Goal: Transaction & Acquisition: Book appointment/travel/reservation

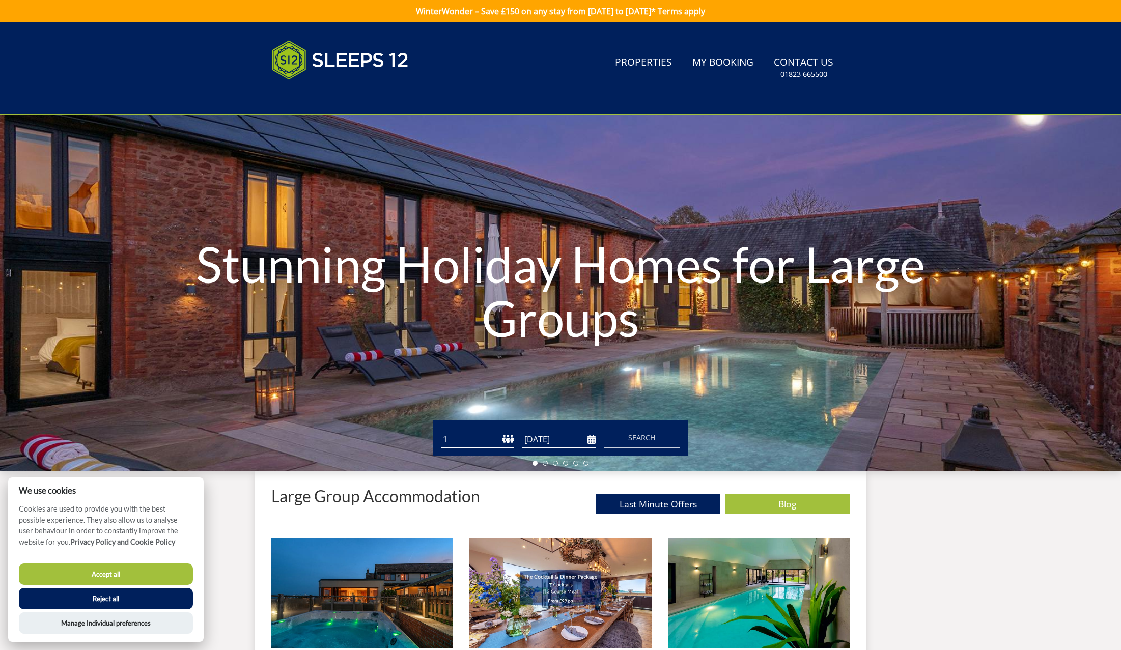
click at [113, 595] on button "Reject all" at bounding box center [106, 598] width 174 height 21
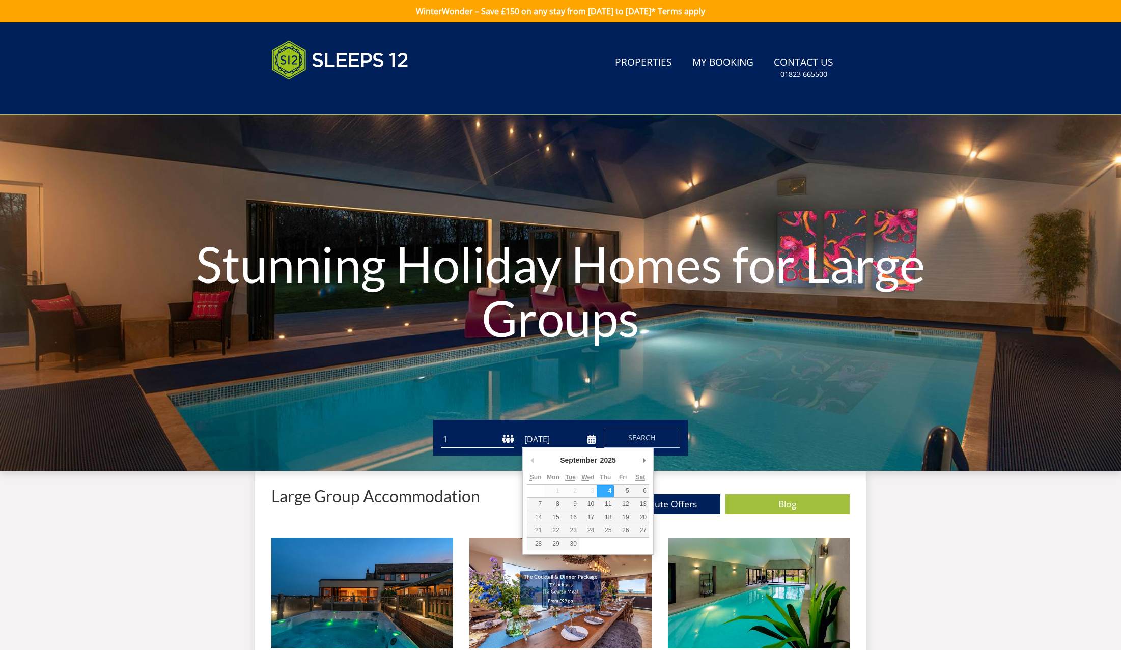
click at [537, 435] on input "[DATE]" at bounding box center [559, 439] width 73 height 17
type input "[DATE]"
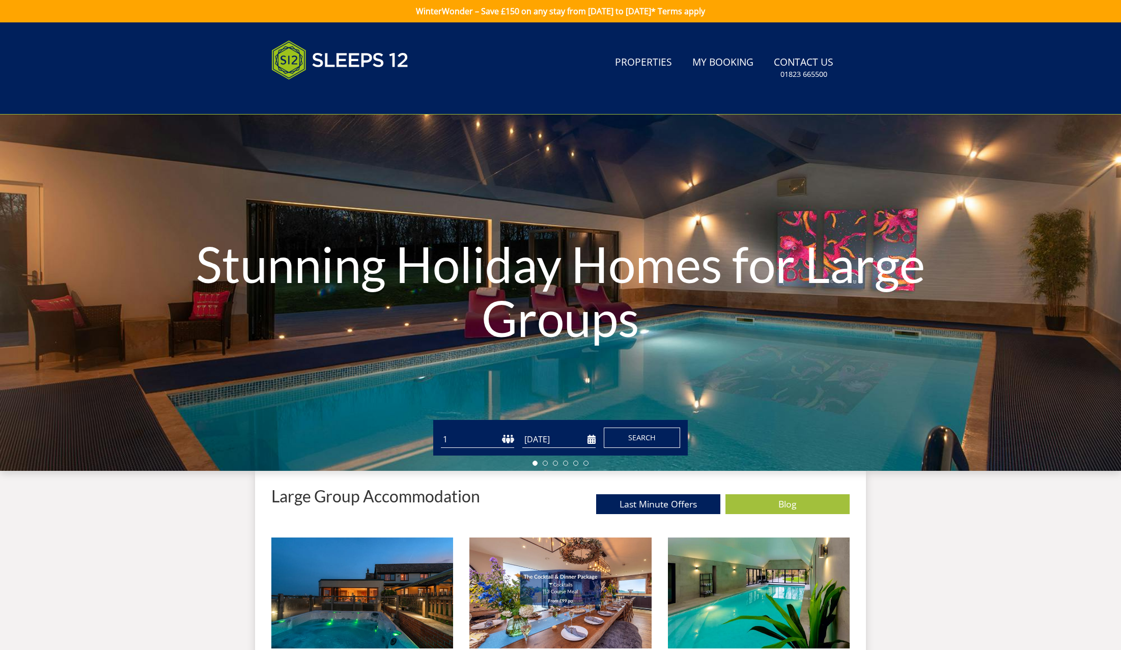
click at [619, 439] on button "Search" at bounding box center [642, 438] width 76 height 20
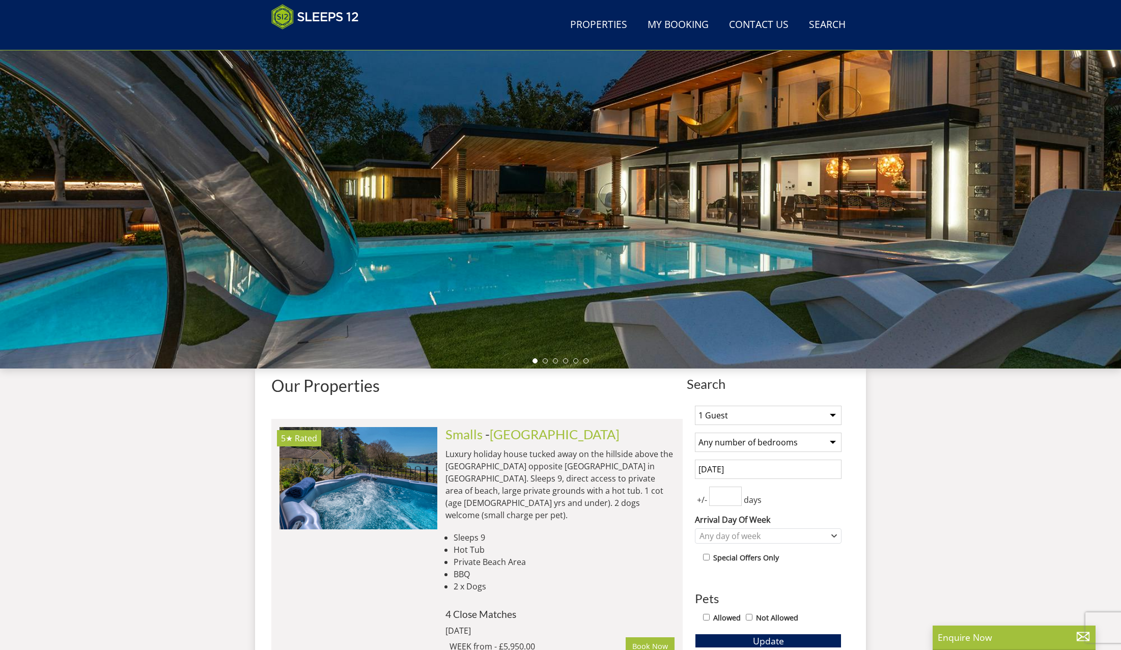
scroll to position [242, 0]
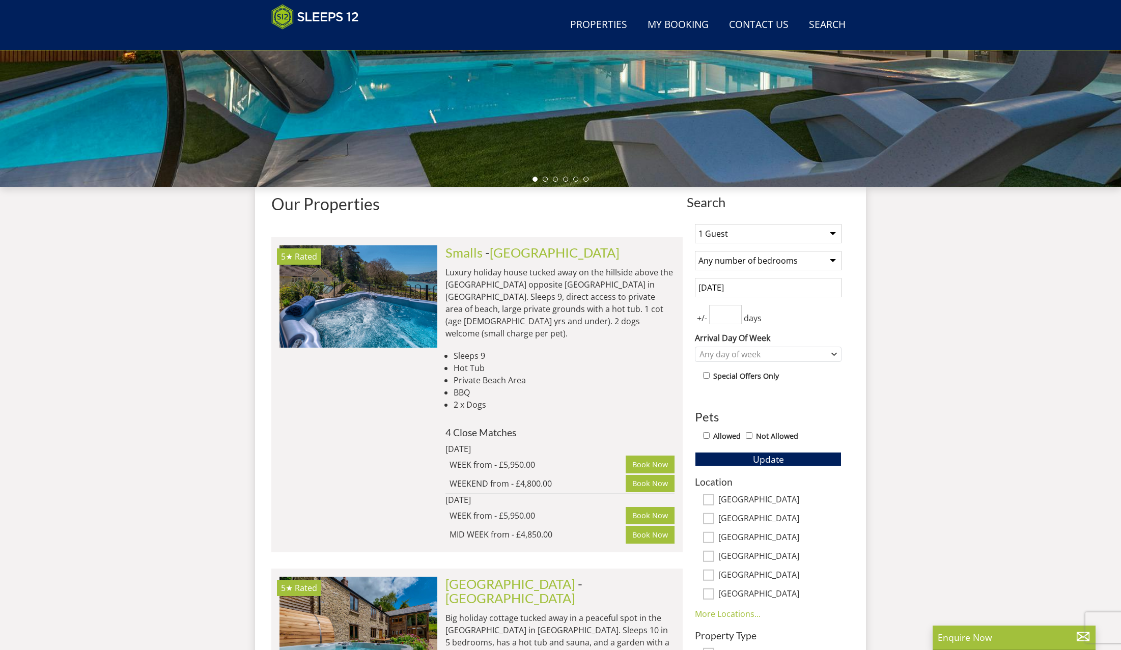
select select "8"
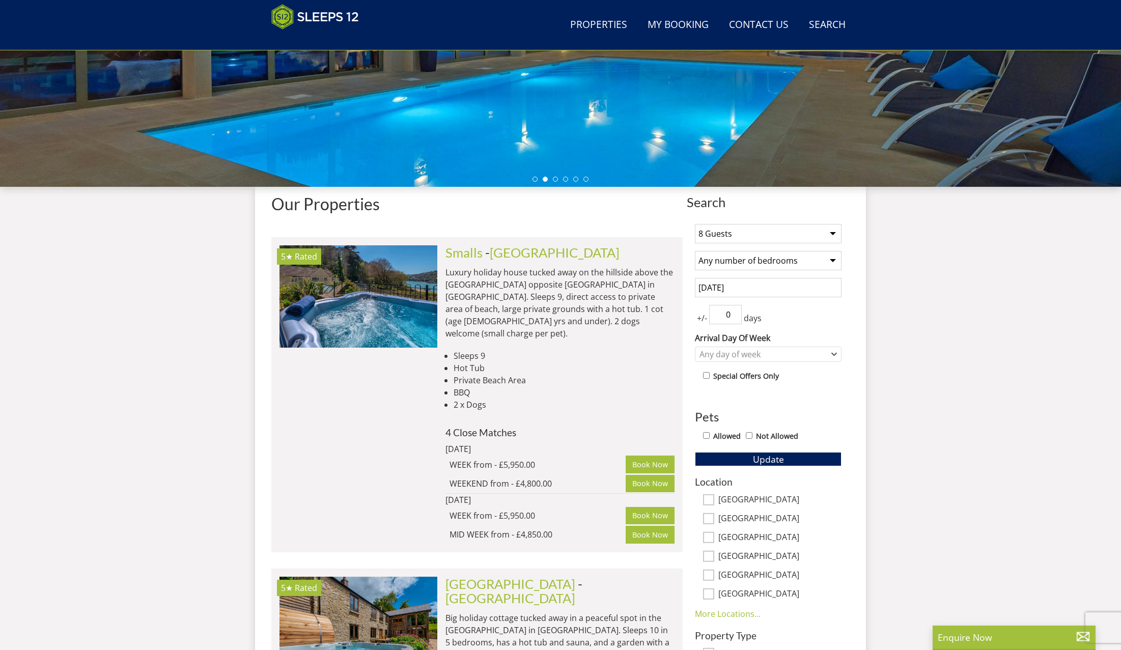
click at [734, 315] on input "0" at bounding box center [725, 314] width 33 height 19
click at [735, 318] on input "0" at bounding box center [725, 314] width 33 height 19
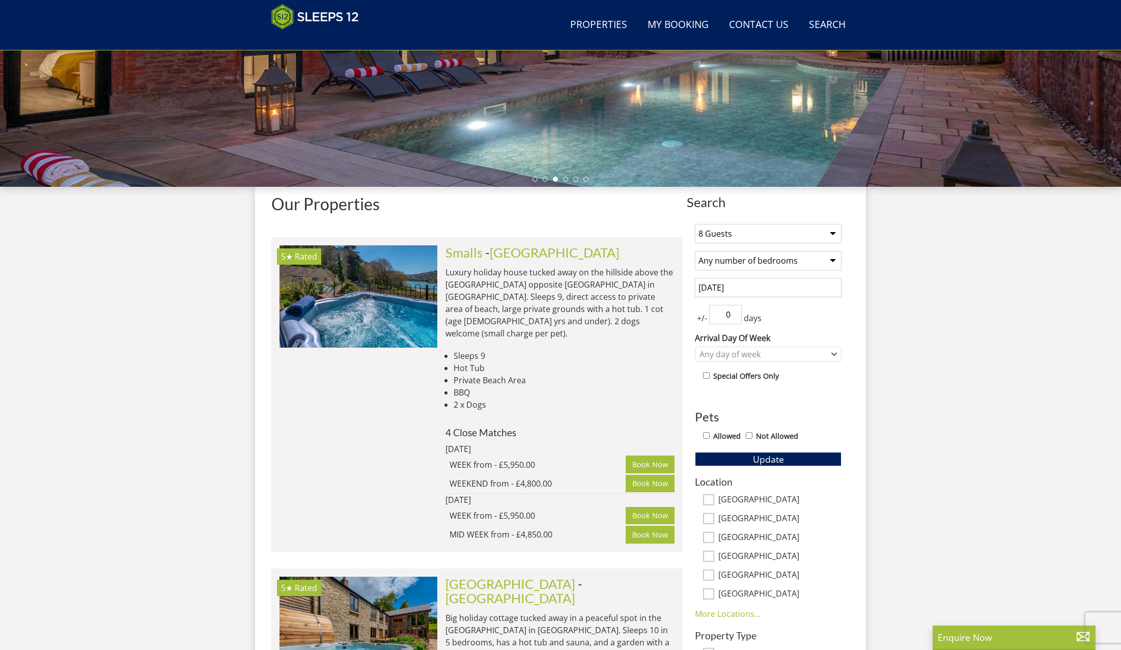
click at [718, 314] on input "0" at bounding box center [725, 314] width 33 height 19
click at [732, 314] on input "1" at bounding box center [725, 314] width 33 height 19
click at [735, 316] on input "0" at bounding box center [725, 314] width 33 height 19
click at [734, 308] on input "0" at bounding box center [725, 314] width 33 height 19
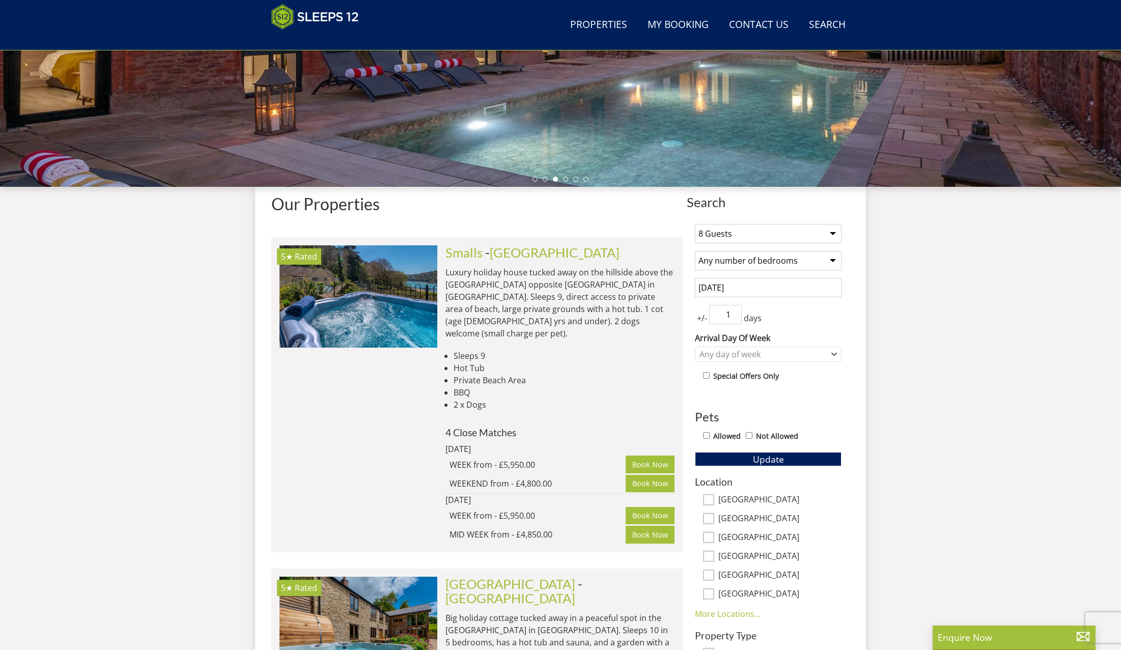
click at [734, 312] on input "1" at bounding box center [725, 314] width 33 height 19
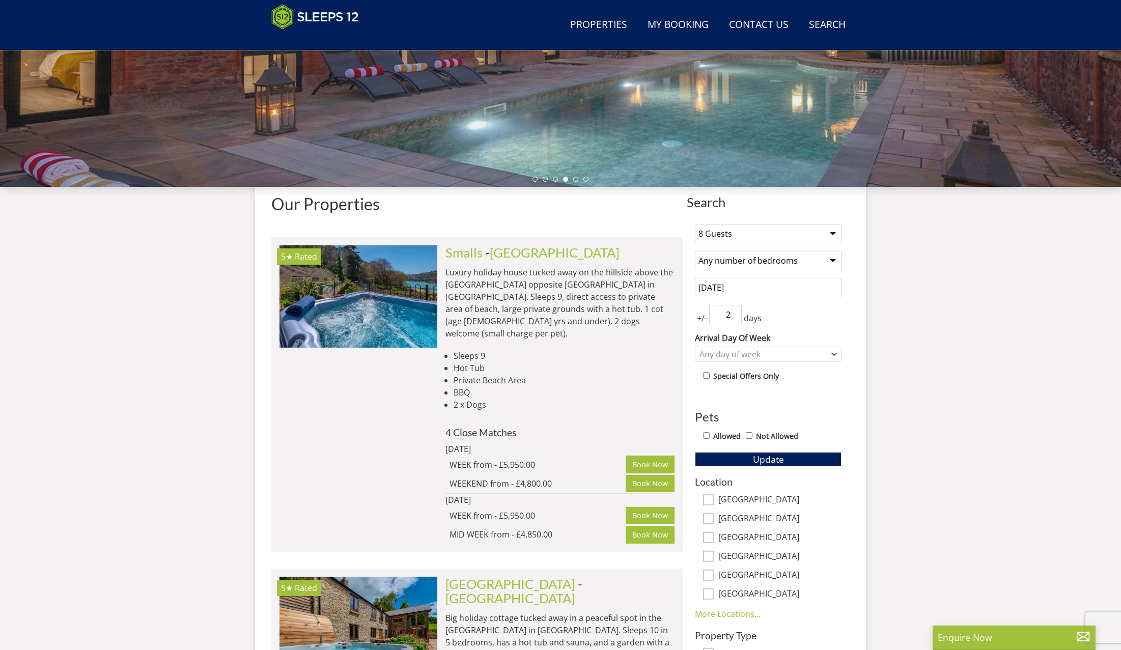
click at [734, 312] on input "2" at bounding box center [725, 314] width 33 height 19
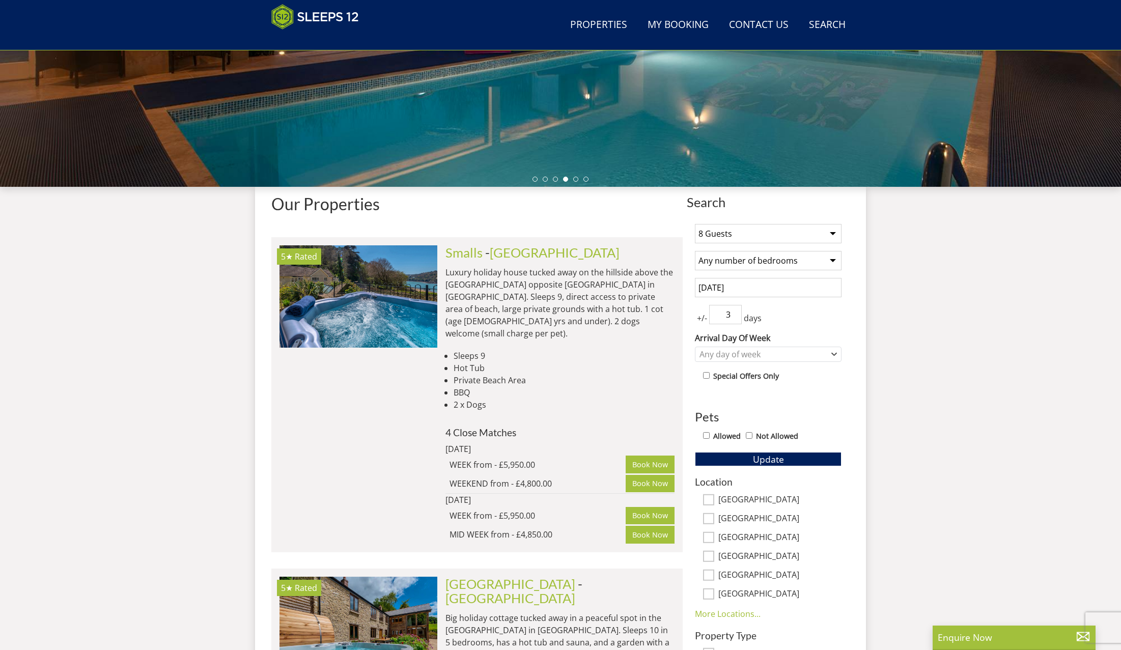
click at [734, 312] on input "3" at bounding box center [725, 314] width 33 height 19
click at [734, 312] on input "4" at bounding box center [725, 314] width 33 height 19
click at [734, 312] on input "5" at bounding box center [725, 314] width 33 height 19
click at [734, 312] on input "6" at bounding box center [725, 314] width 33 height 19
type input "7"
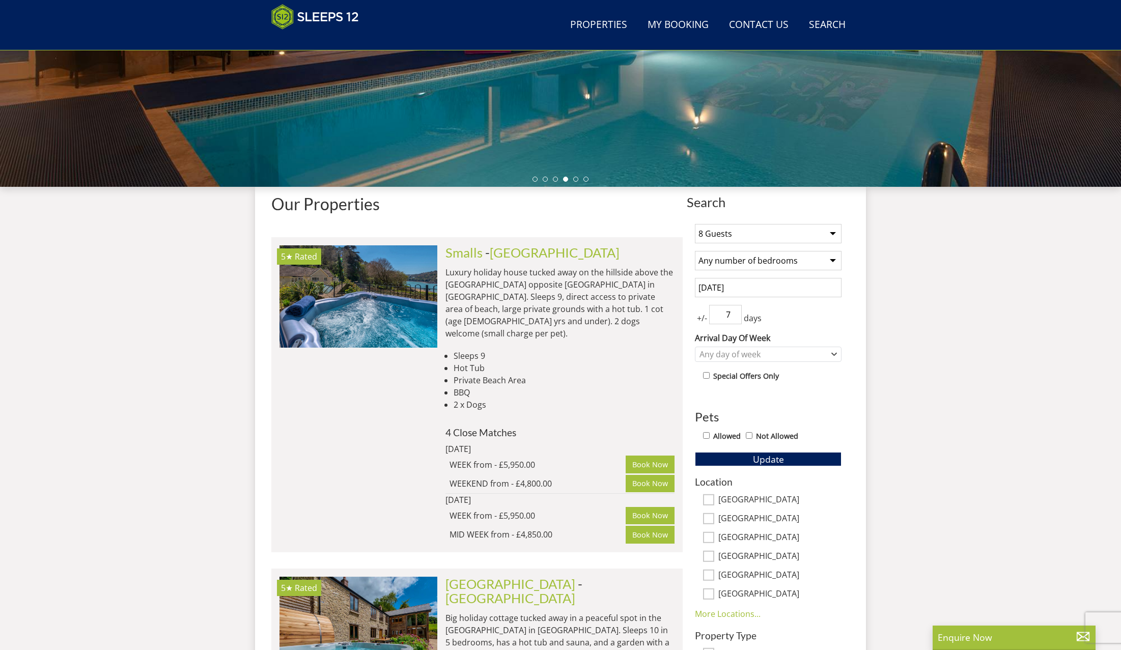
click at [734, 312] on input "7" at bounding box center [725, 314] width 33 height 19
click at [835, 356] on icon "Combobox" at bounding box center [835, 354] width 6 height 6
click at [729, 454] on div "[DATE]" at bounding box center [769, 457] width 146 height 17
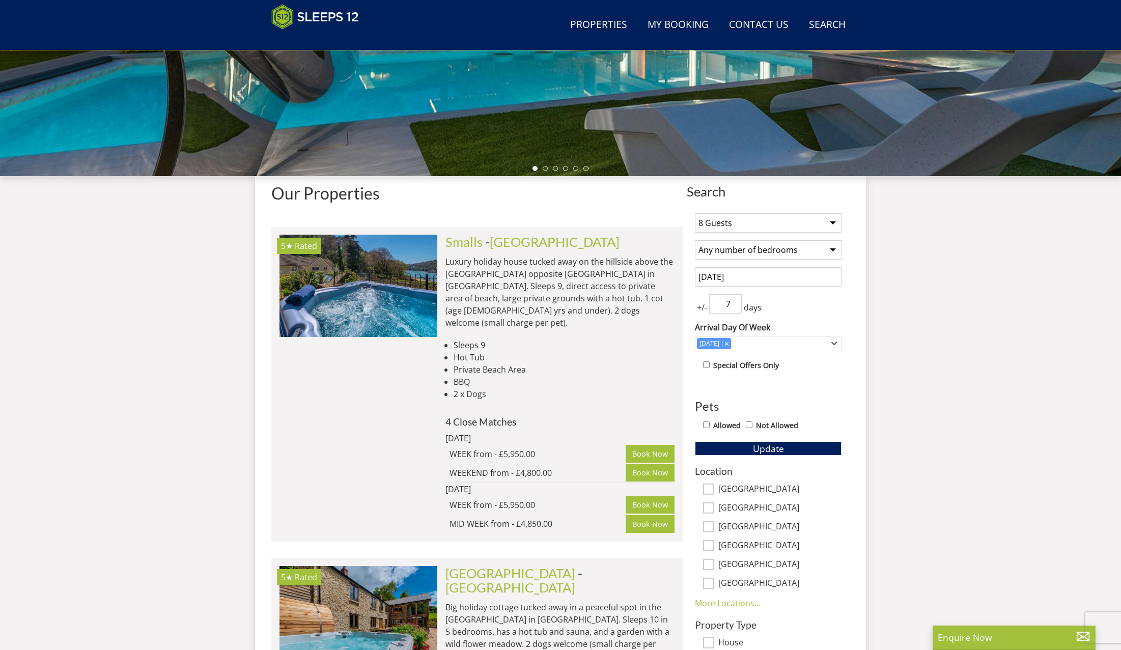
scroll to position [115, 0]
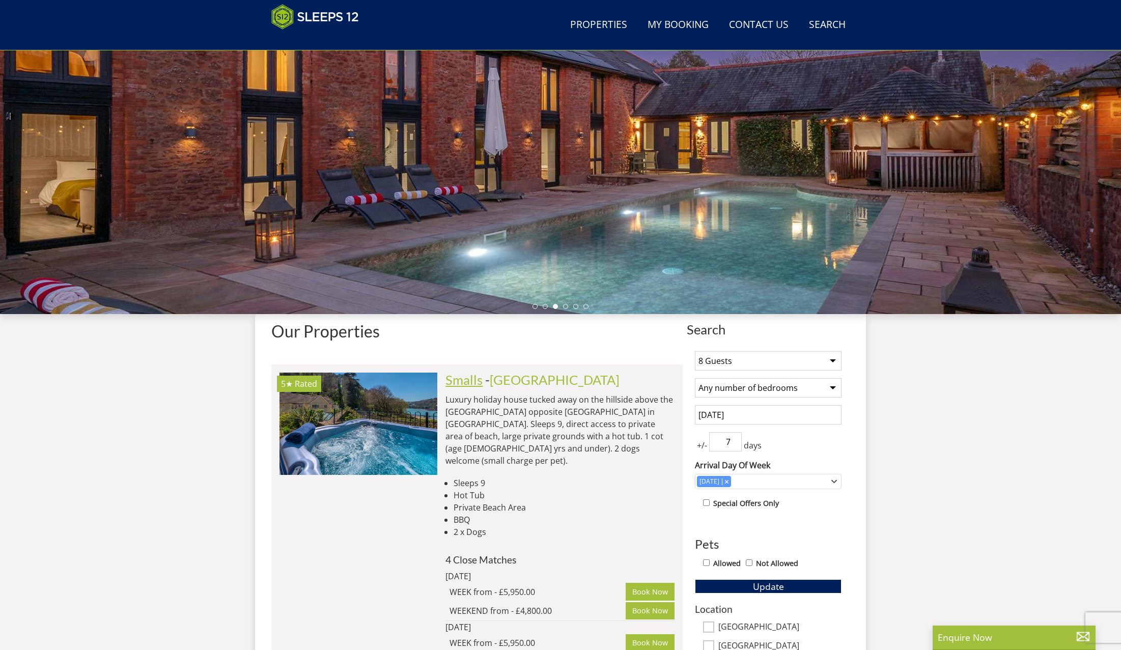
click at [467, 380] on link "Smalls" at bounding box center [464, 379] width 37 height 15
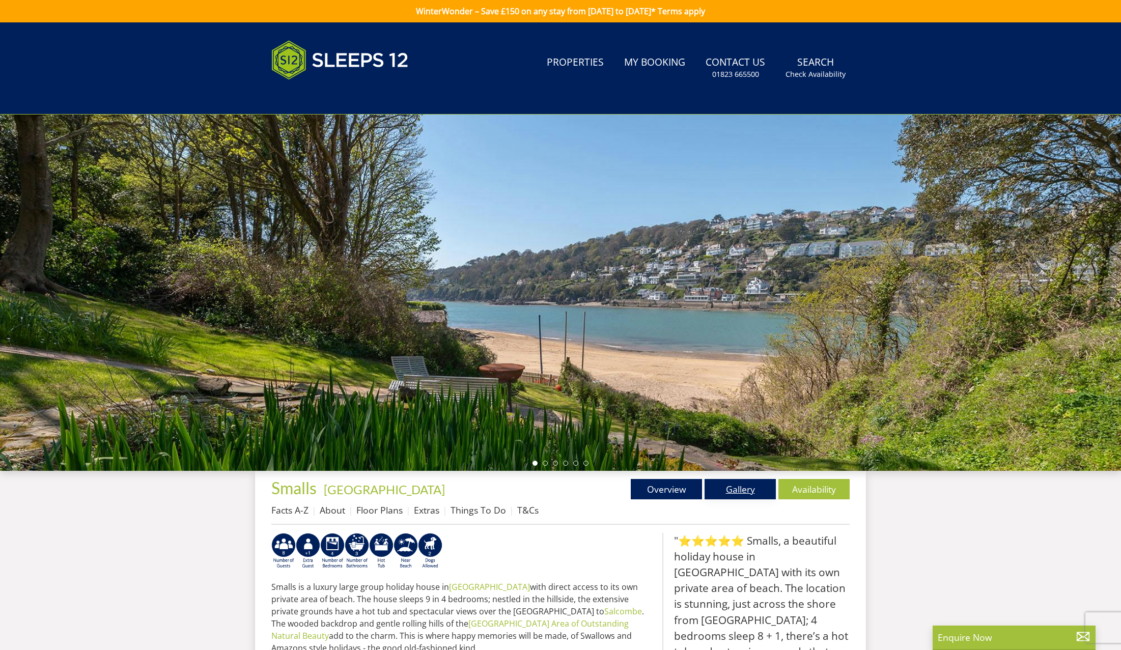
click at [741, 491] on link "Gallery" at bounding box center [740, 489] width 71 height 20
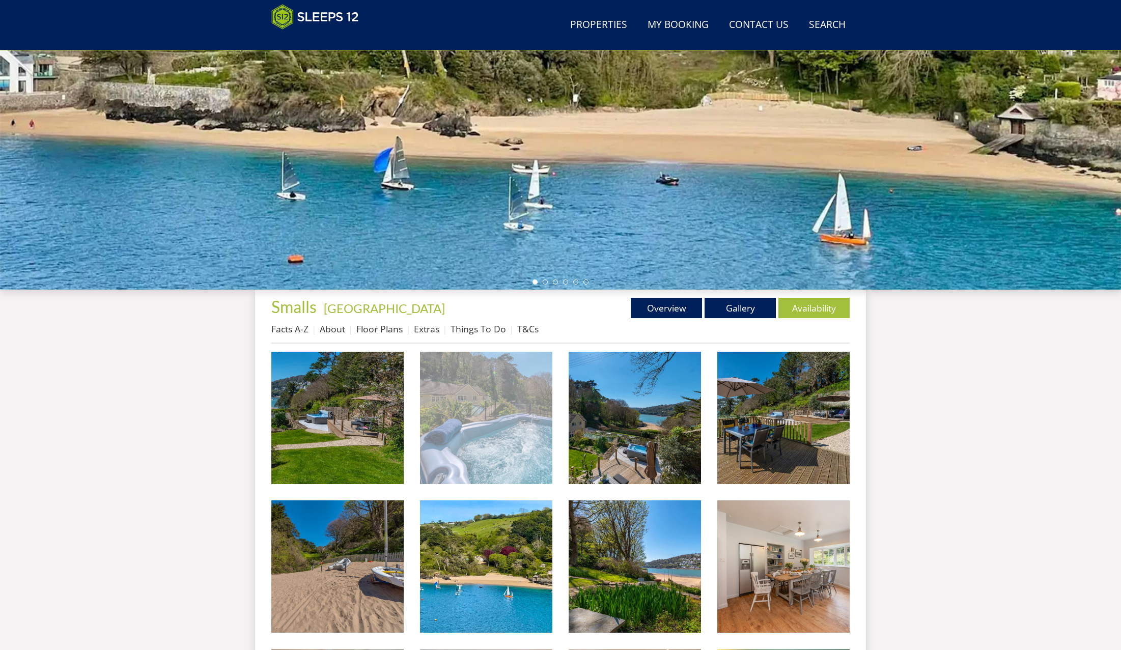
scroll to position [218, 0]
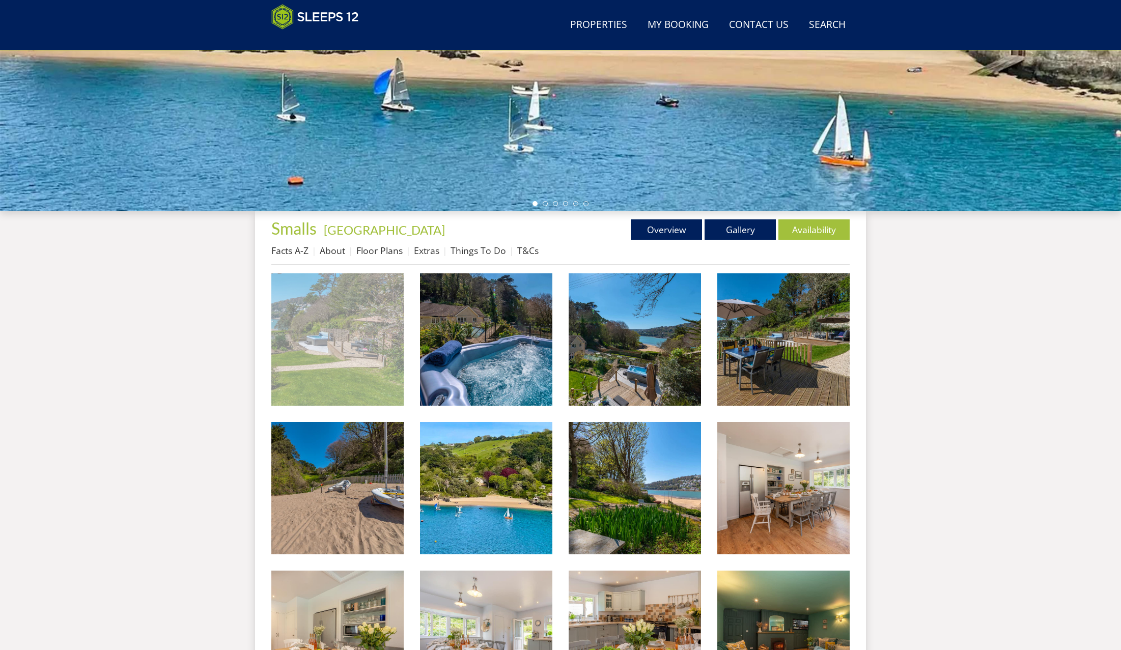
click at [341, 352] on img at bounding box center [337, 339] width 132 height 132
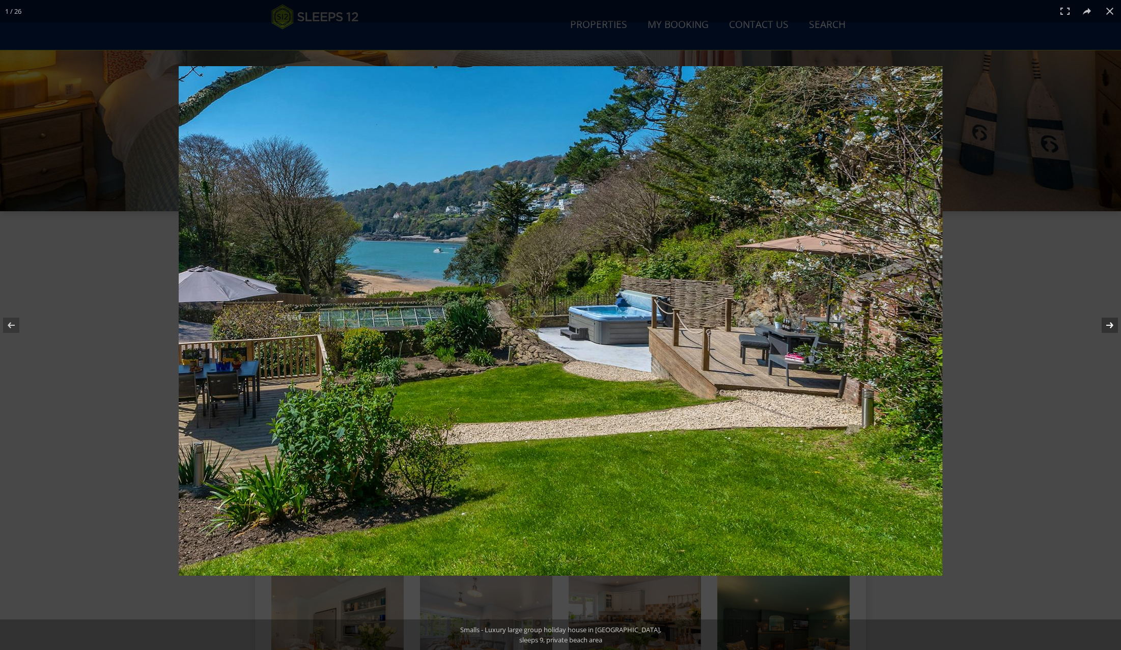
click at [1110, 324] on button at bounding box center [1104, 325] width 36 height 51
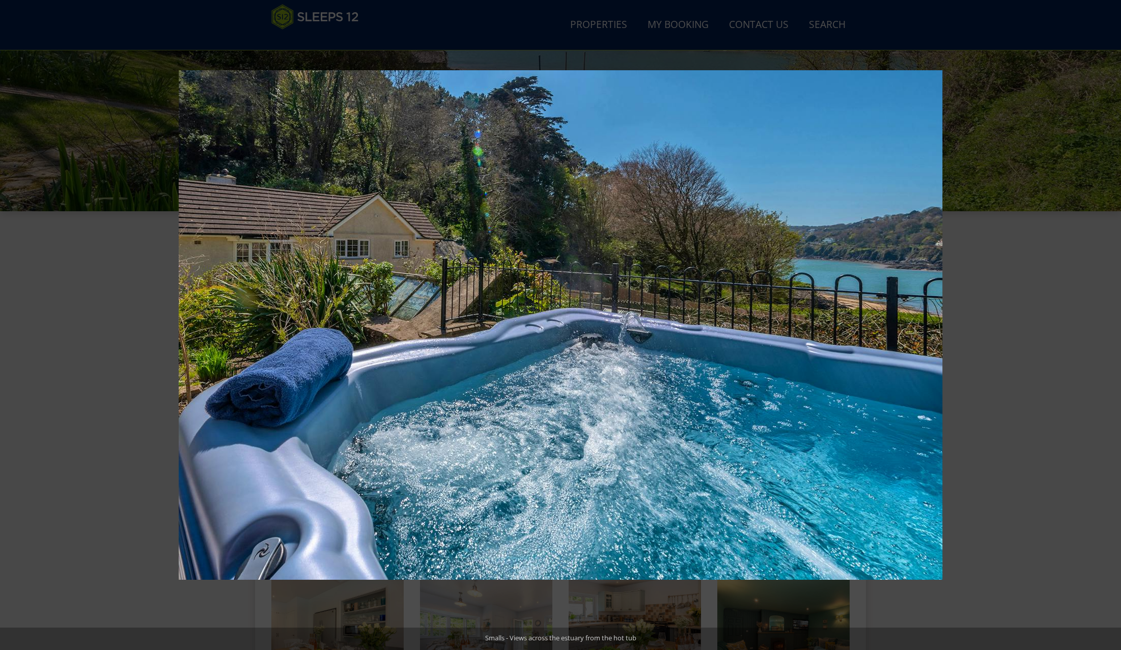
click at [1110, 324] on button at bounding box center [1104, 325] width 36 height 51
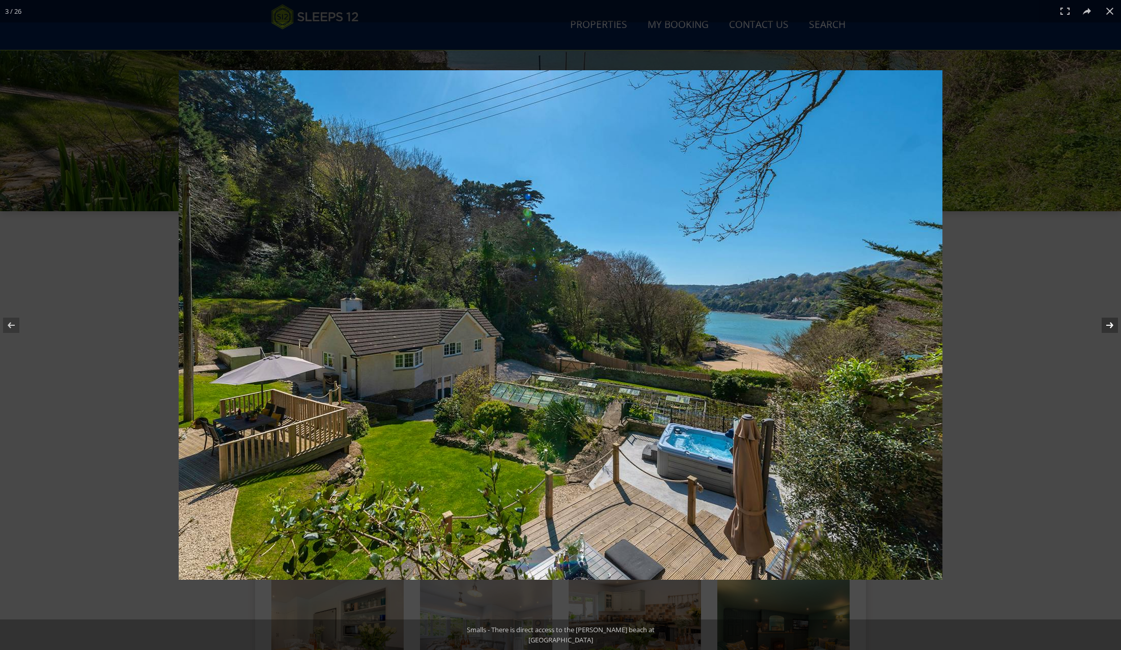
click at [1110, 324] on button at bounding box center [1104, 325] width 36 height 51
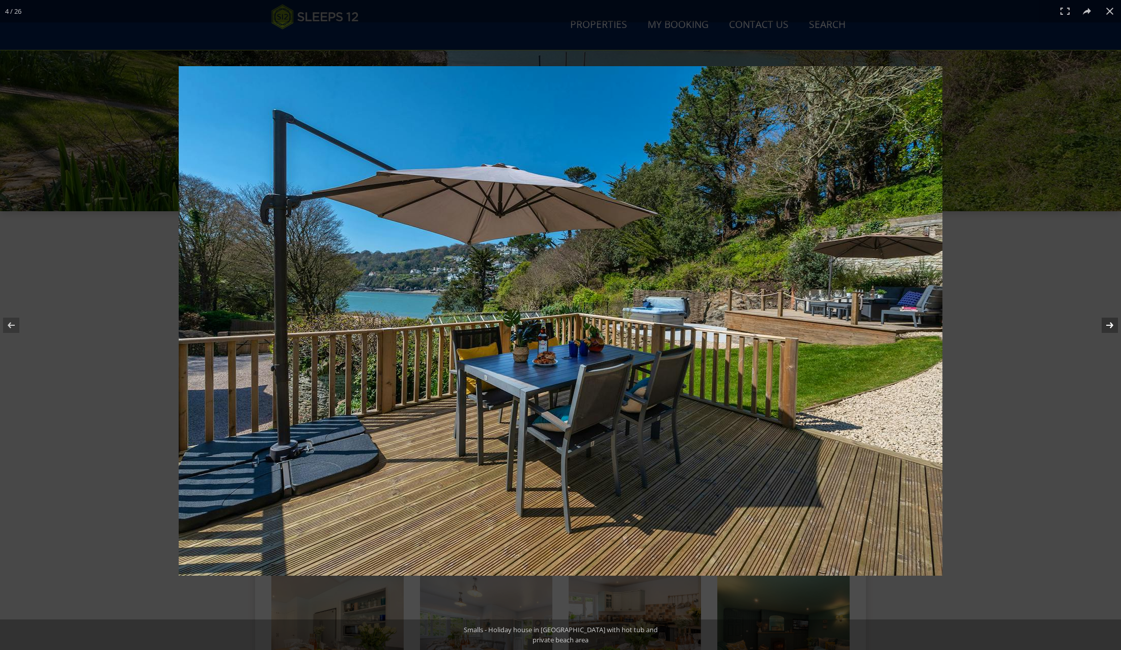
click at [1110, 324] on button at bounding box center [1104, 325] width 36 height 51
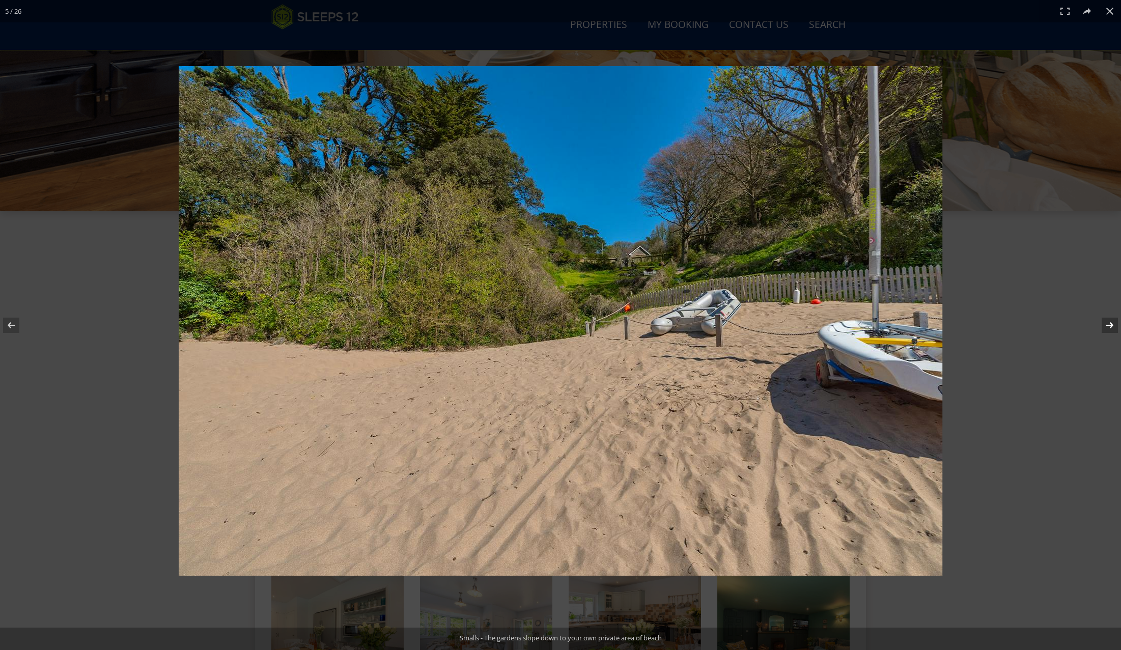
click at [1109, 323] on button at bounding box center [1104, 325] width 36 height 51
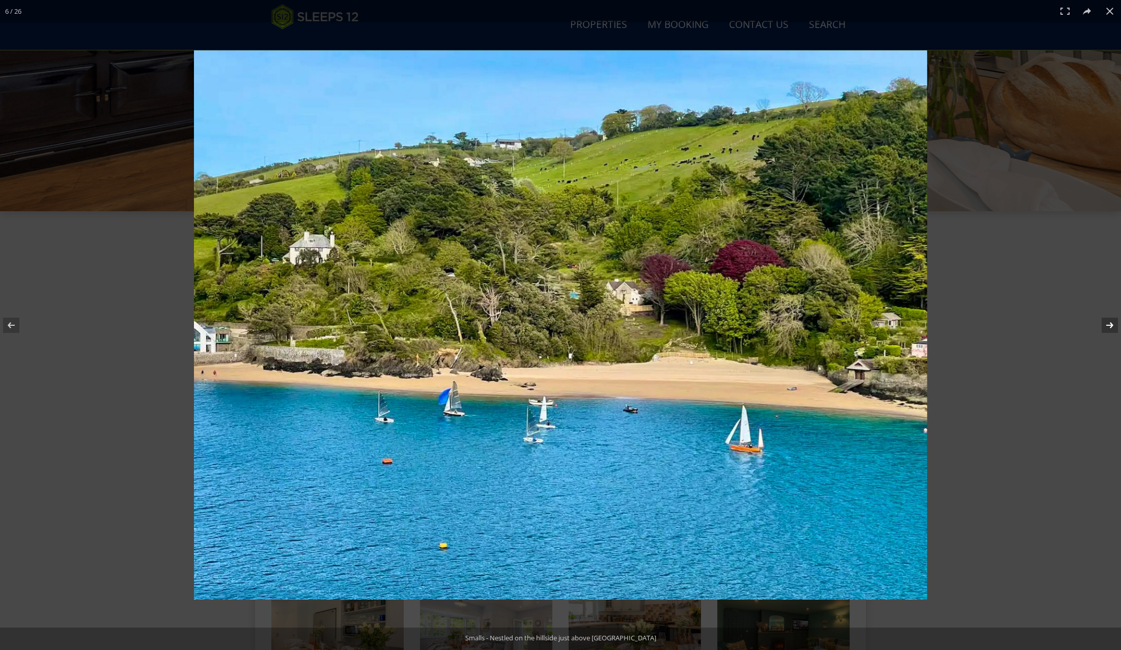
click at [1109, 323] on button at bounding box center [1104, 325] width 36 height 51
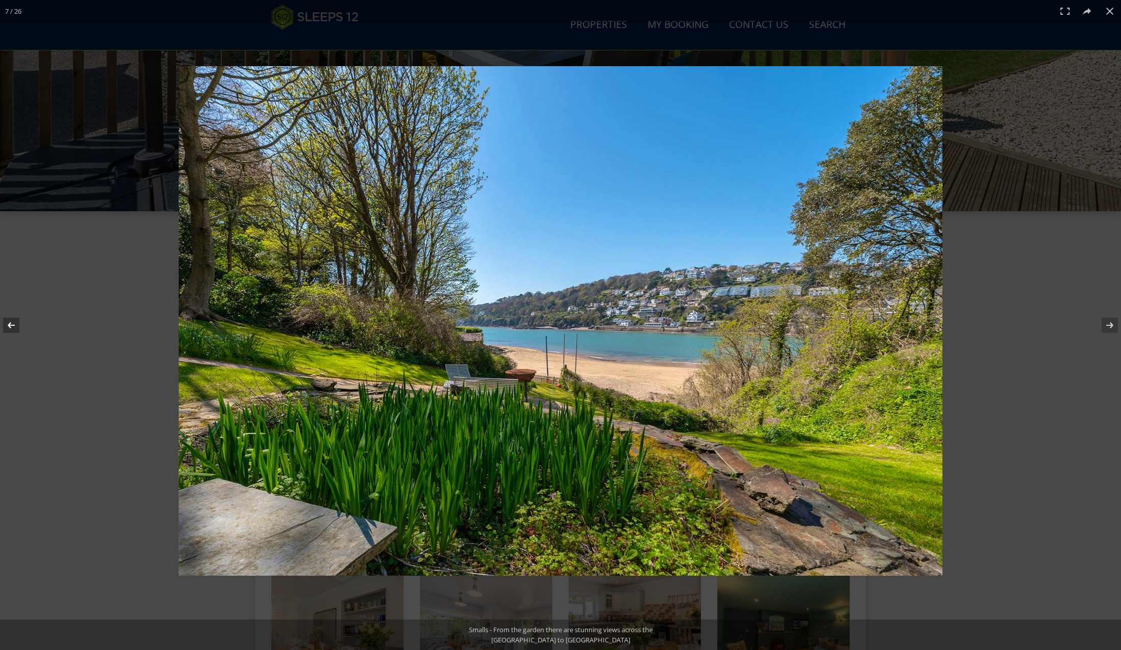
click at [13, 323] on button at bounding box center [18, 325] width 36 height 51
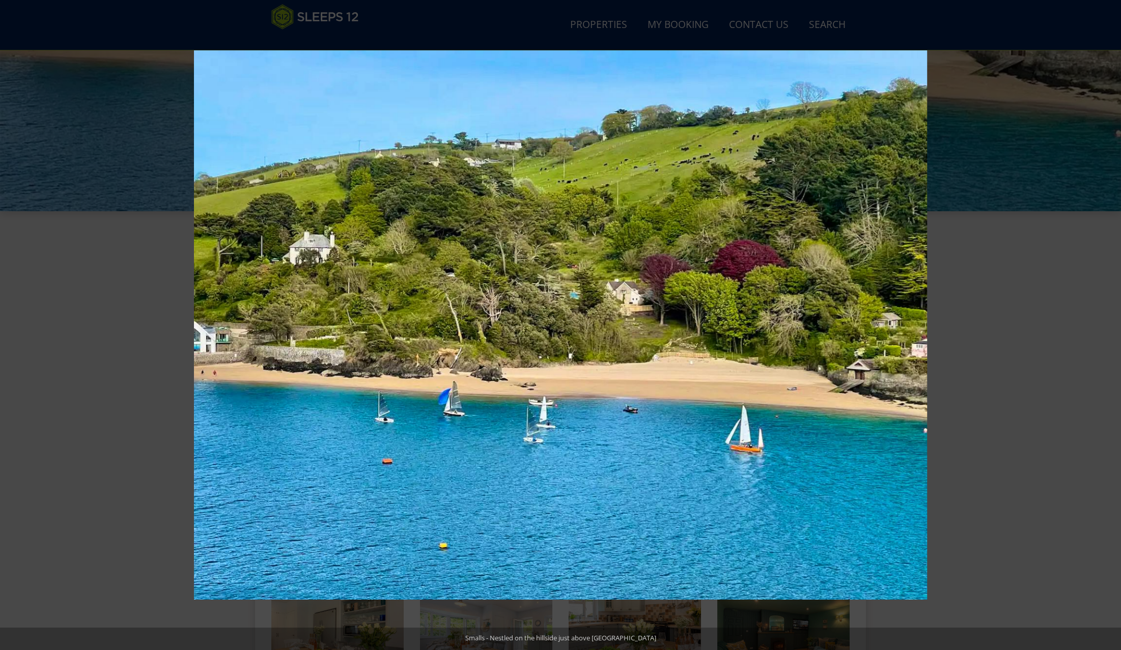
click at [13, 324] on button at bounding box center [18, 325] width 36 height 51
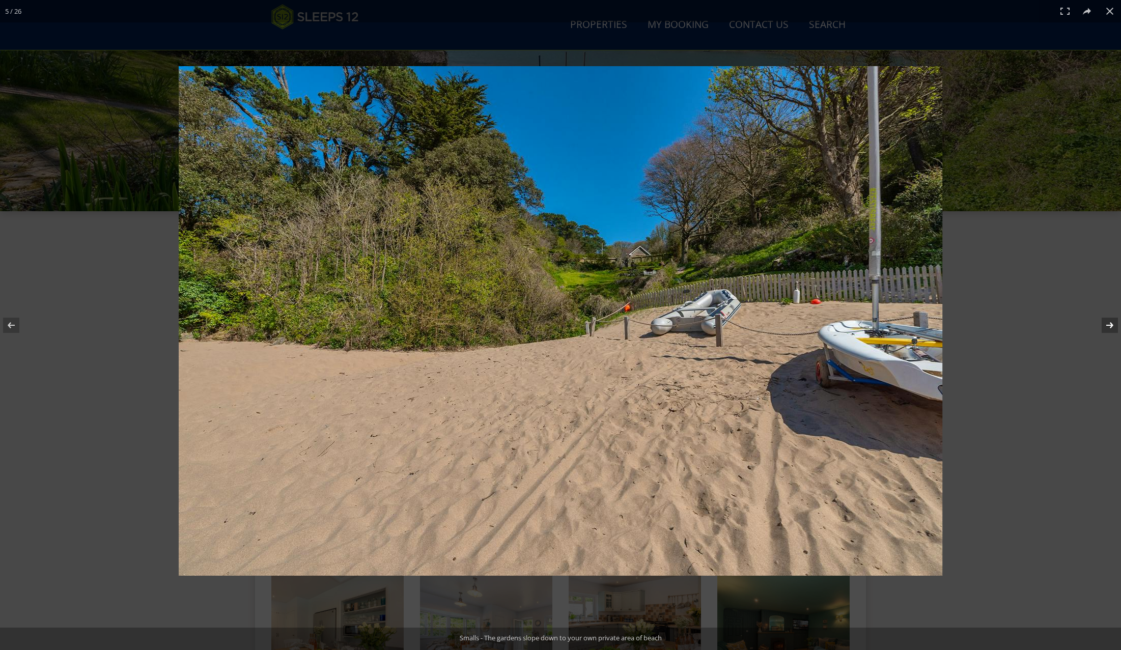
click at [1109, 327] on button at bounding box center [1104, 325] width 36 height 51
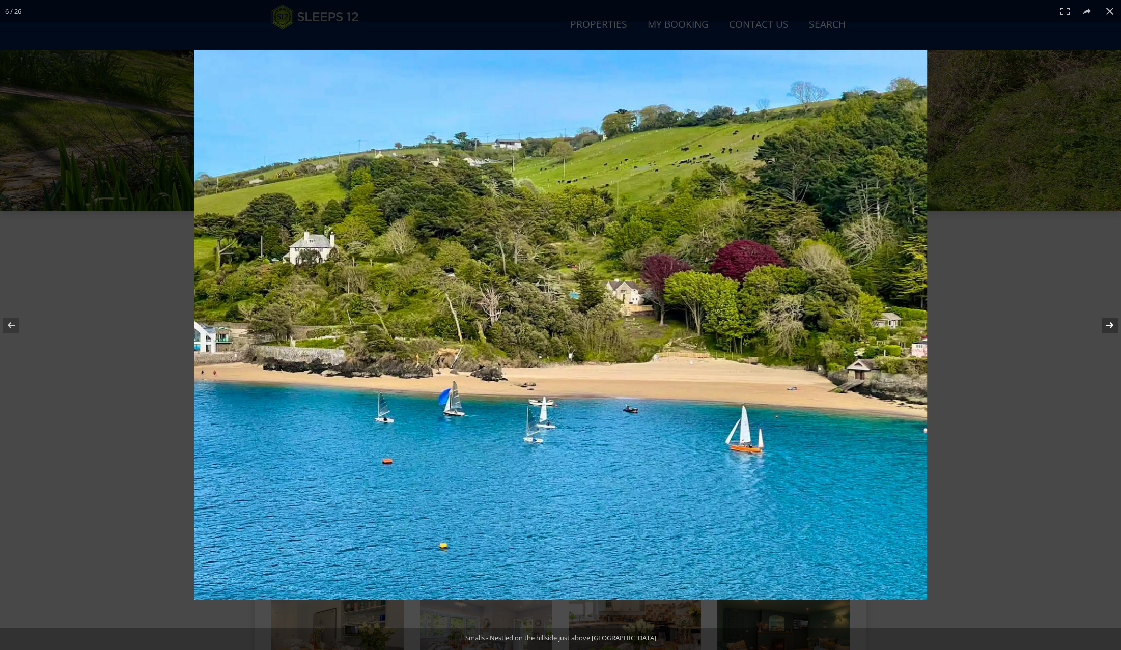
click at [1109, 326] on button at bounding box center [1104, 325] width 36 height 51
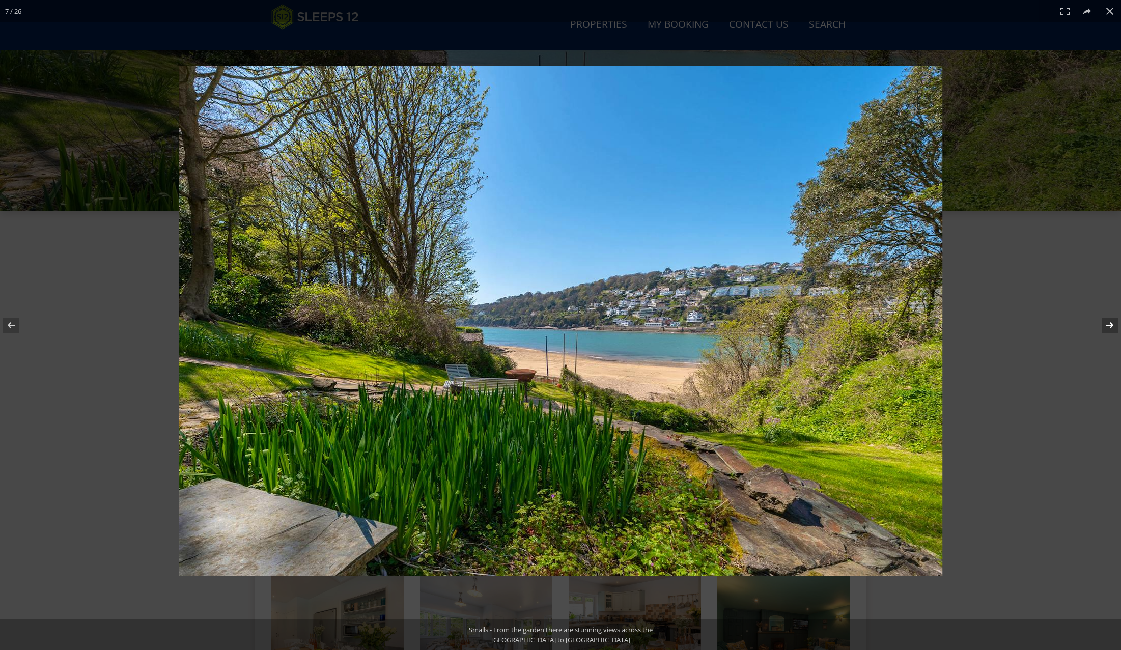
click at [1109, 326] on button at bounding box center [1104, 325] width 36 height 51
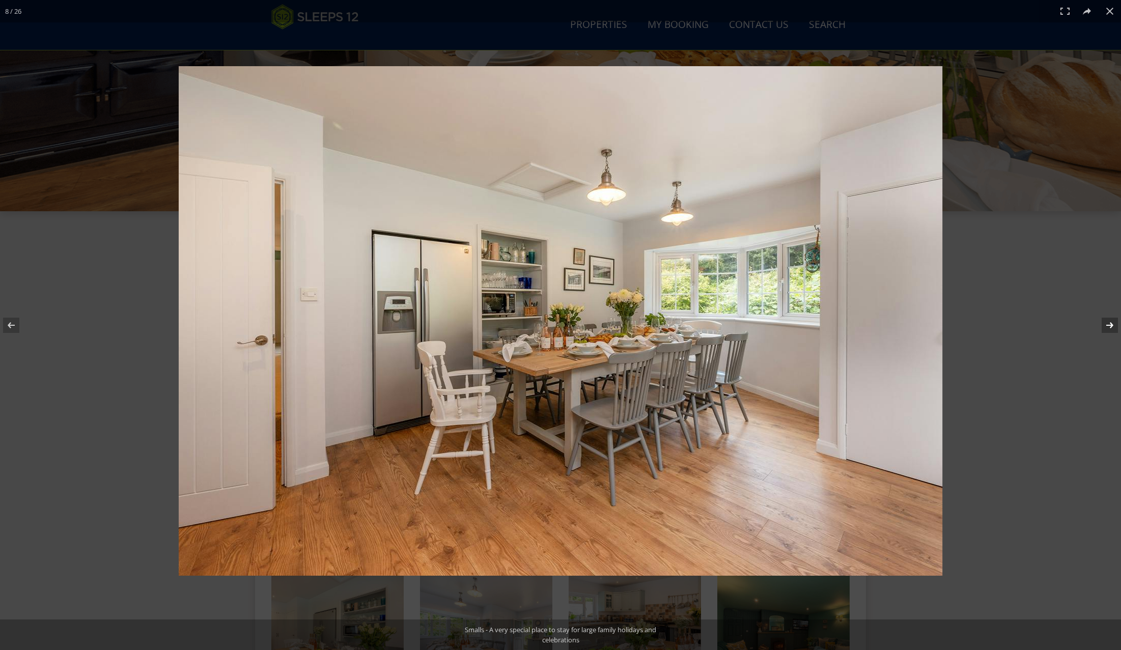
click at [1107, 326] on button at bounding box center [1104, 325] width 36 height 51
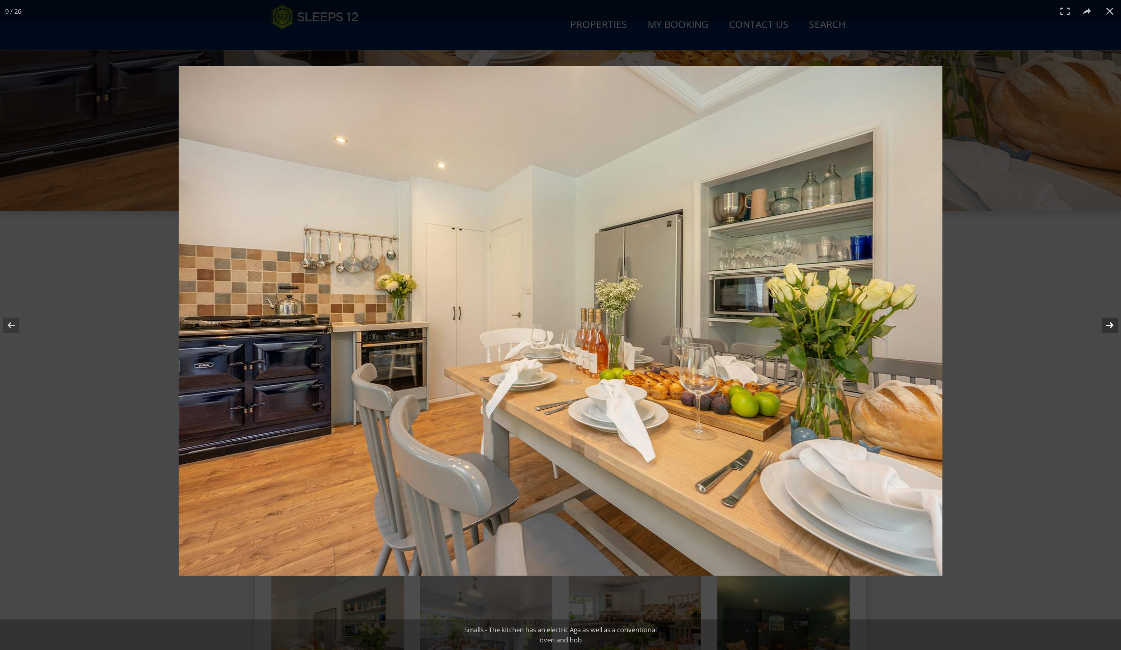
click at [1107, 326] on button at bounding box center [1104, 325] width 36 height 51
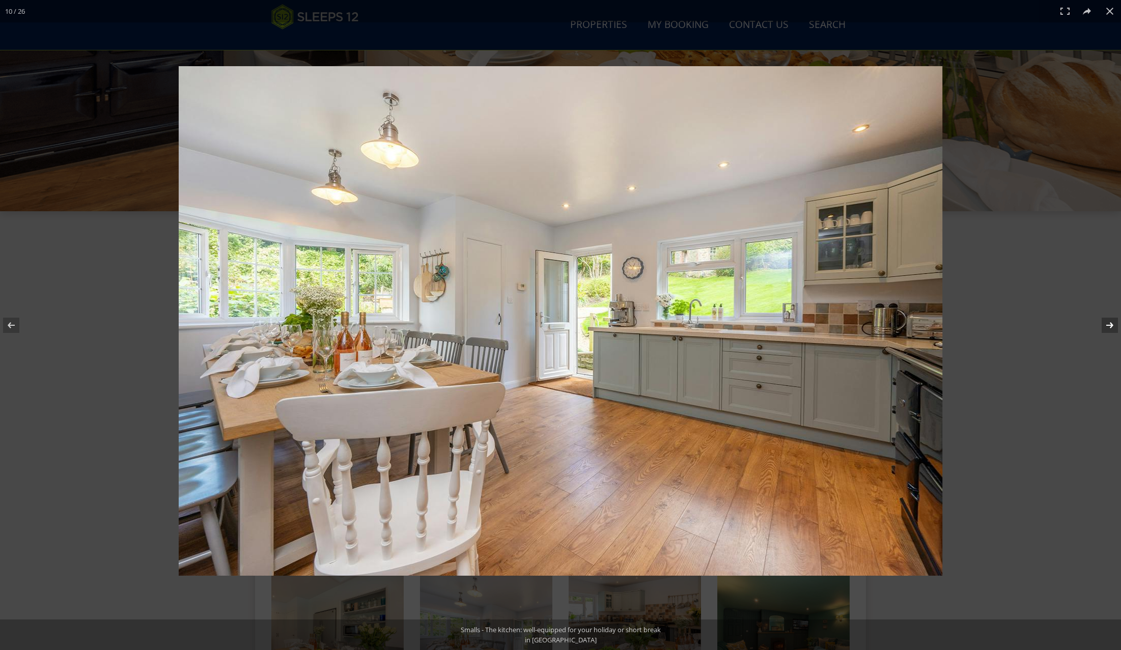
click at [1106, 325] on button at bounding box center [1104, 325] width 36 height 51
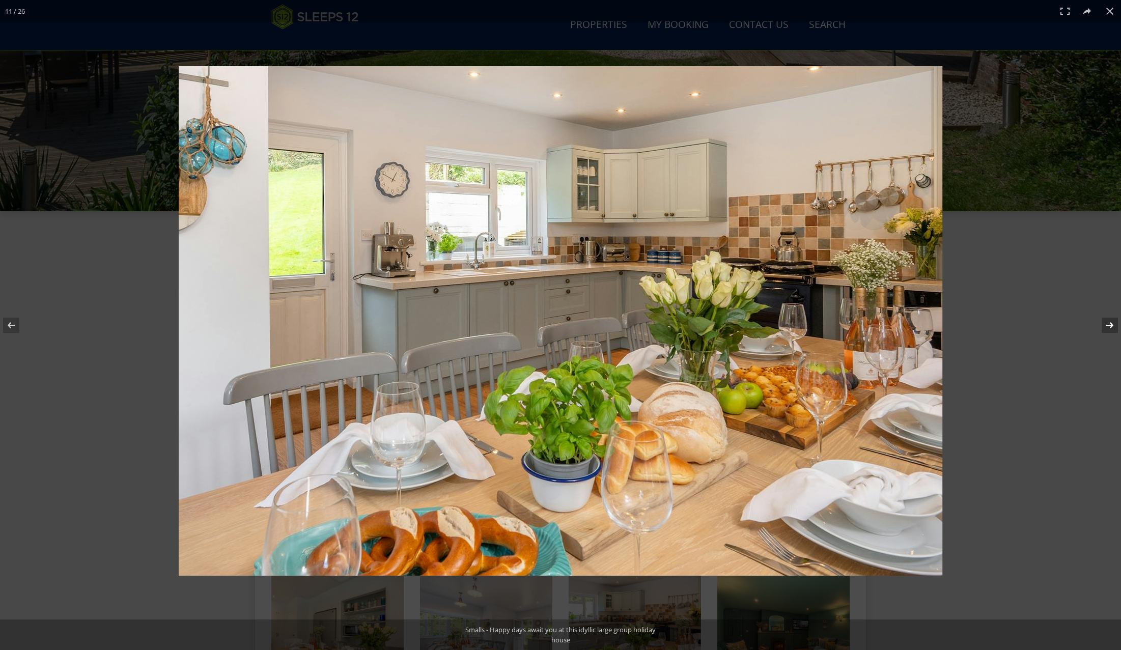
click at [1106, 325] on button at bounding box center [1104, 325] width 36 height 51
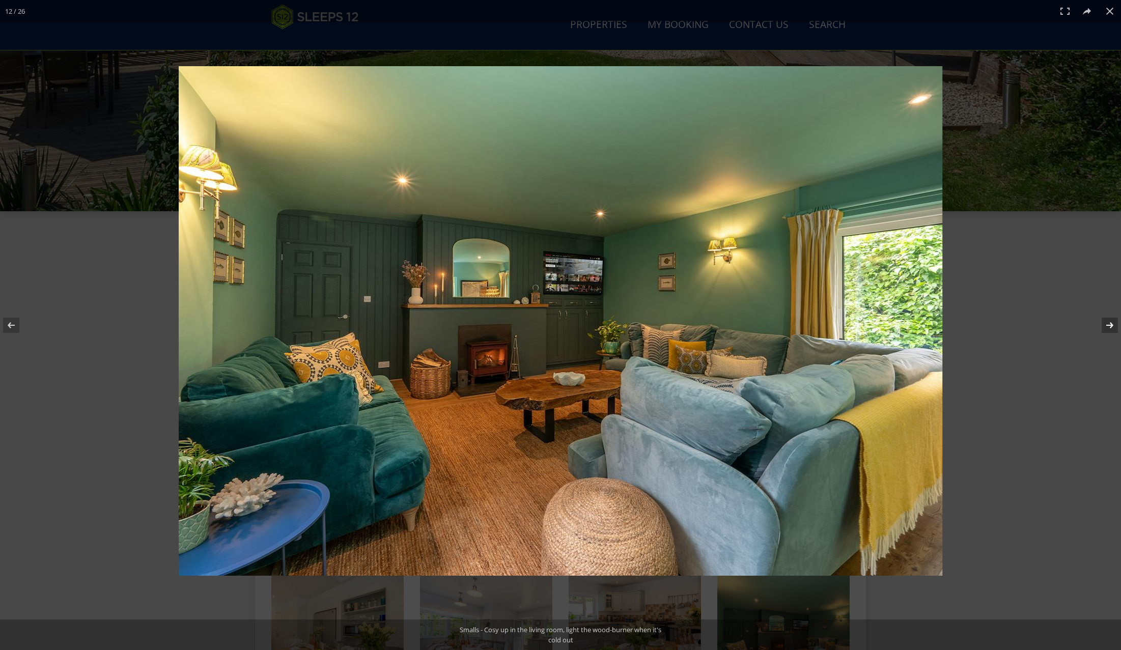
click at [1105, 325] on button at bounding box center [1104, 325] width 36 height 51
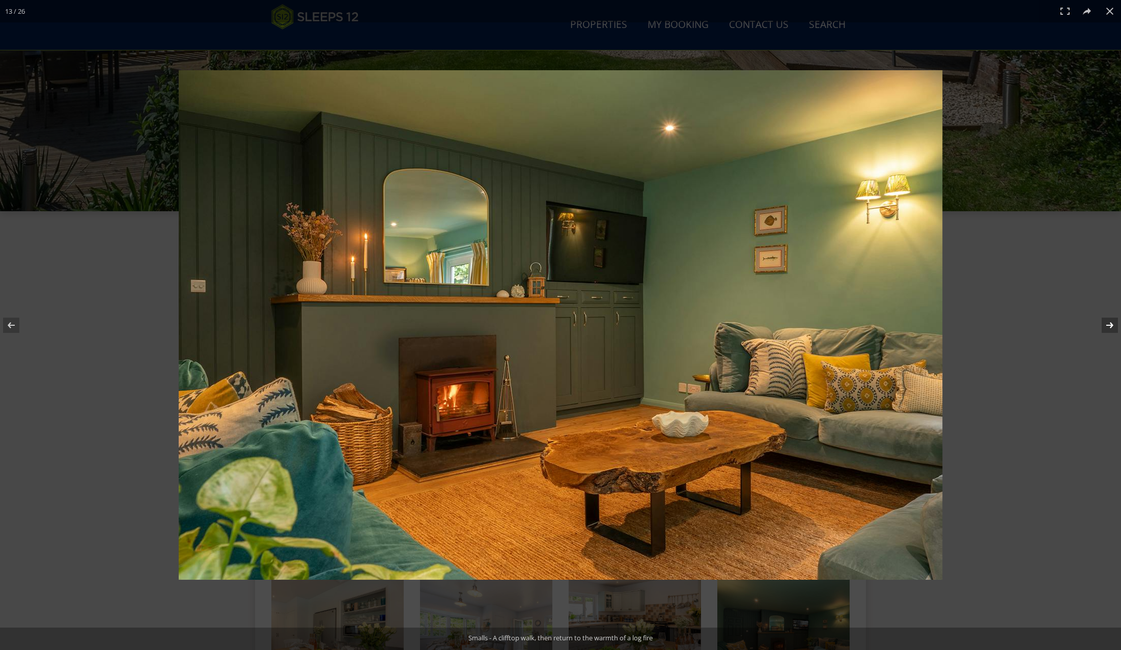
click at [1105, 325] on button at bounding box center [1104, 325] width 36 height 51
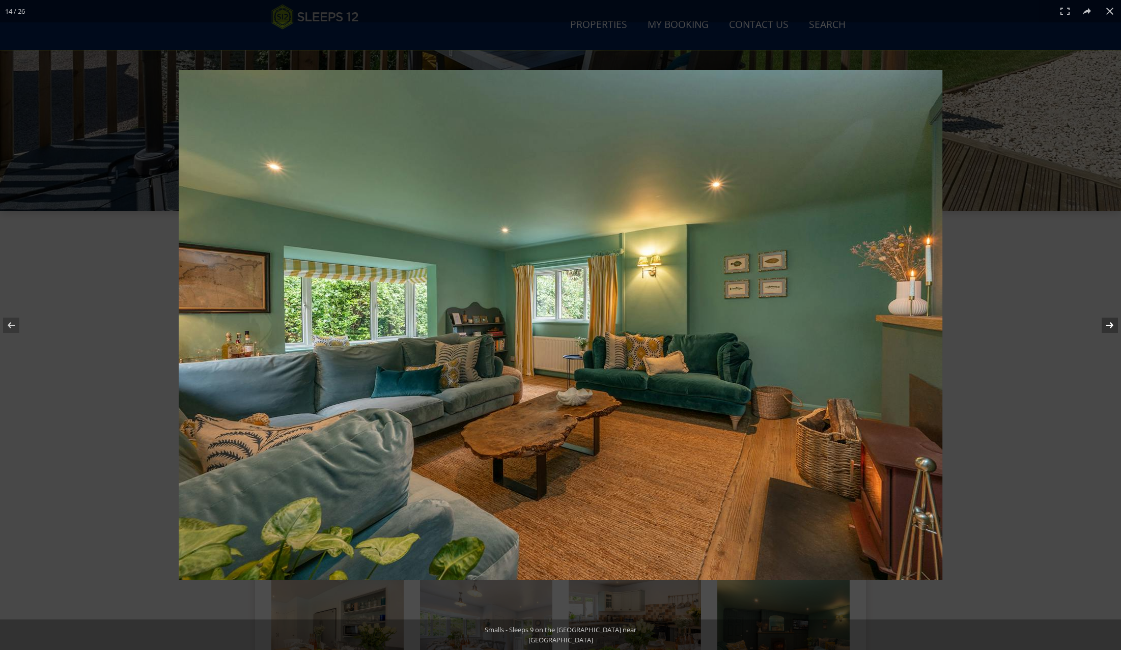
click at [1114, 323] on button at bounding box center [1104, 325] width 36 height 51
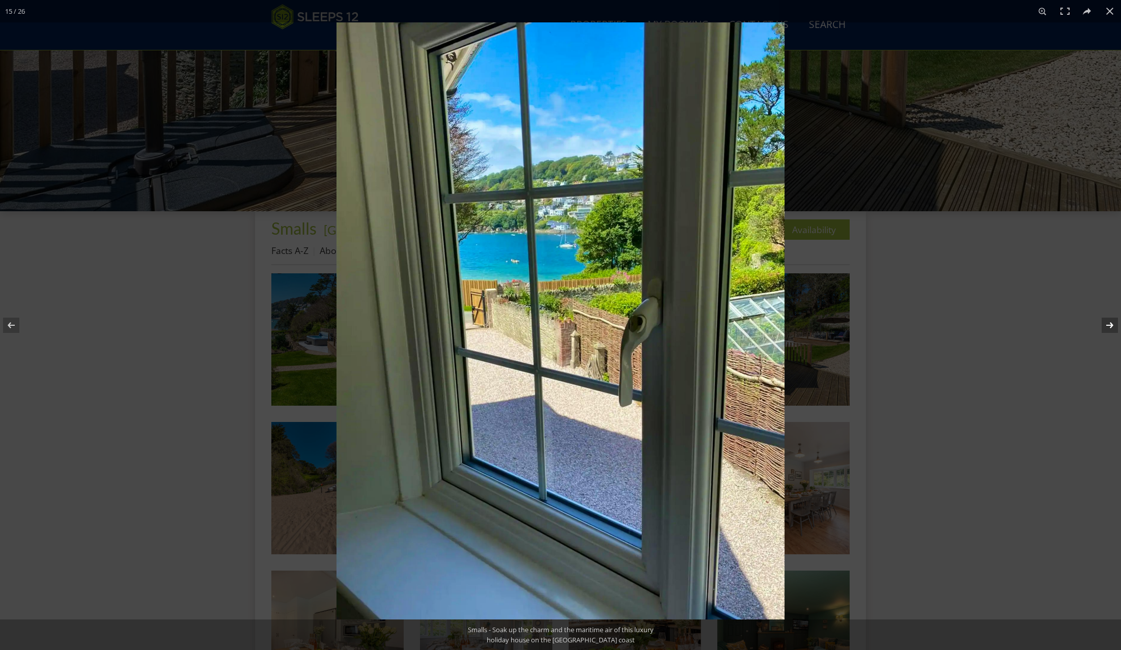
click at [1114, 323] on button at bounding box center [1104, 325] width 36 height 51
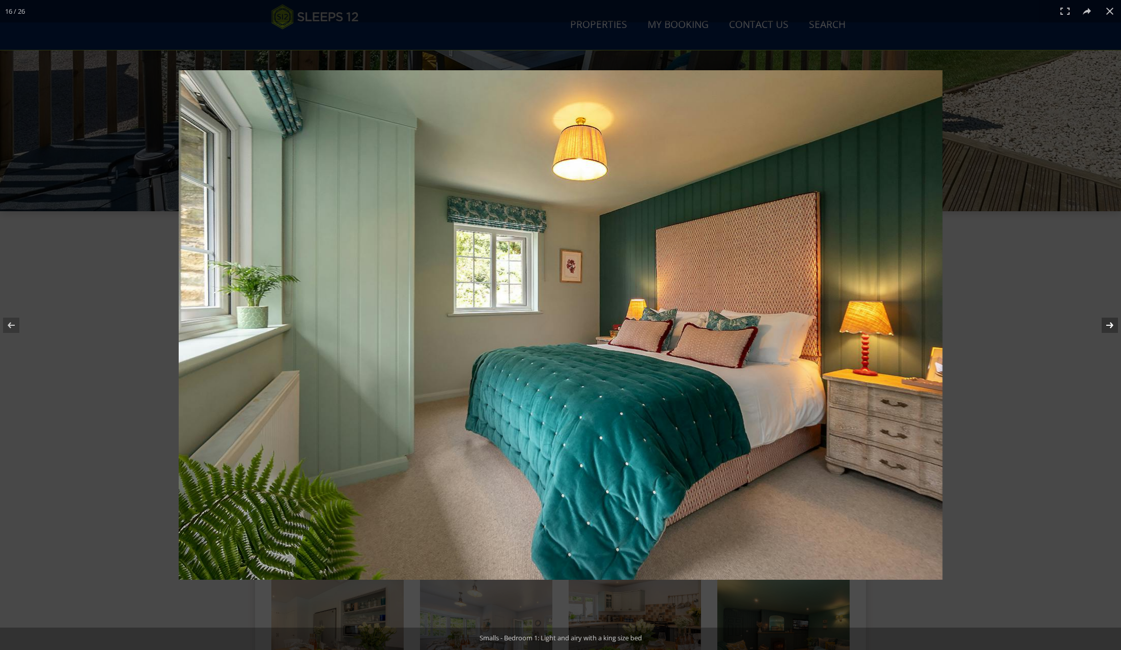
click at [1114, 323] on button at bounding box center [1104, 325] width 36 height 51
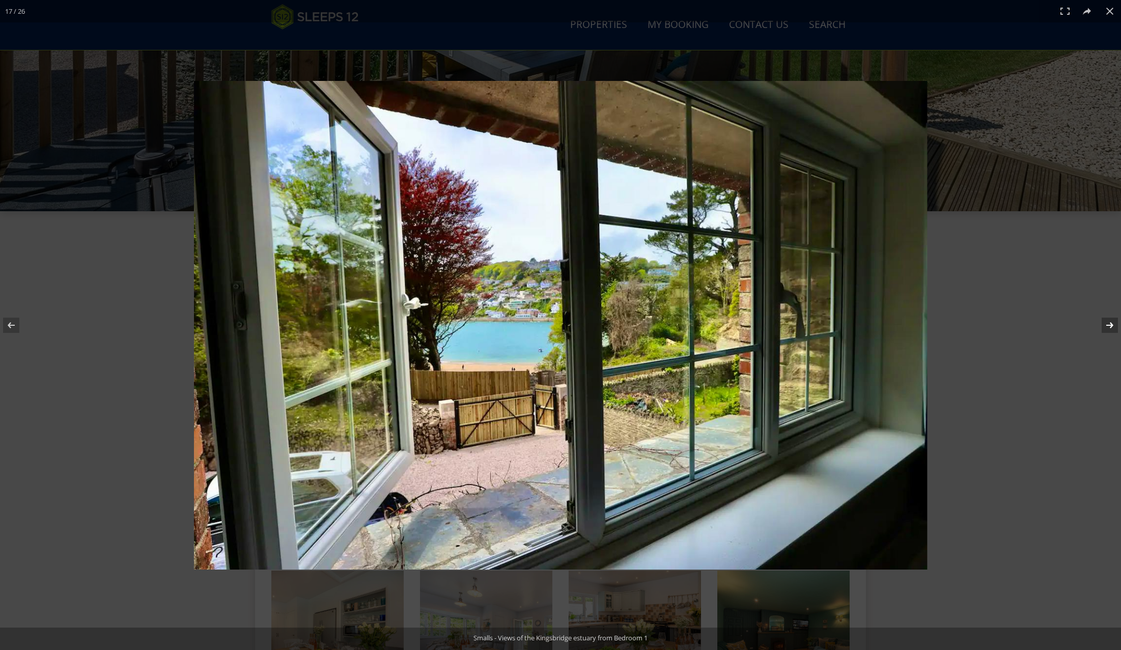
click at [1114, 323] on button at bounding box center [1104, 325] width 36 height 51
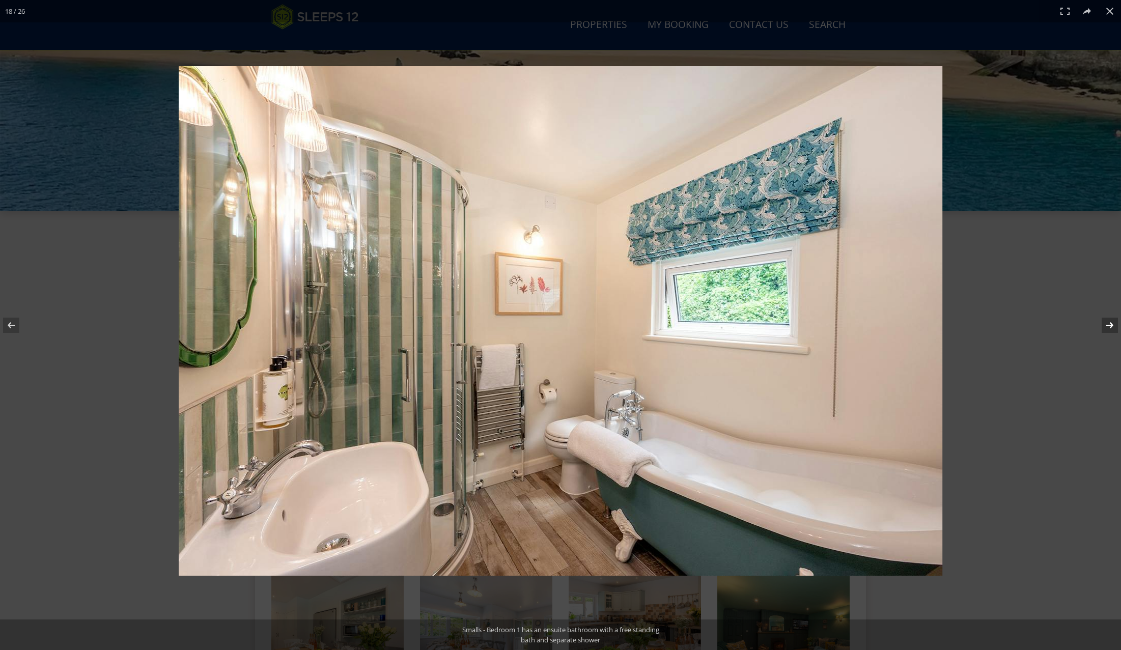
click at [1113, 322] on button at bounding box center [1104, 325] width 36 height 51
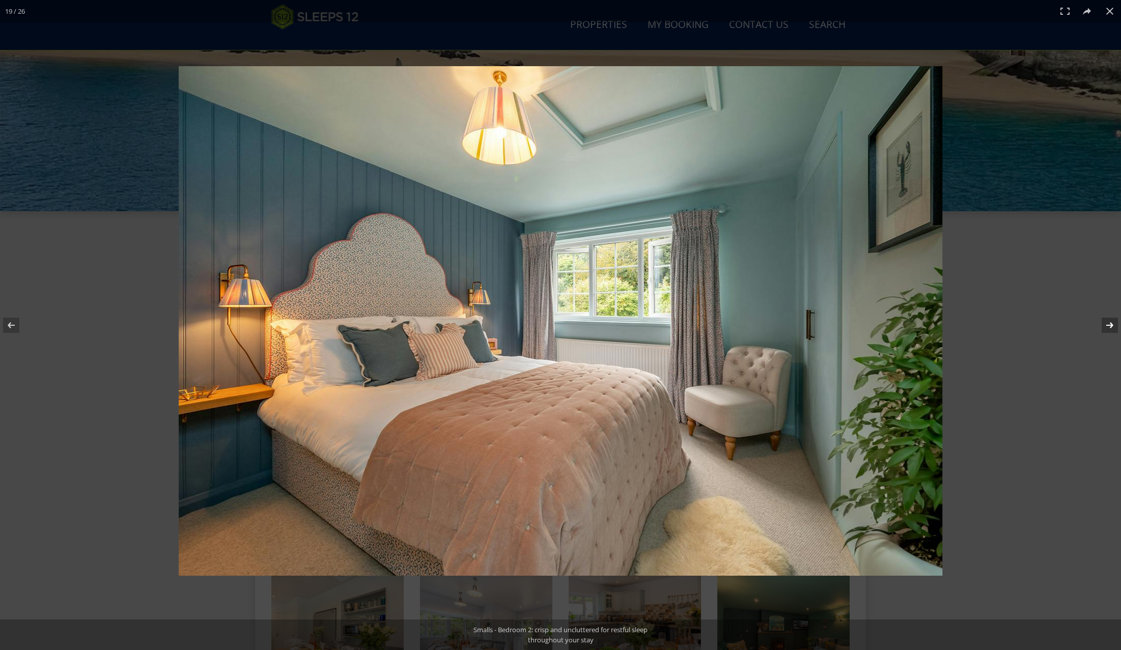
click at [1113, 322] on button at bounding box center [1104, 325] width 36 height 51
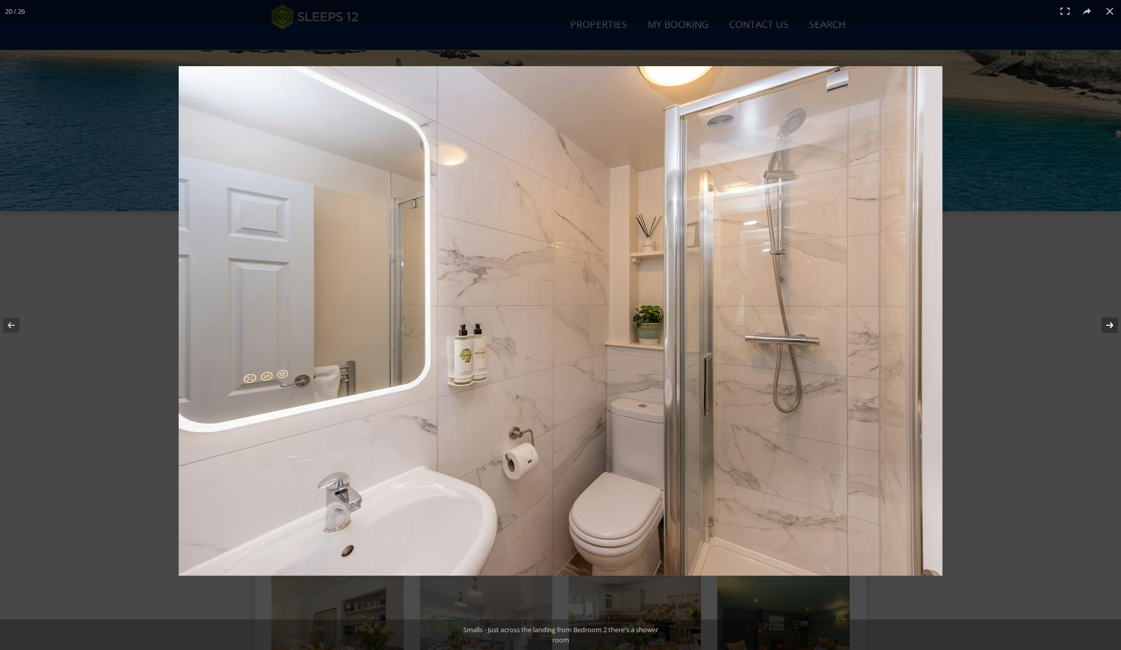
click at [1113, 322] on button at bounding box center [1104, 325] width 36 height 51
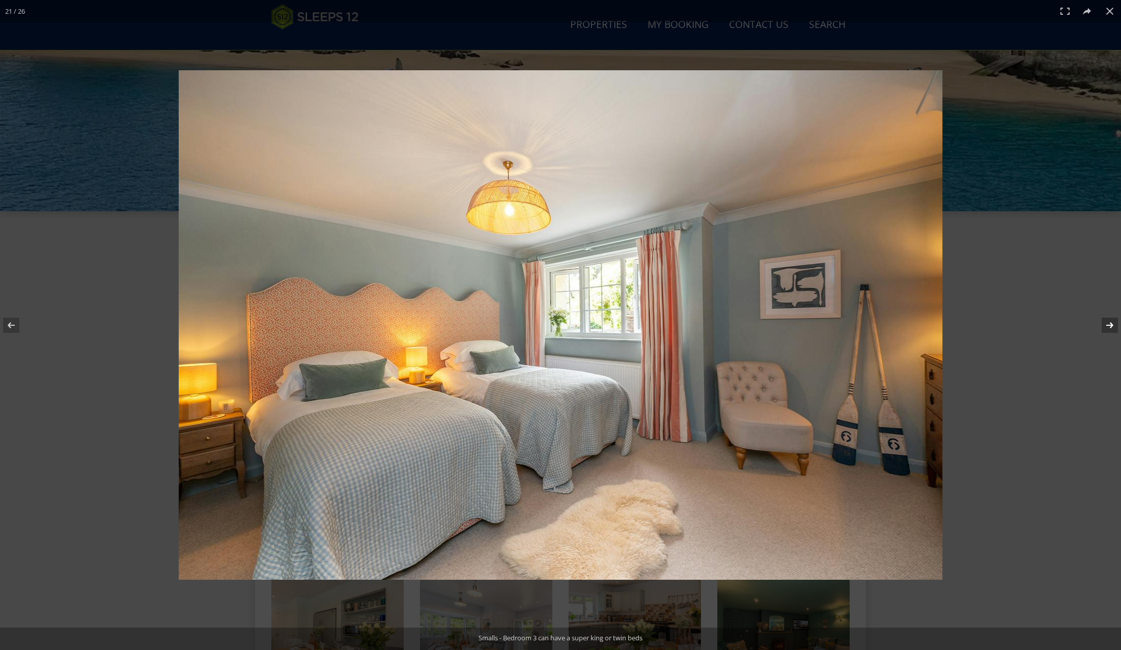
click at [1113, 322] on button at bounding box center [1104, 325] width 36 height 51
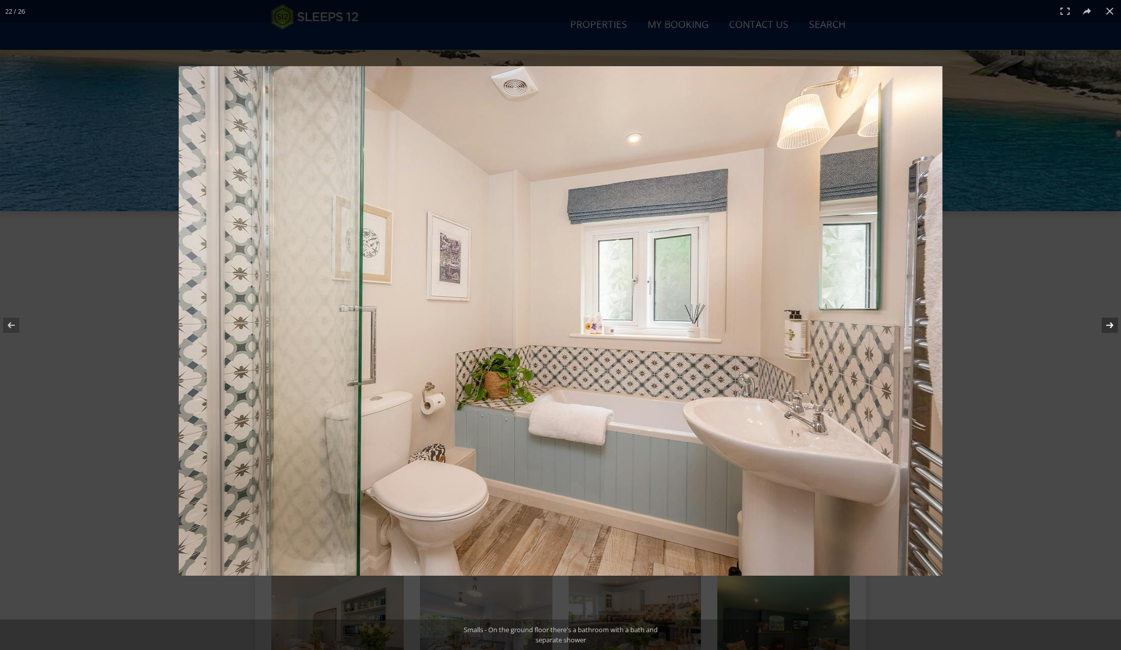
click at [1112, 321] on button at bounding box center [1104, 325] width 36 height 51
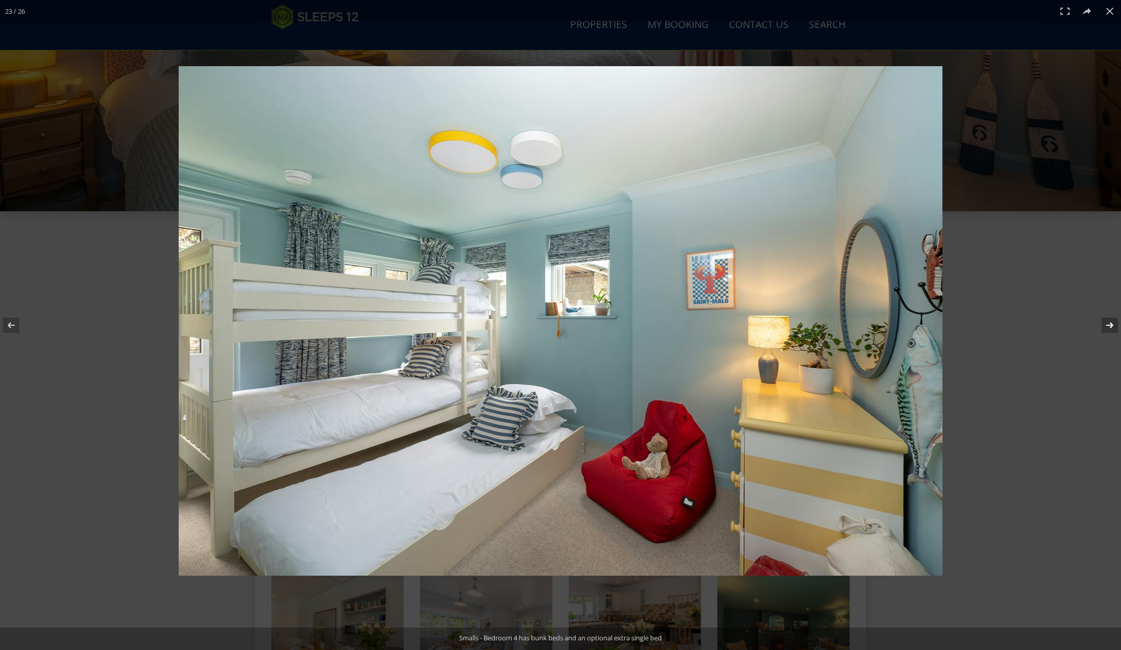
click at [1112, 321] on button at bounding box center [1104, 325] width 36 height 51
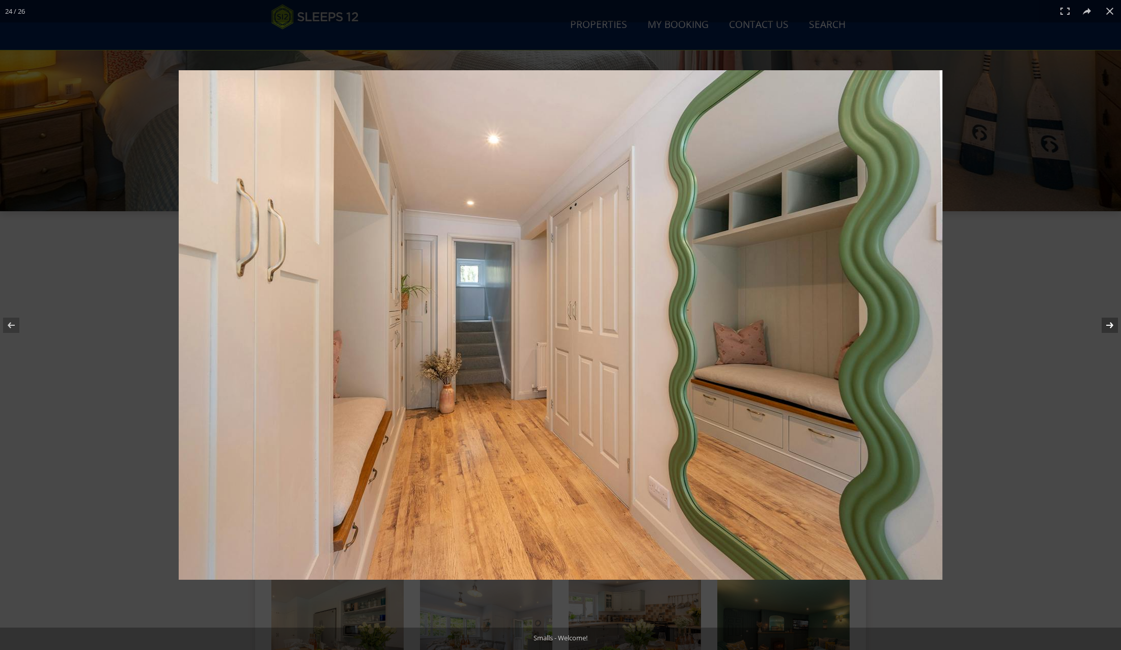
click at [1112, 321] on button at bounding box center [1104, 325] width 36 height 51
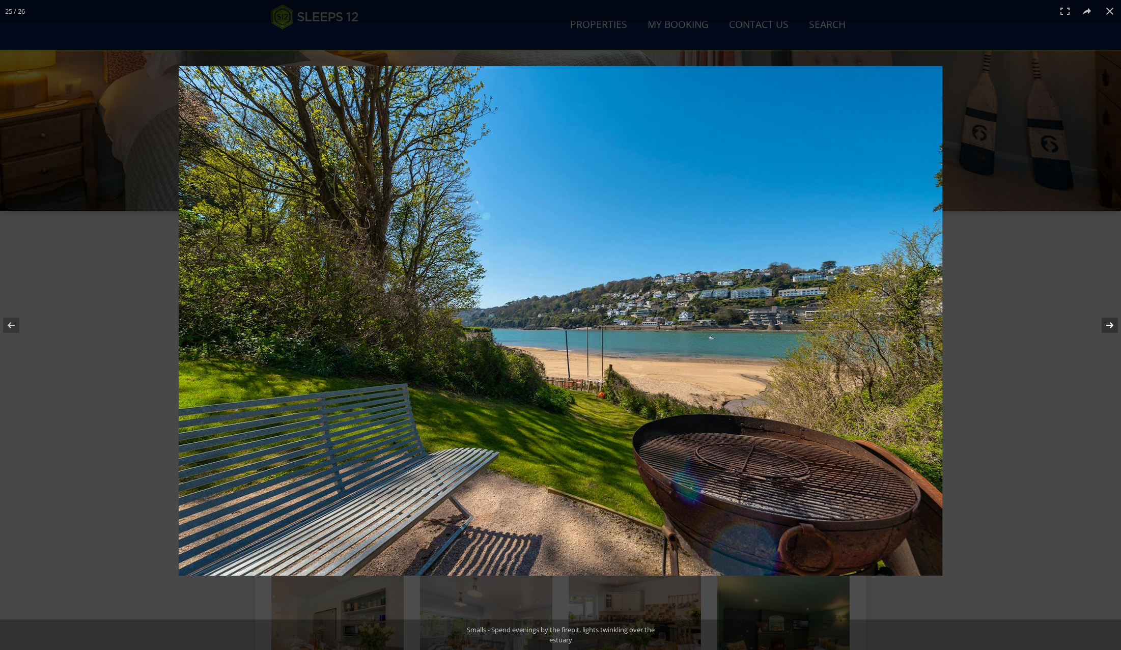
click at [1112, 320] on button at bounding box center [1104, 325] width 36 height 51
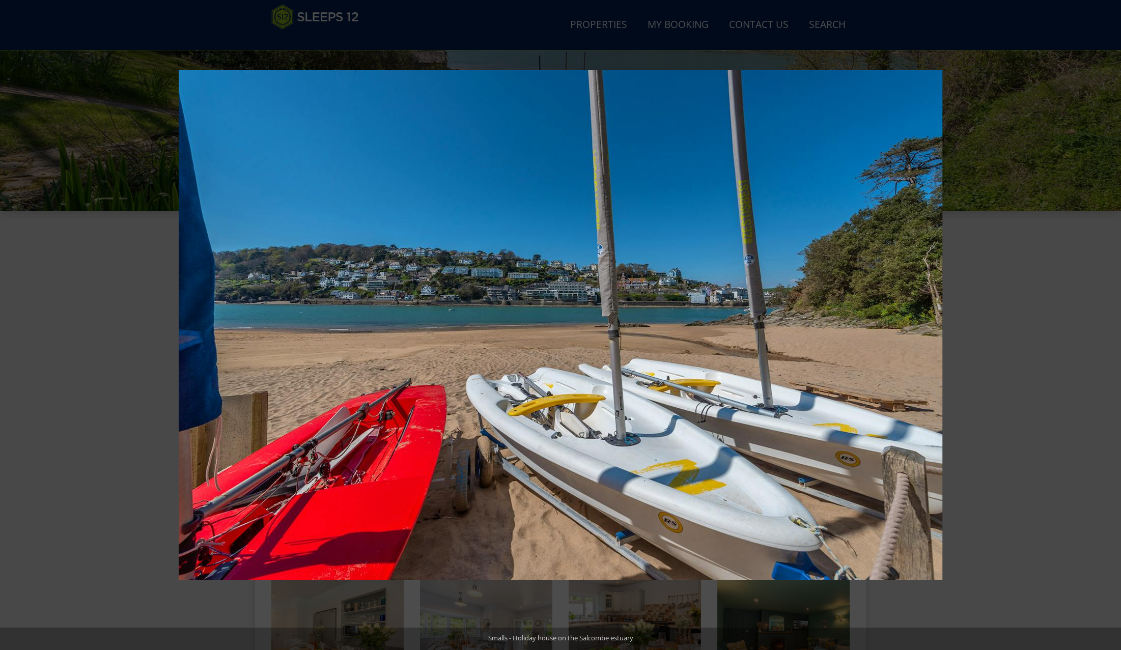
click at [1111, 320] on button at bounding box center [1104, 325] width 36 height 51
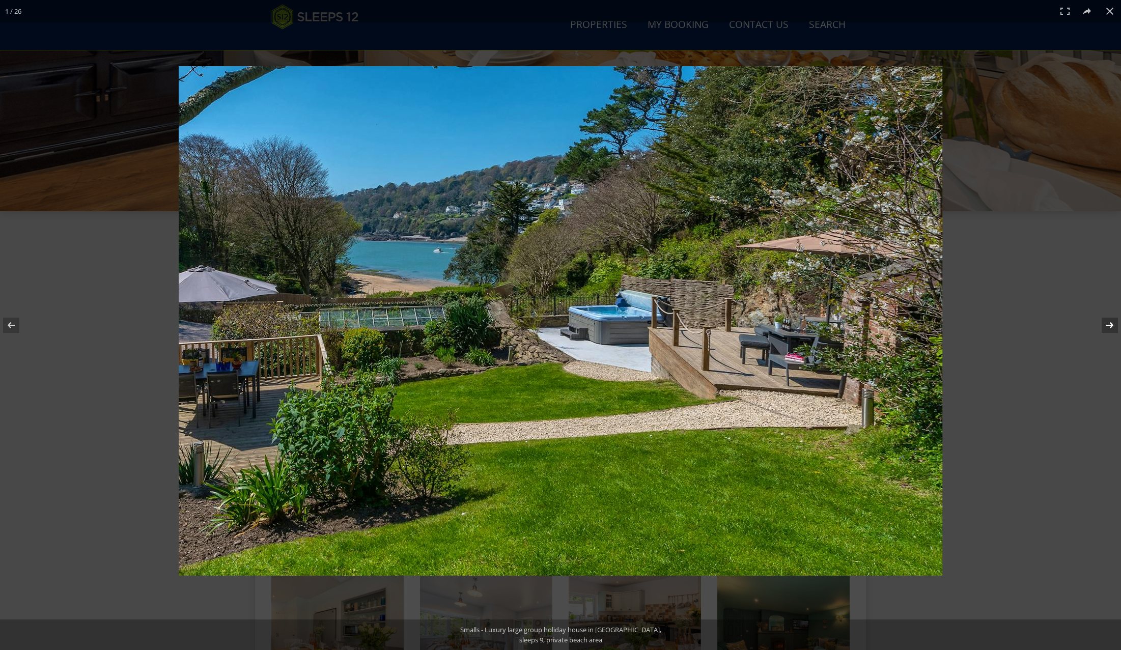
click at [1111, 319] on button at bounding box center [1104, 325] width 36 height 51
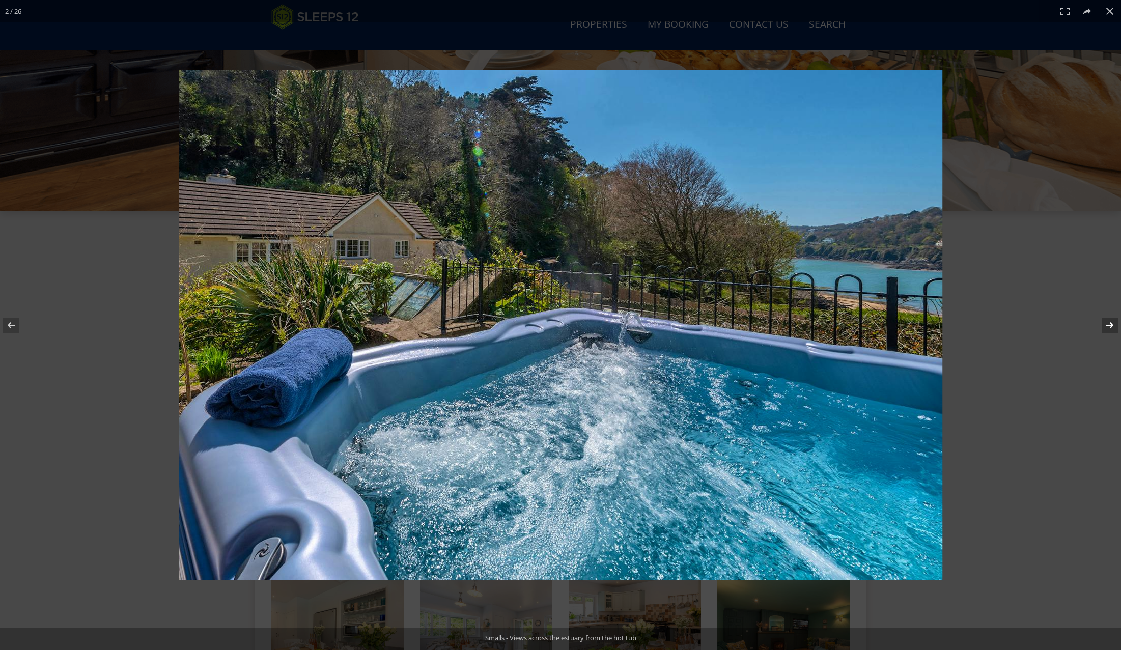
click at [1110, 318] on button at bounding box center [1104, 325] width 36 height 51
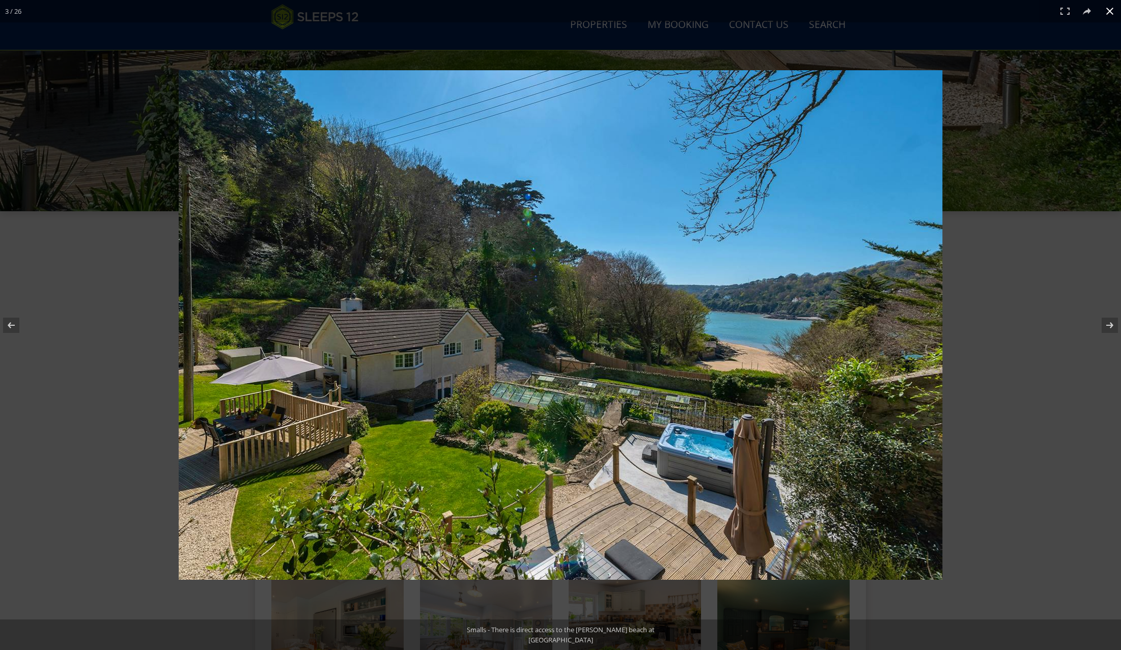
click at [1105, 13] on button at bounding box center [1110, 11] width 22 height 22
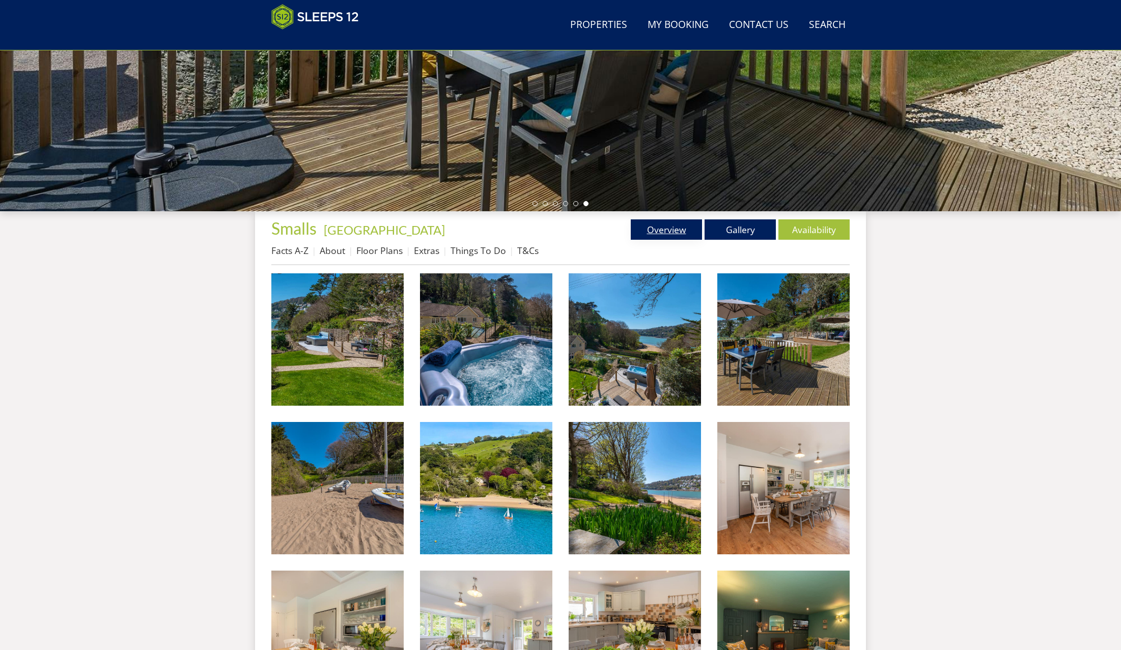
click at [682, 230] on link "Overview" at bounding box center [666, 230] width 71 height 20
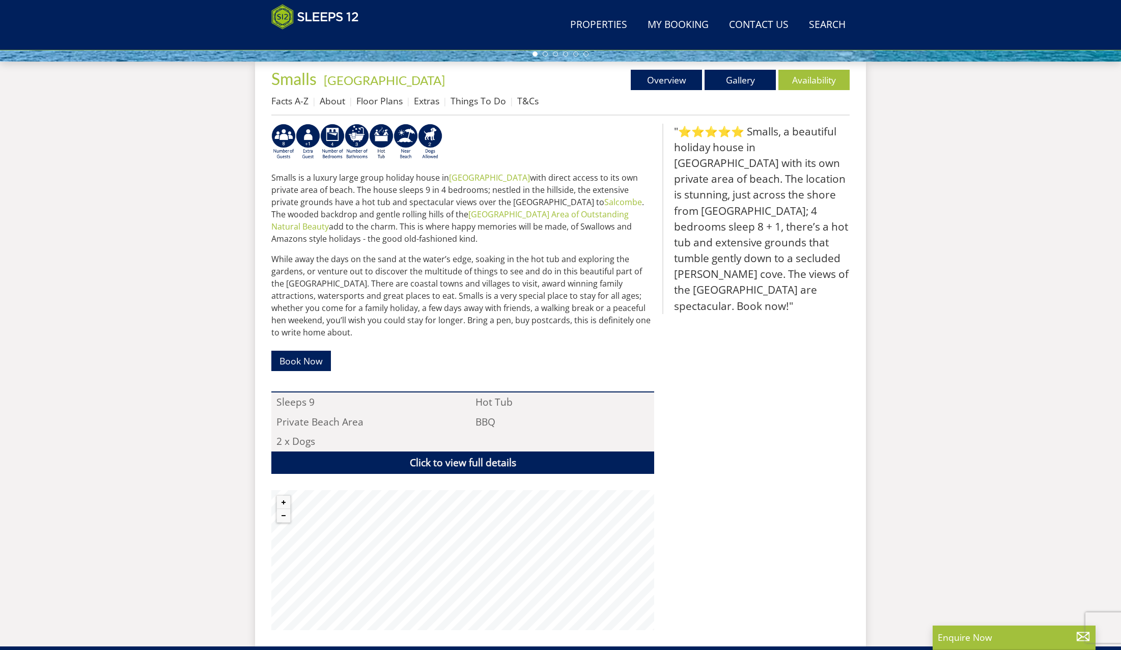
scroll to position [444, 0]
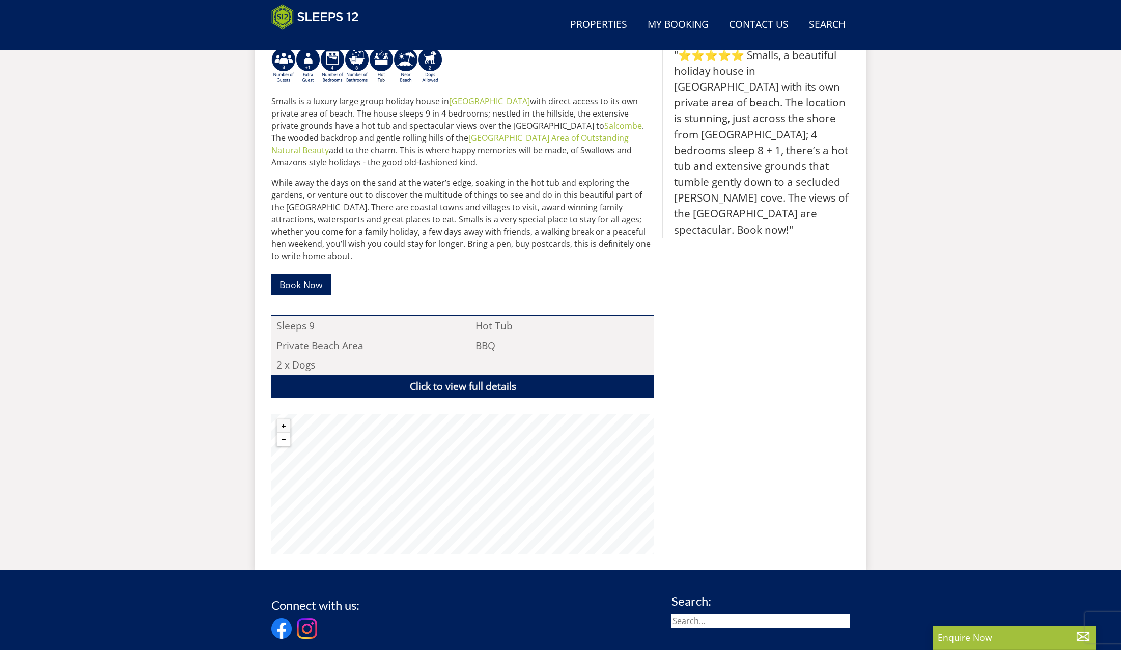
click at [285, 433] on button "Zoom out" at bounding box center [283, 439] width 13 height 13
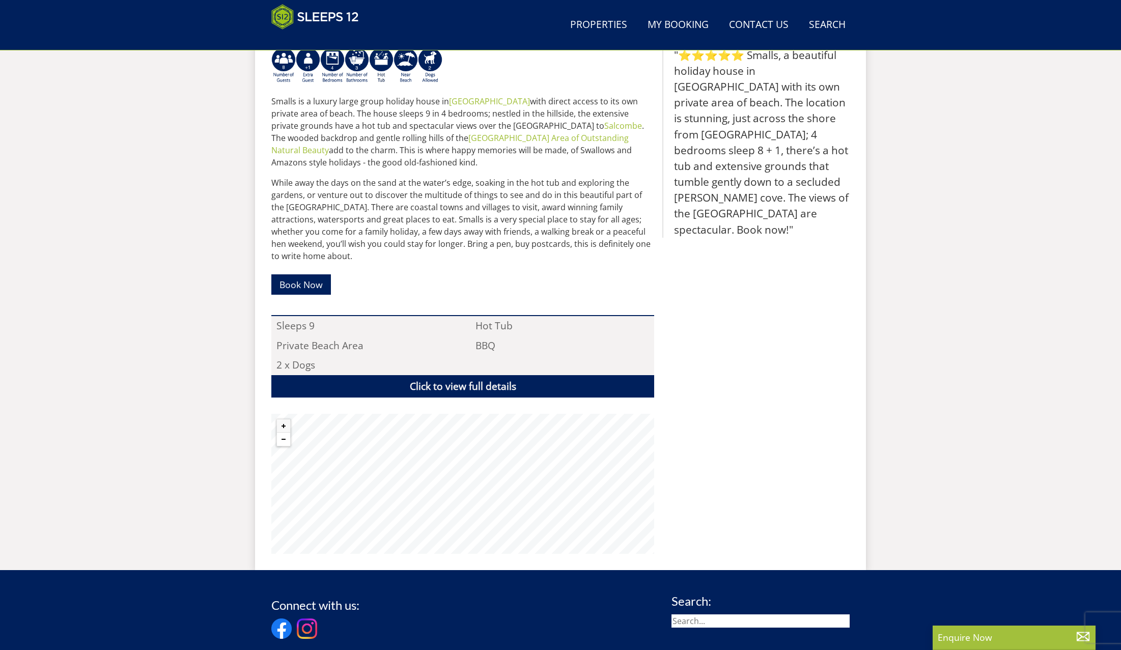
click at [285, 433] on button "Zoom out" at bounding box center [283, 439] width 13 height 13
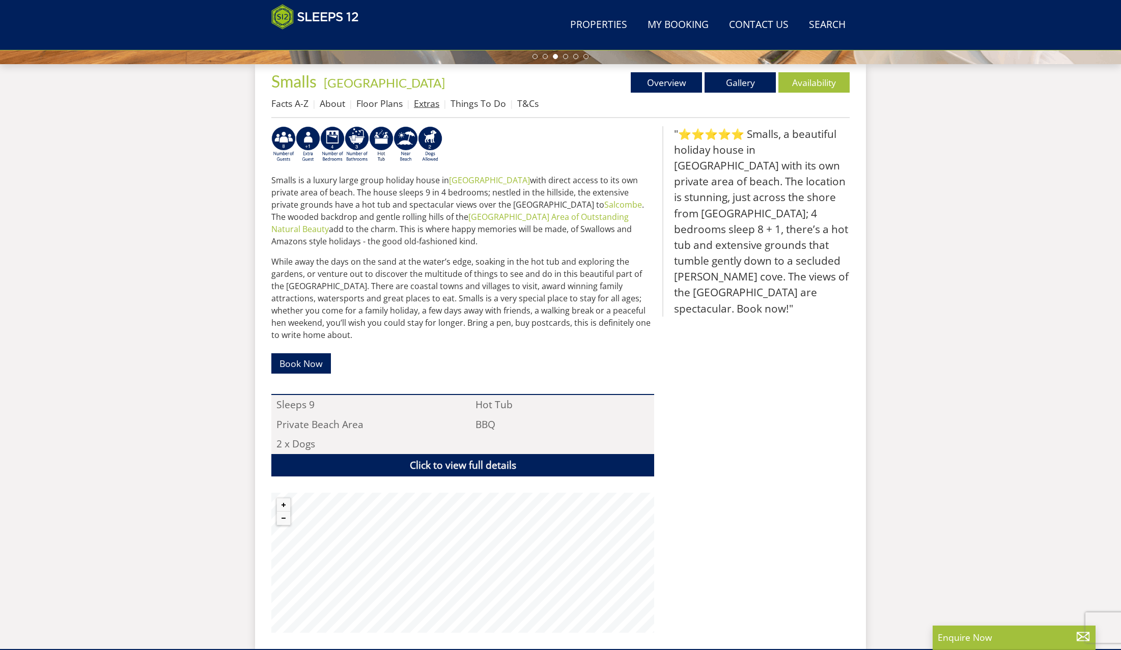
scroll to position [170, 0]
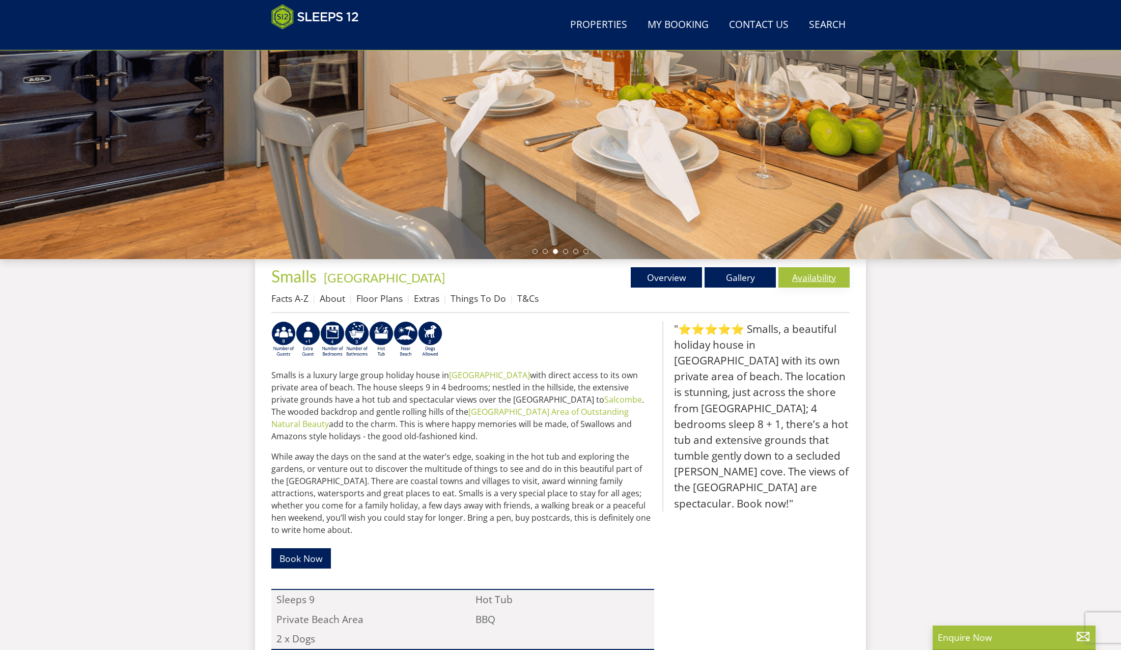
click at [820, 278] on link "Availability" at bounding box center [814, 277] width 71 height 20
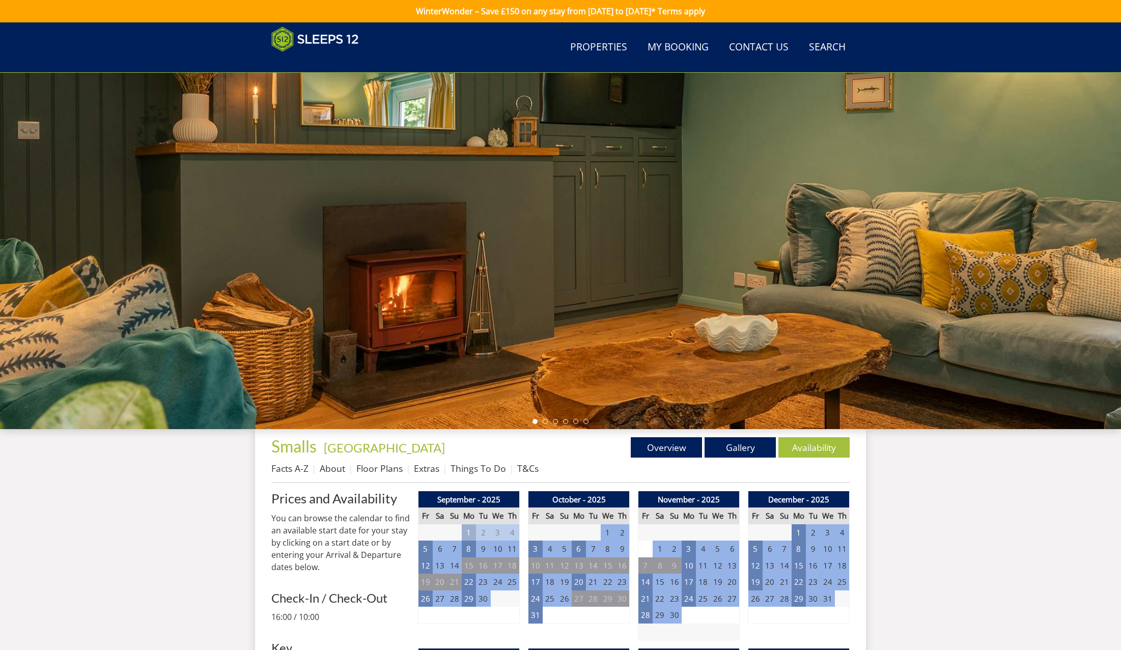
scroll to position [337, 0]
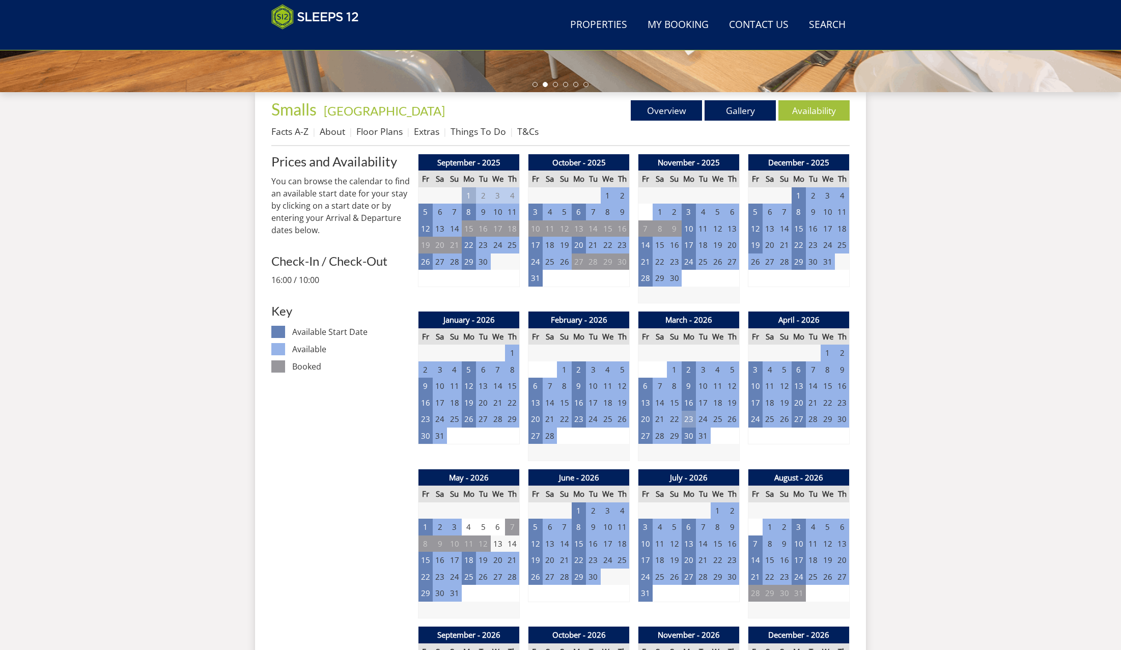
click at [690, 415] on td "23" at bounding box center [689, 419] width 14 height 17
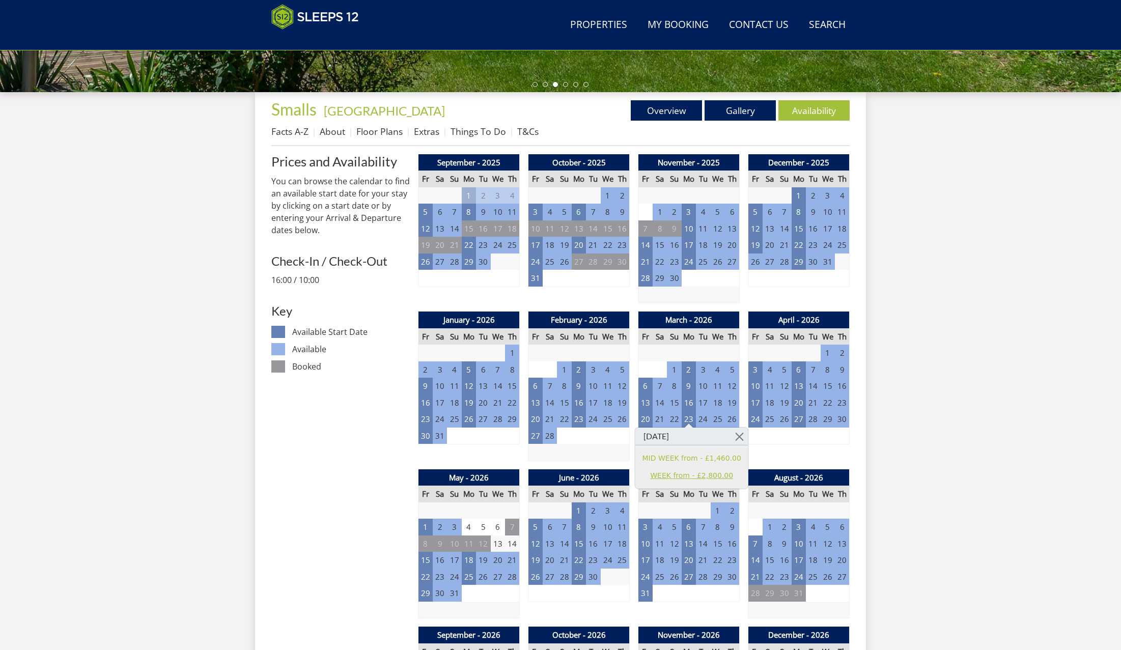
click at [680, 476] on link "WEEK from - £2,800.00" at bounding box center [692, 476] width 99 height 11
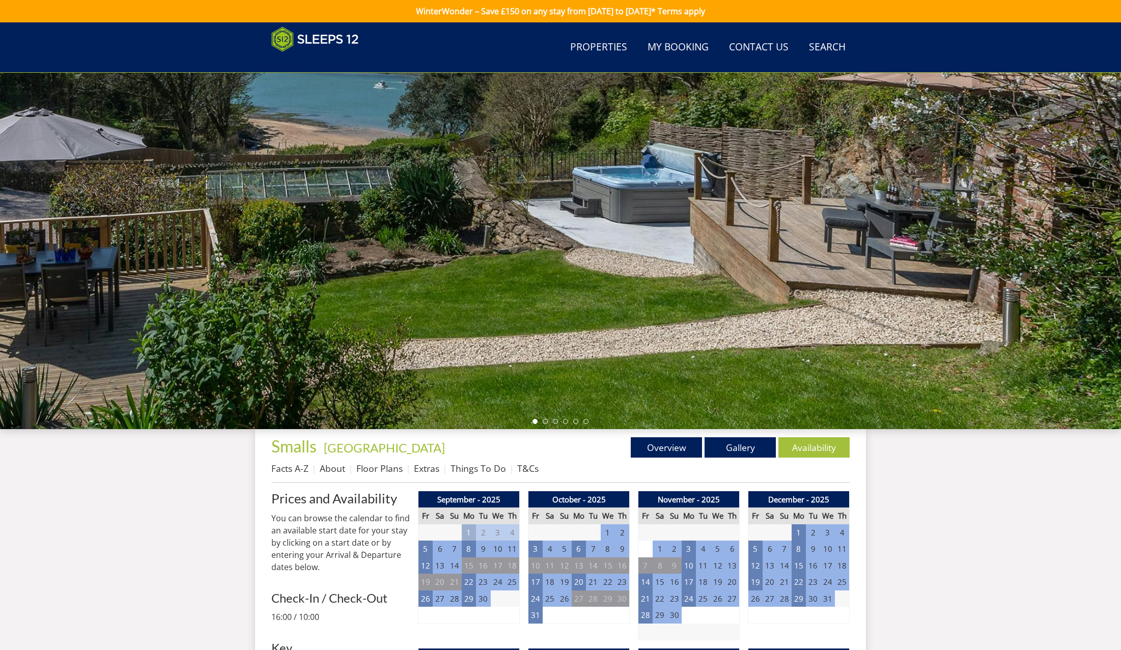
scroll to position [337, 0]
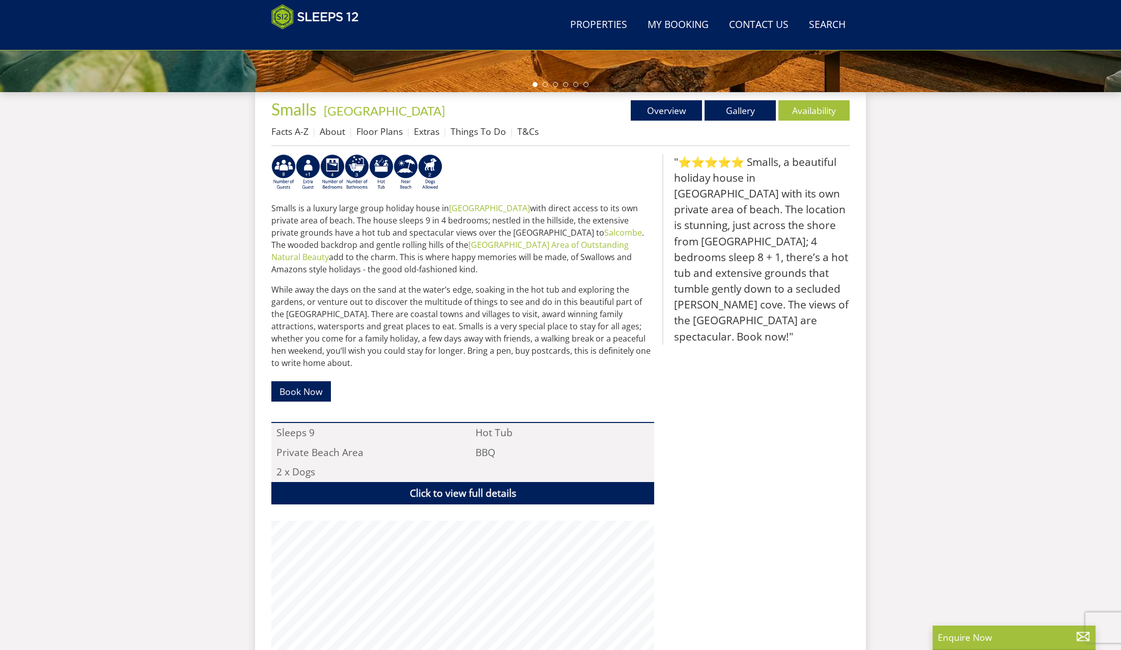
scroll to position [170, 0]
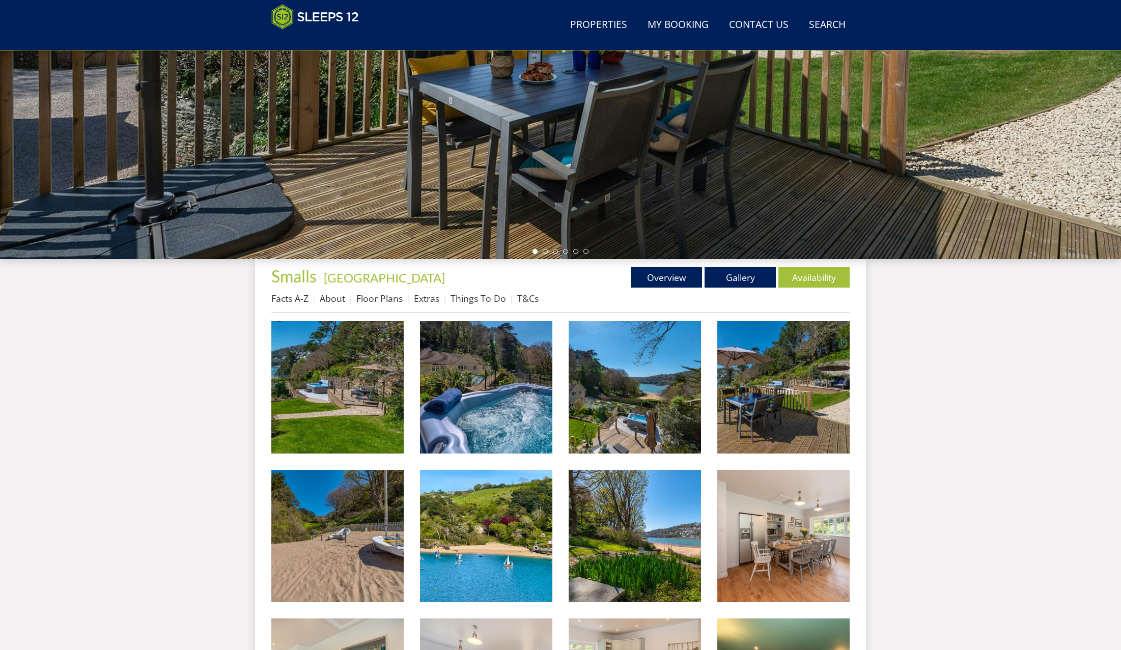
scroll to position [218, 0]
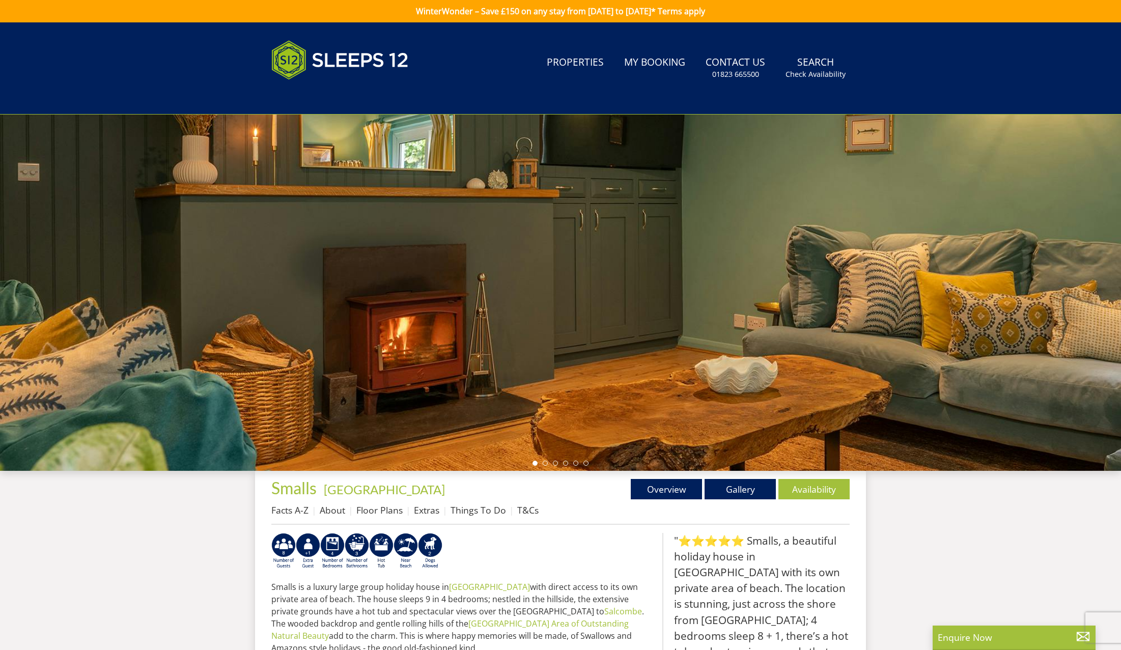
select select "8"
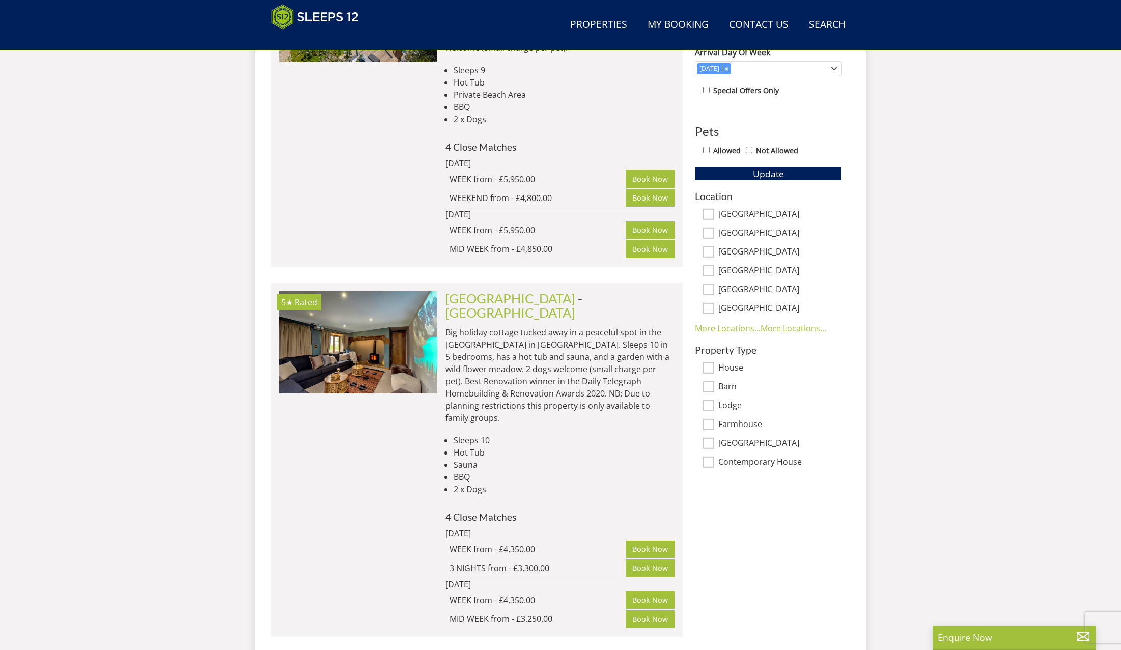
scroll to position [545, 0]
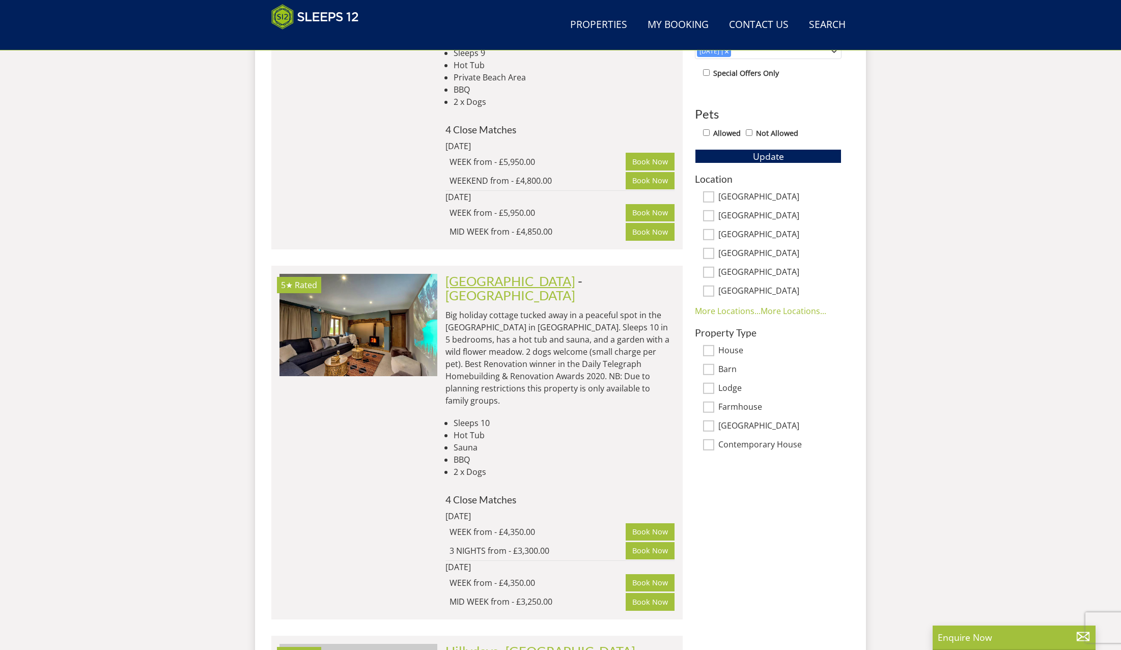
click at [496, 274] on link "[GEOGRAPHIC_DATA]" at bounding box center [511, 280] width 130 height 15
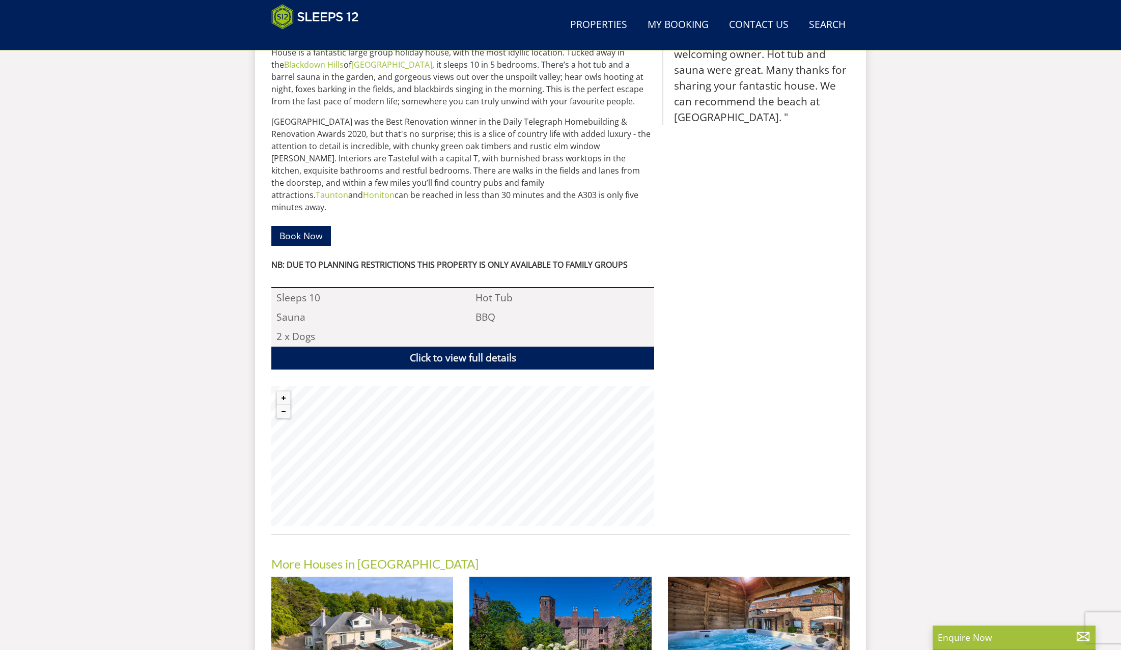
scroll to position [528, 0]
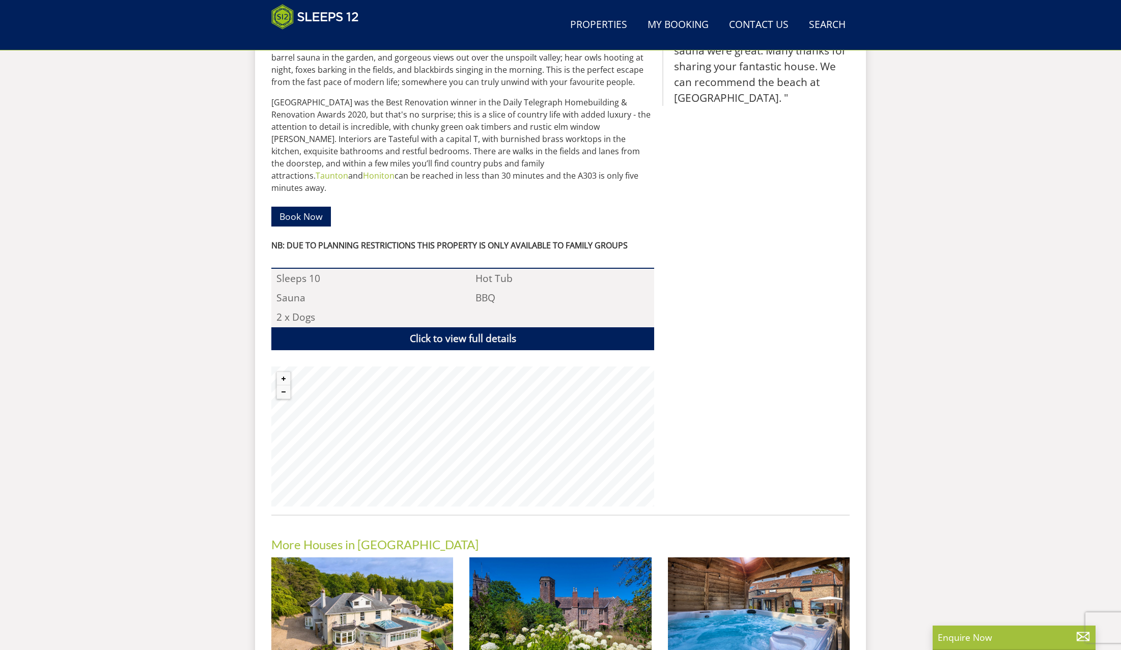
select select "8"
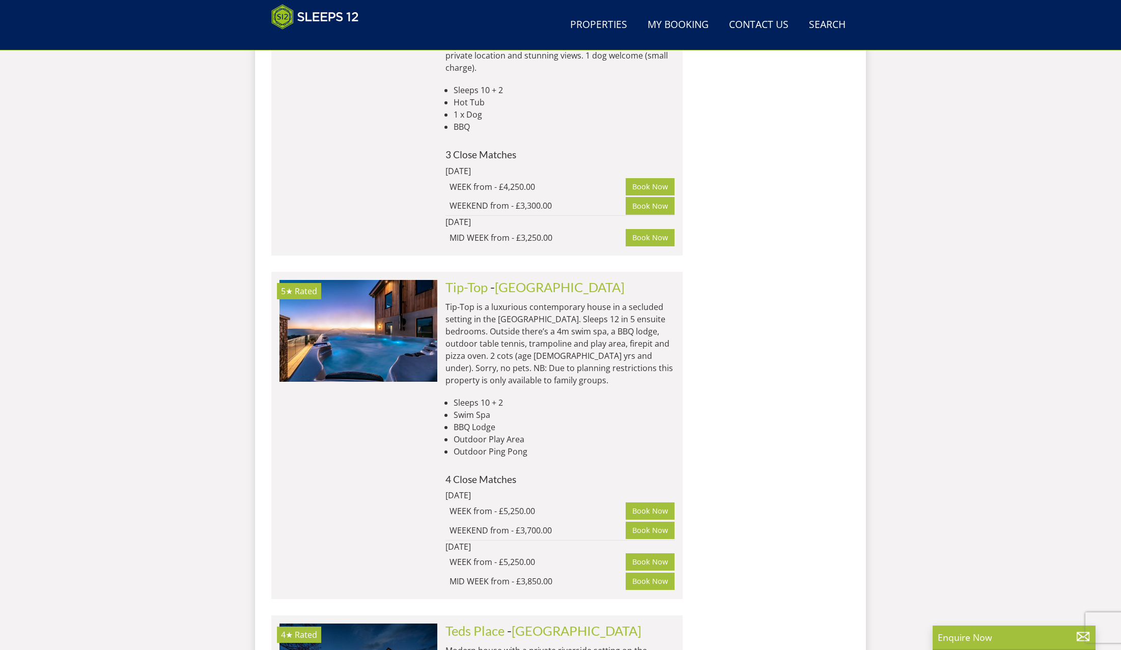
scroll to position [1533, 0]
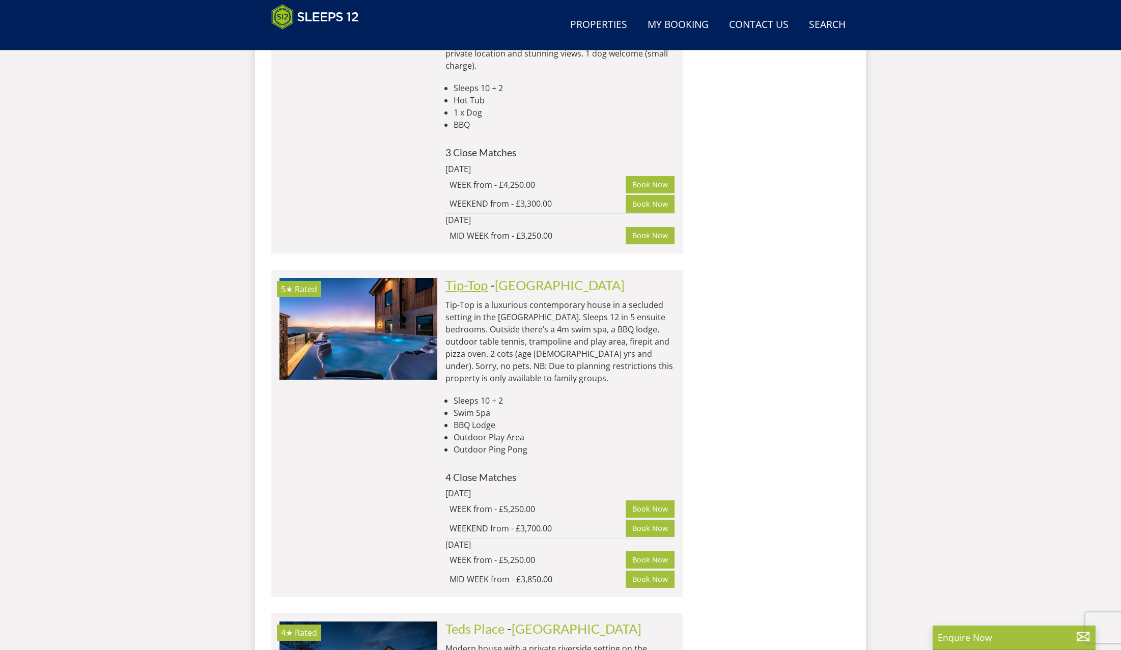
click at [480, 278] on link "Tip-Top" at bounding box center [467, 285] width 42 height 15
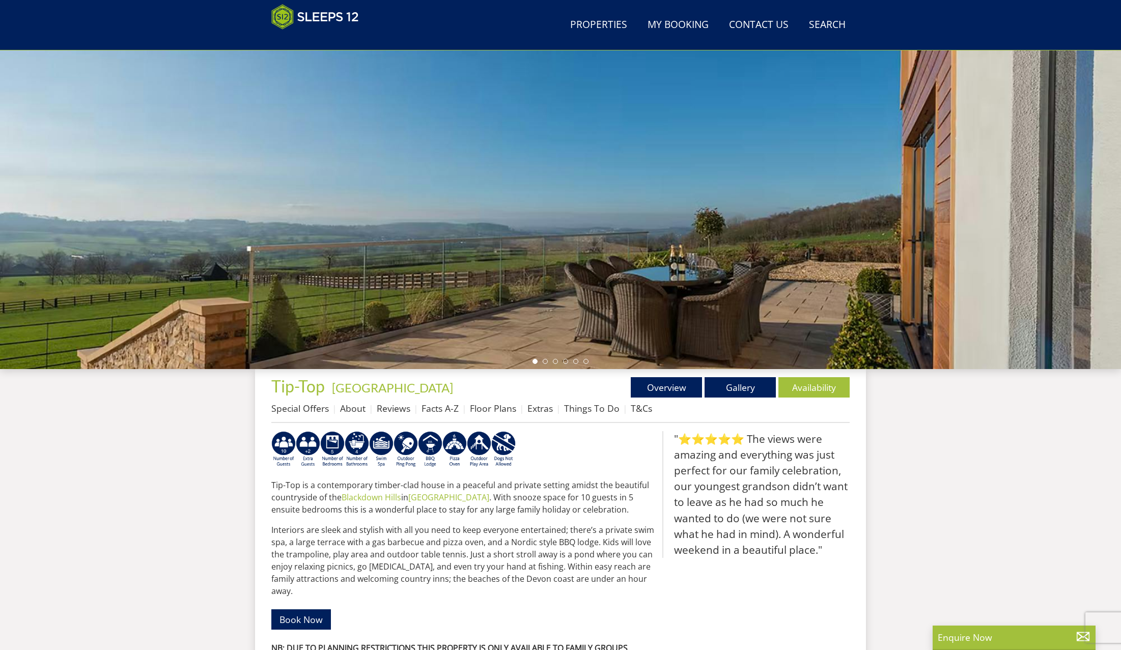
scroll to position [62, 0]
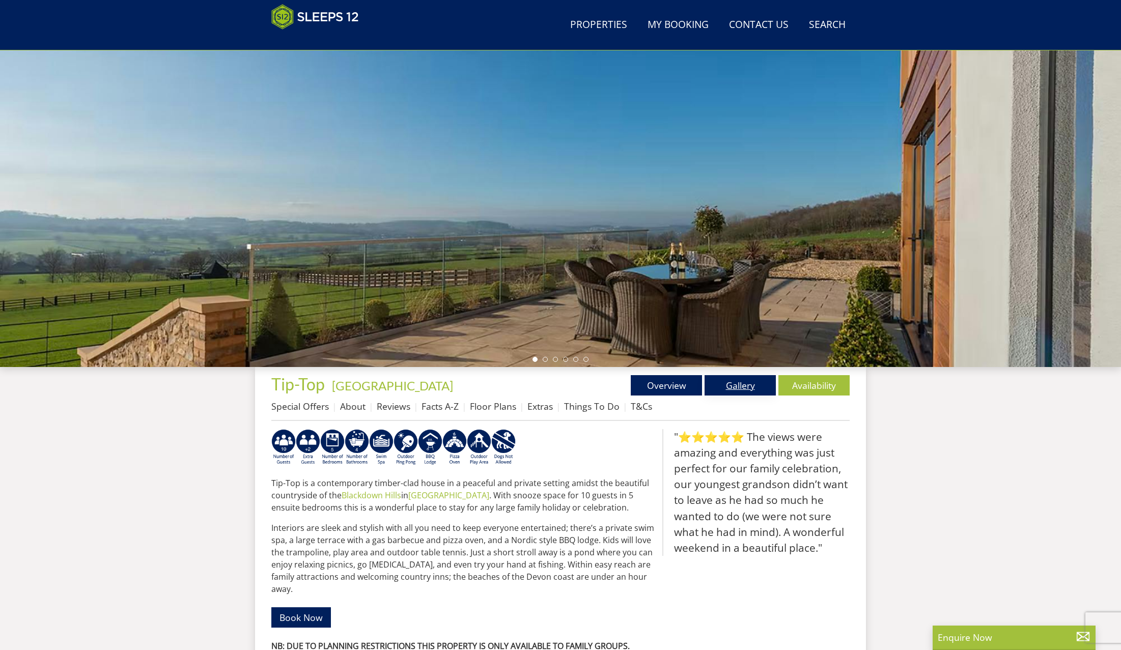
click at [723, 383] on link "Gallery" at bounding box center [740, 385] width 71 height 20
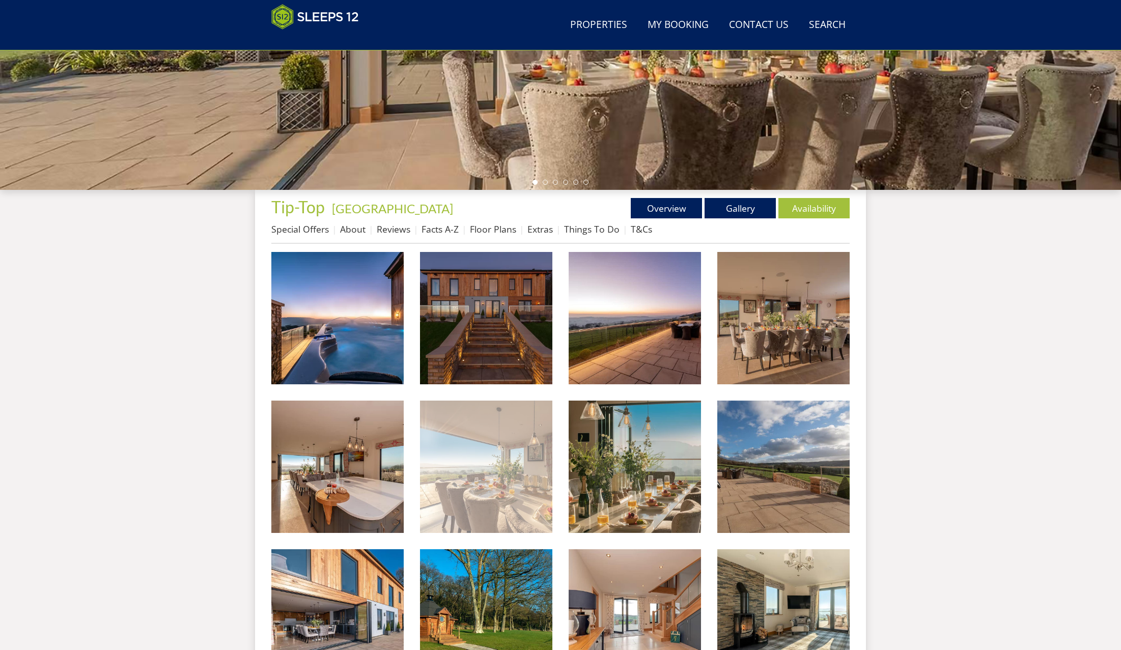
scroll to position [165, 0]
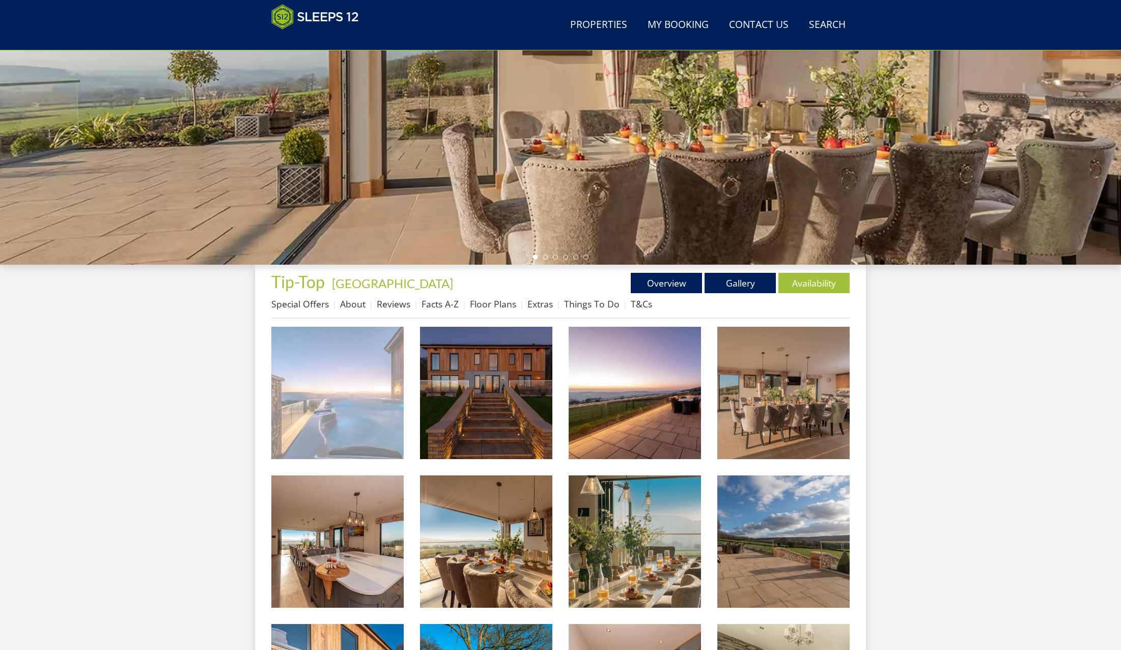
click at [377, 413] on img at bounding box center [337, 393] width 132 height 132
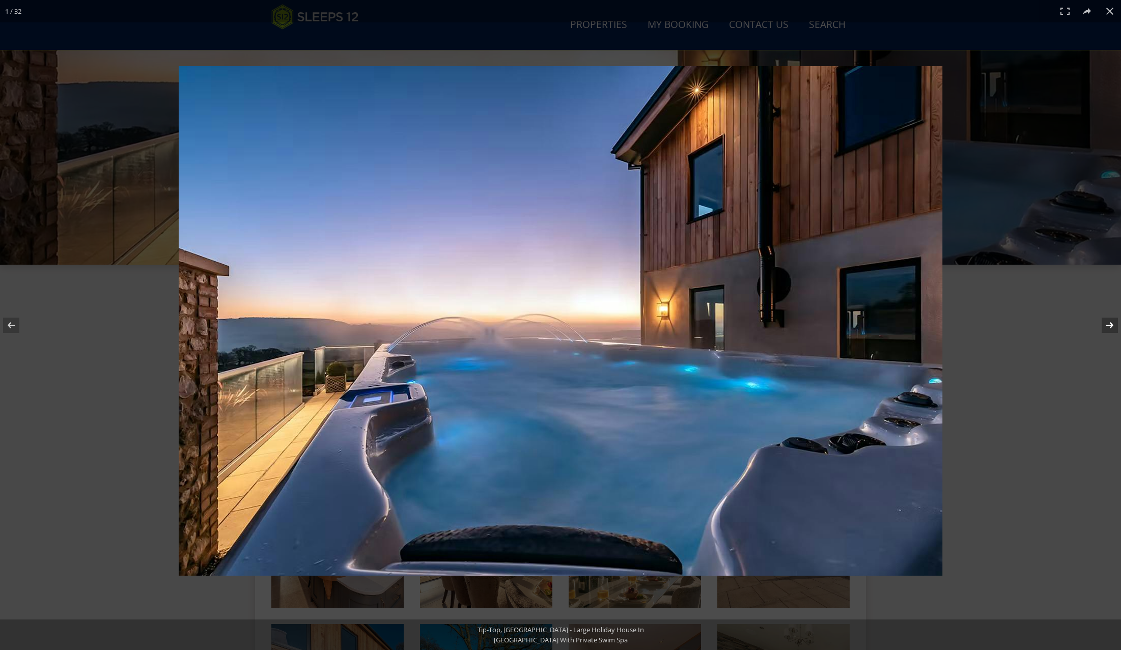
click at [1111, 322] on button at bounding box center [1104, 325] width 36 height 51
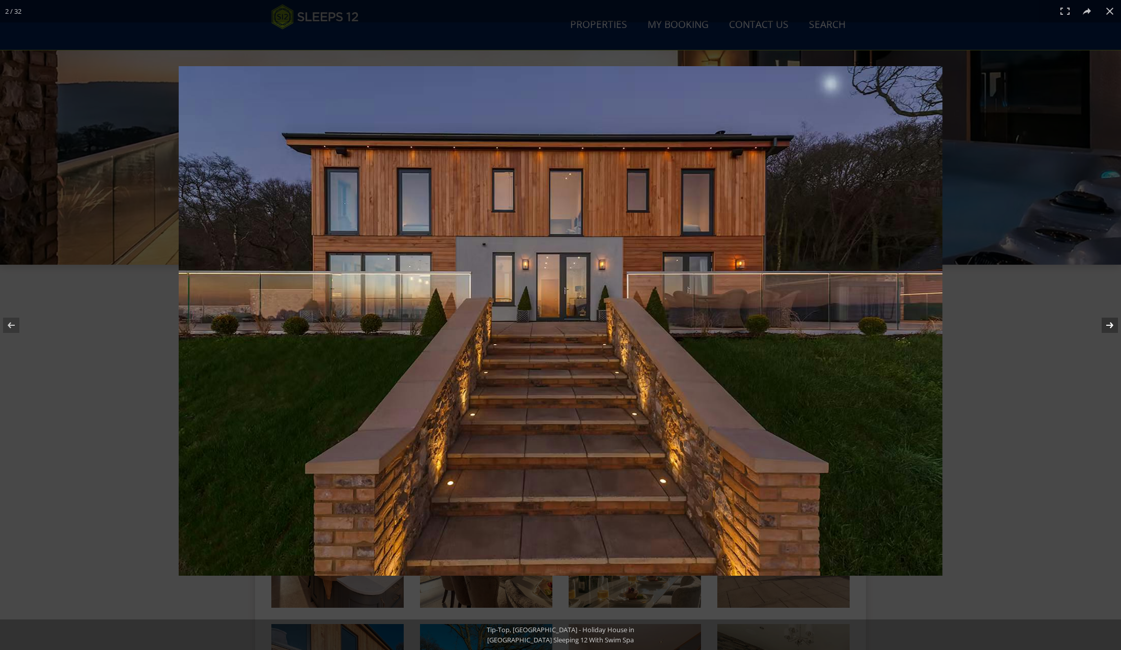
click at [1111, 322] on button at bounding box center [1104, 325] width 36 height 51
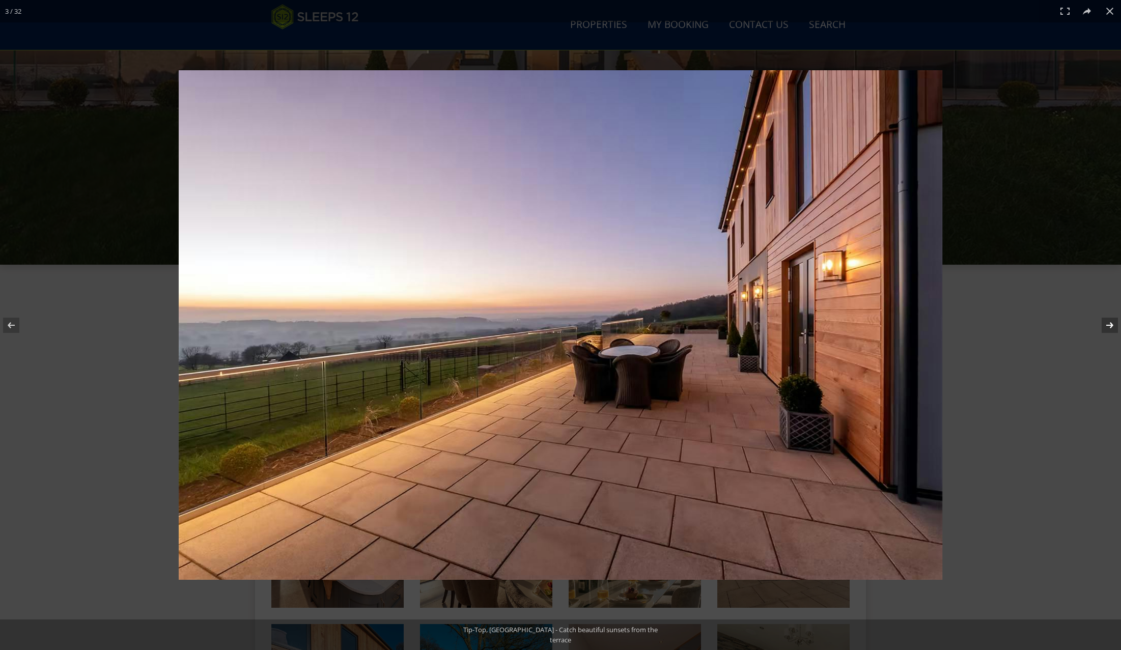
click at [1111, 322] on button at bounding box center [1104, 325] width 36 height 51
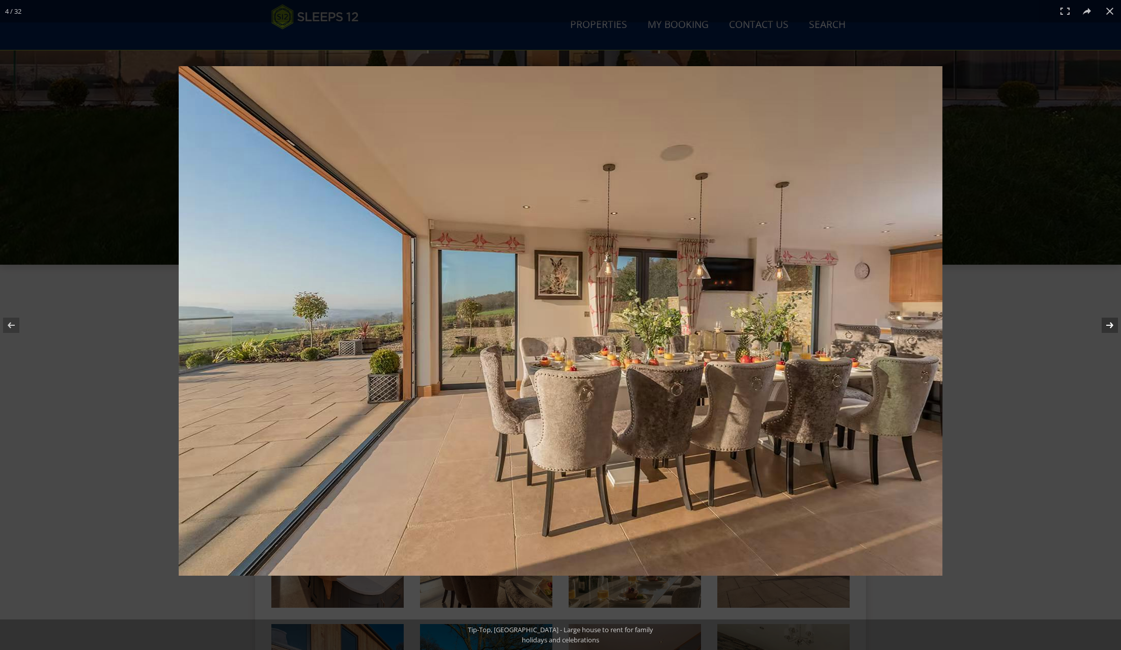
click at [1111, 322] on button at bounding box center [1104, 325] width 36 height 51
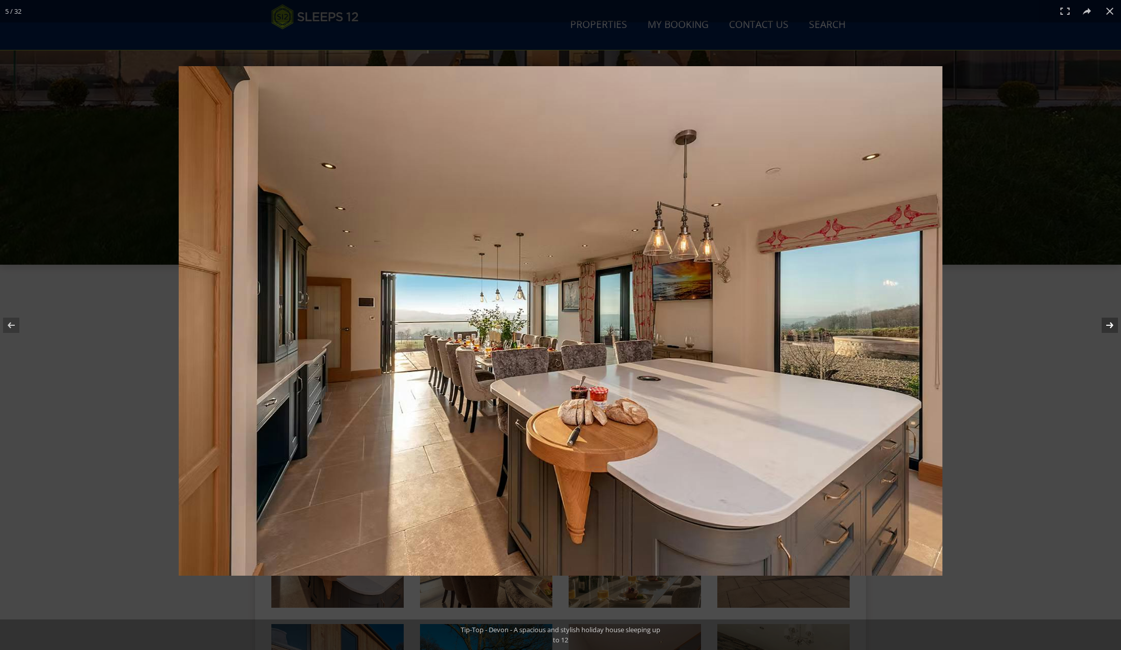
click at [1111, 322] on button at bounding box center [1104, 325] width 36 height 51
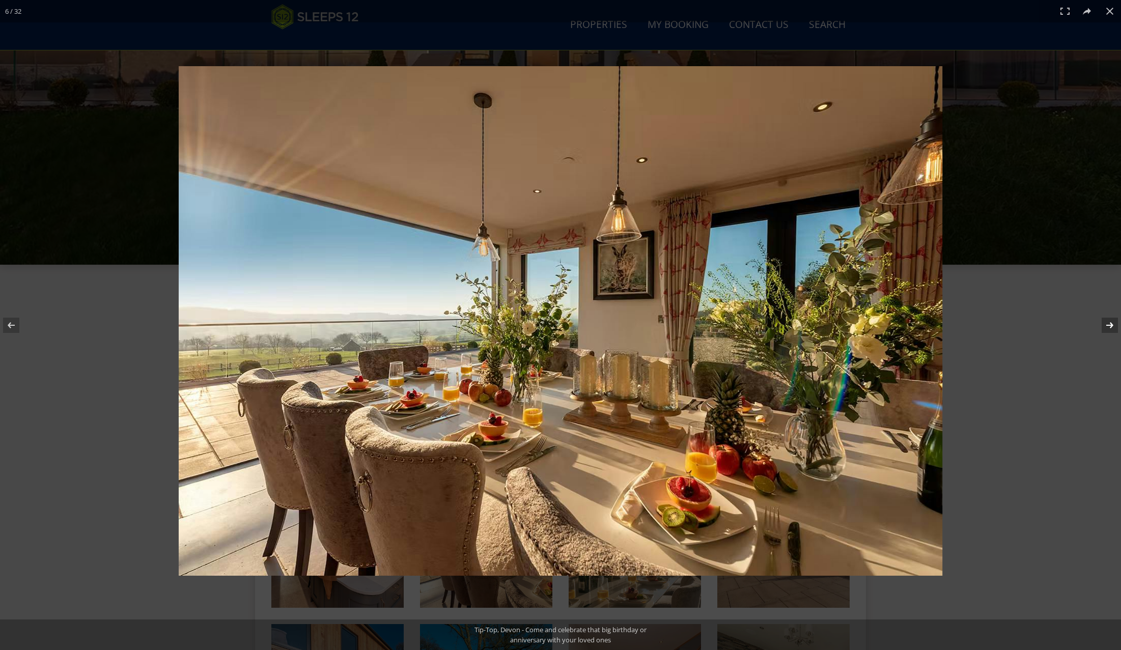
click at [1111, 322] on button at bounding box center [1104, 325] width 36 height 51
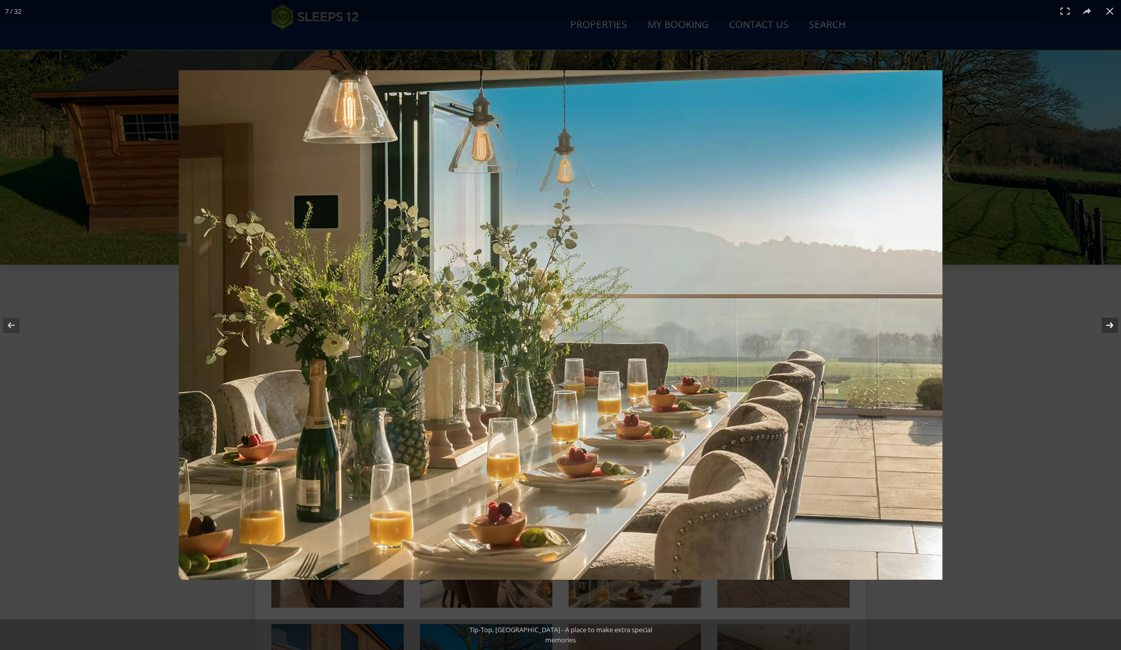
click at [1111, 322] on button at bounding box center [1104, 325] width 36 height 51
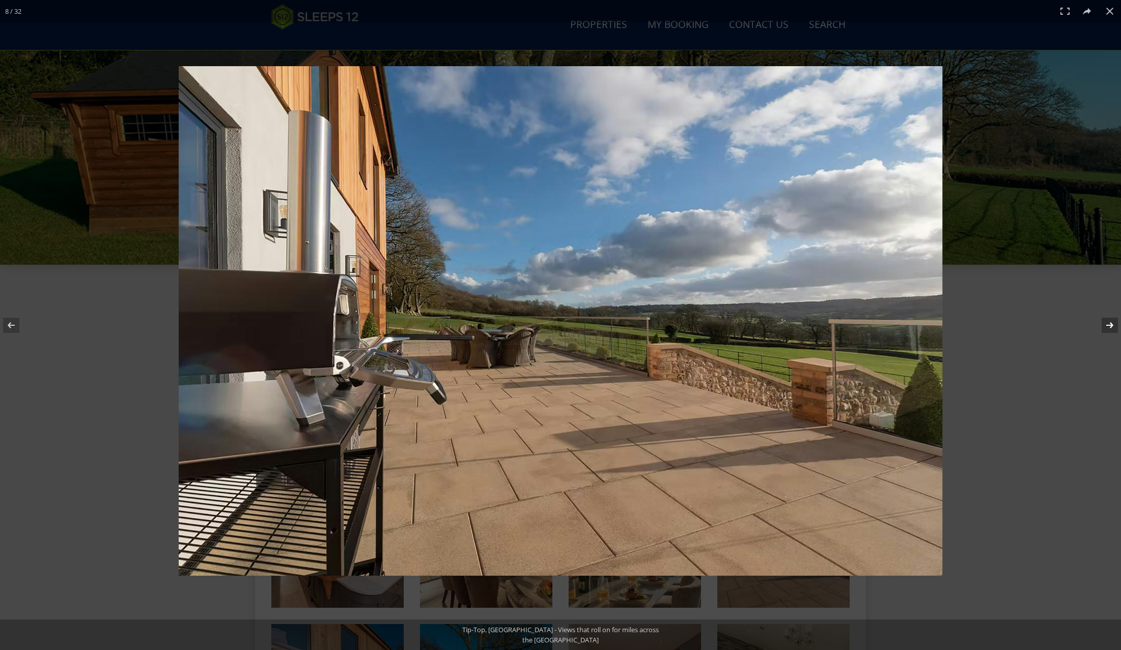
click at [1111, 322] on button at bounding box center [1104, 325] width 36 height 51
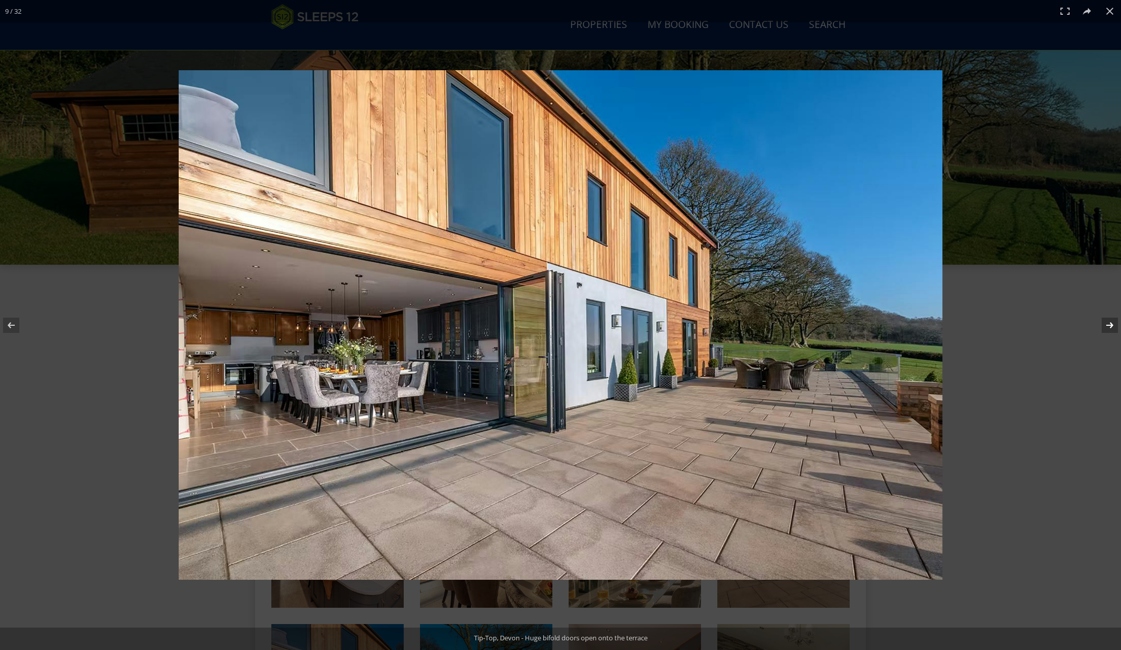
click at [1111, 322] on button at bounding box center [1104, 325] width 36 height 51
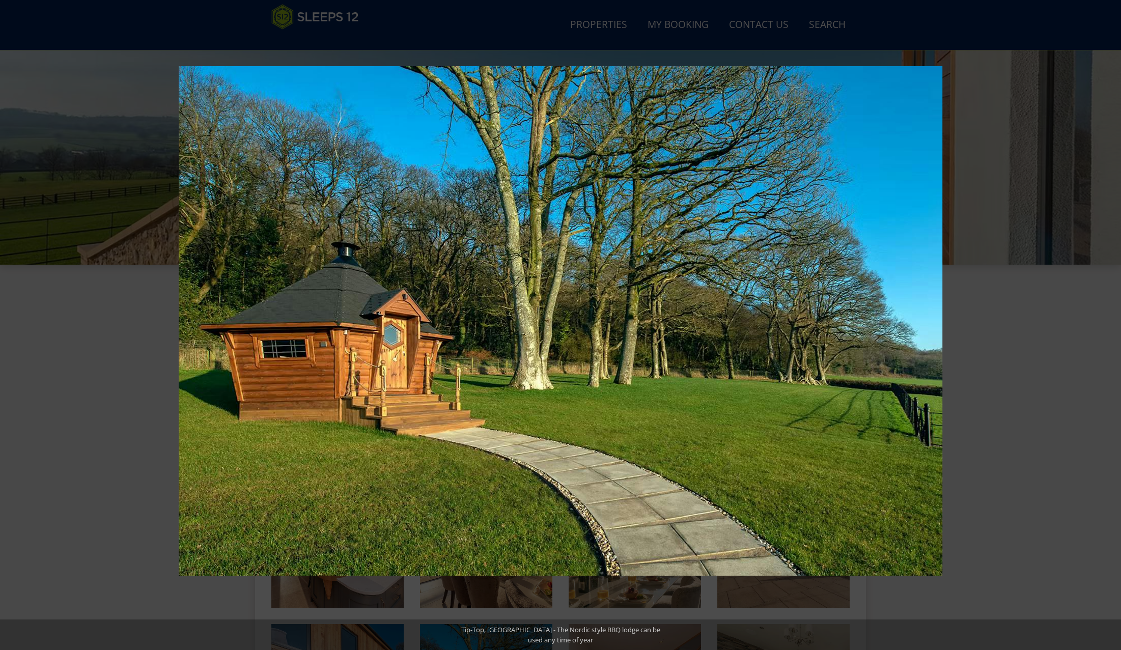
click at [1111, 322] on button at bounding box center [1104, 325] width 36 height 51
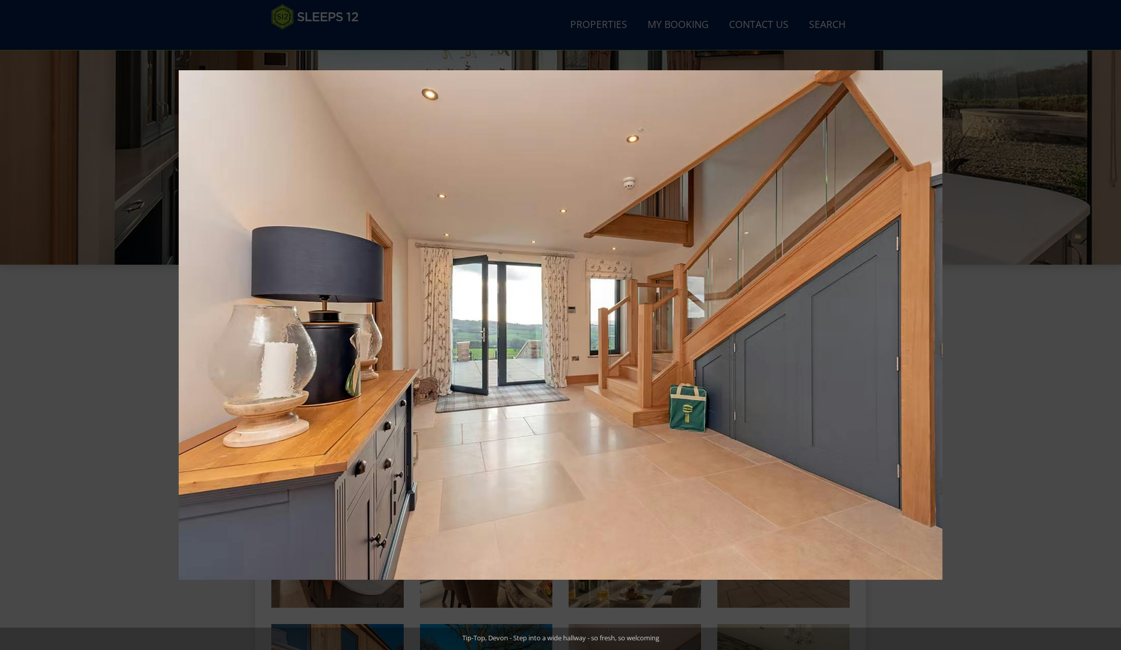
click at [1111, 322] on button at bounding box center [1104, 325] width 36 height 51
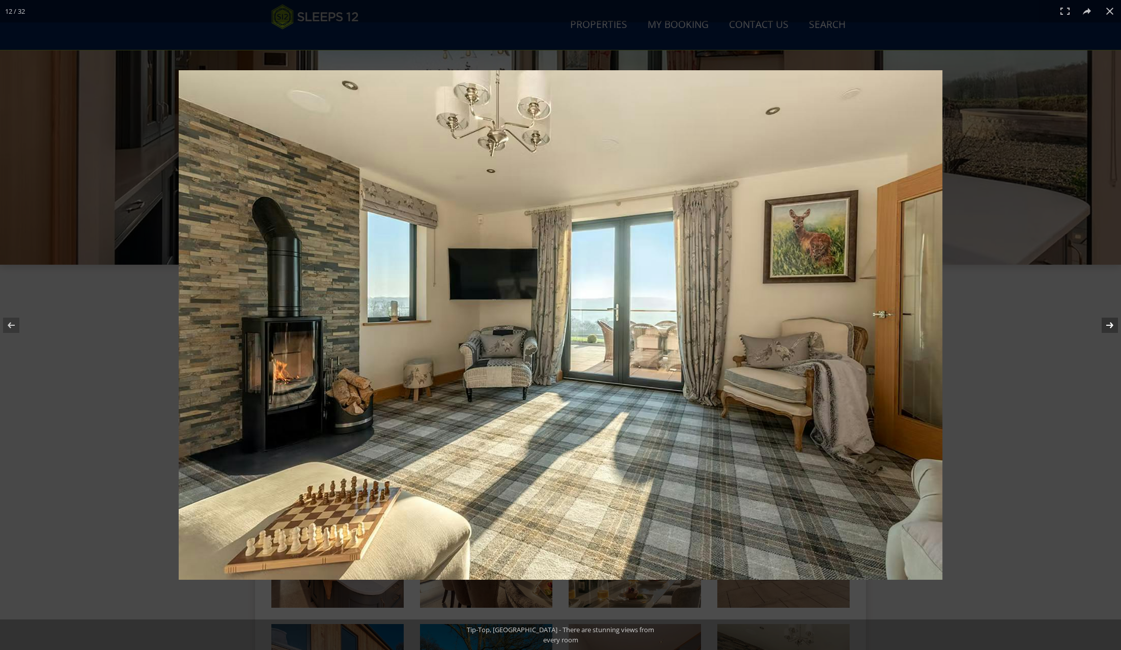
click at [1111, 322] on button at bounding box center [1104, 325] width 36 height 51
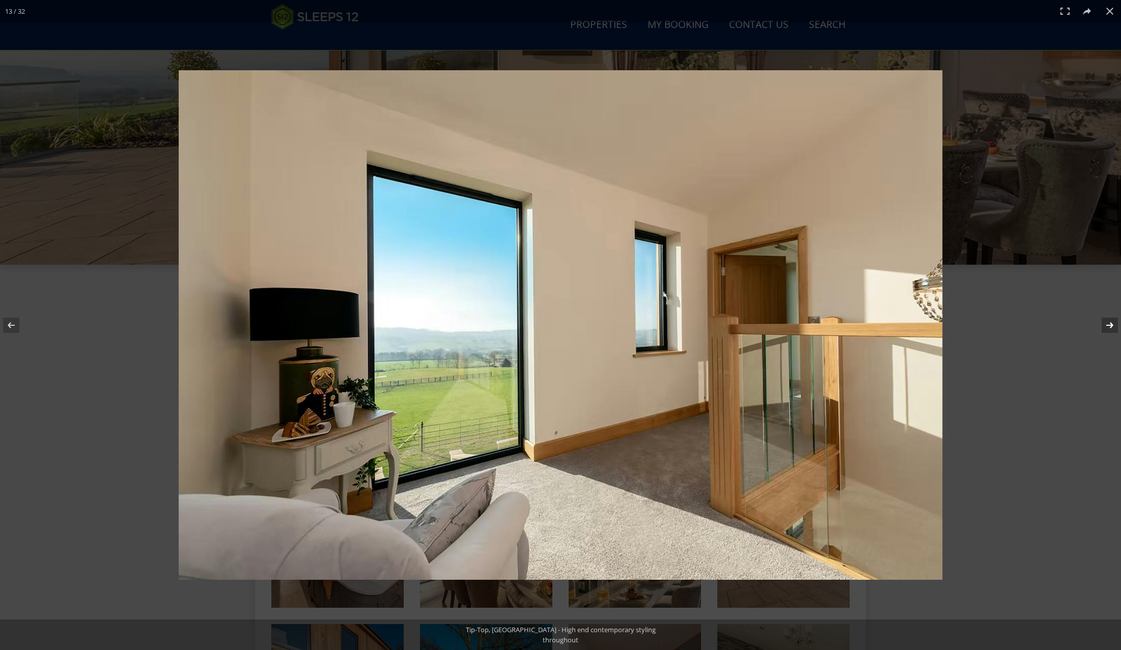
click at [1111, 322] on button at bounding box center [1104, 325] width 36 height 51
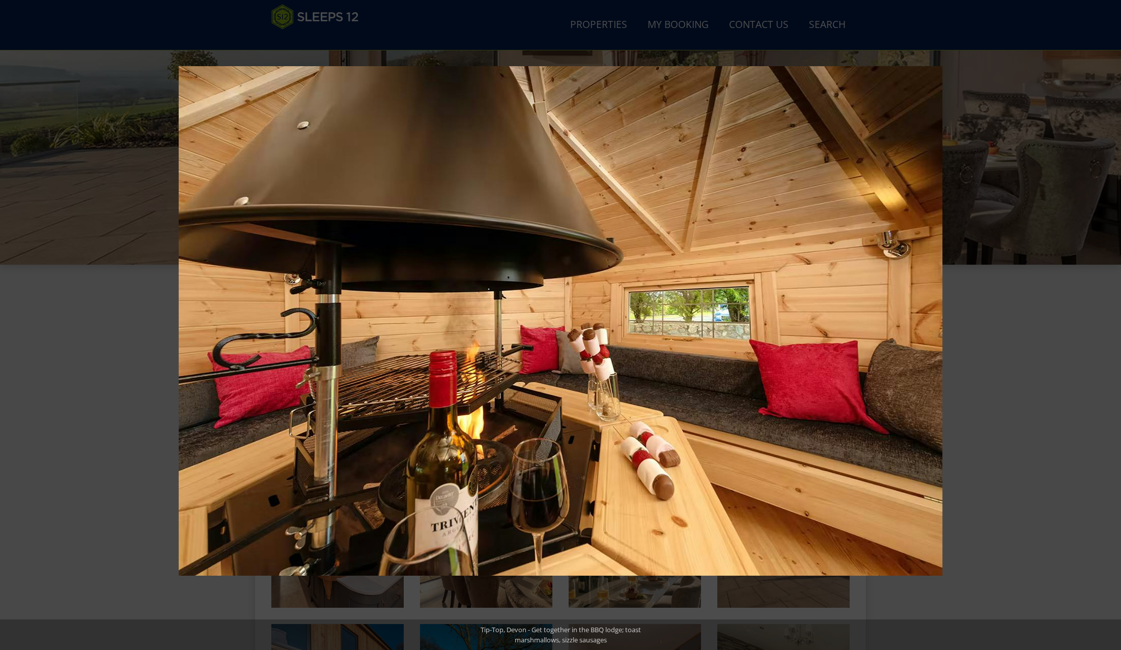
click at [1111, 322] on button at bounding box center [1104, 325] width 36 height 51
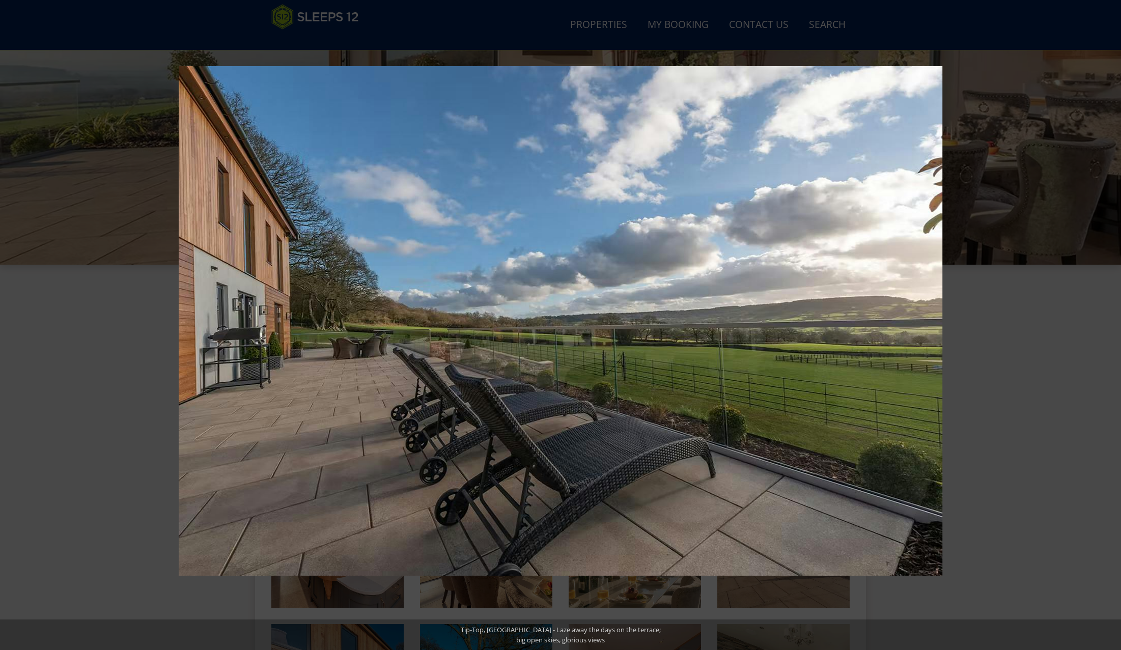
click at [1111, 322] on button at bounding box center [1104, 325] width 36 height 51
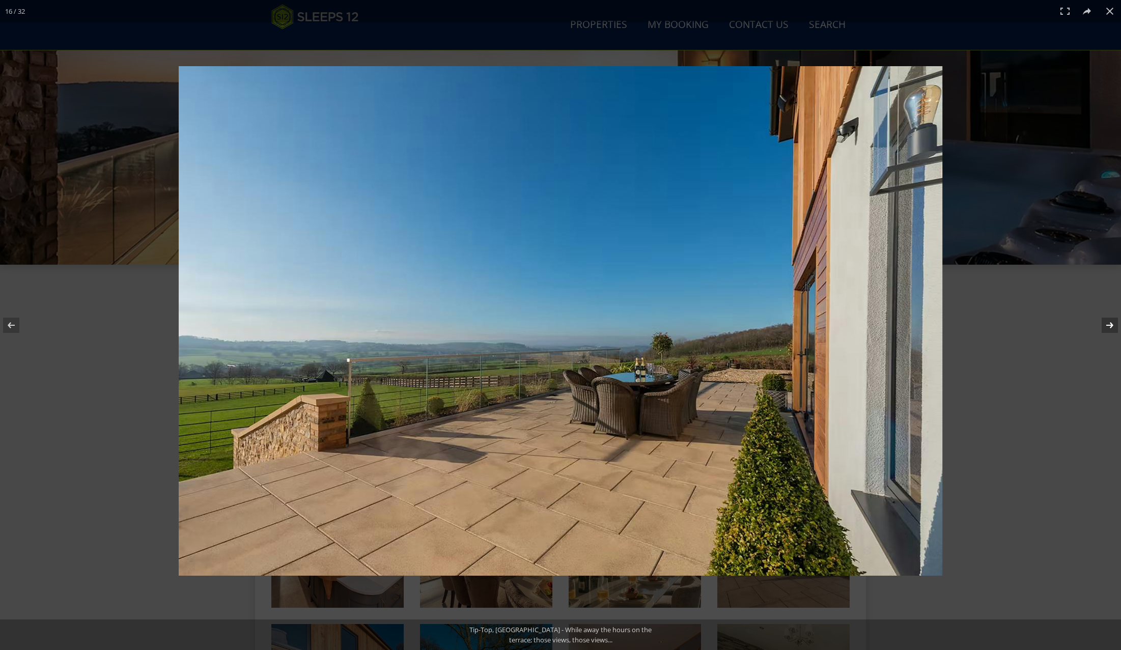
click at [1110, 327] on button at bounding box center [1104, 325] width 36 height 51
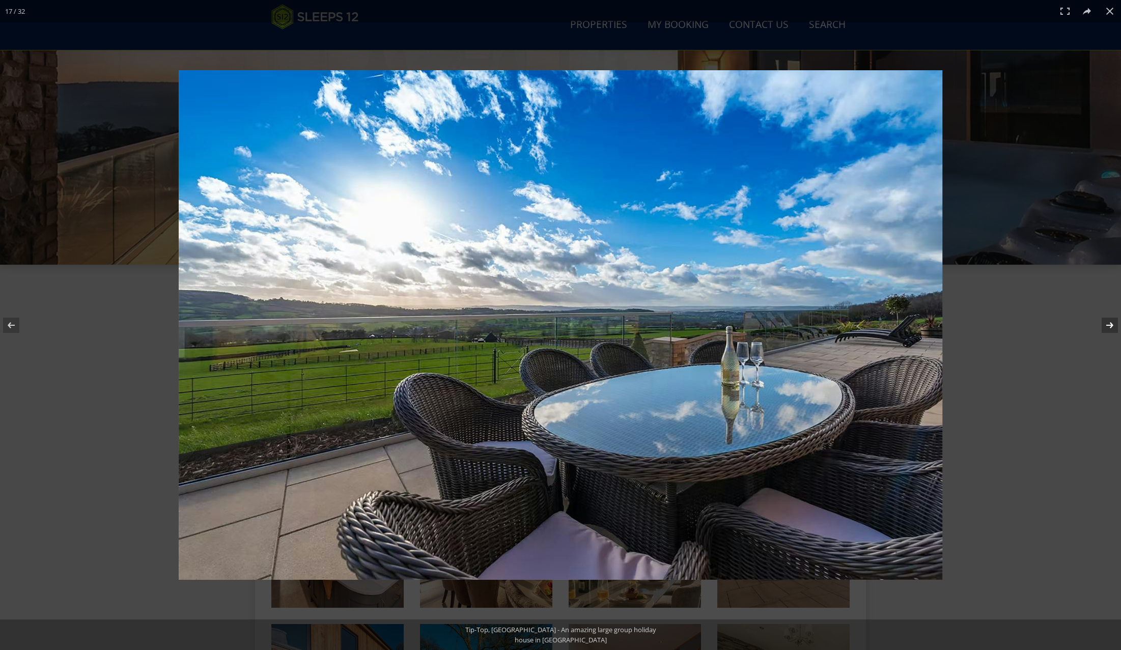
click at [1110, 327] on button at bounding box center [1104, 325] width 36 height 51
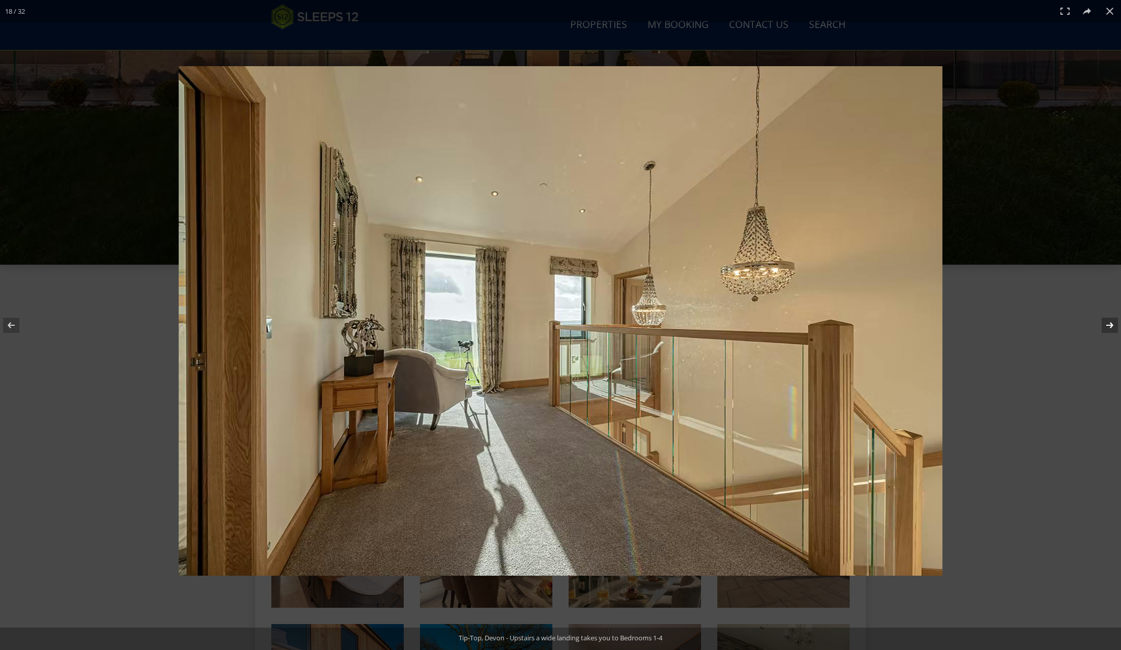
click at [1110, 327] on button at bounding box center [1104, 325] width 36 height 51
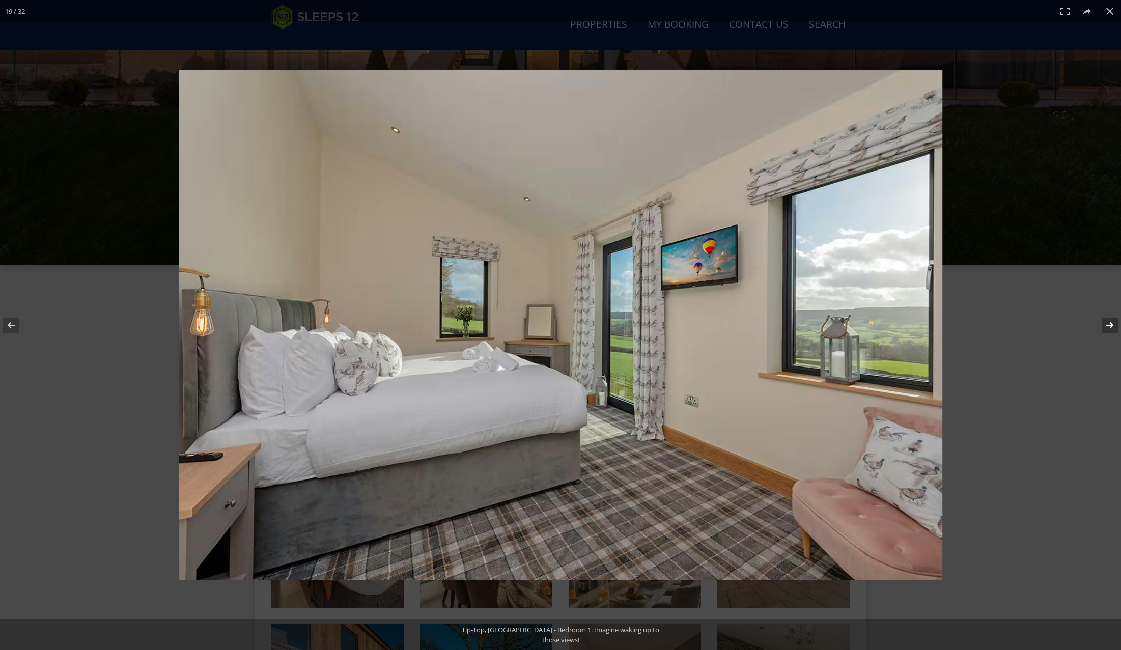
click at [1110, 327] on button at bounding box center [1104, 325] width 36 height 51
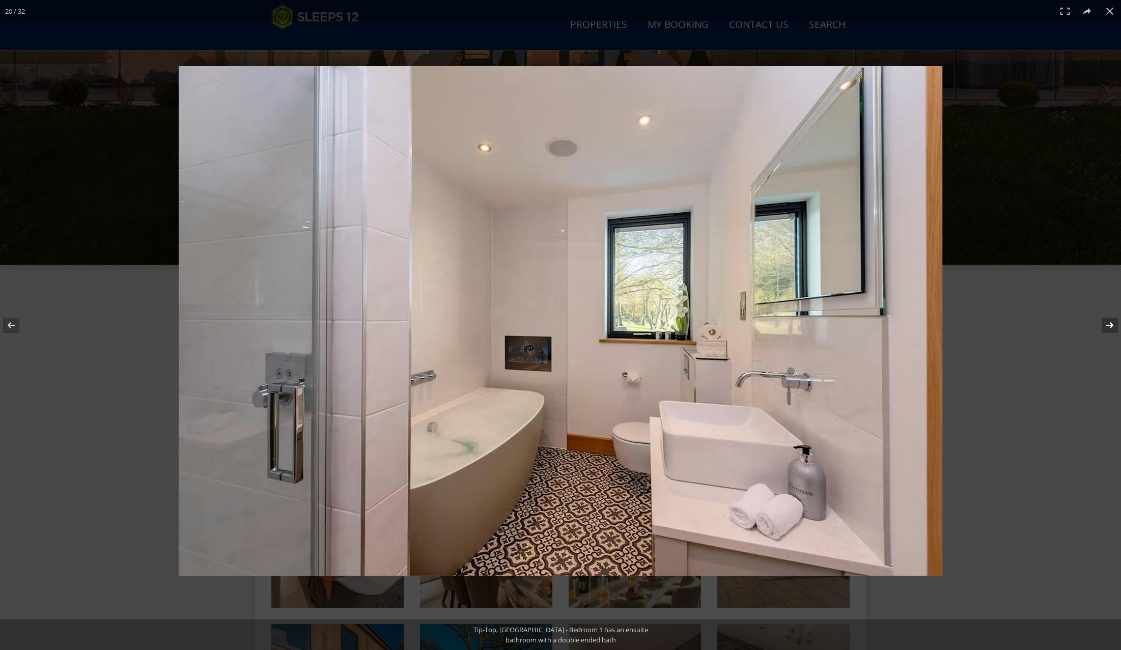
click at [1110, 327] on button at bounding box center [1104, 325] width 36 height 51
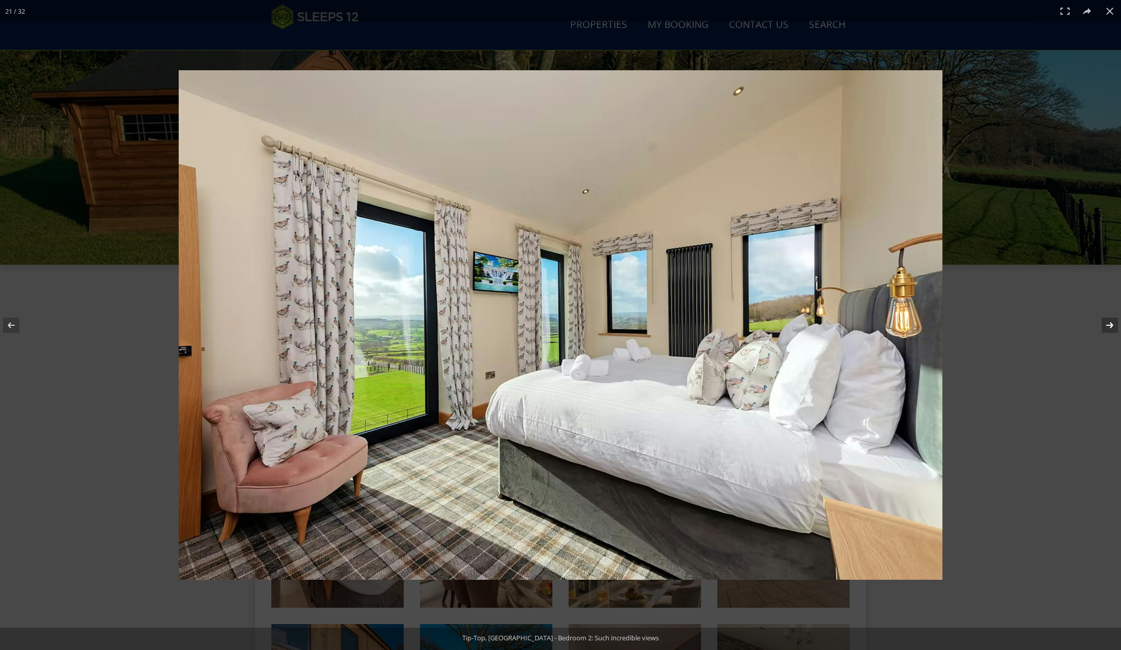
click at [1110, 327] on button at bounding box center [1104, 325] width 36 height 51
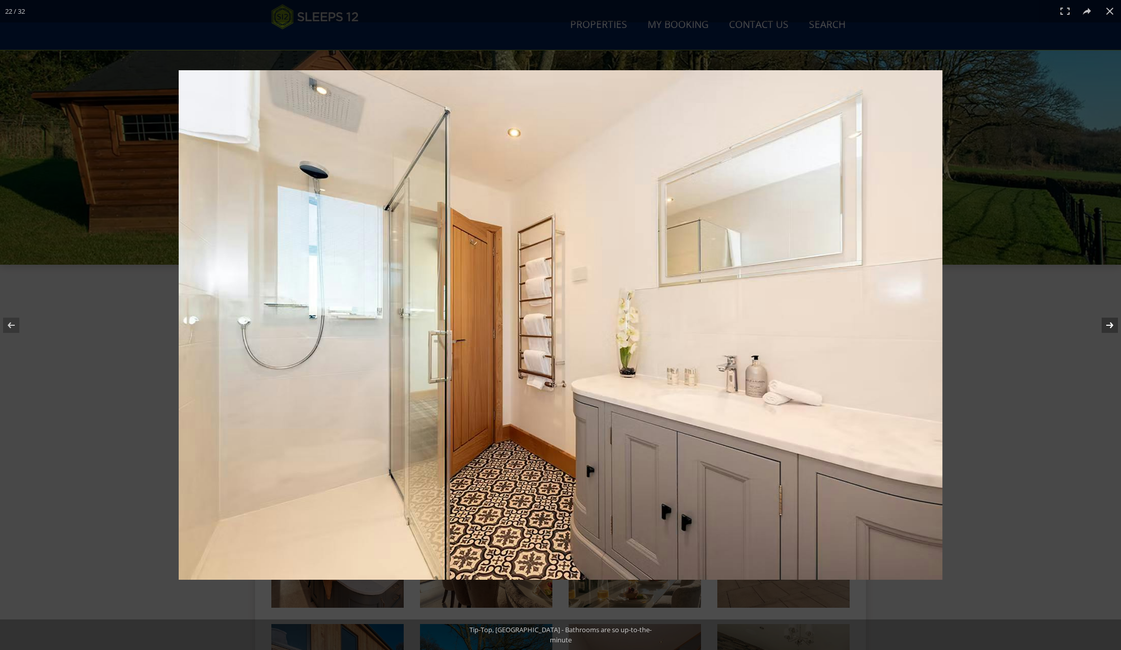
click at [1110, 327] on button at bounding box center [1104, 325] width 36 height 51
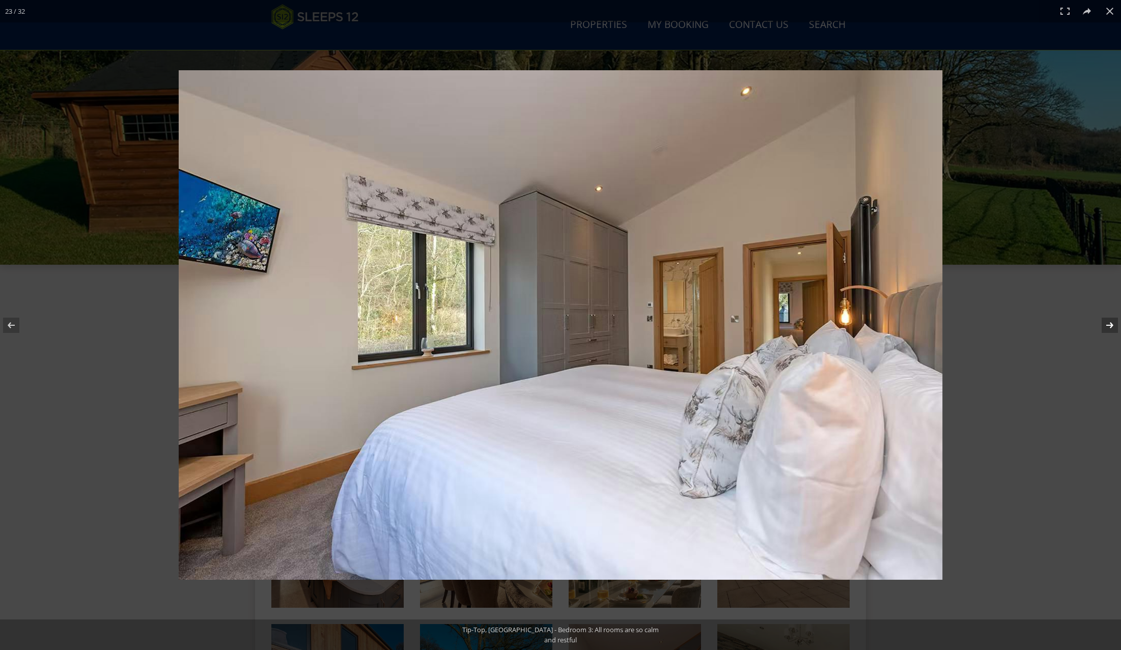
click at [1110, 327] on button at bounding box center [1104, 325] width 36 height 51
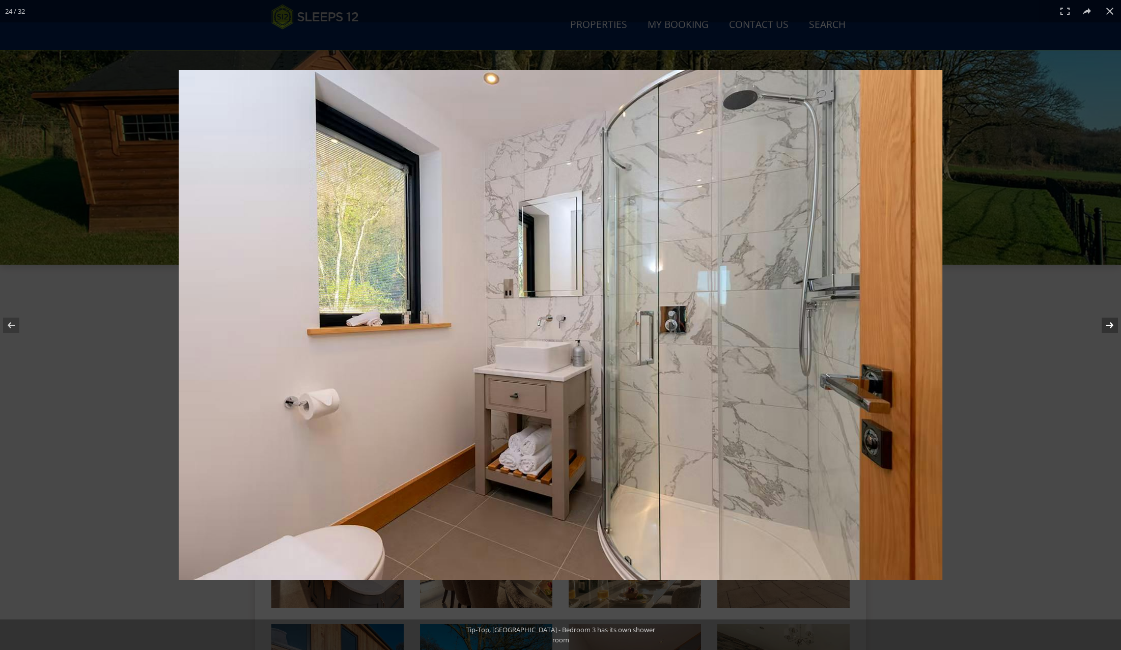
click at [1110, 327] on button at bounding box center [1104, 325] width 36 height 51
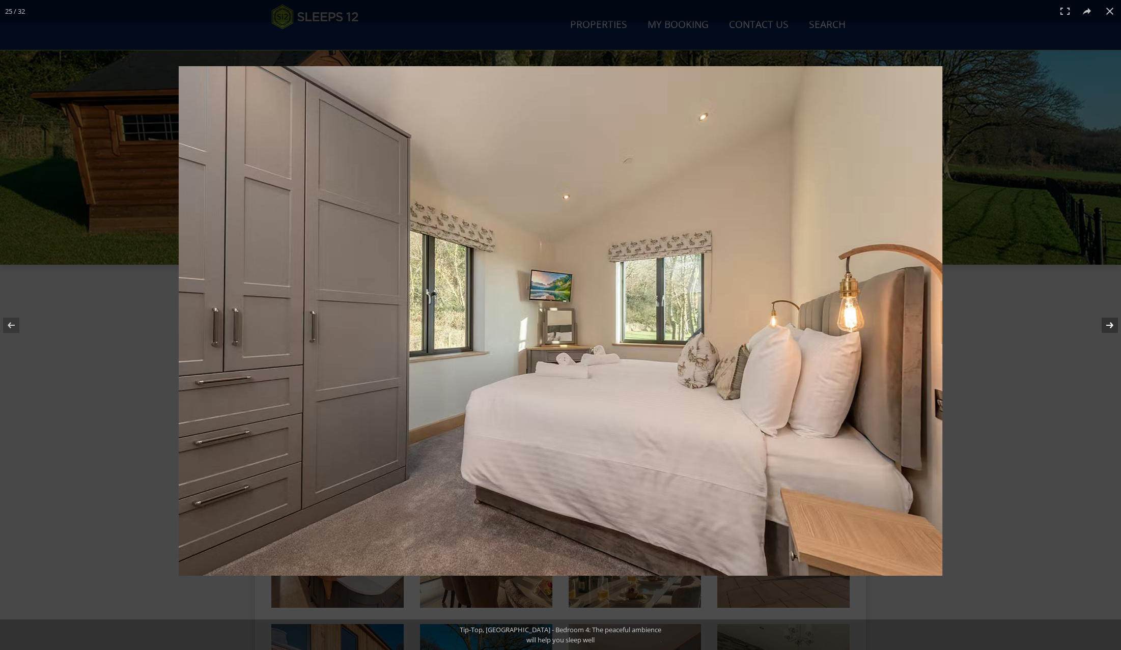
click at [1110, 327] on button at bounding box center [1104, 325] width 36 height 51
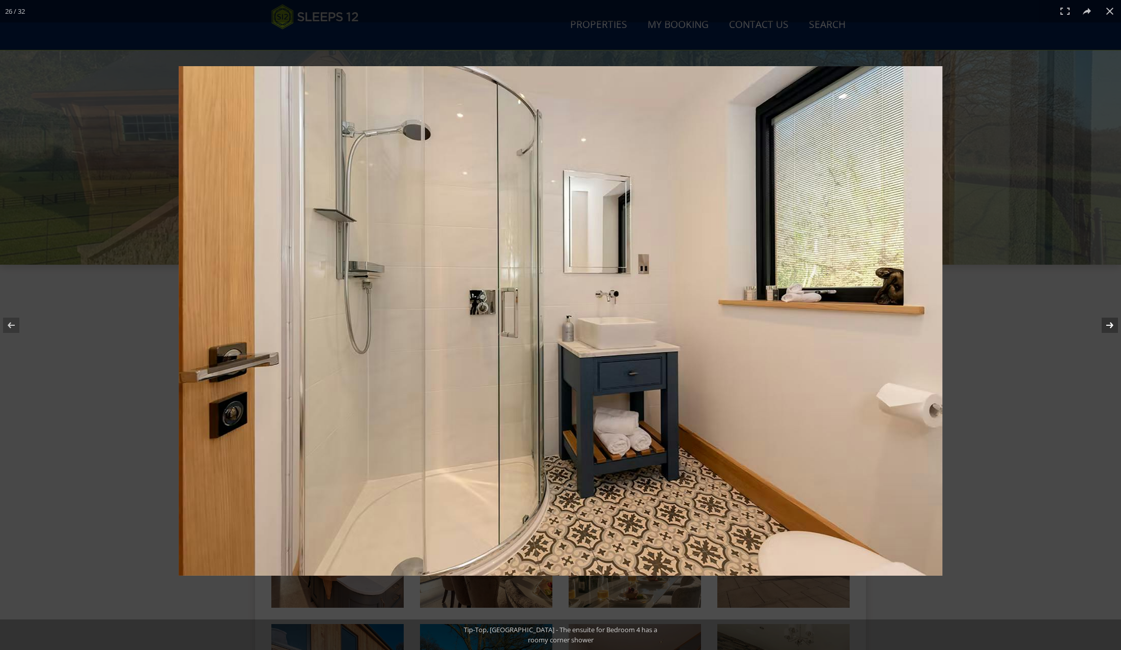
click at [1110, 327] on button at bounding box center [1104, 325] width 36 height 51
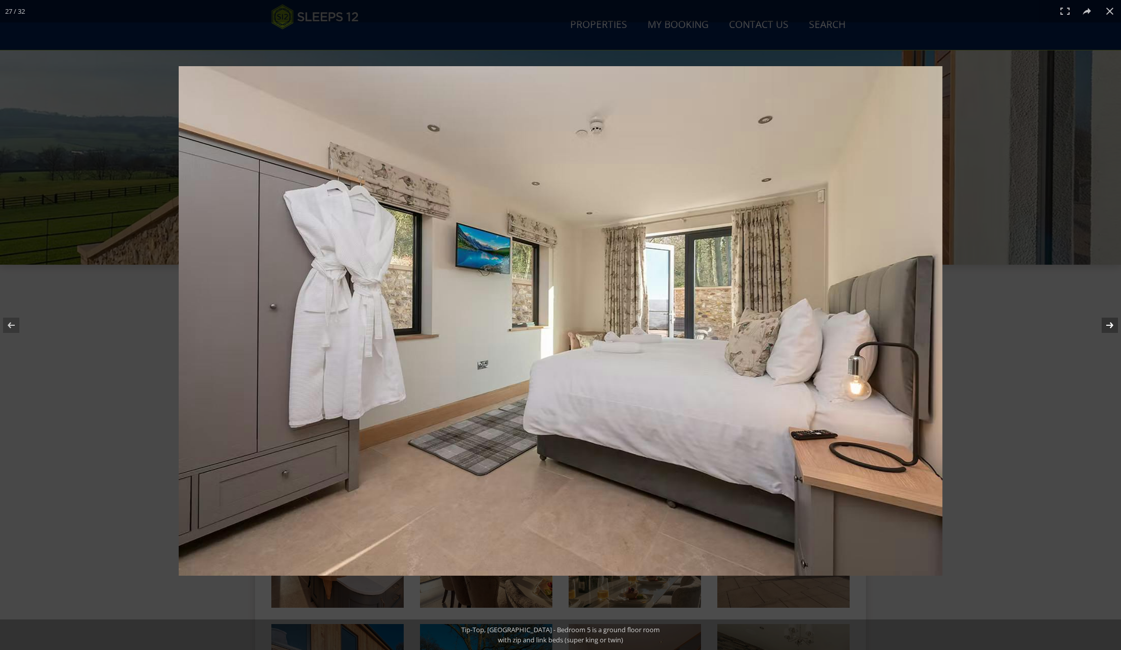
click at [1110, 327] on button at bounding box center [1104, 325] width 36 height 51
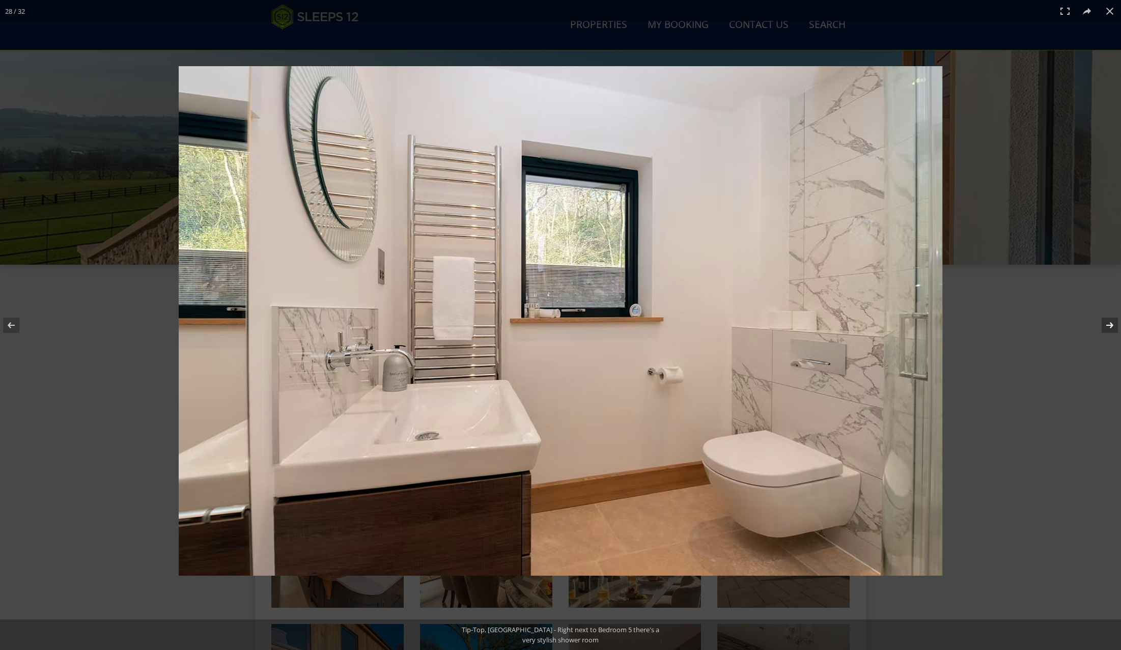
click at [1110, 327] on button at bounding box center [1104, 325] width 36 height 51
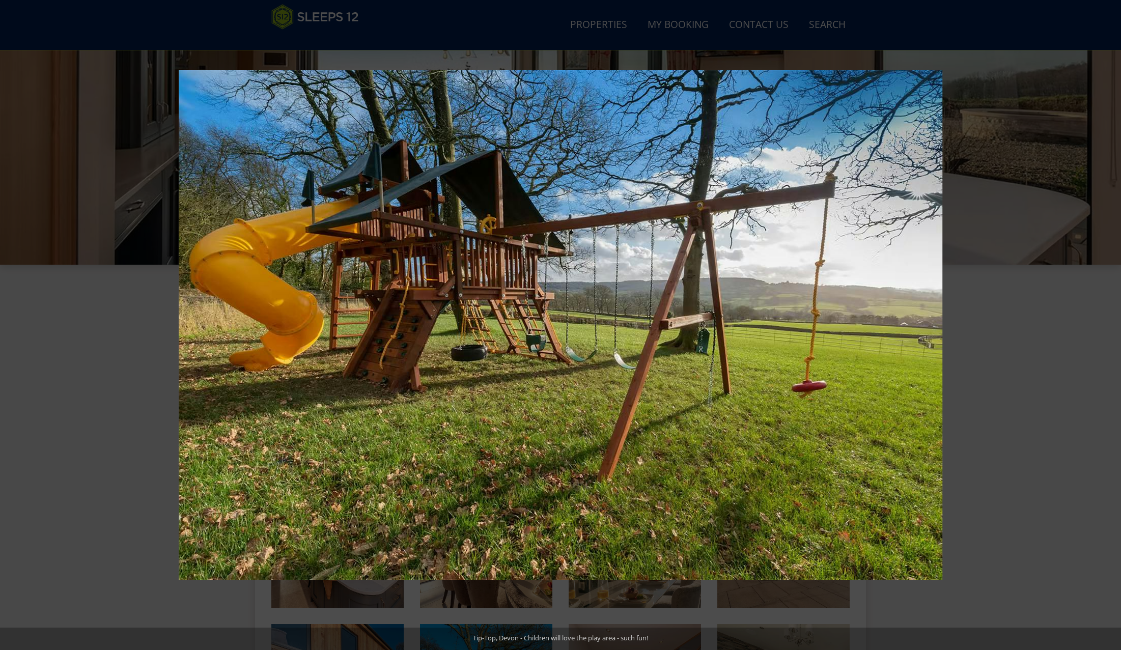
click at [1110, 327] on button at bounding box center [1104, 325] width 36 height 51
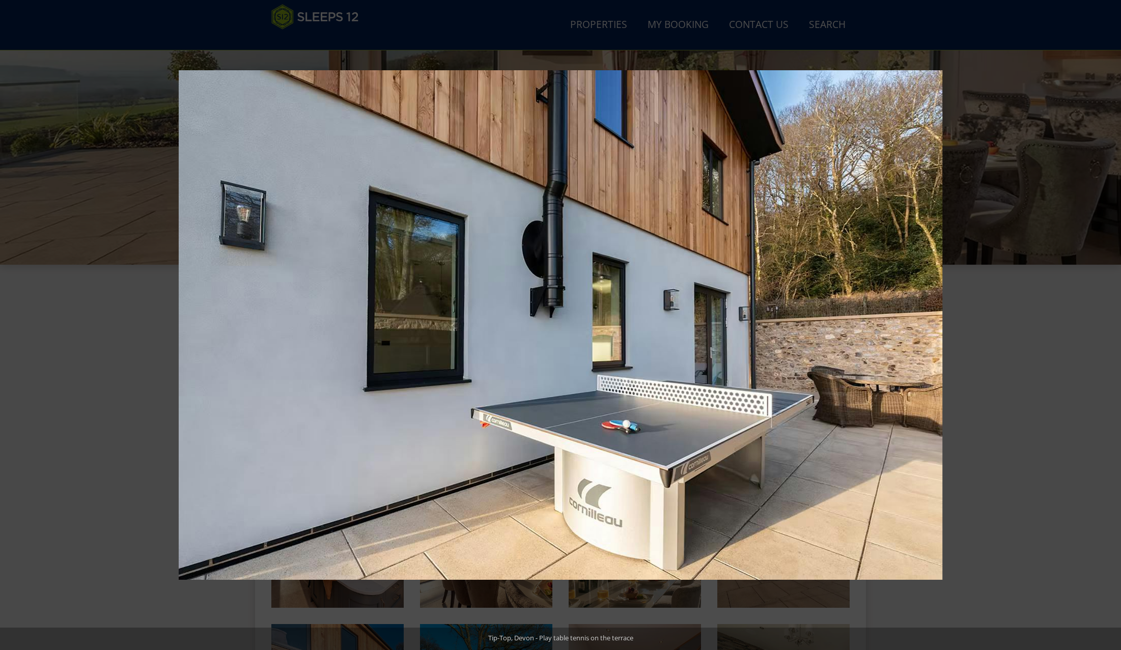
click at [1110, 327] on button at bounding box center [1104, 325] width 36 height 51
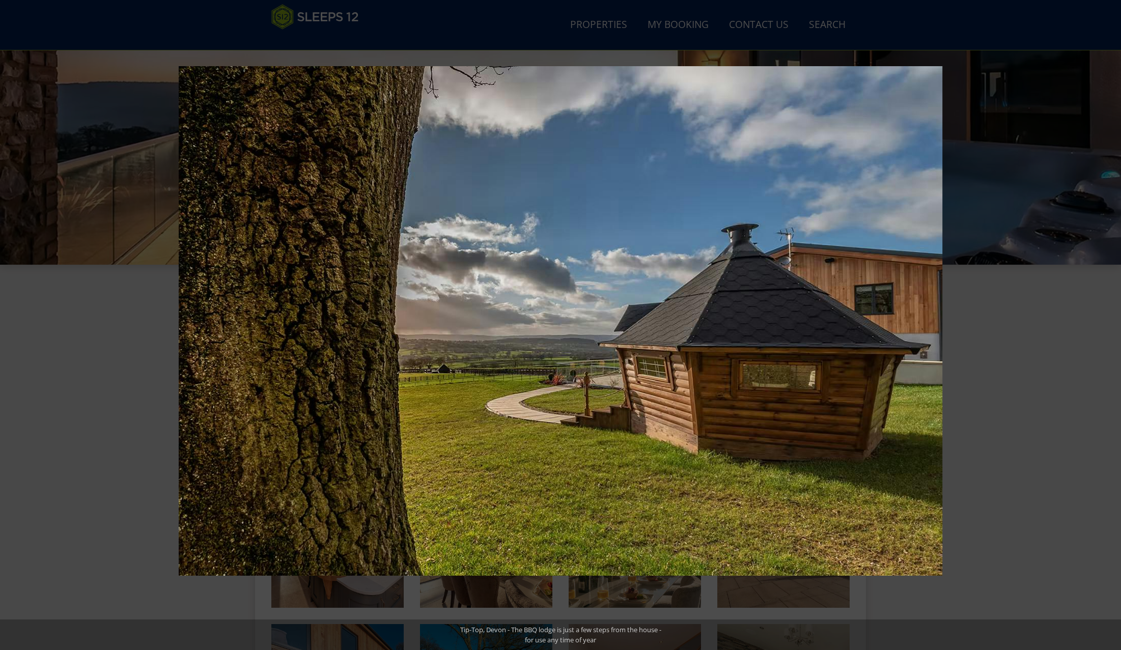
click at [1109, 327] on button at bounding box center [1104, 325] width 36 height 51
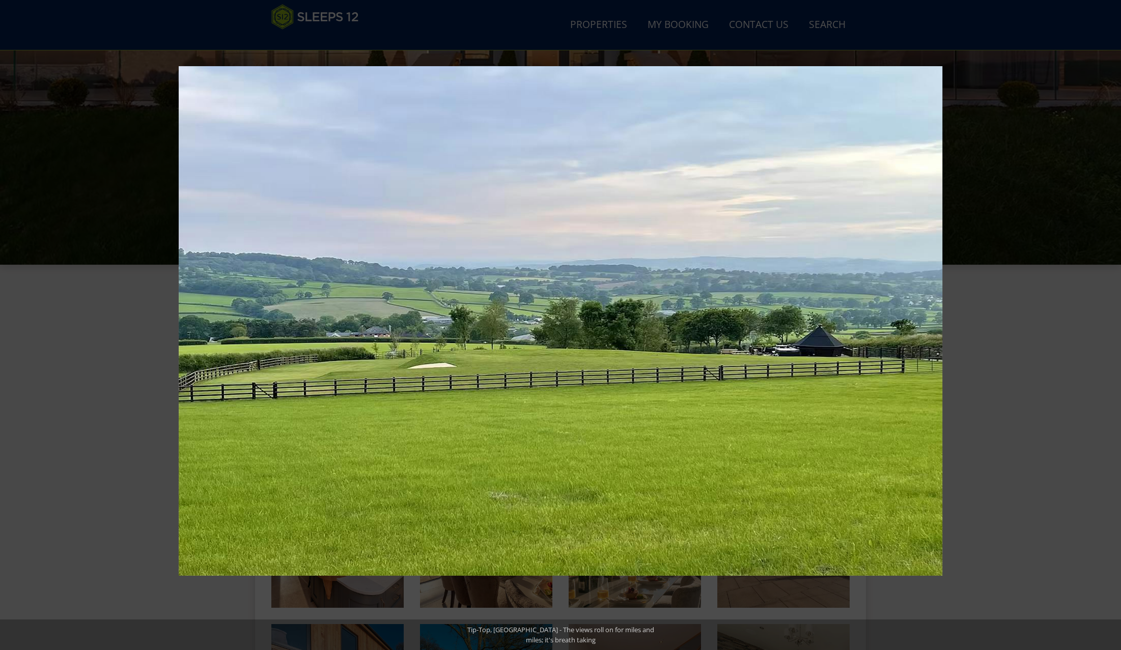
click at [1109, 327] on button at bounding box center [1104, 325] width 36 height 51
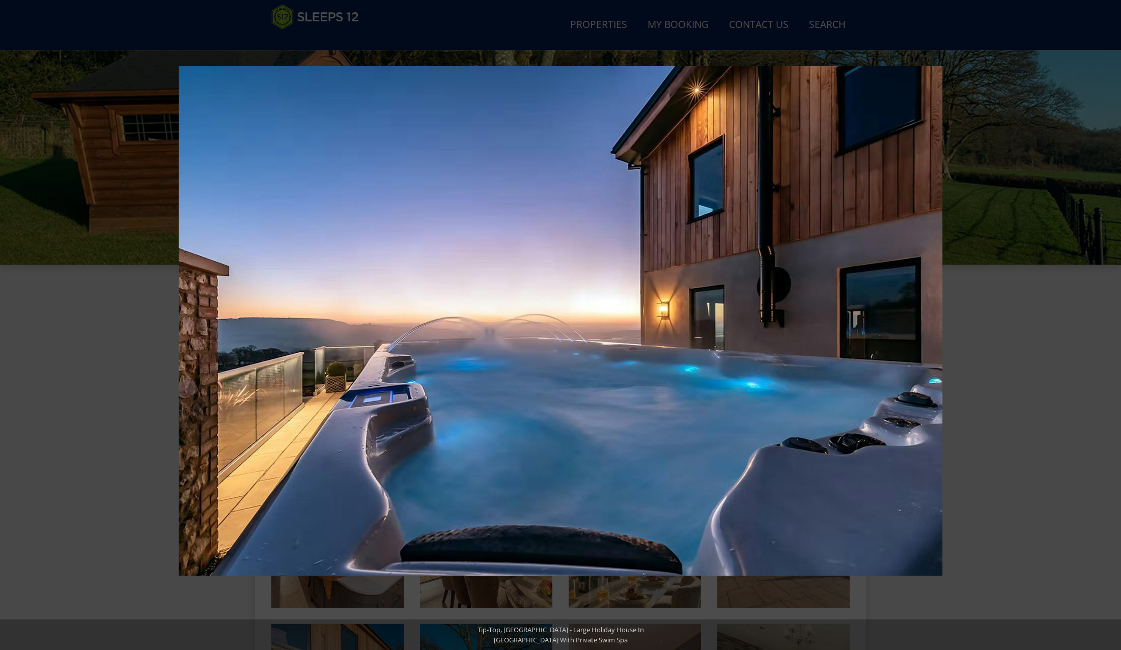
click at [1109, 327] on button at bounding box center [1104, 325] width 36 height 51
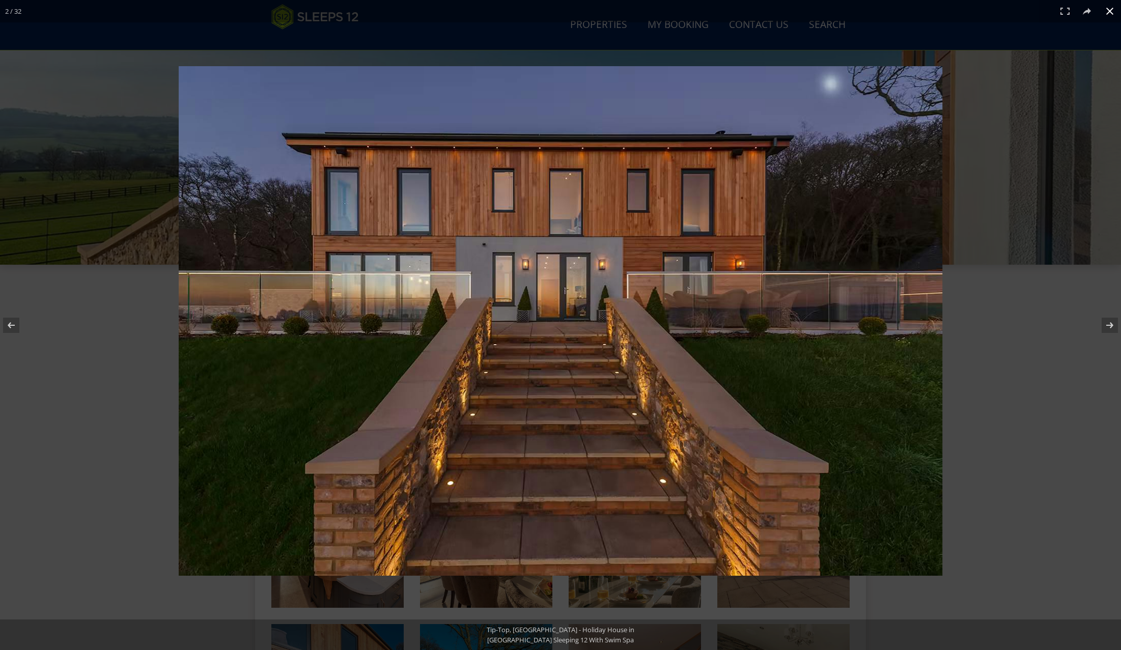
click at [1107, 11] on button at bounding box center [1110, 11] width 22 height 22
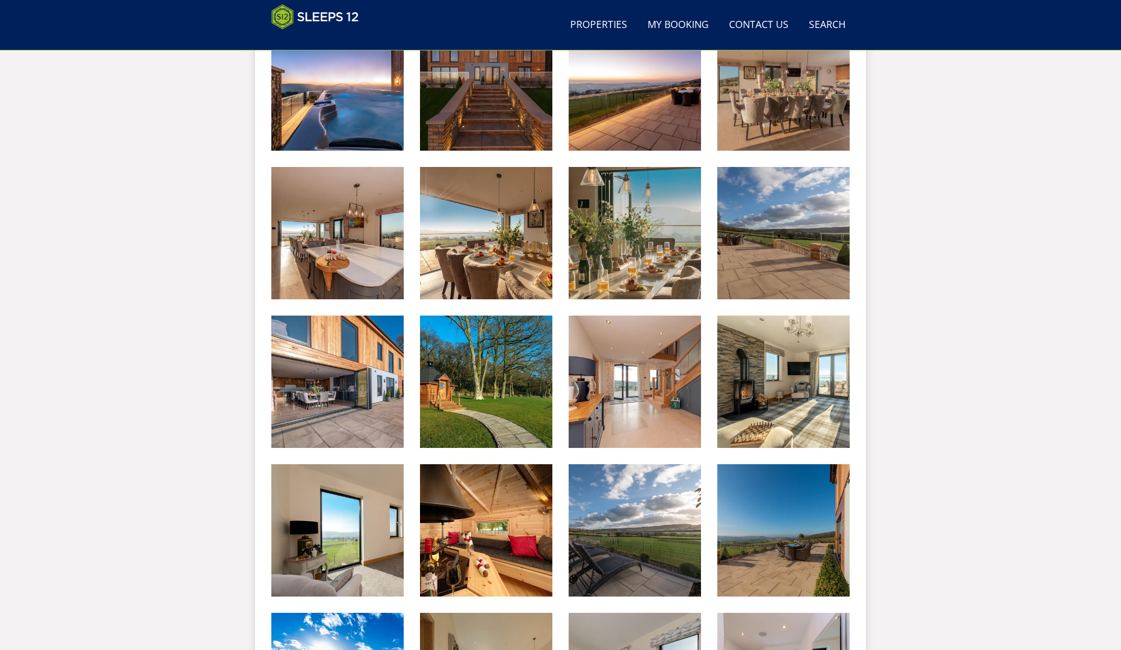
scroll to position [168, 0]
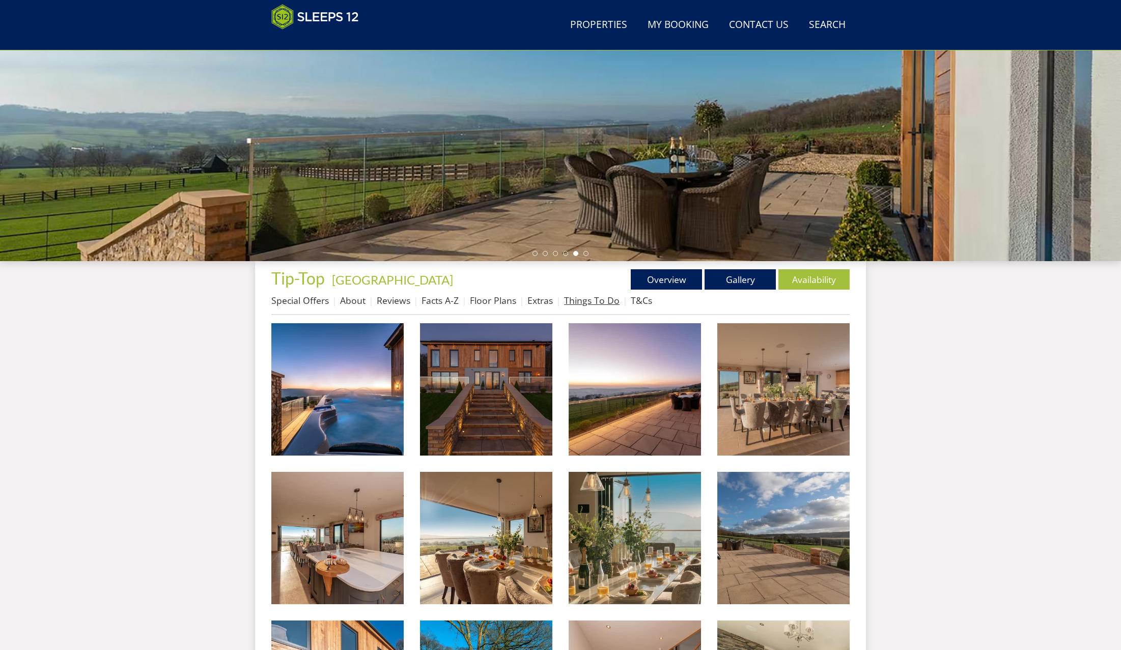
click at [585, 303] on link "Things To Do" at bounding box center [592, 300] width 56 height 12
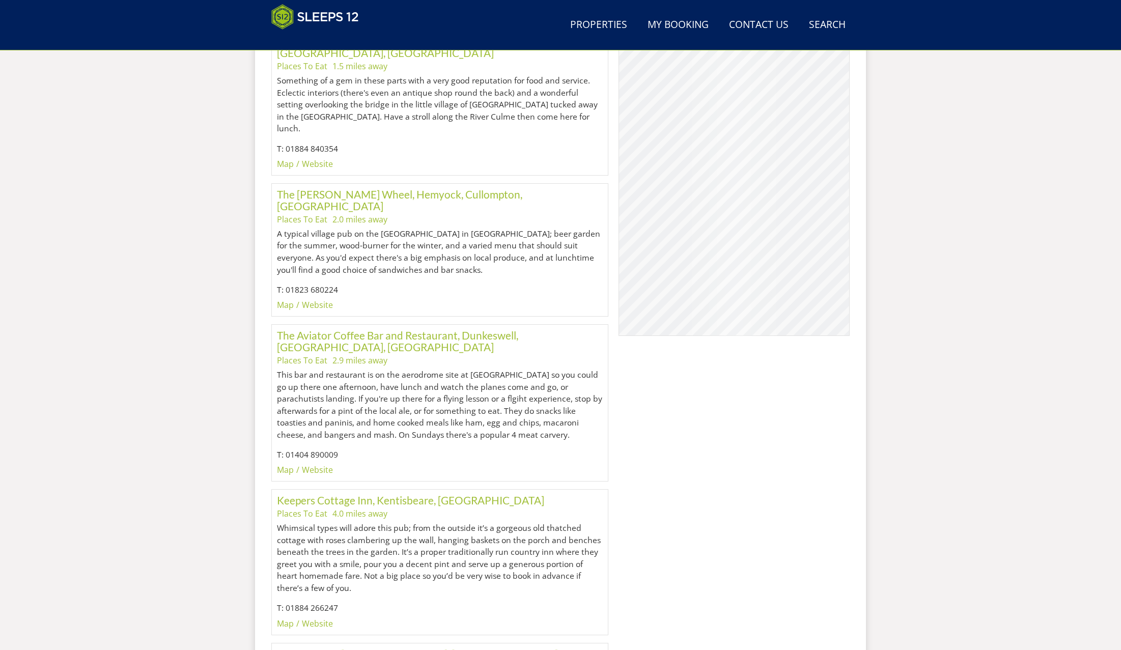
scroll to position [294, 0]
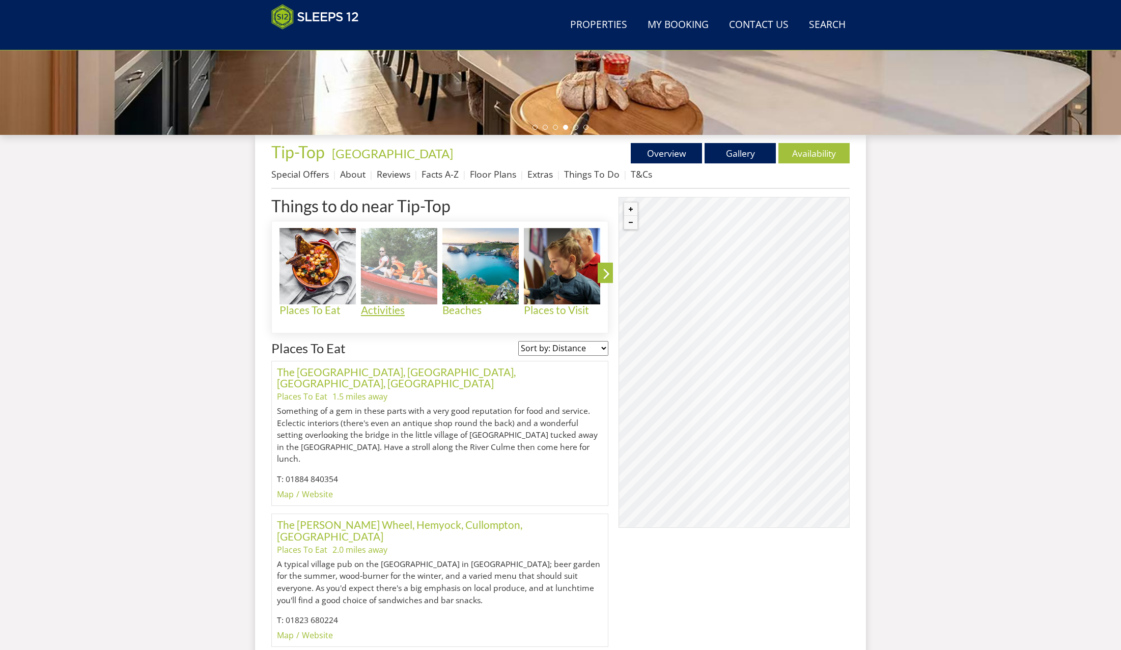
click at [381, 308] on h4 "Activities" at bounding box center [399, 311] width 76 height 12
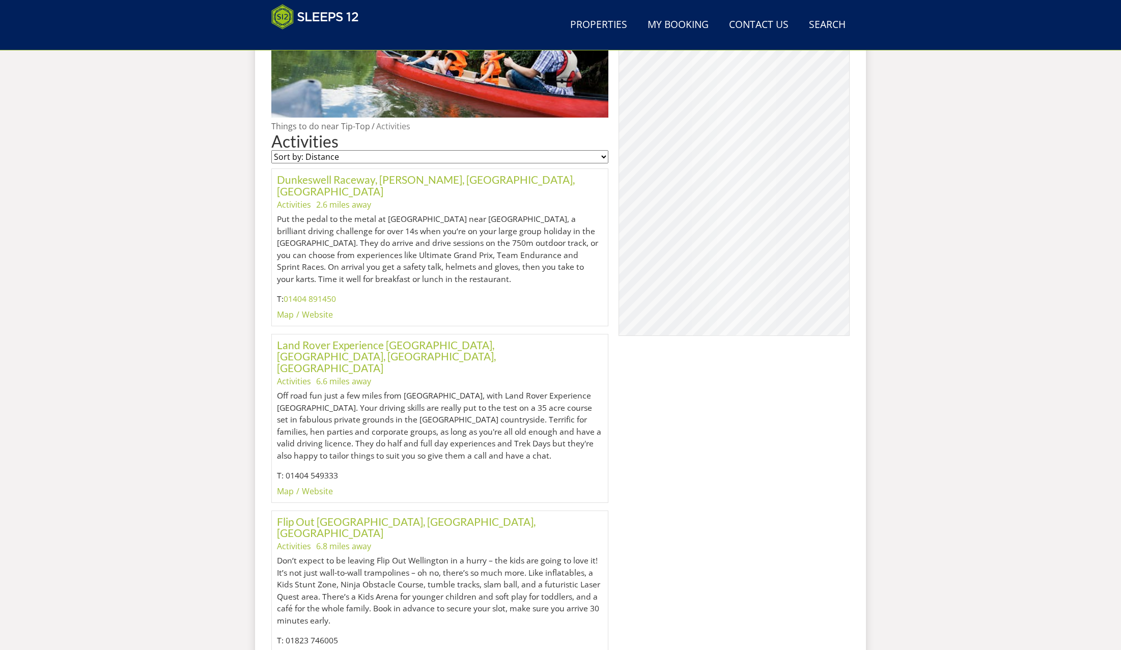
scroll to position [174, 0]
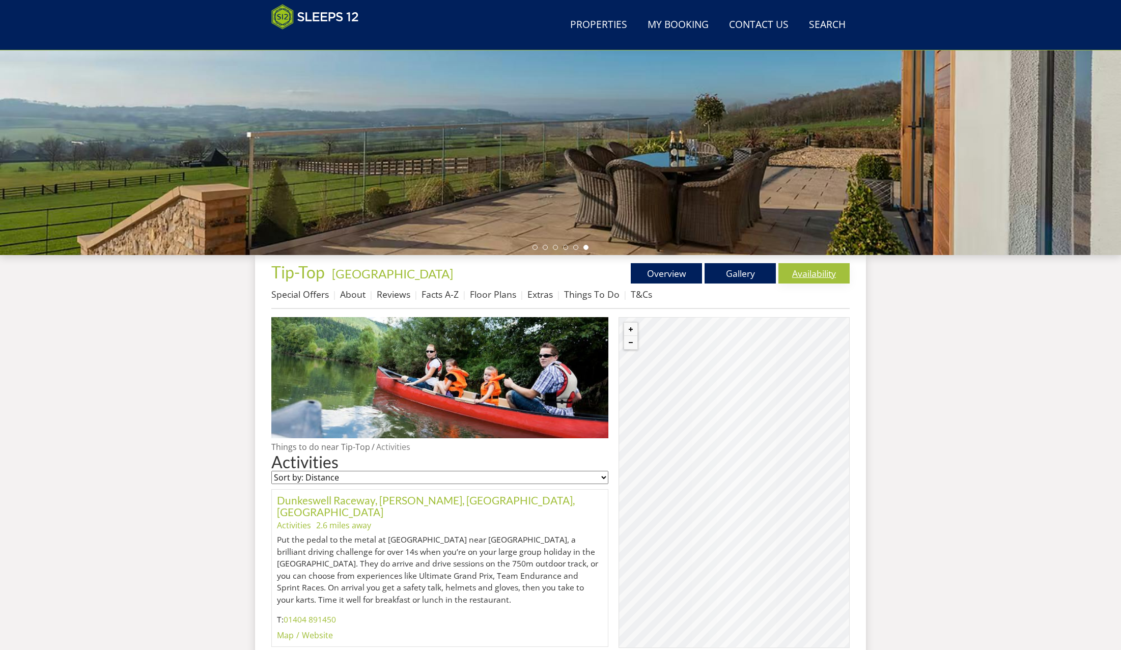
click at [799, 273] on link "Availability" at bounding box center [814, 273] width 71 height 20
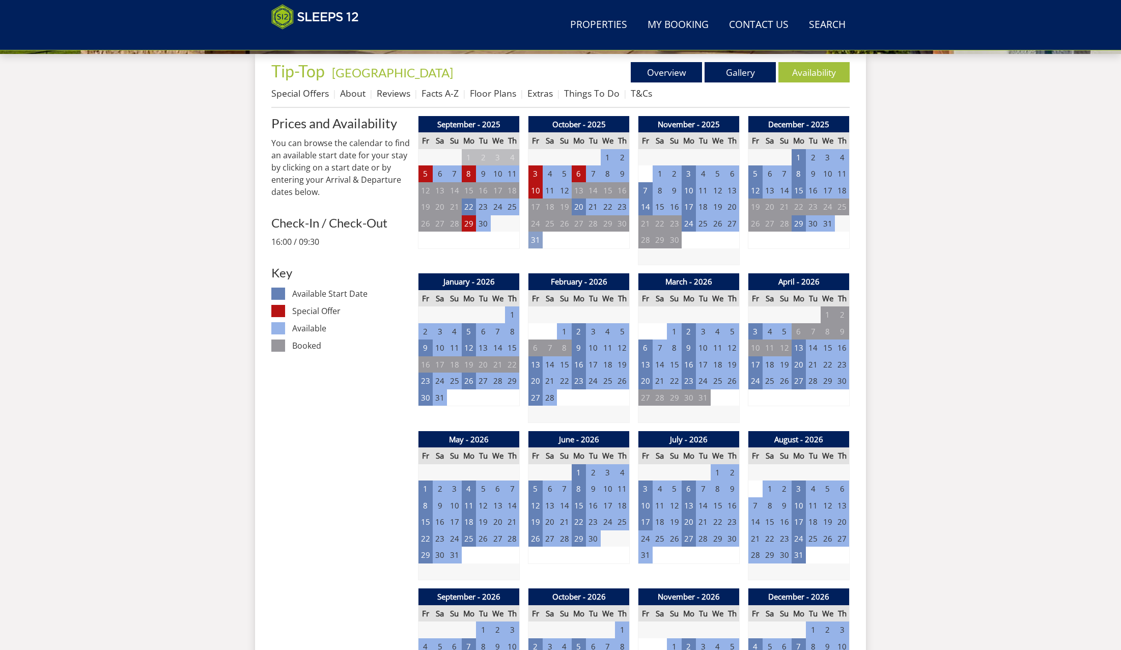
scroll to position [428, 0]
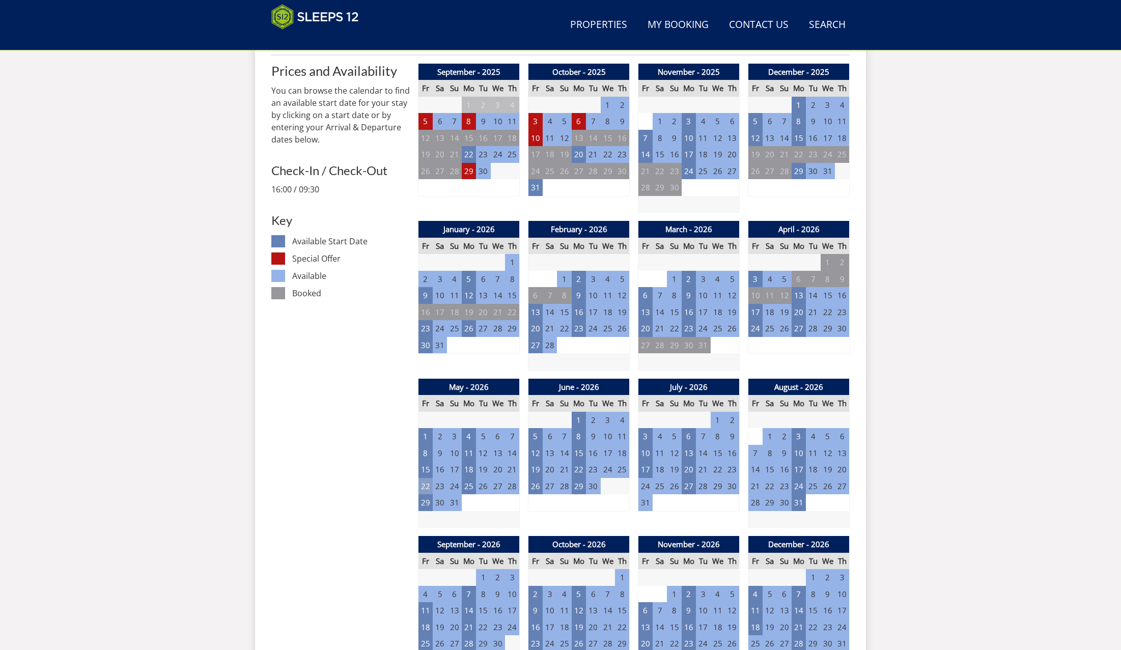
click at [425, 481] on td "22" at bounding box center [426, 486] width 14 height 17
click at [413, 540] on link "WEEK from - £5,250.00" at bounding box center [428, 540] width 98 height 11
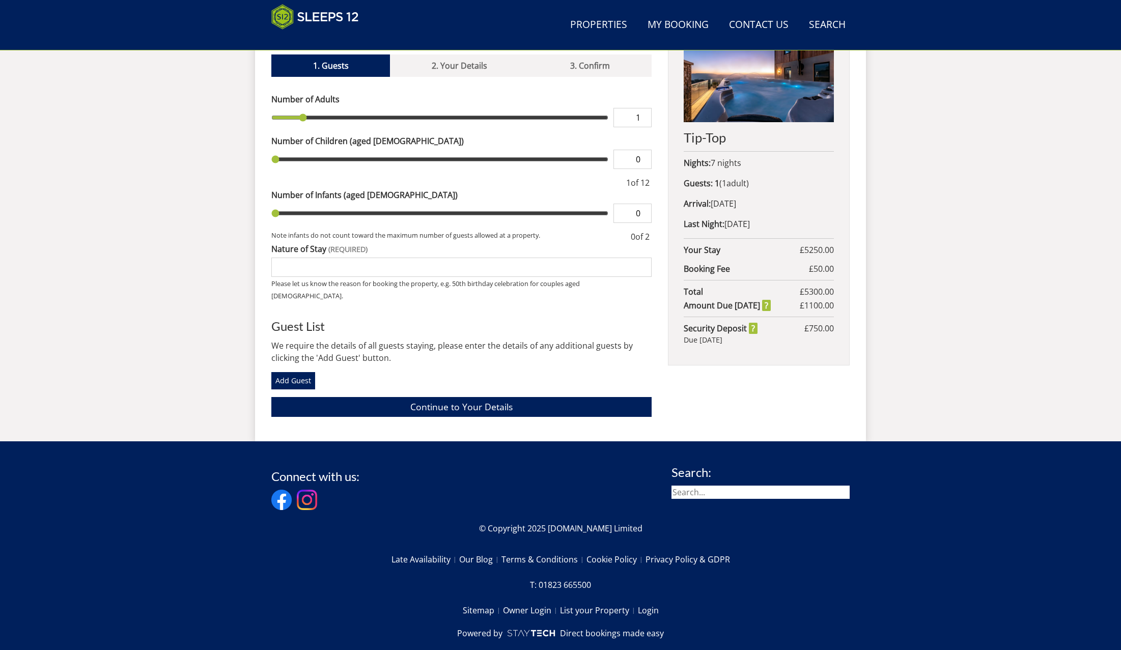
scroll to position [422, 0]
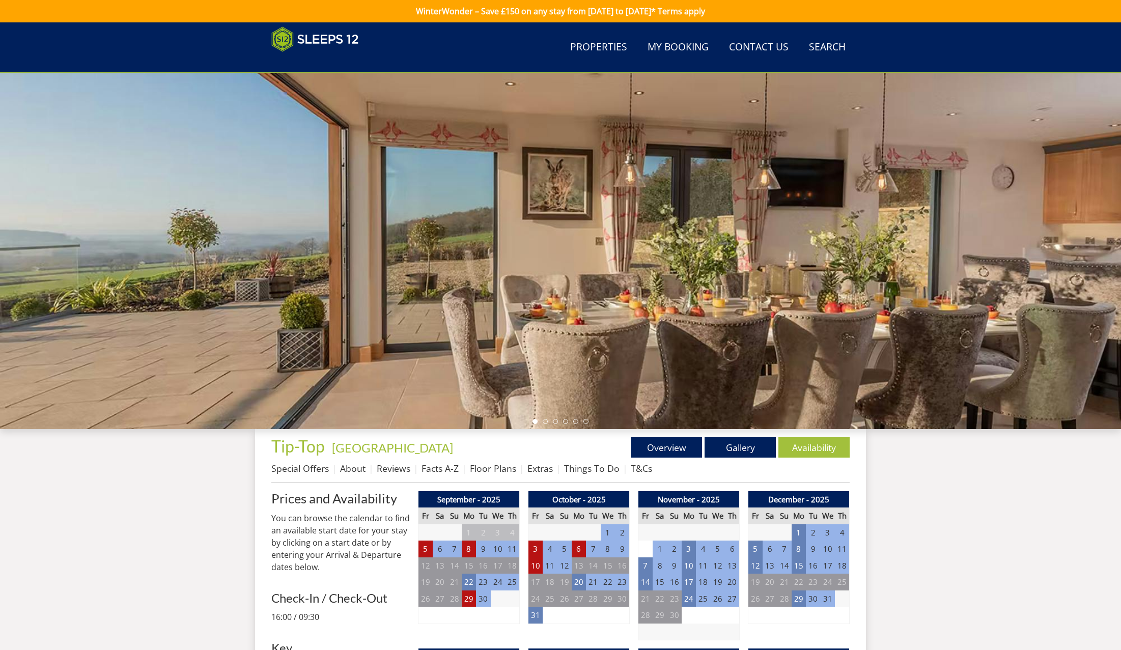
scroll to position [428, 0]
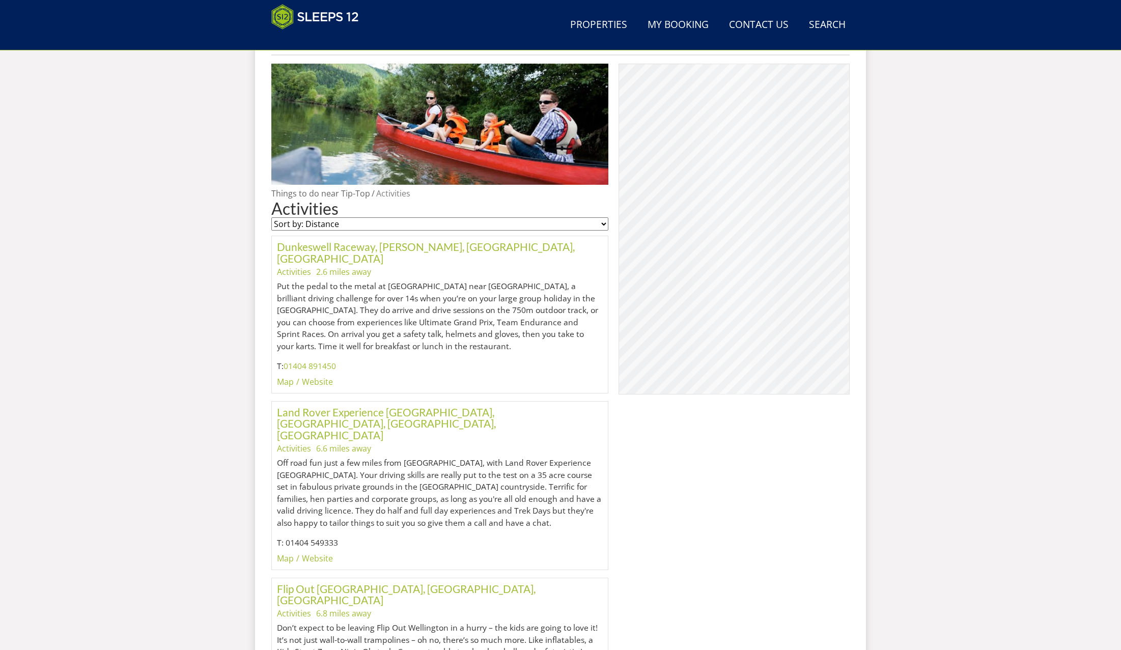
scroll to position [174, 0]
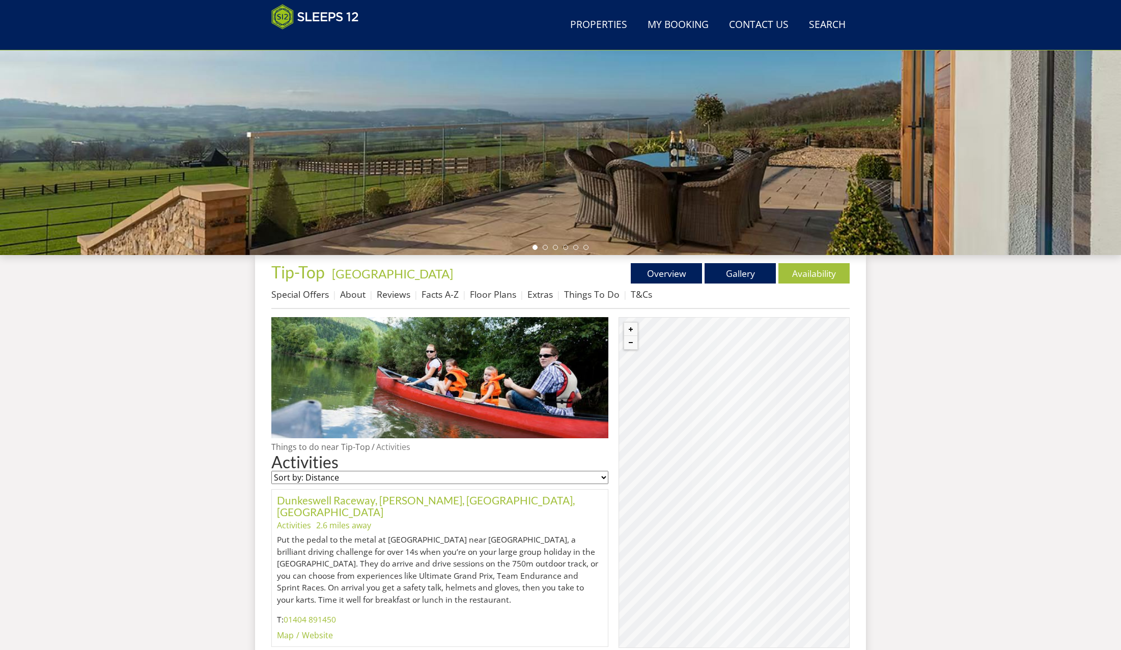
click at [790, 368] on div "© MapTiler © OpenStreetMap contributors" at bounding box center [734, 482] width 231 height 331
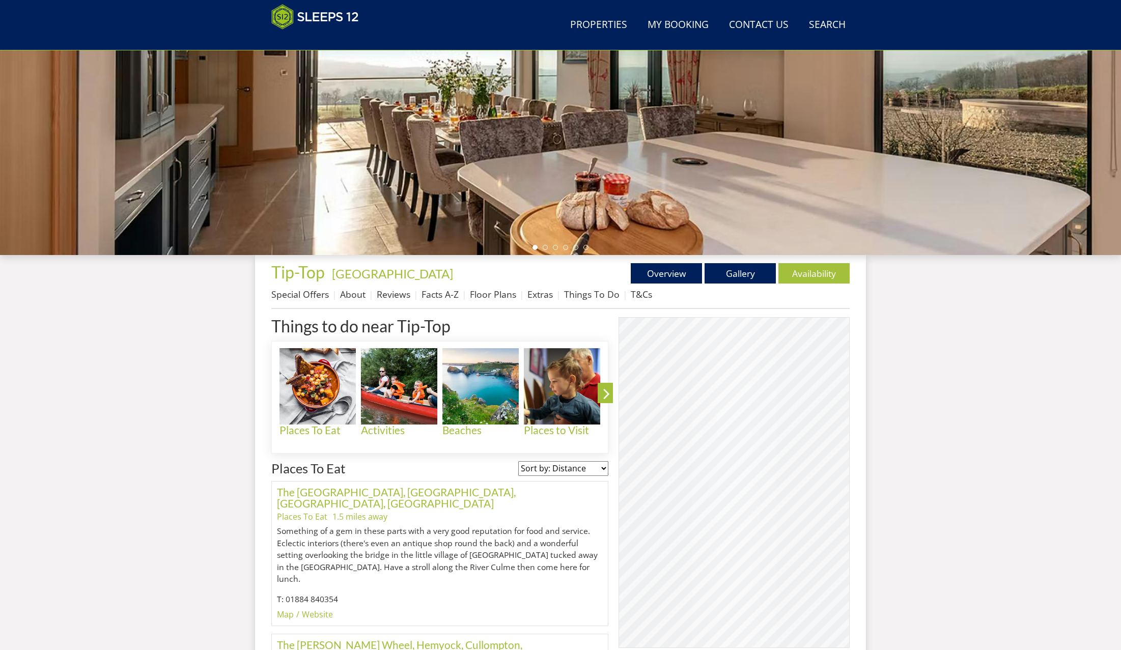
scroll to position [294, 0]
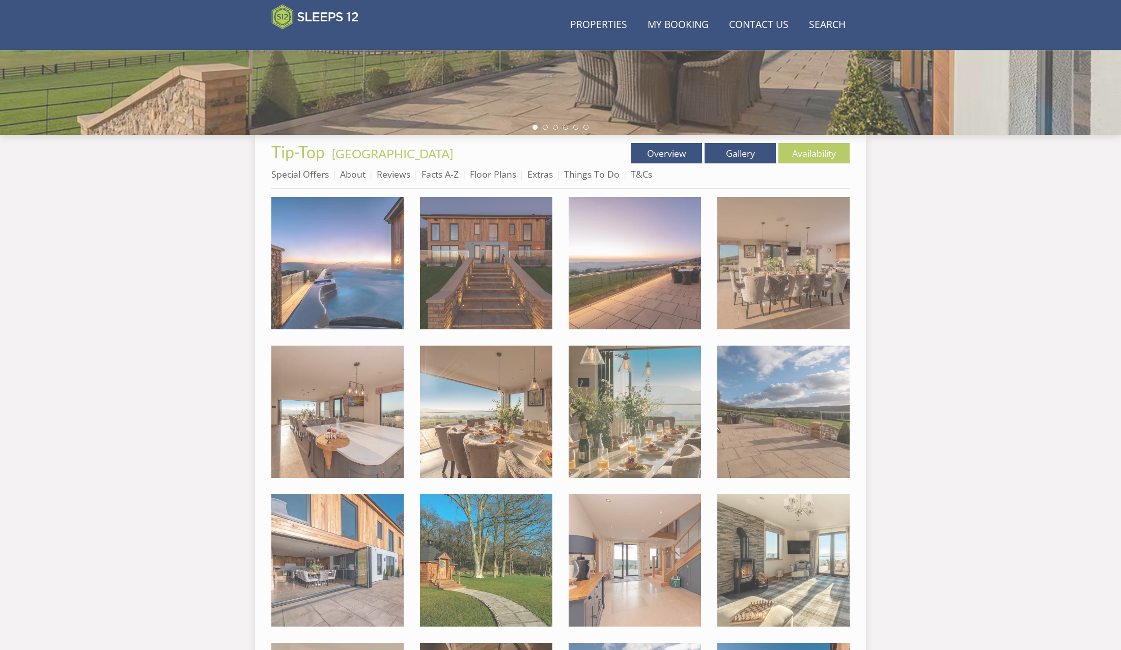
scroll to position [168, 0]
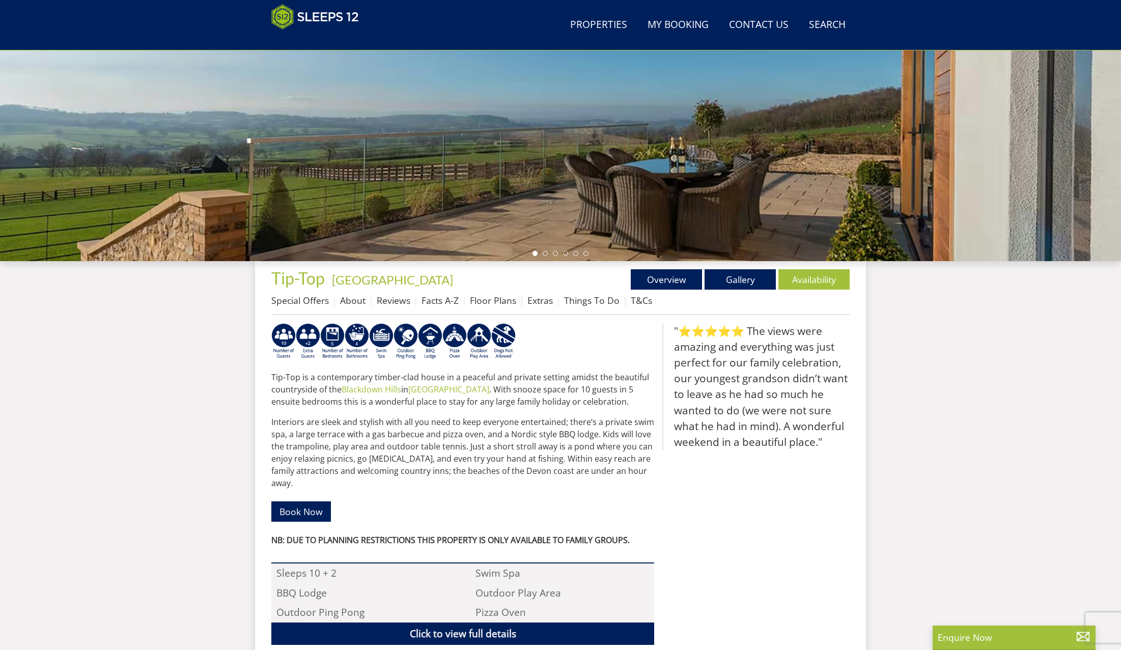
scroll to position [62, 0]
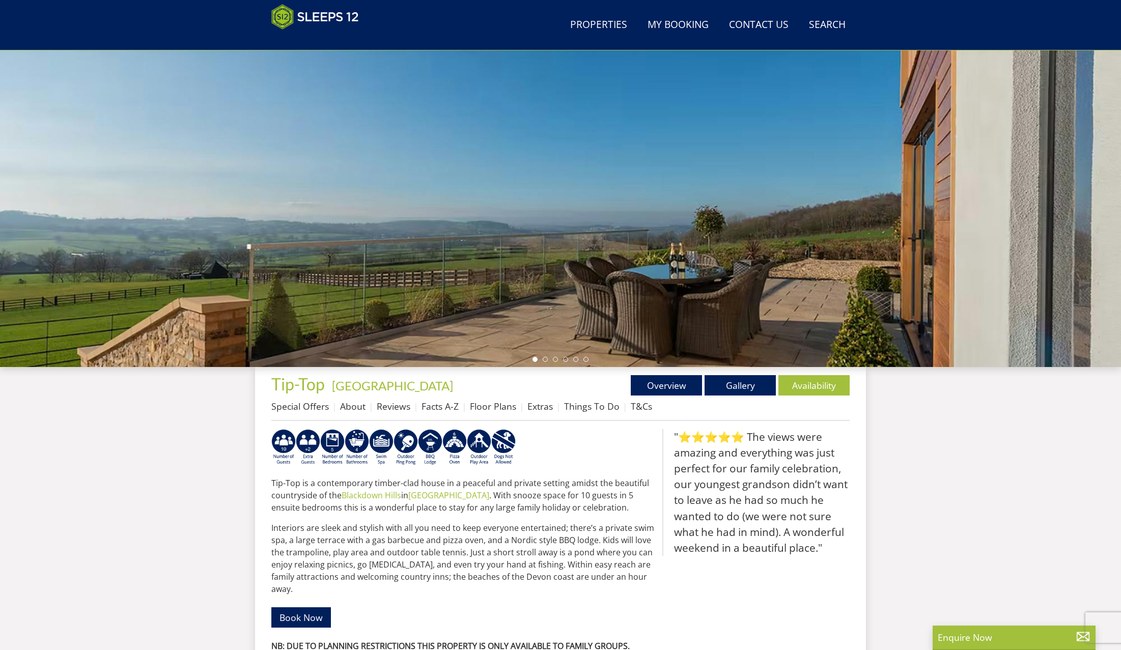
select select "8"
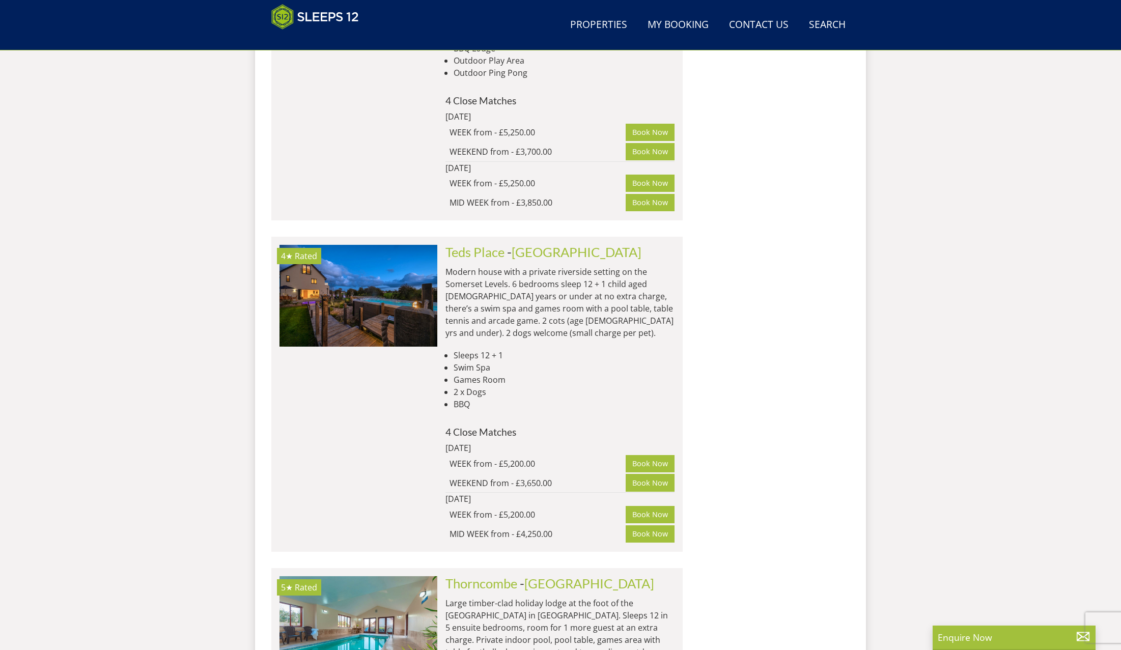
scroll to position [1912, 0]
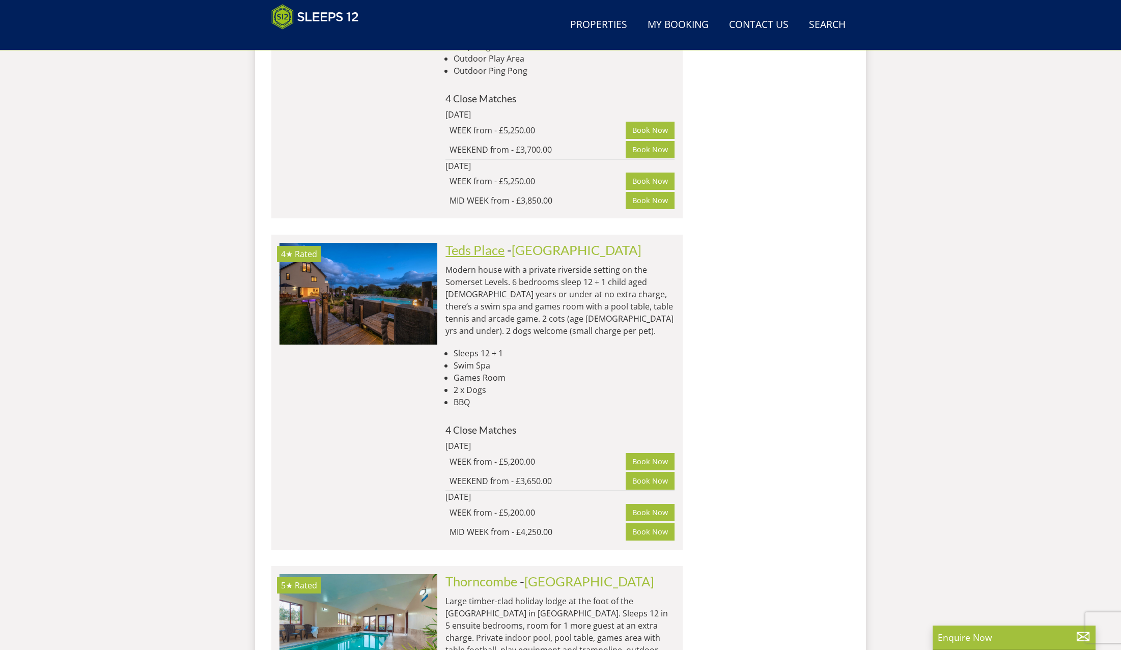
click at [463, 242] on link "Teds Place" at bounding box center [475, 249] width 59 height 15
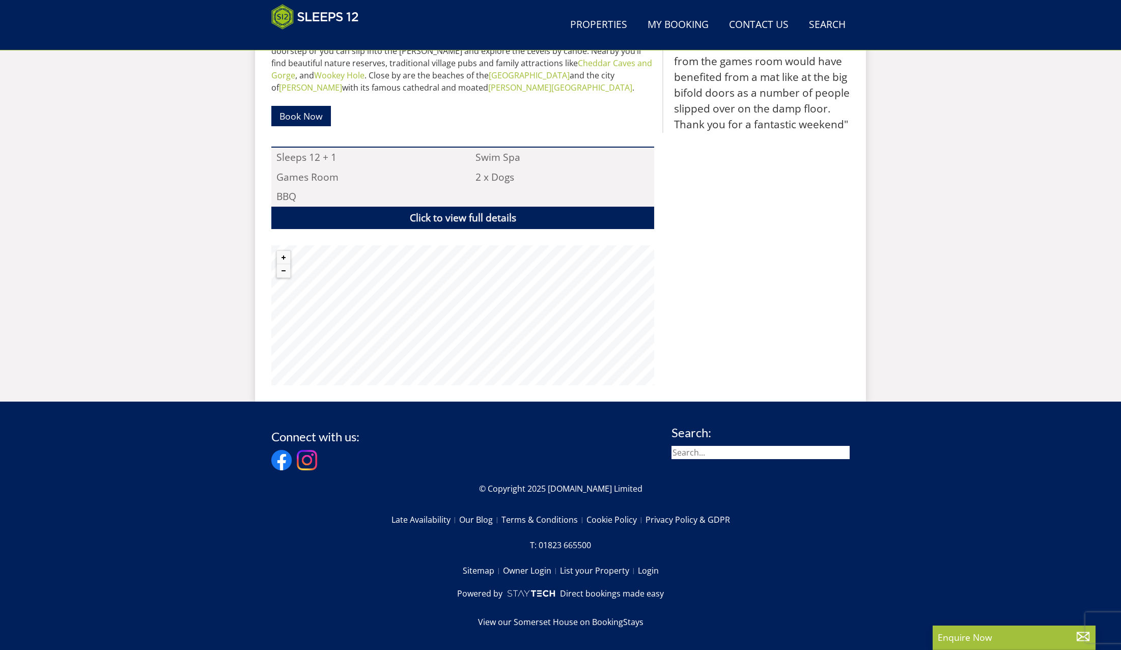
scroll to position [520, 0]
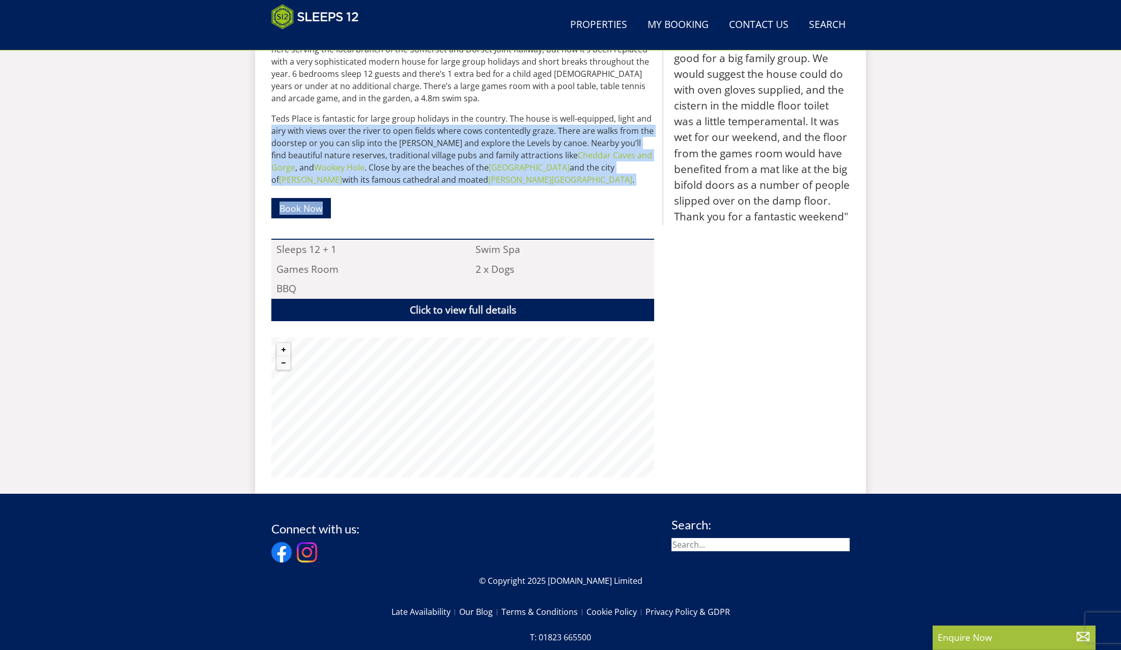
drag, startPoint x: 134, startPoint y: 138, endPoint x: 149, endPoint y: 244, distance: 107.5
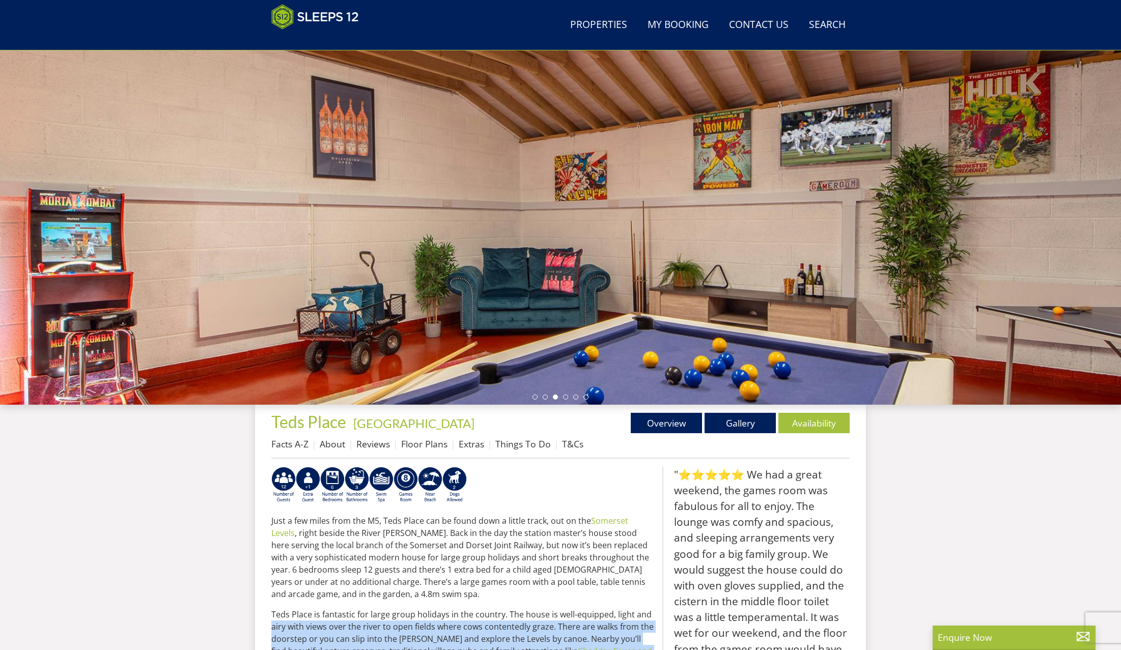
scroll to position [0, 0]
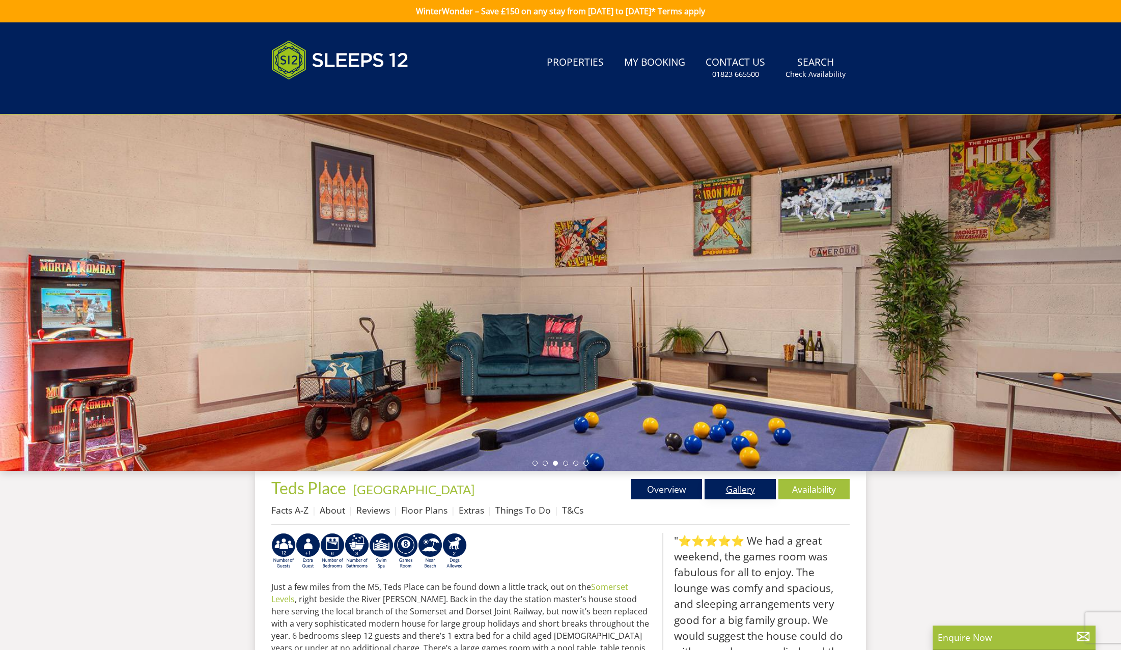
click at [735, 490] on link "Gallery" at bounding box center [740, 489] width 71 height 20
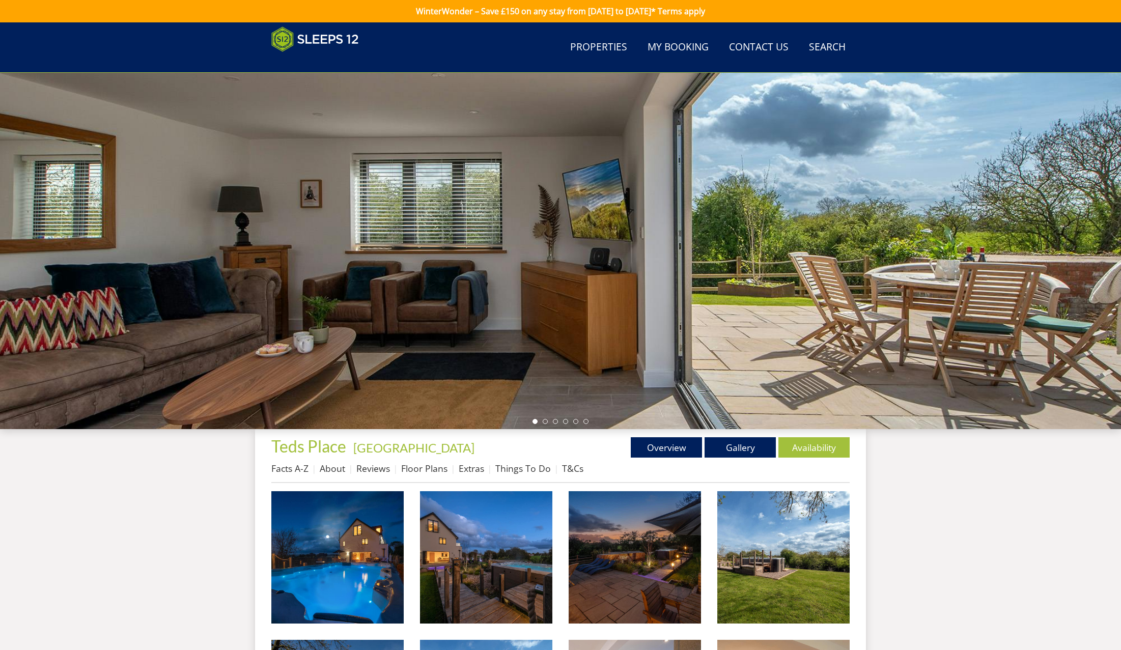
scroll to position [198, 0]
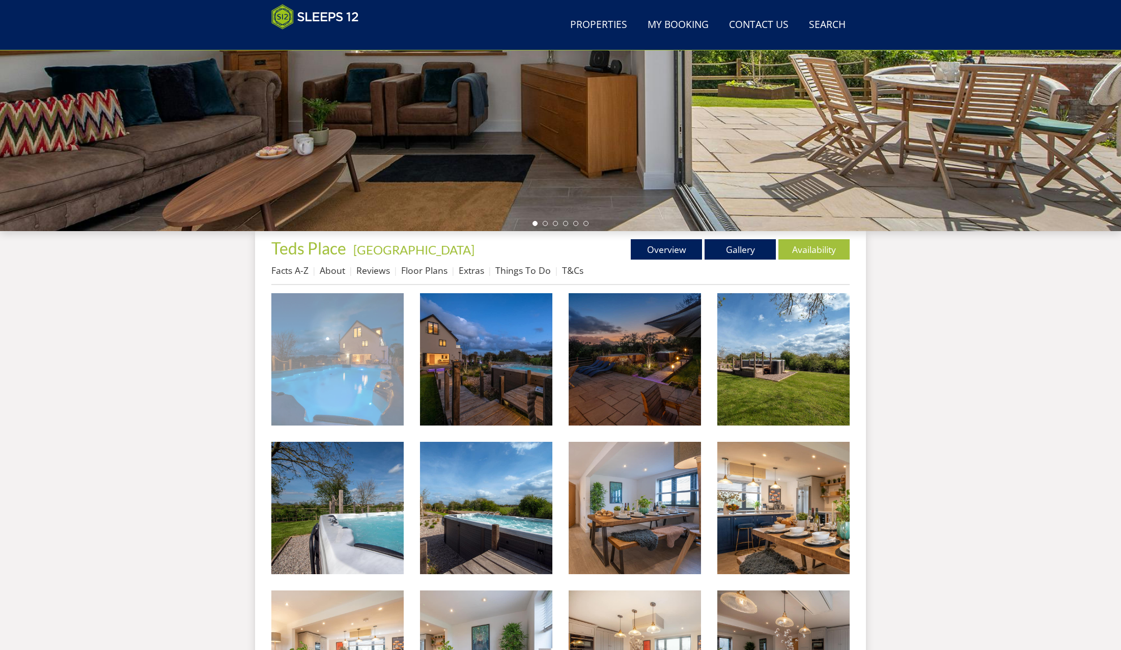
click at [363, 397] on img at bounding box center [337, 359] width 132 height 132
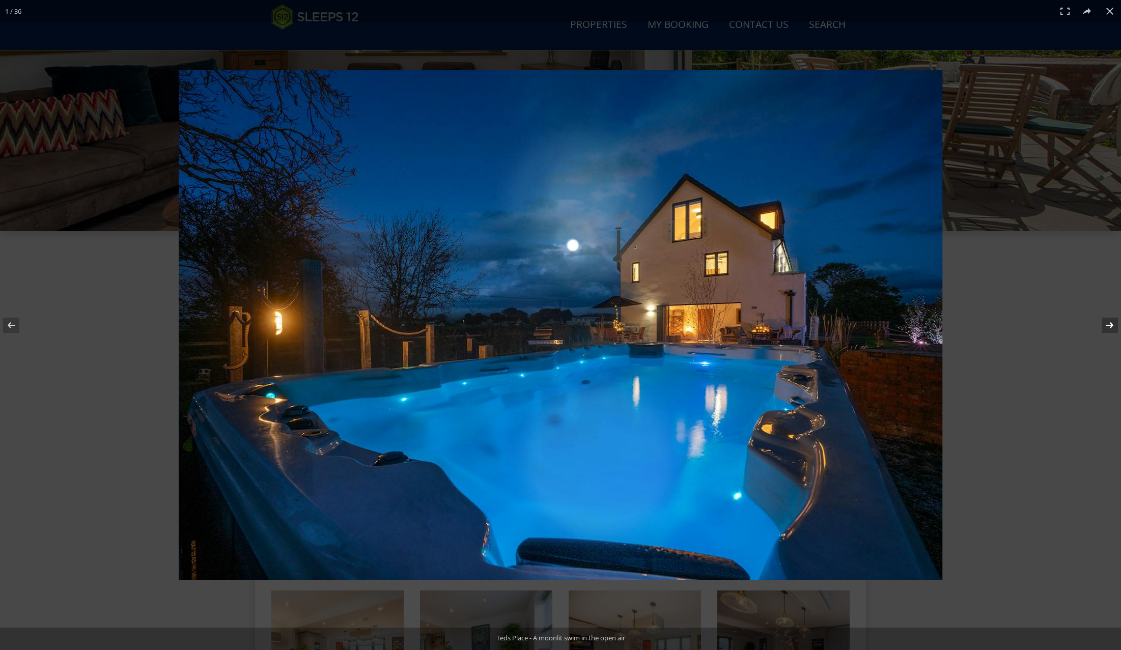
click at [1111, 324] on button at bounding box center [1104, 325] width 36 height 51
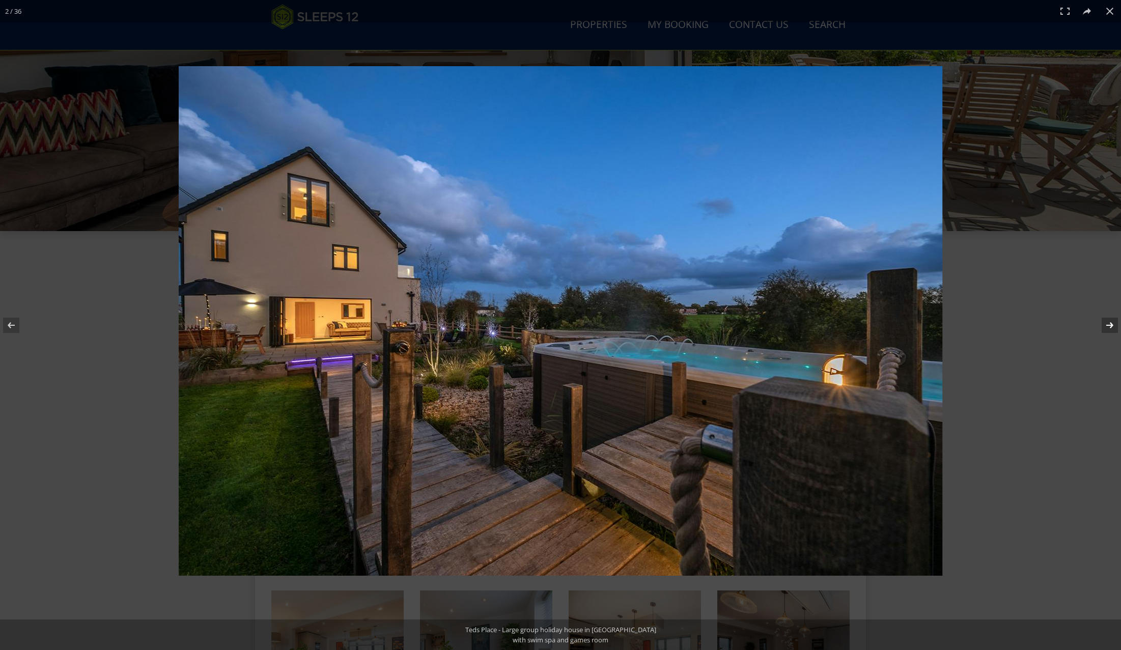
click at [1111, 324] on button at bounding box center [1104, 325] width 36 height 51
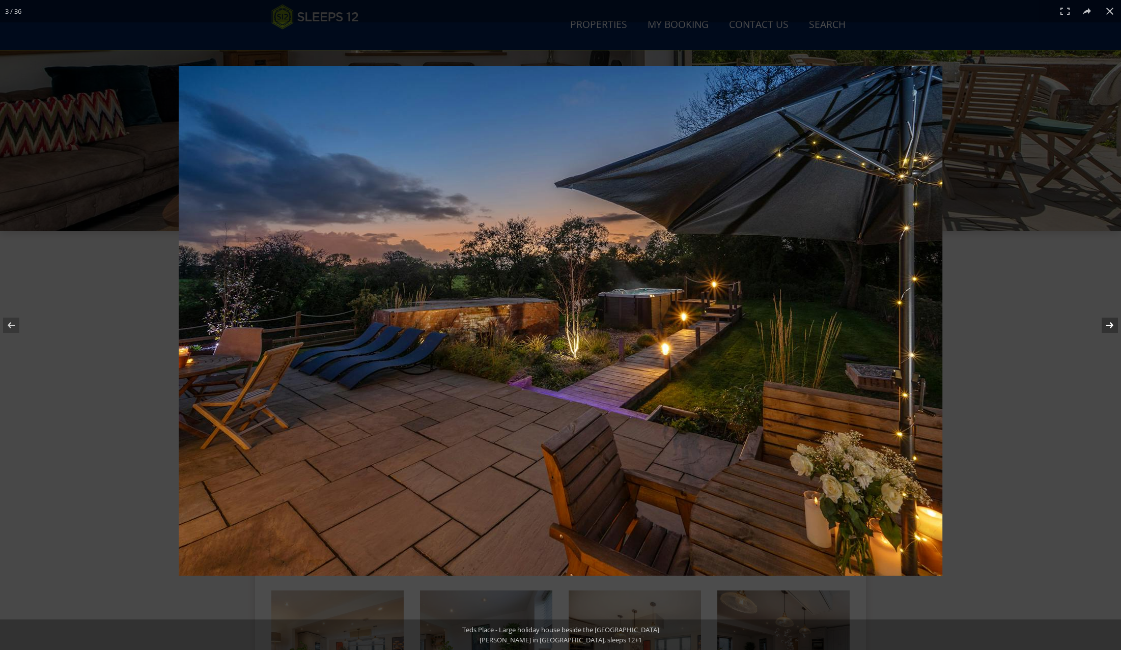
click at [1110, 324] on button at bounding box center [1104, 325] width 36 height 51
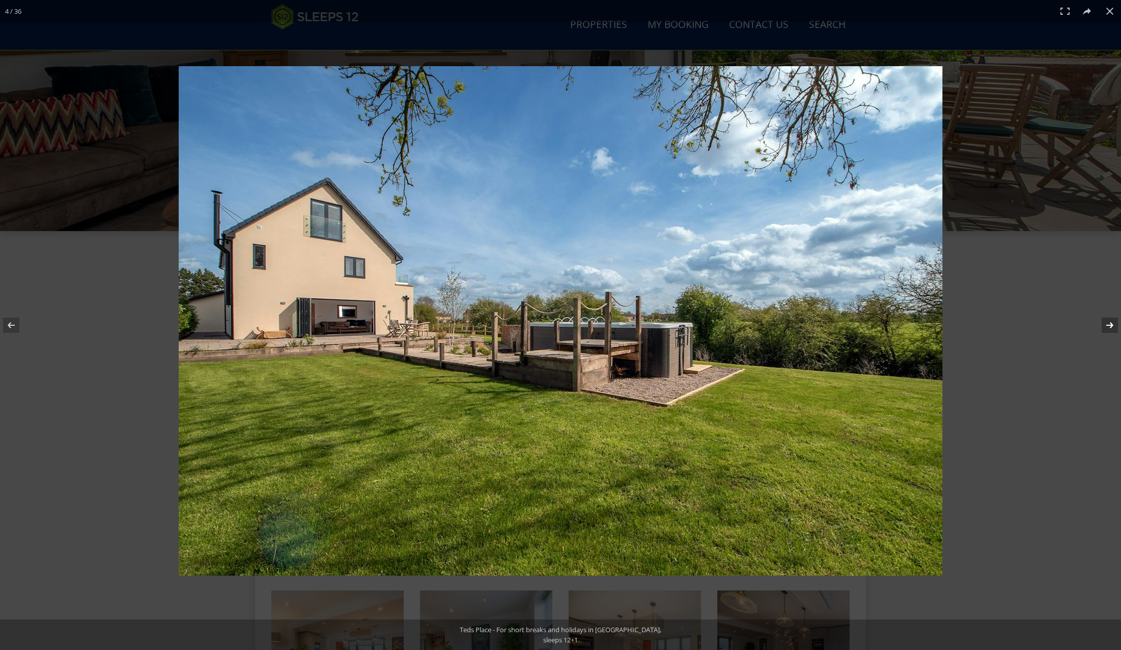
click at [1110, 324] on button at bounding box center [1104, 325] width 36 height 51
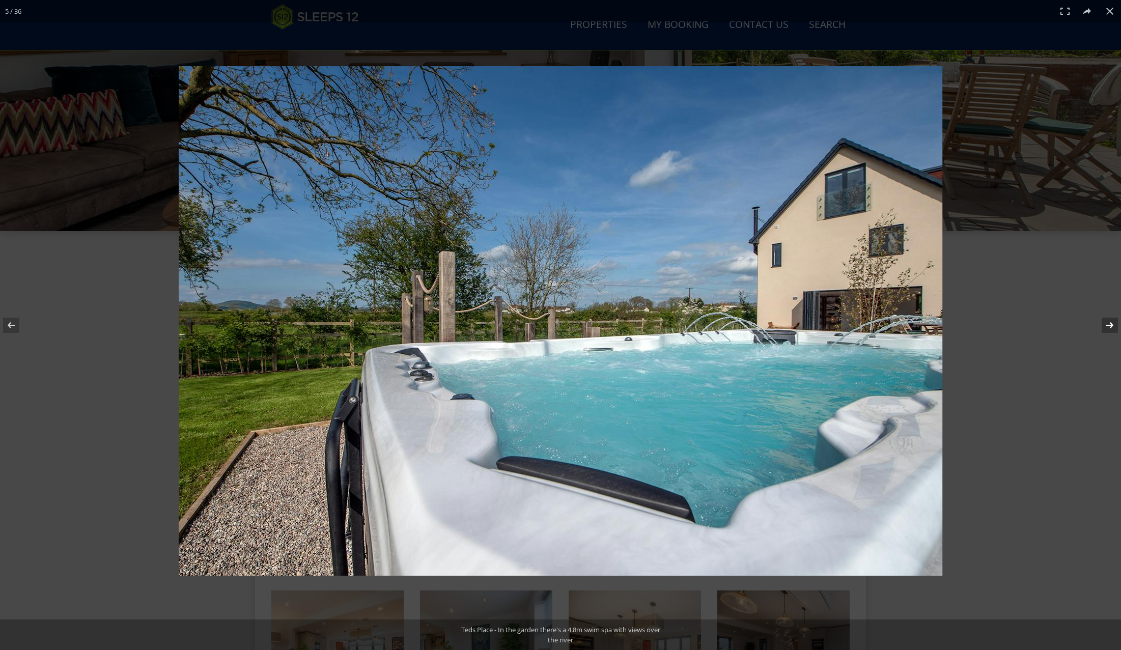
click at [1108, 323] on button at bounding box center [1104, 325] width 36 height 51
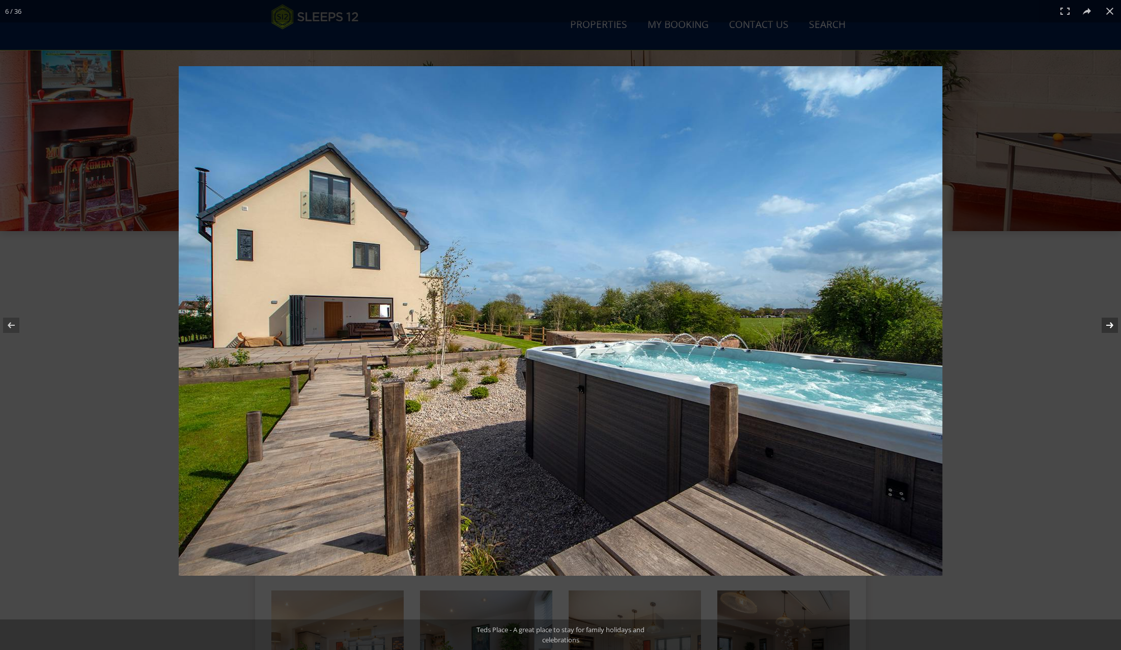
click at [1108, 322] on button at bounding box center [1104, 325] width 36 height 51
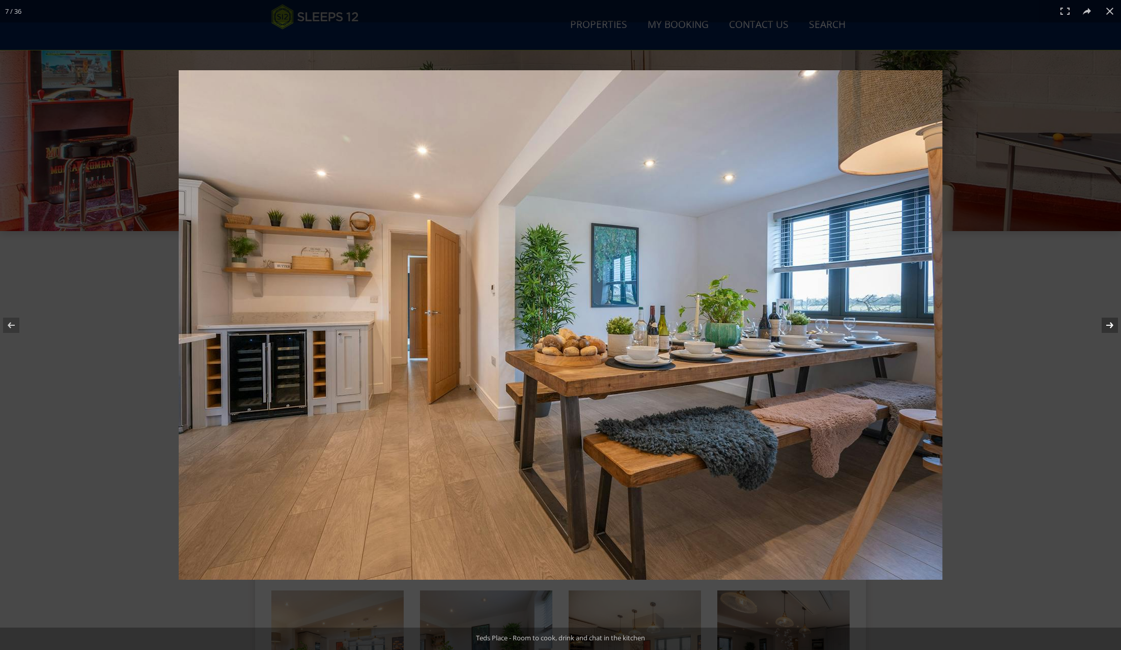
click at [1107, 322] on button at bounding box center [1104, 325] width 36 height 51
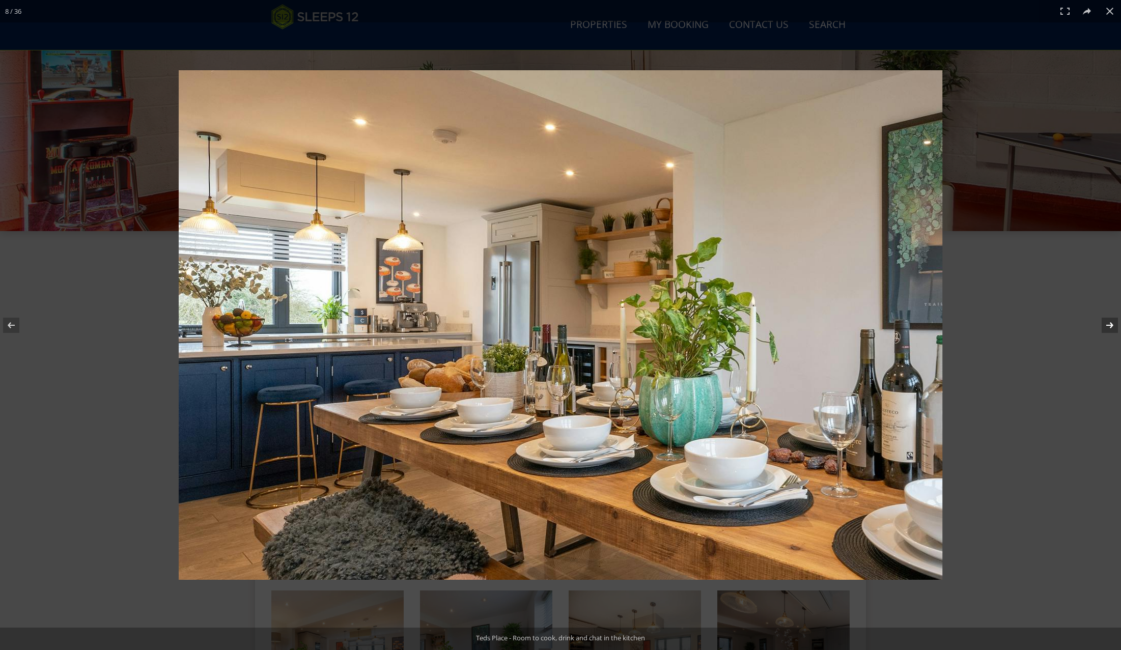
click at [1107, 322] on button at bounding box center [1104, 325] width 36 height 51
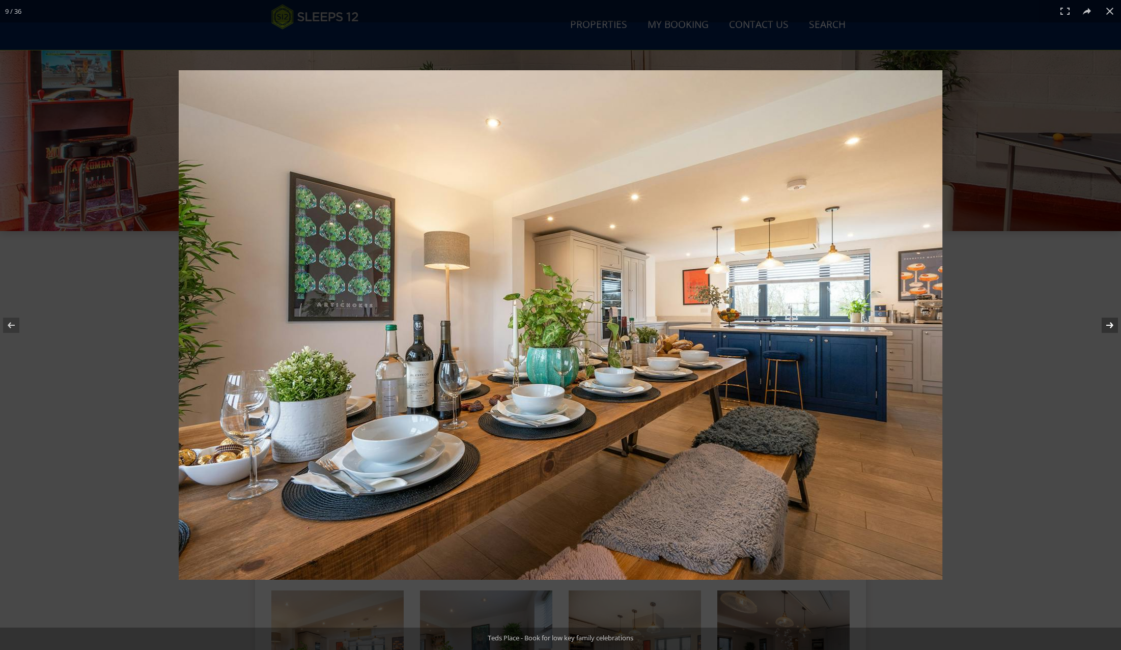
click at [1107, 322] on button at bounding box center [1104, 325] width 36 height 51
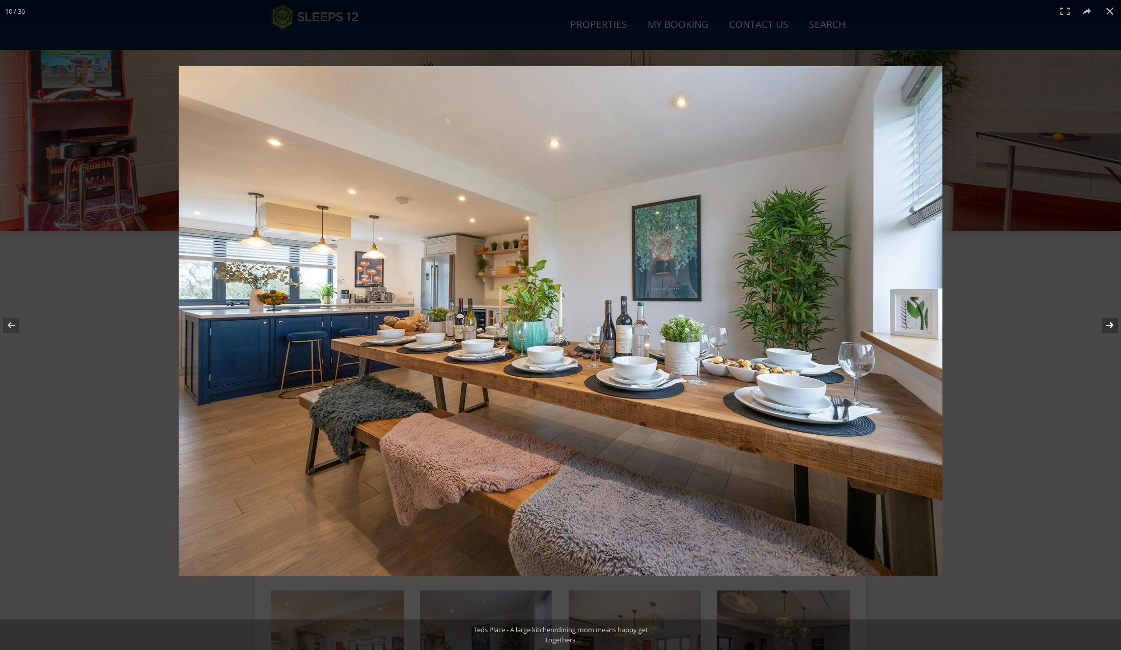
click at [1107, 322] on button at bounding box center [1104, 325] width 36 height 51
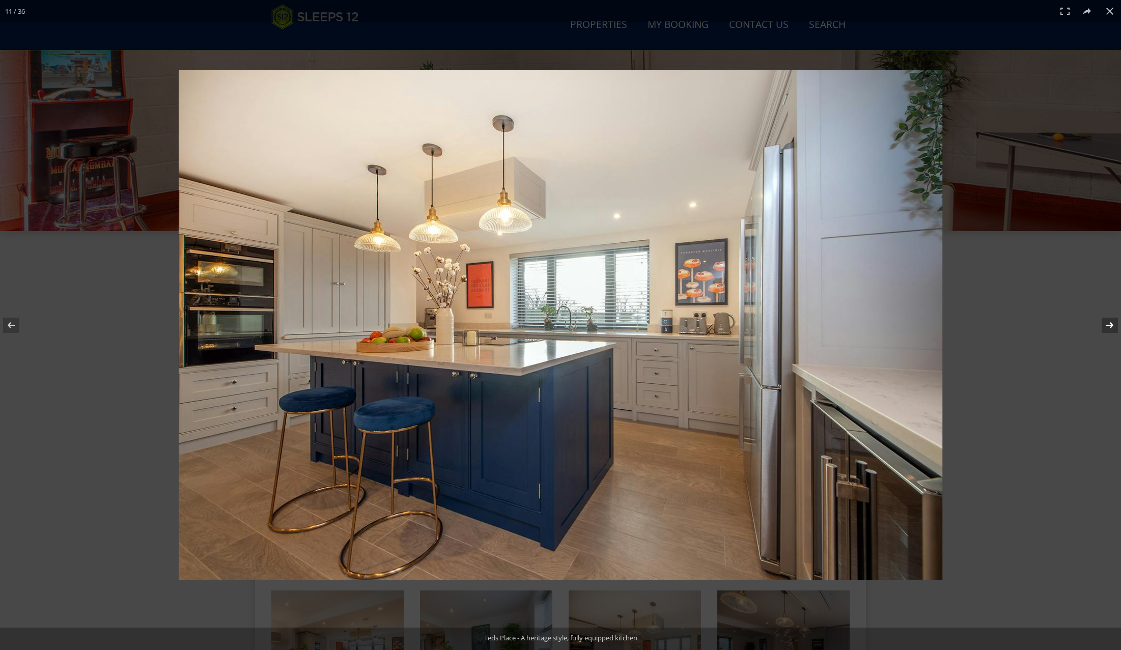
click at [1107, 322] on button at bounding box center [1104, 325] width 36 height 51
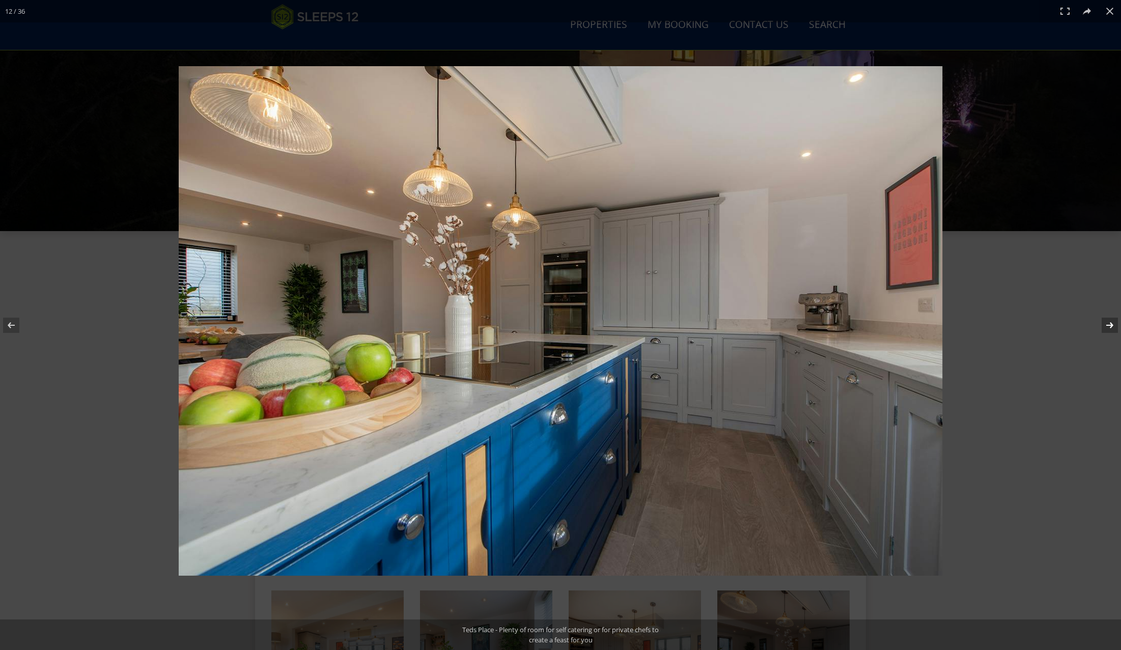
click at [1107, 322] on button at bounding box center [1104, 325] width 36 height 51
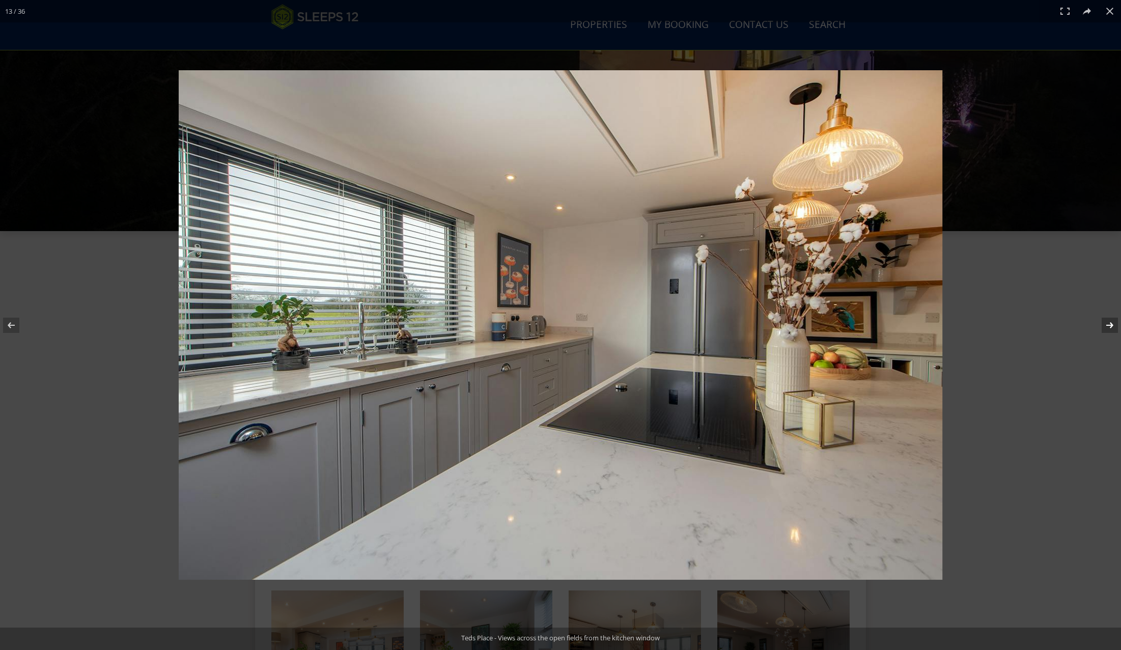
click at [1107, 322] on button at bounding box center [1104, 325] width 36 height 51
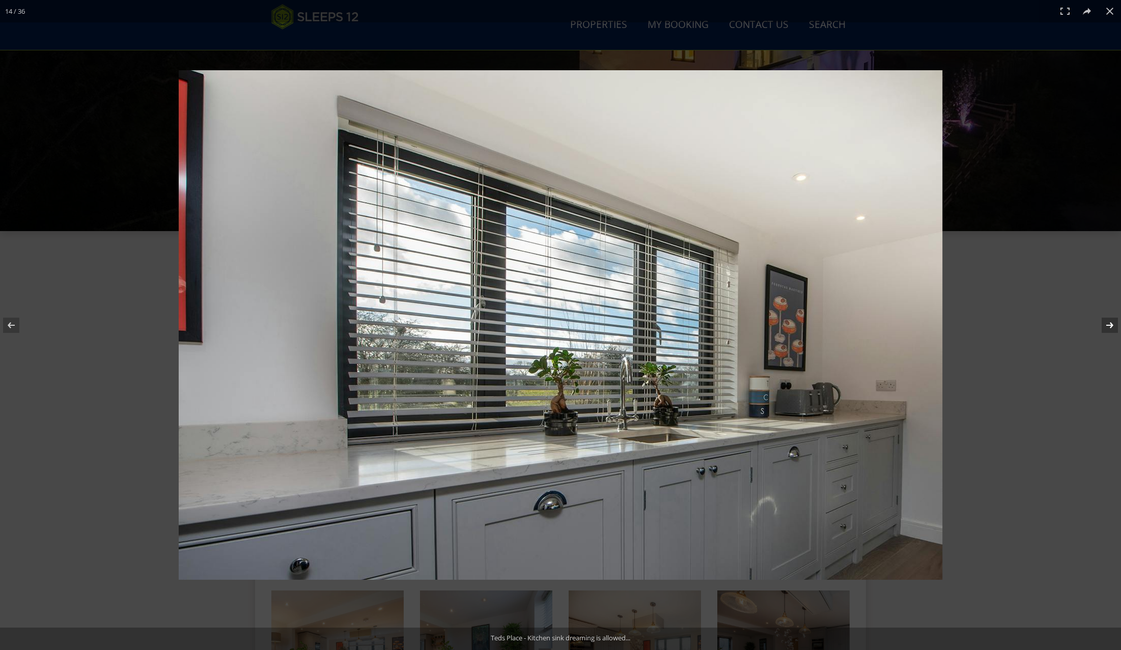
click at [1106, 321] on button at bounding box center [1104, 325] width 36 height 51
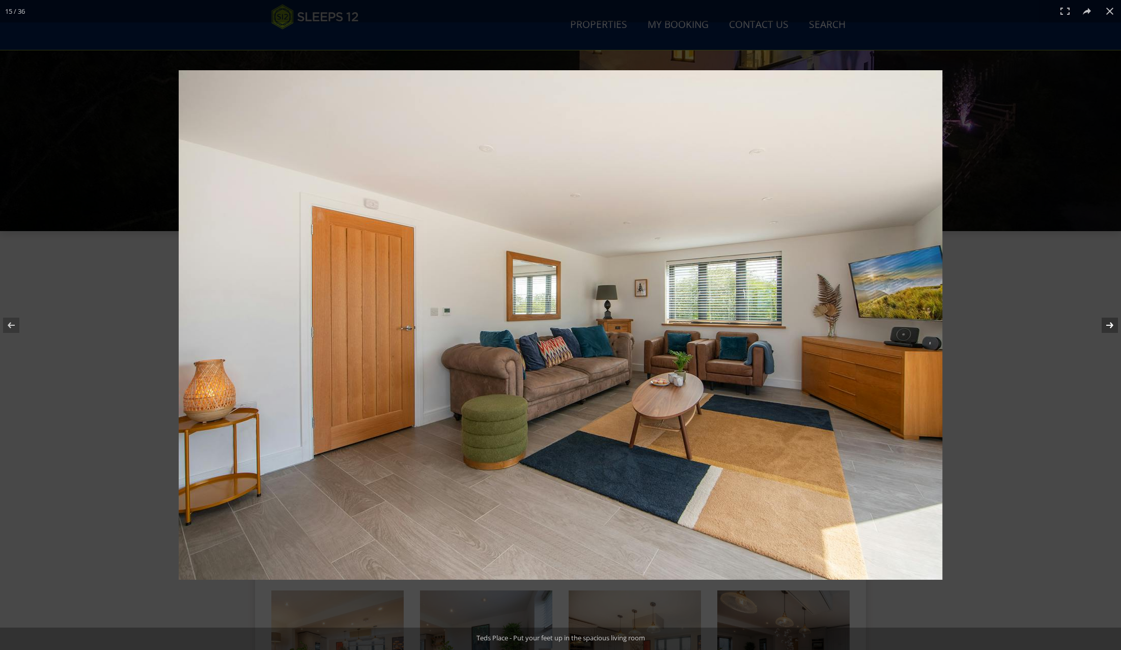
click at [1106, 321] on button at bounding box center [1104, 325] width 36 height 51
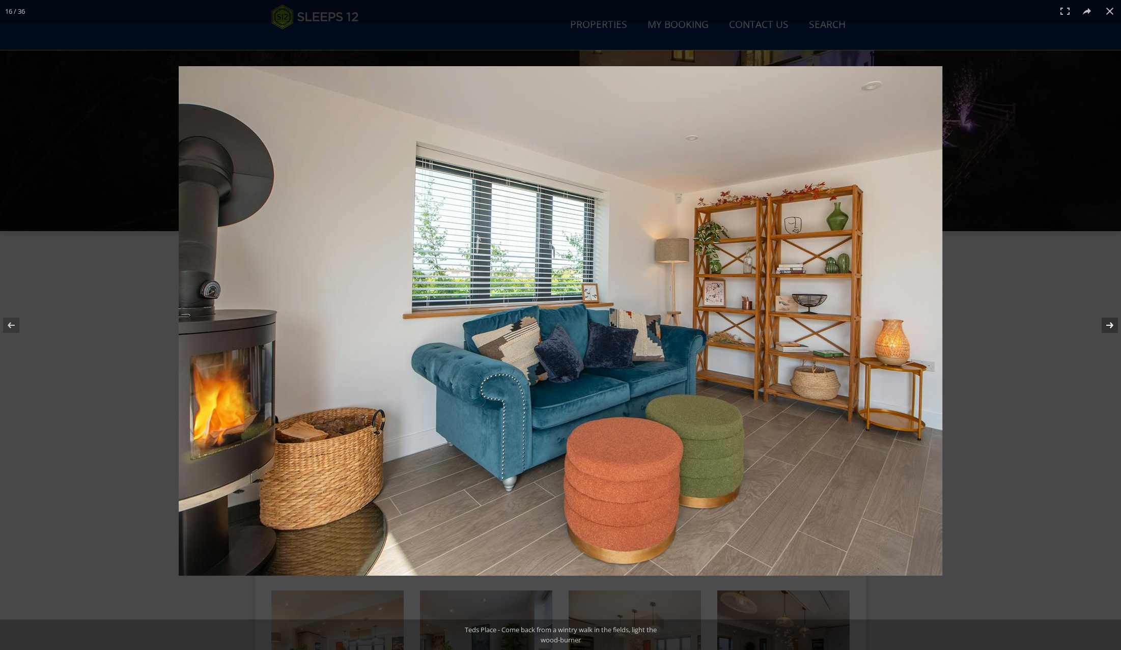
click at [1106, 321] on button at bounding box center [1104, 325] width 36 height 51
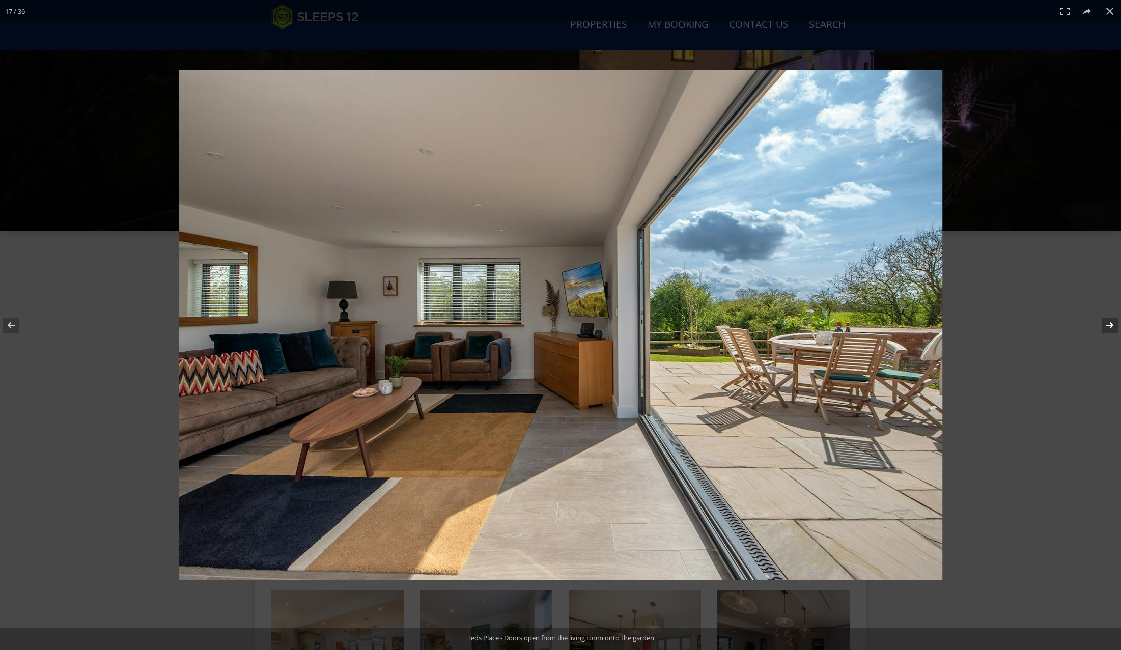
click at [1106, 321] on button at bounding box center [1104, 325] width 36 height 51
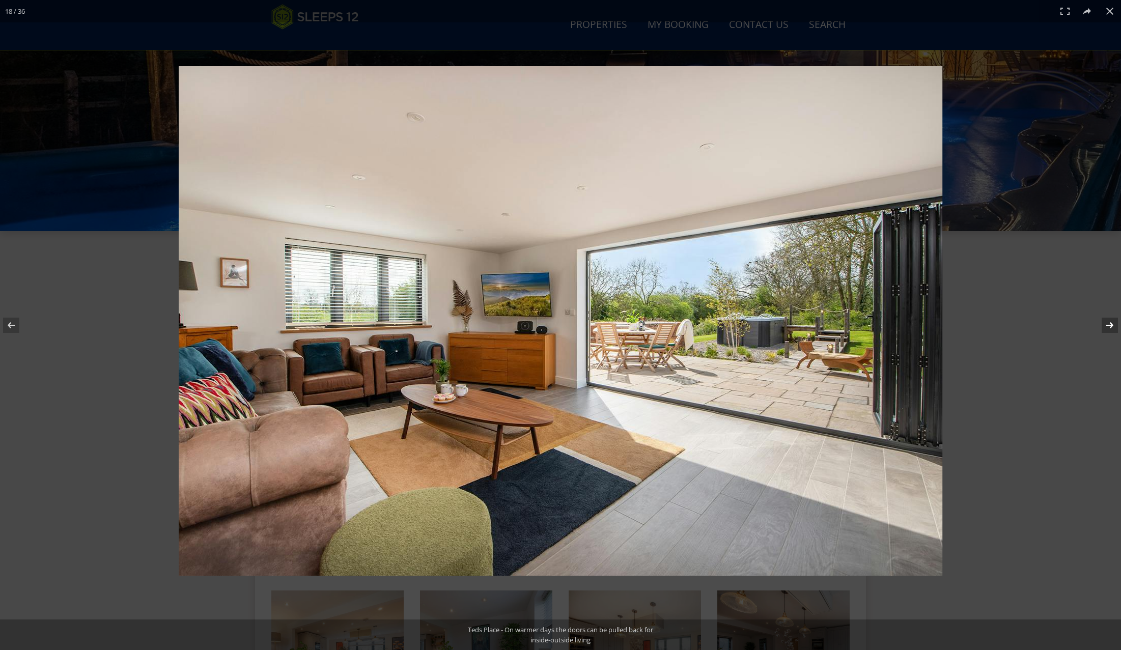
click at [1106, 321] on button at bounding box center [1104, 325] width 36 height 51
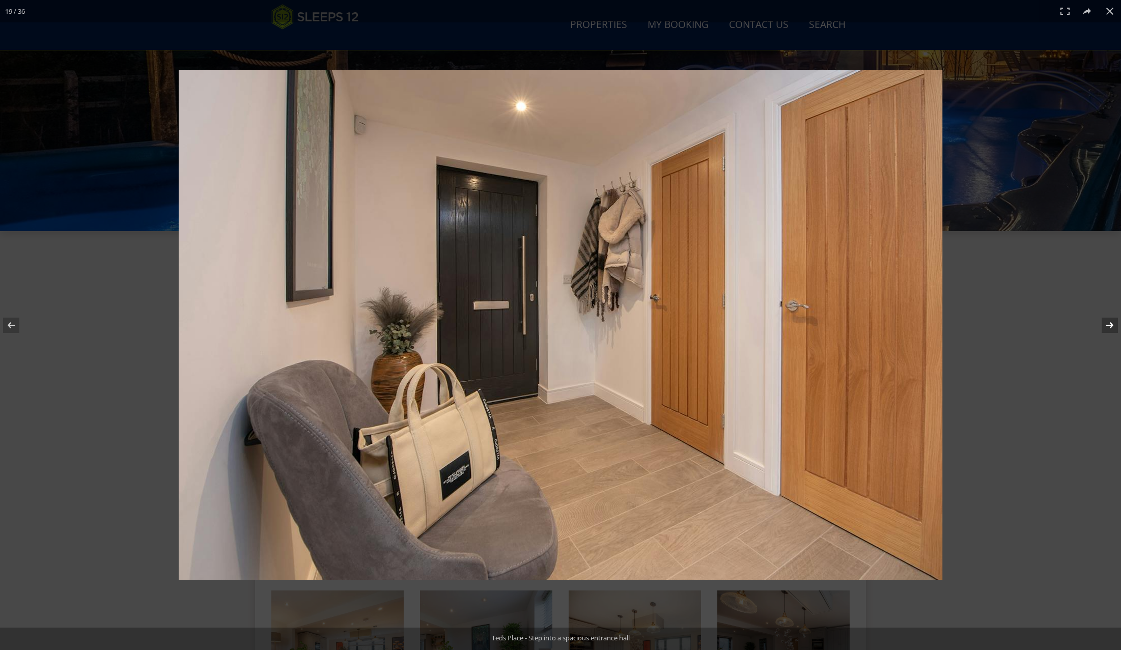
click at [1106, 321] on button at bounding box center [1104, 325] width 36 height 51
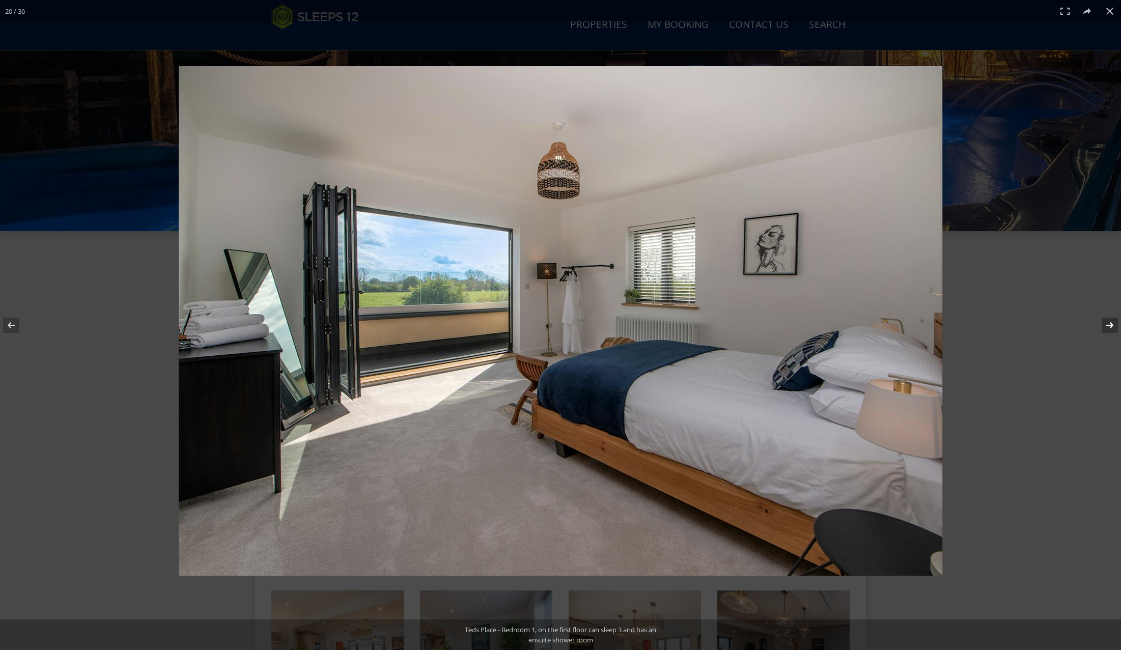
click at [1106, 321] on button at bounding box center [1104, 325] width 36 height 51
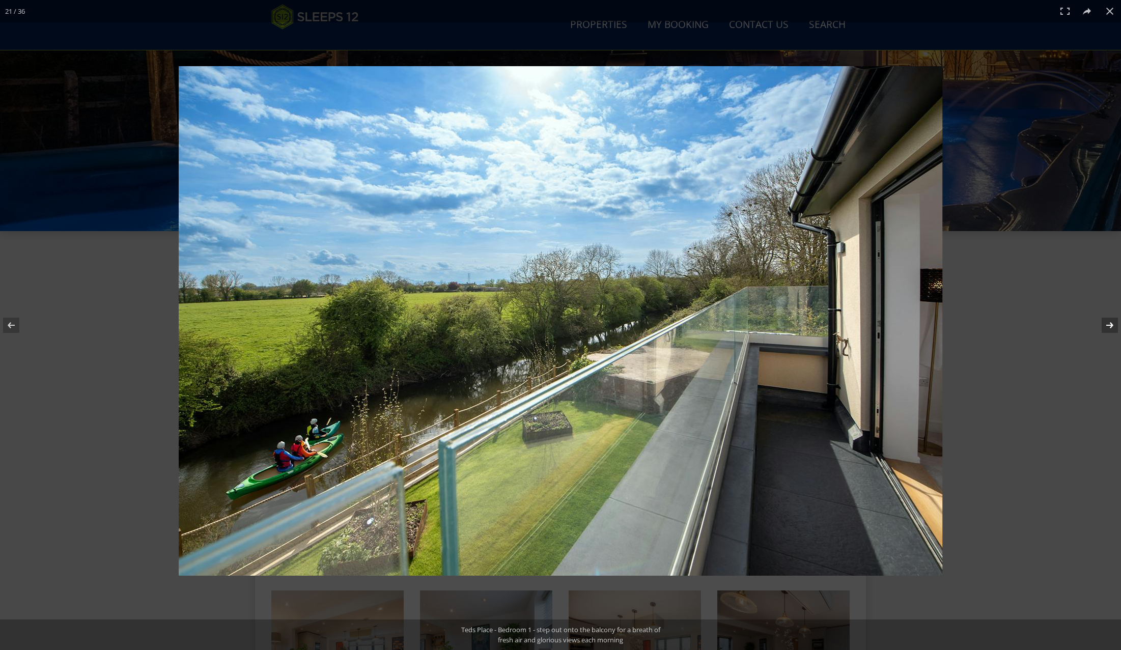
click at [1106, 321] on button at bounding box center [1104, 325] width 36 height 51
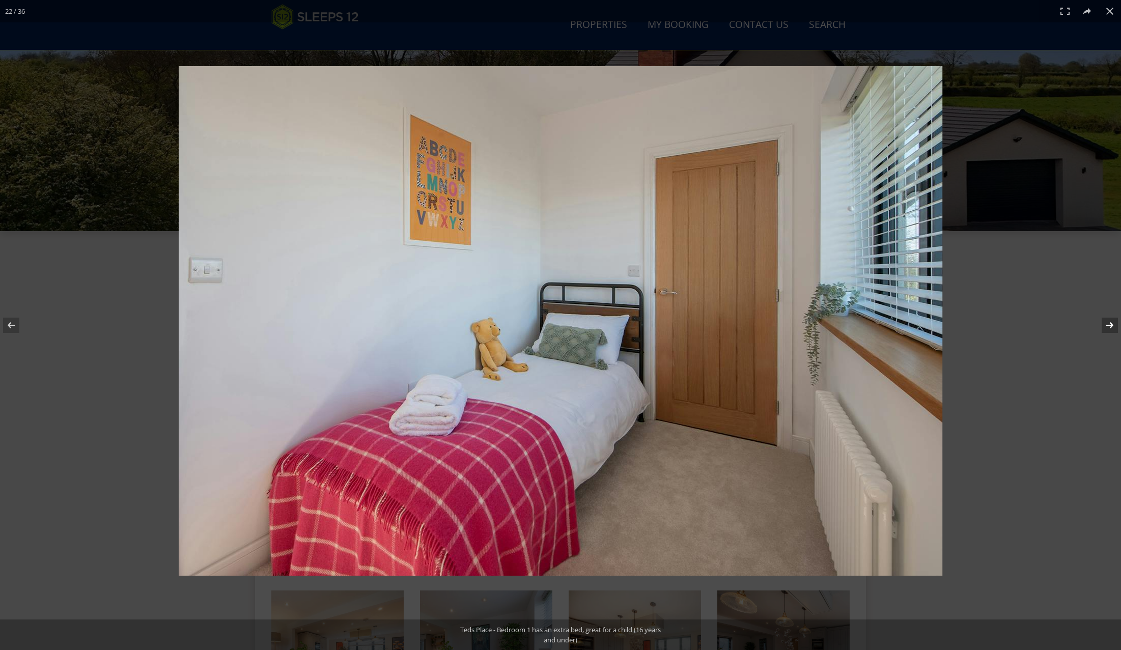
click at [1109, 323] on button at bounding box center [1104, 325] width 36 height 51
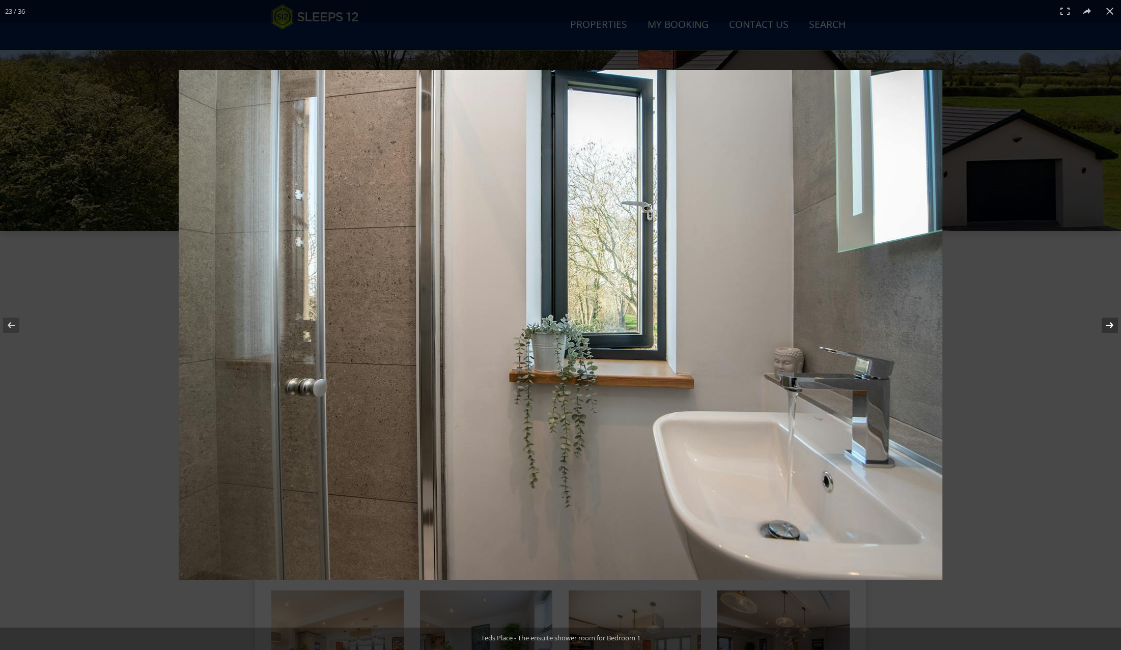
click at [1109, 323] on button at bounding box center [1104, 325] width 36 height 51
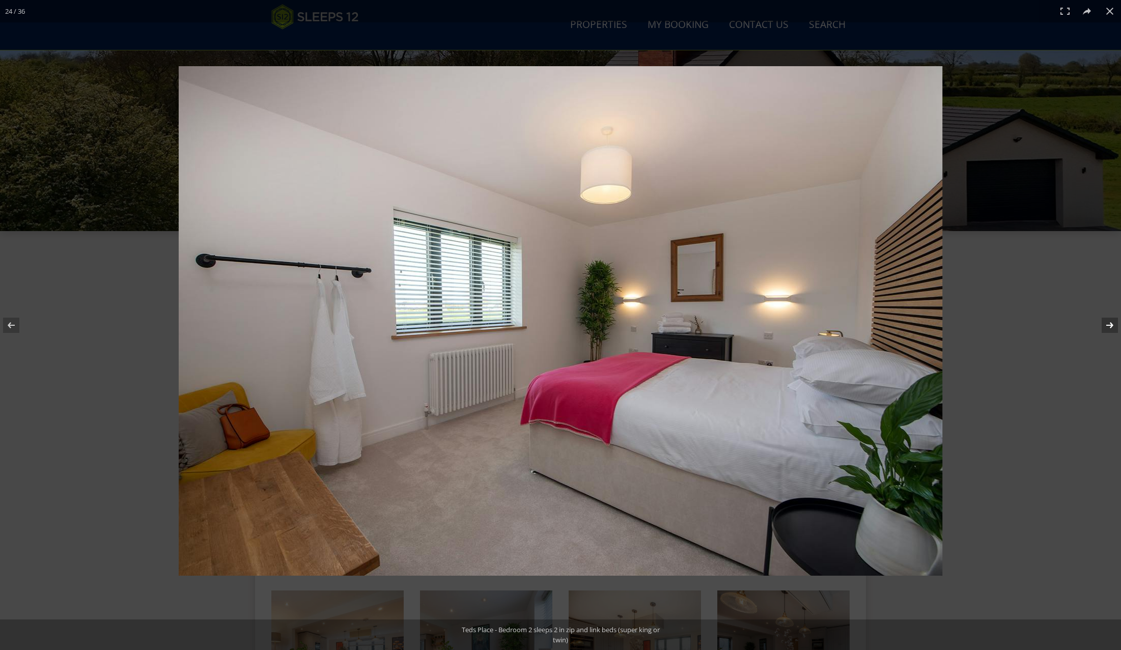
click at [1109, 323] on button at bounding box center [1104, 325] width 36 height 51
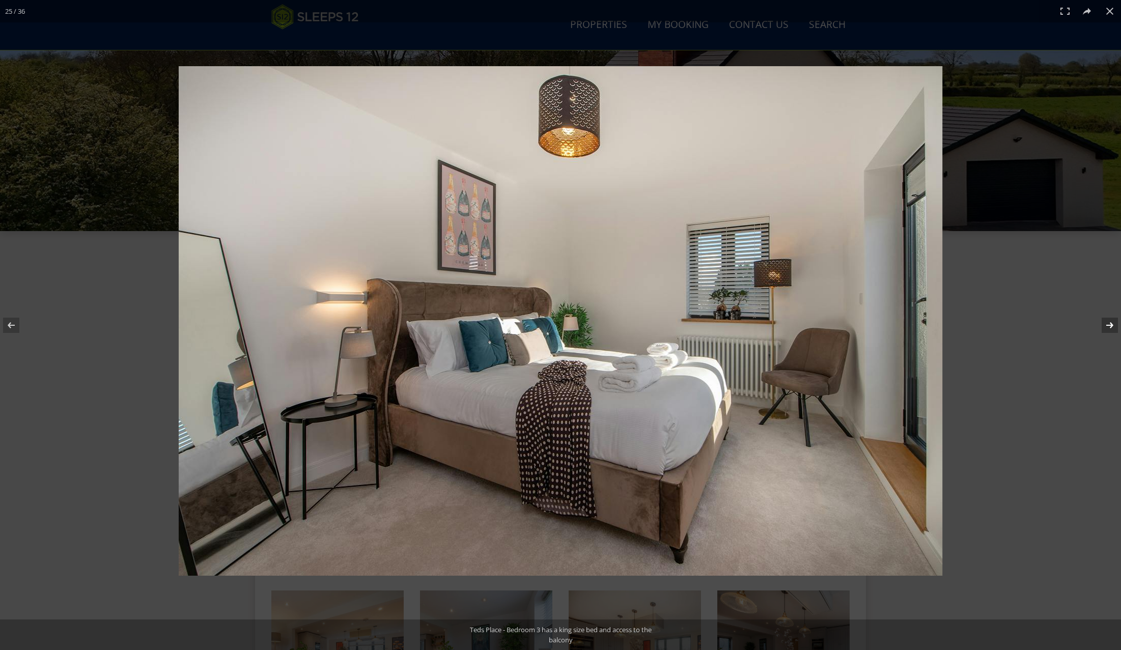
click at [1109, 323] on button at bounding box center [1104, 325] width 36 height 51
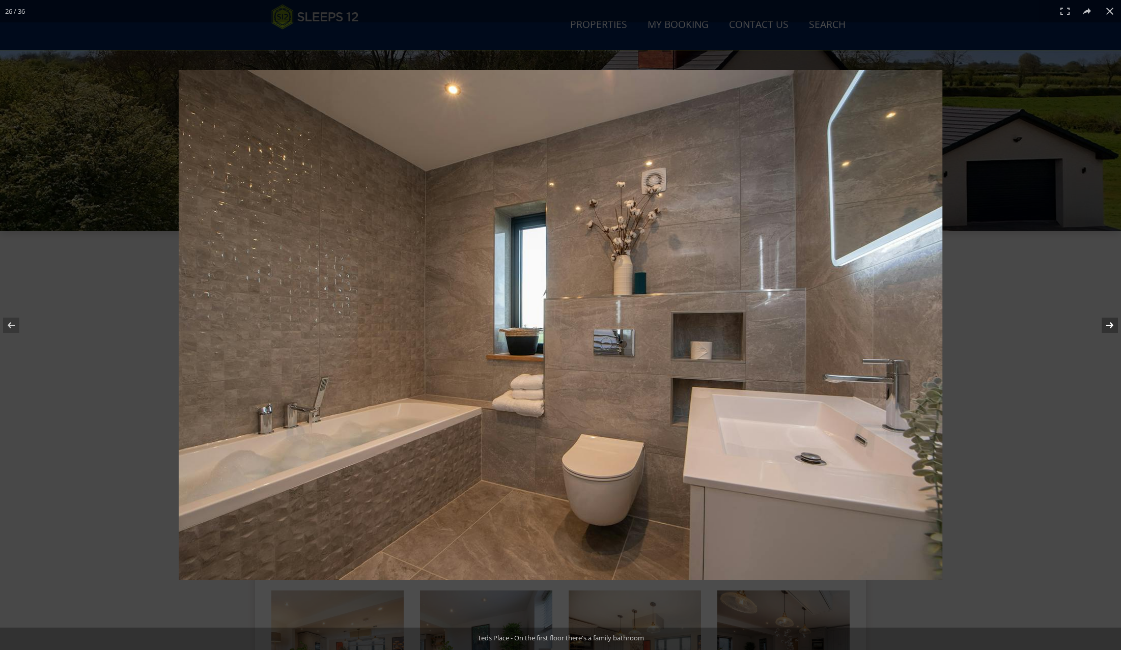
click at [1109, 323] on button at bounding box center [1104, 325] width 36 height 51
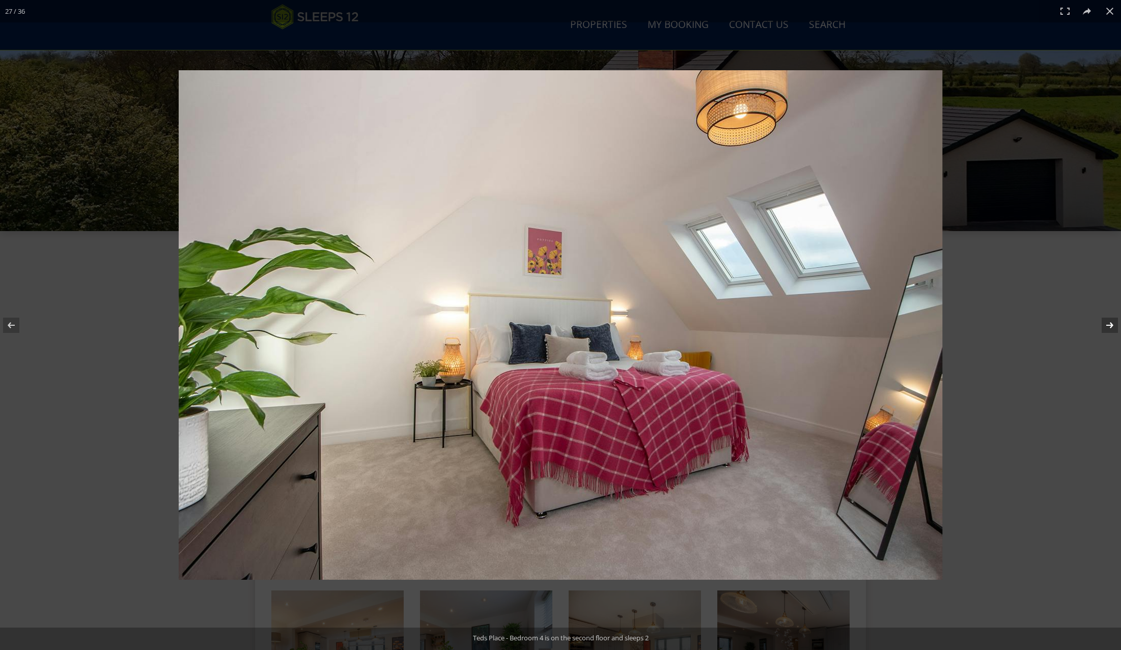
click at [1110, 324] on button at bounding box center [1104, 325] width 36 height 51
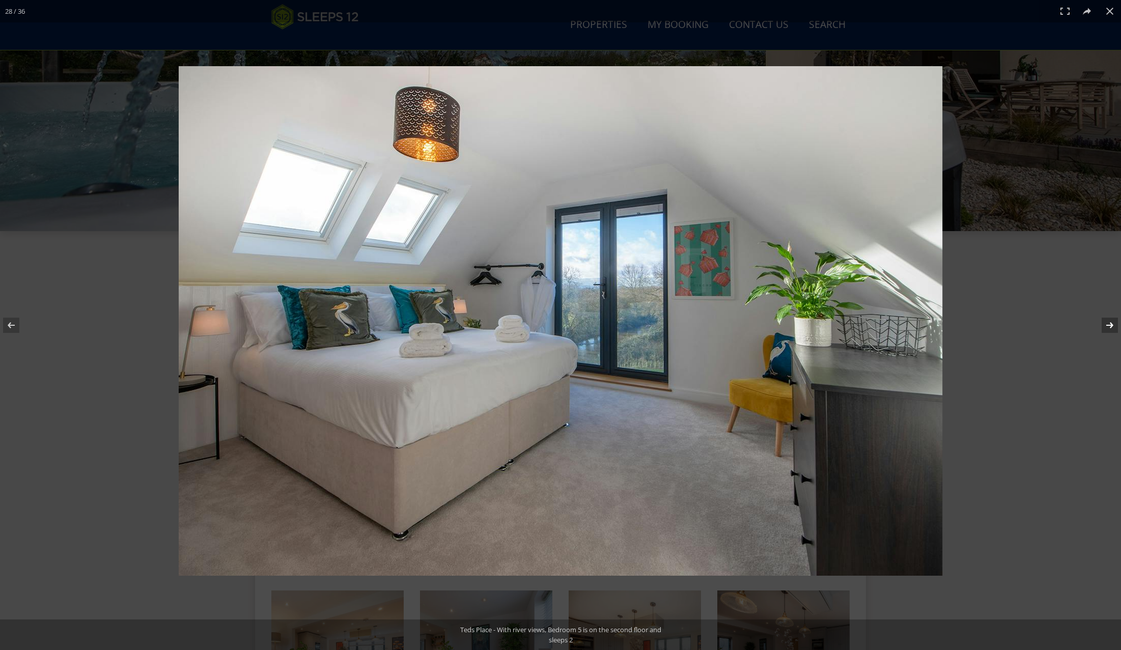
click at [1110, 324] on button at bounding box center [1104, 325] width 36 height 51
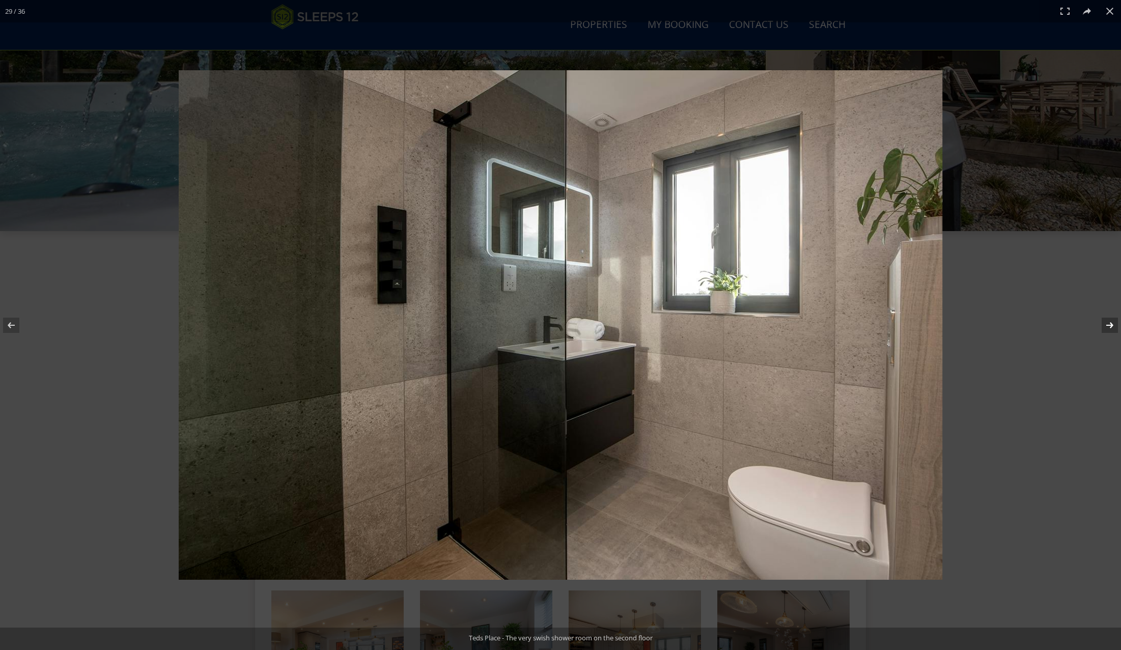
click at [1110, 324] on button at bounding box center [1104, 325] width 36 height 51
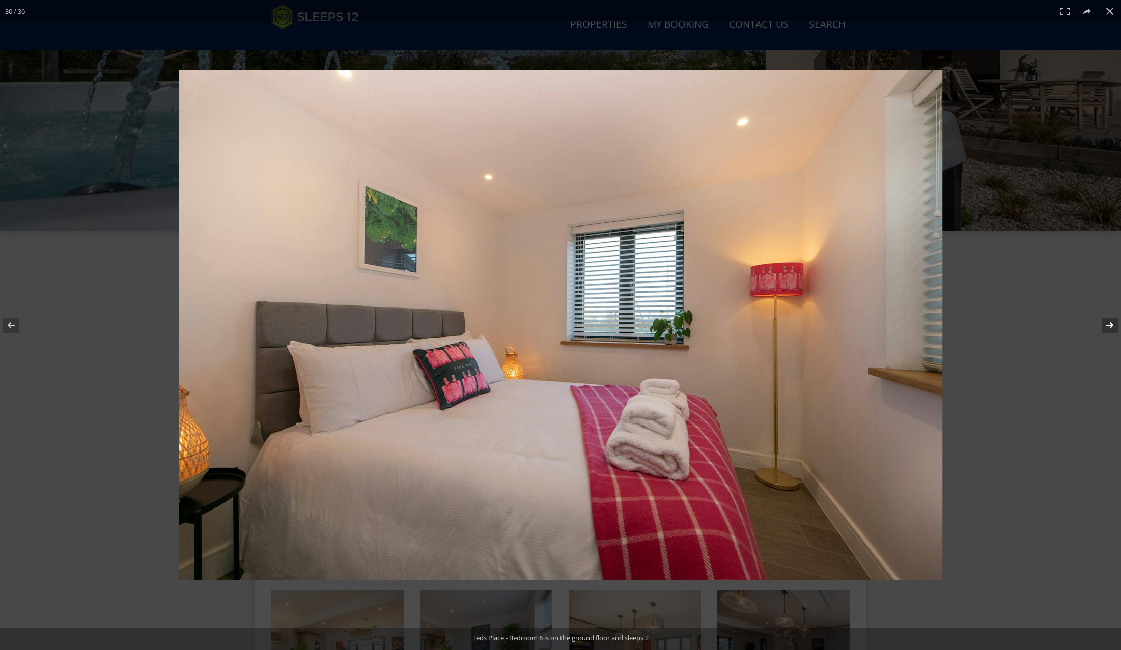
click at [1110, 324] on button at bounding box center [1104, 325] width 36 height 51
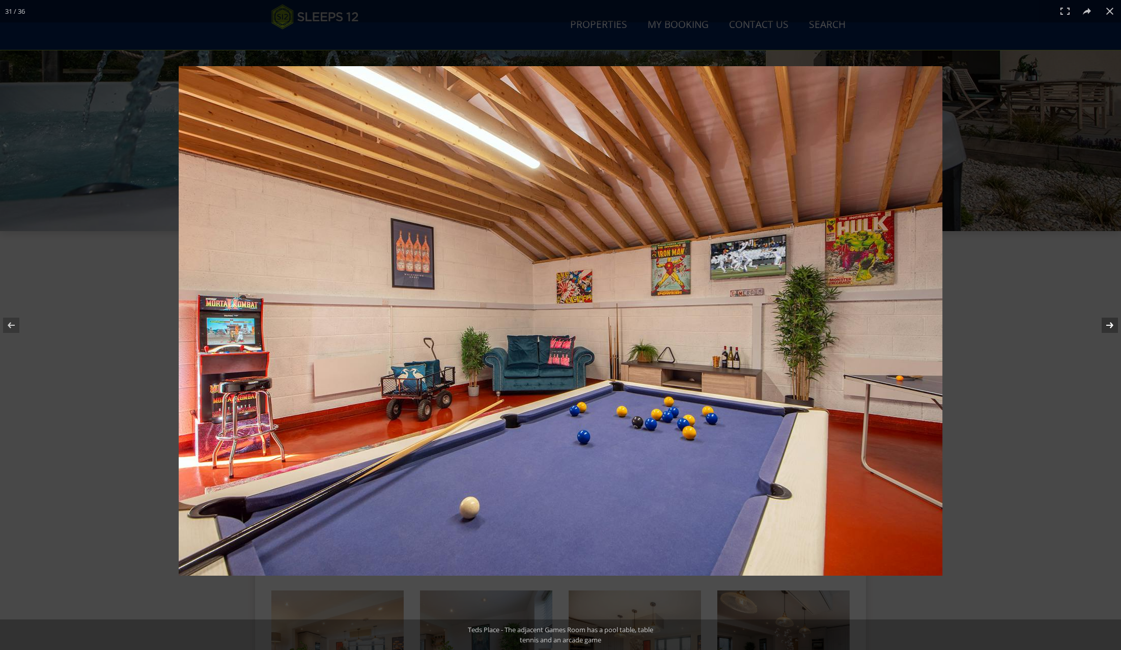
click at [1110, 324] on button at bounding box center [1104, 325] width 36 height 51
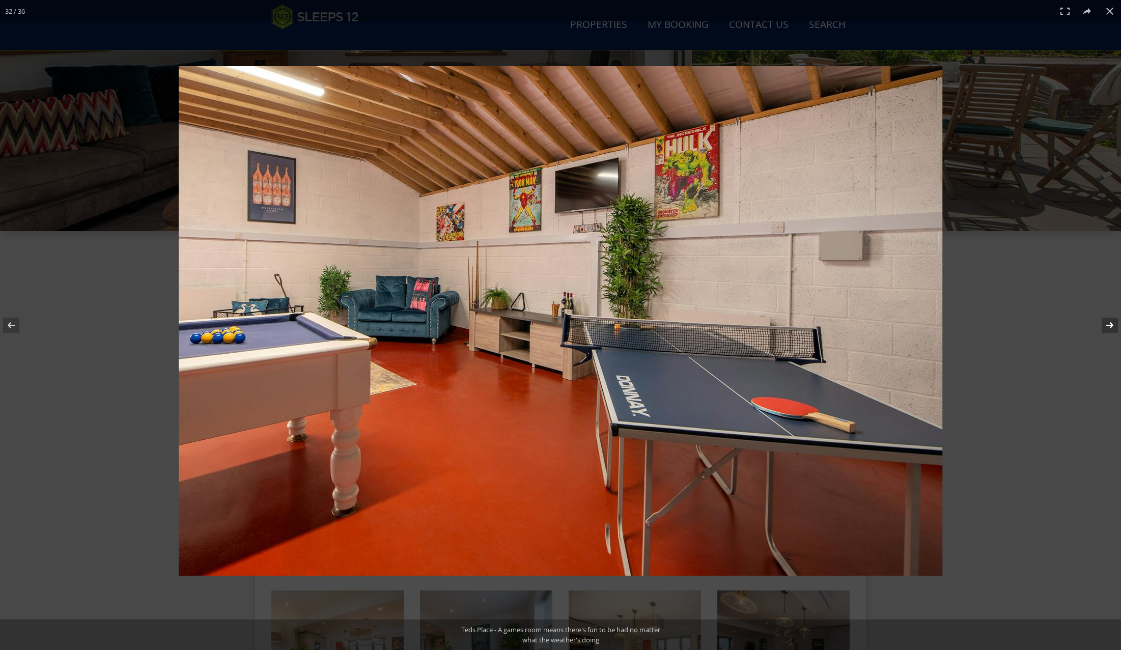
click at [1110, 324] on button at bounding box center [1104, 325] width 36 height 51
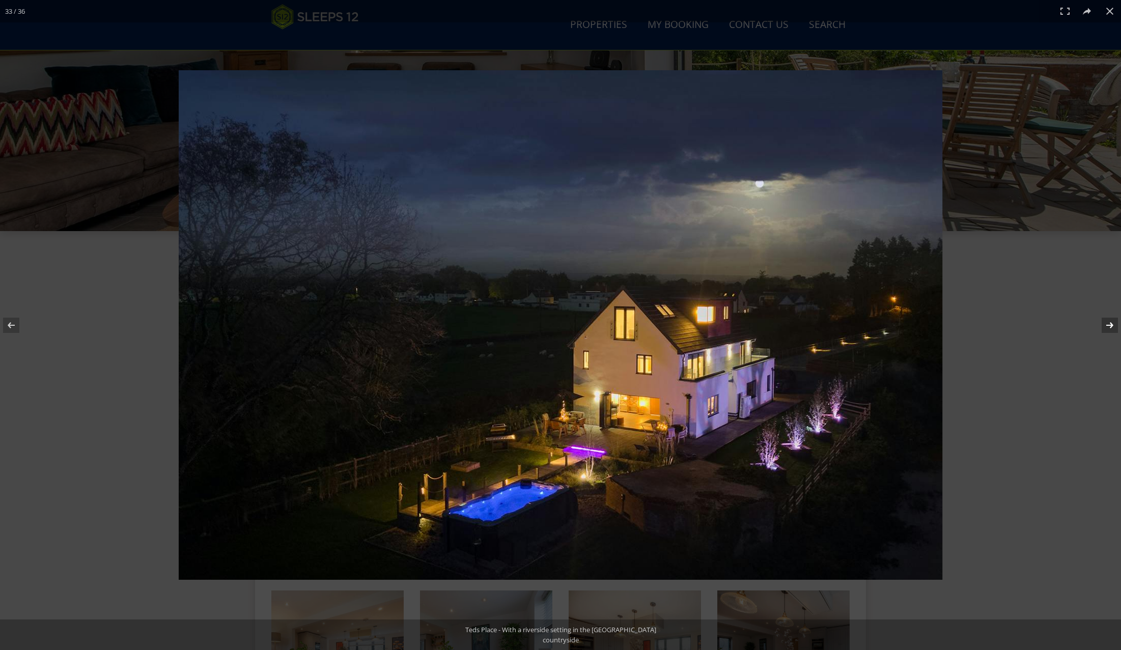
click at [1110, 324] on button at bounding box center [1104, 325] width 36 height 51
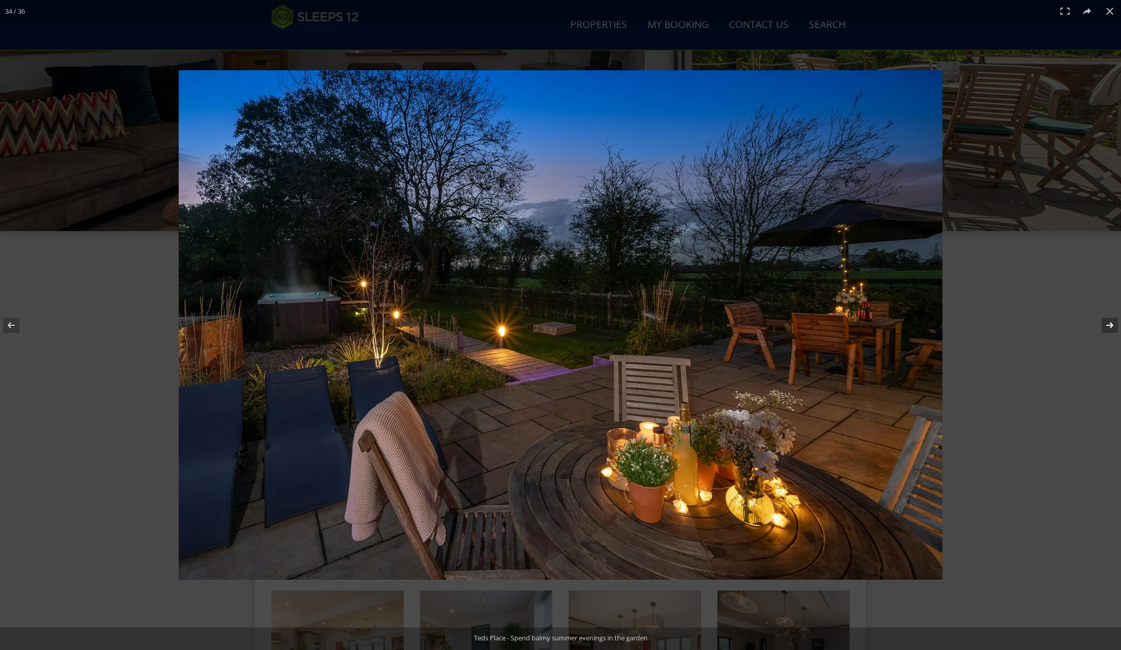
click at [1110, 324] on button at bounding box center [1104, 325] width 36 height 51
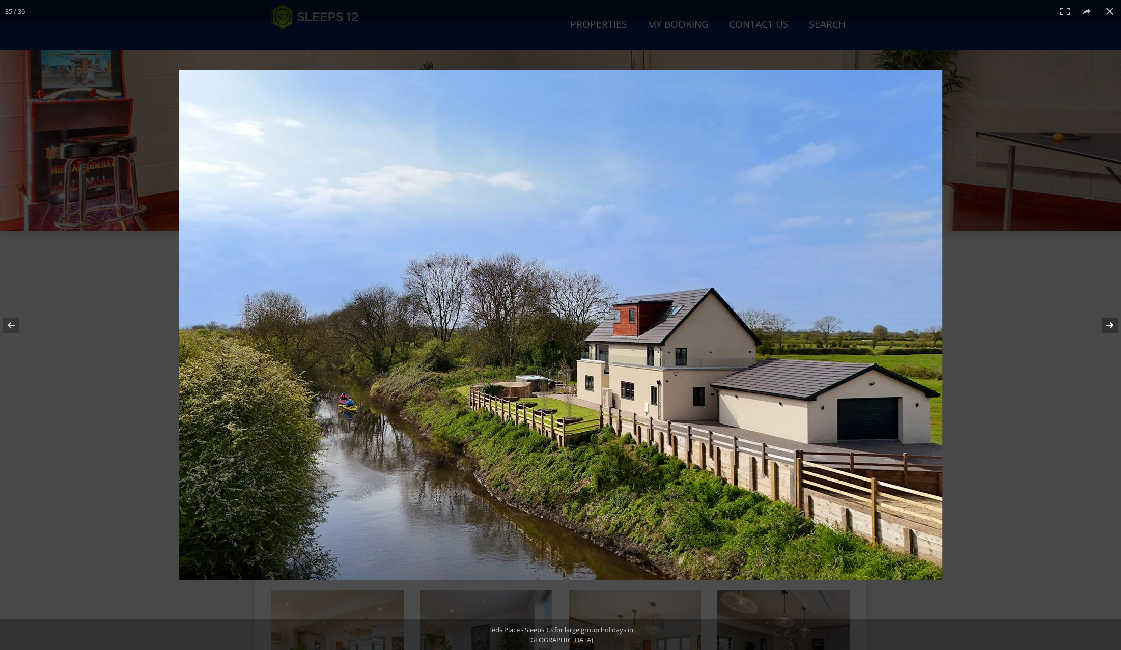
click at [1110, 324] on button at bounding box center [1104, 325] width 36 height 51
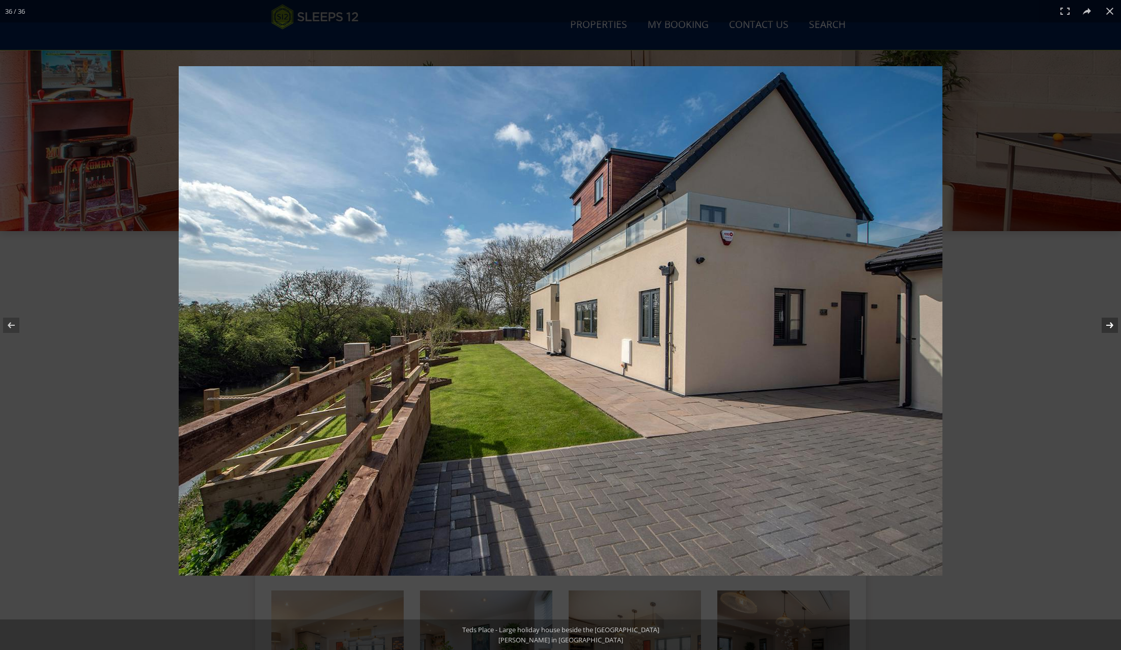
click at [1109, 323] on button at bounding box center [1104, 325] width 36 height 51
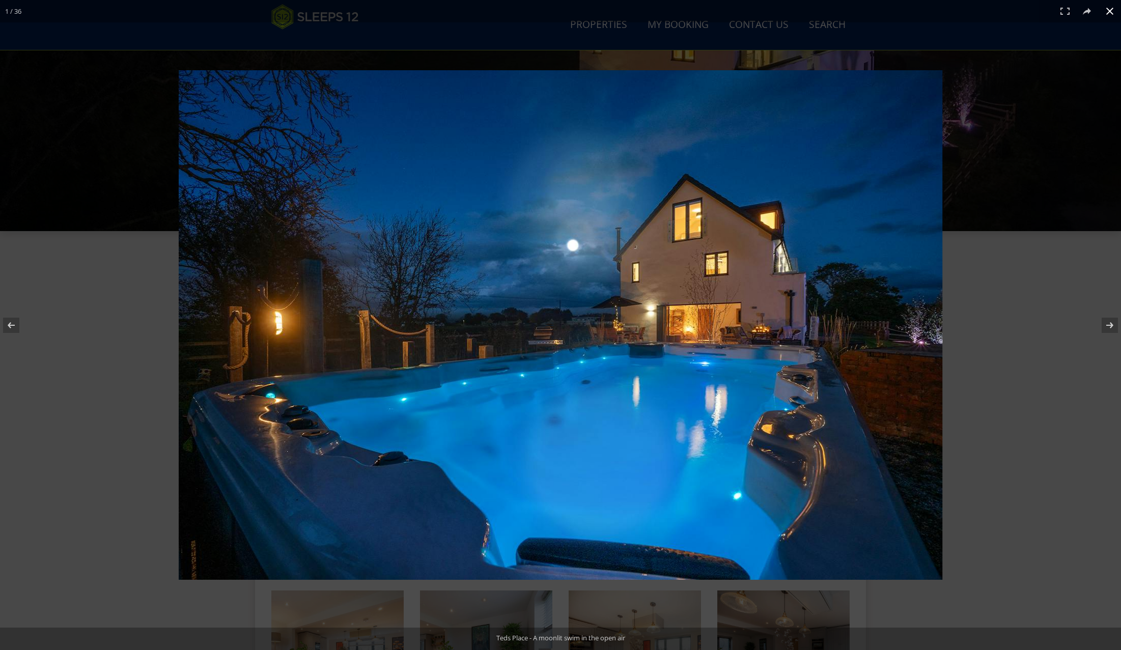
click at [1115, 13] on button at bounding box center [1110, 11] width 22 height 22
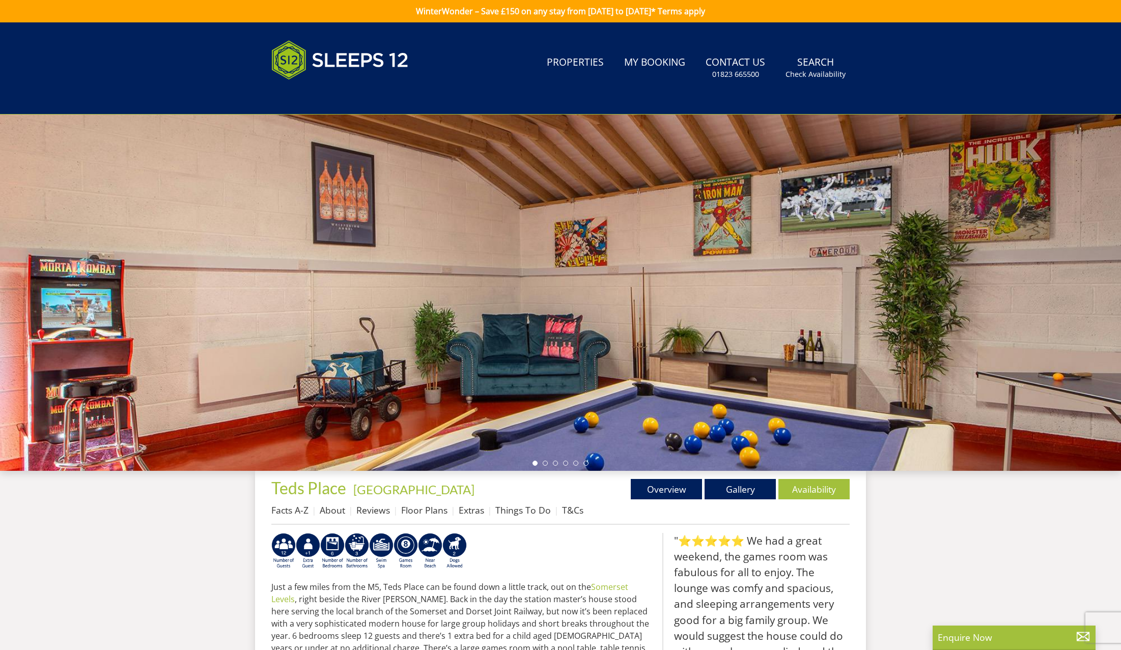
select select "8"
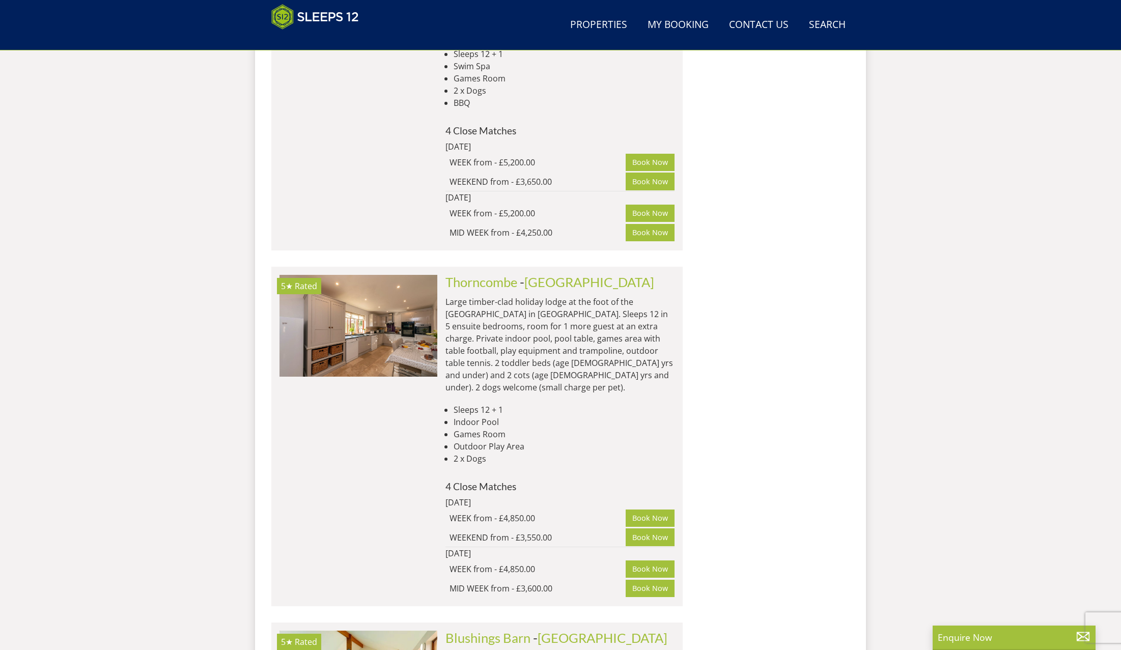
scroll to position [2637, 0]
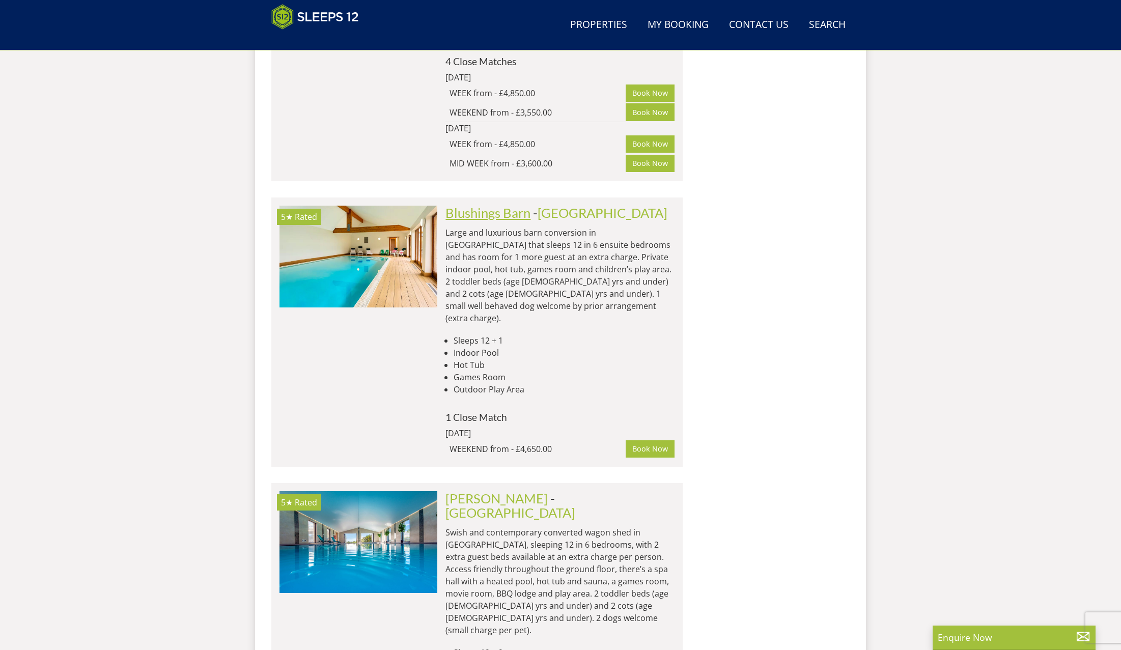
click at [477, 205] on link "Blushings Barn" at bounding box center [488, 212] width 85 height 15
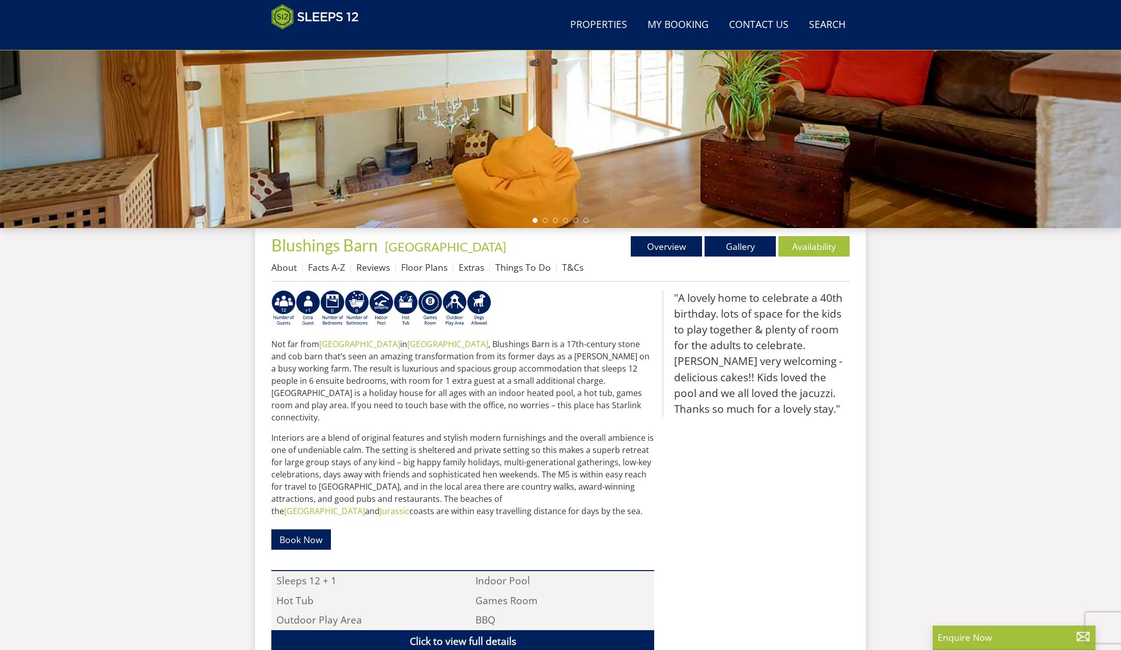
scroll to position [407, 0]
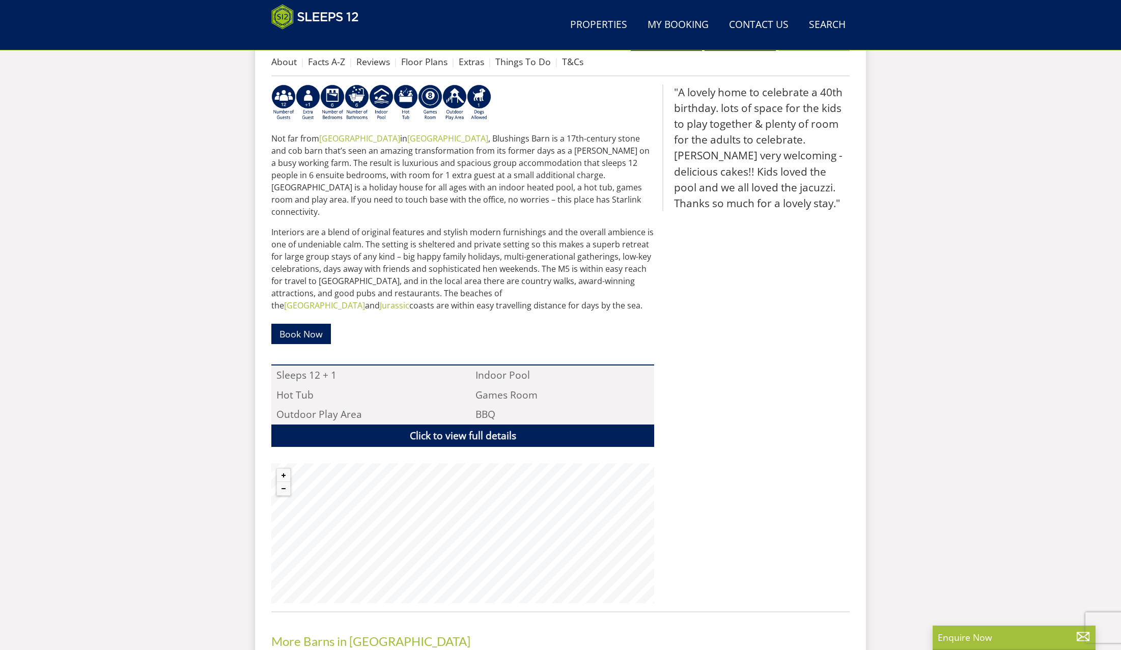
select select "8"
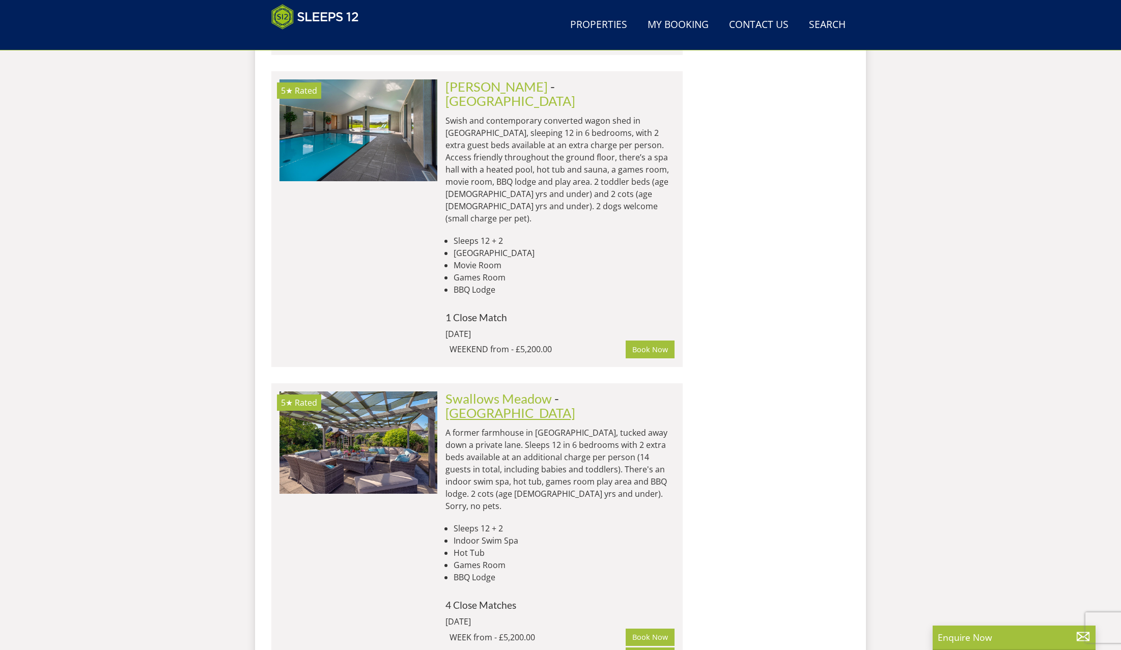
scroll to position [3075, 0]
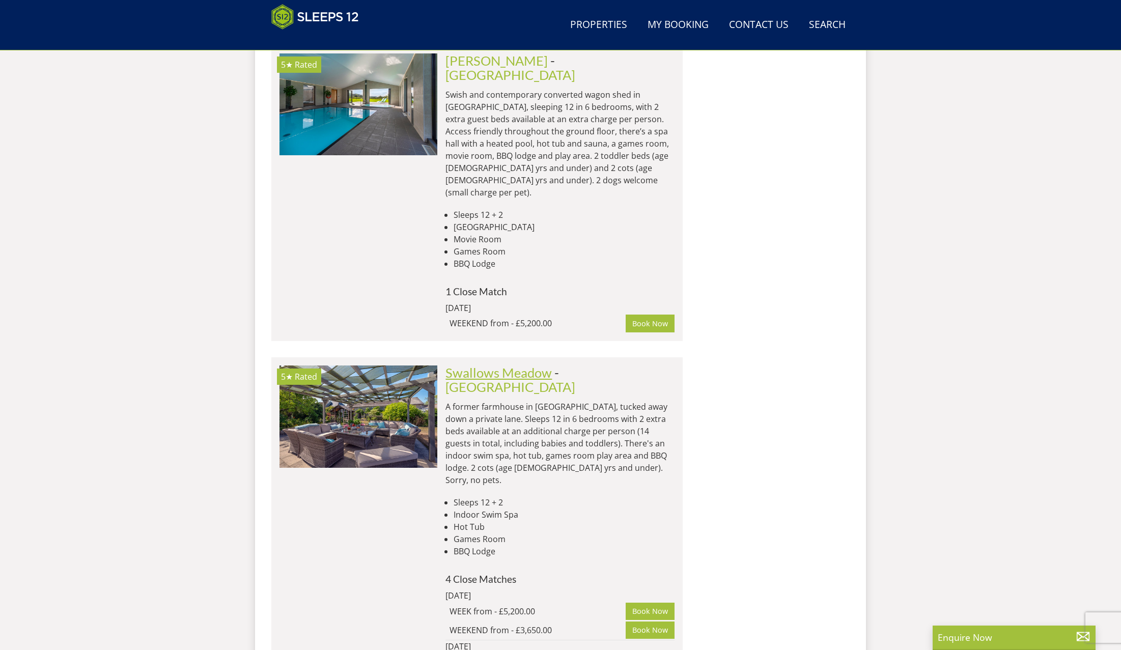
click at [508, 365] on link "Swallows Meadow" at bounding box center [499, 372] width 106 height 15
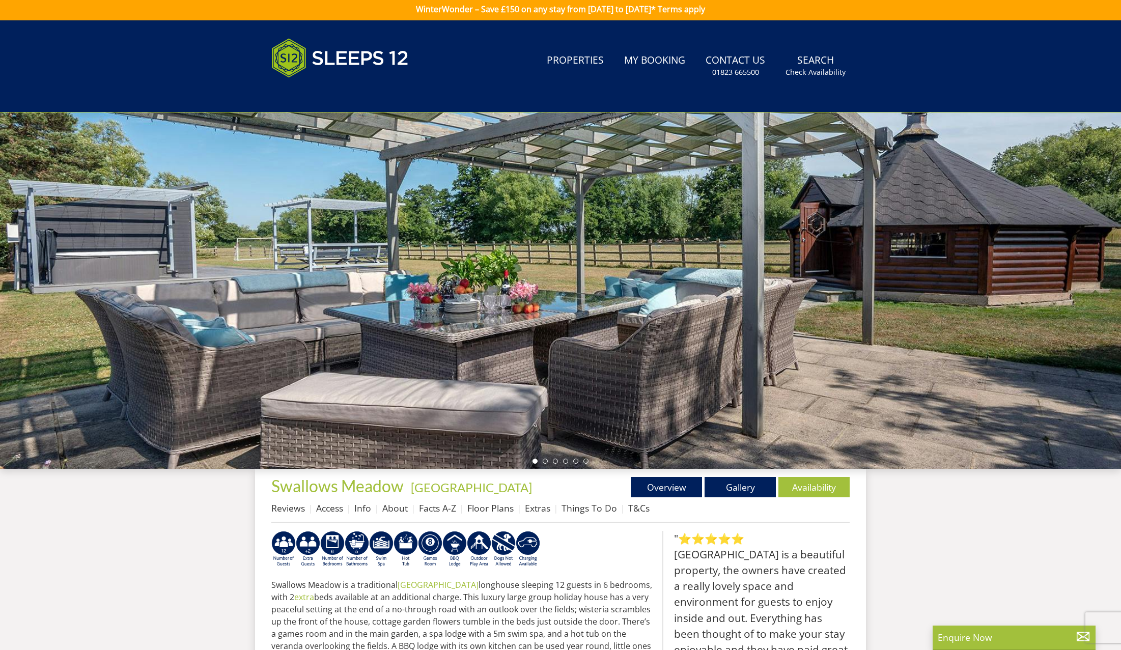
scroll to position [472, 0]
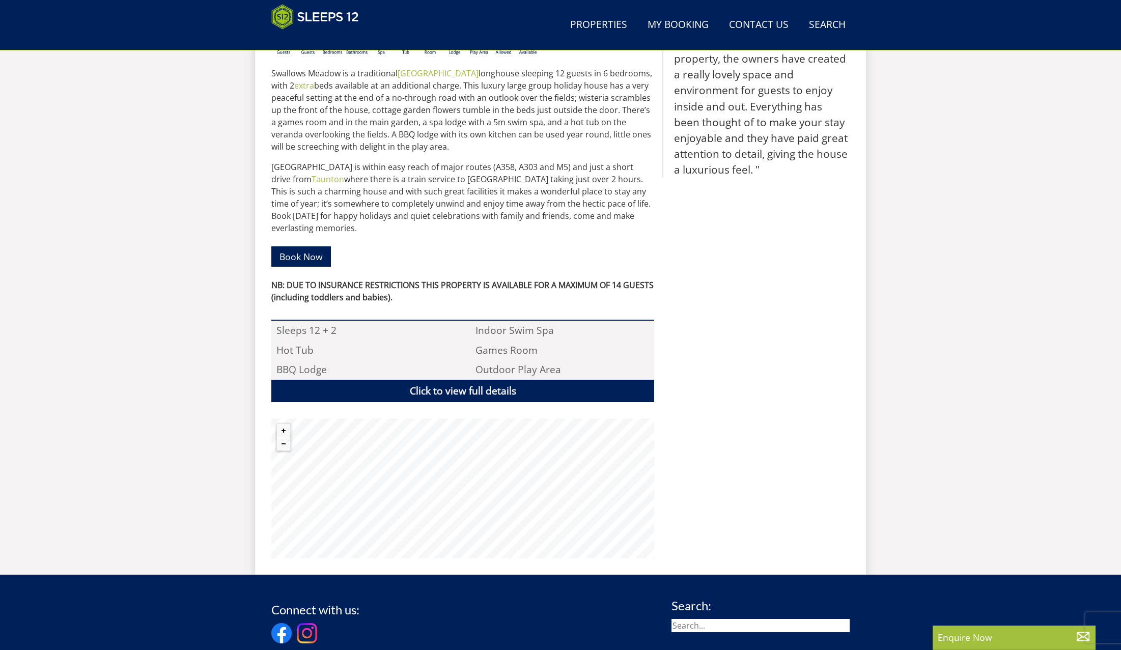
scroll to position [3075, 0]
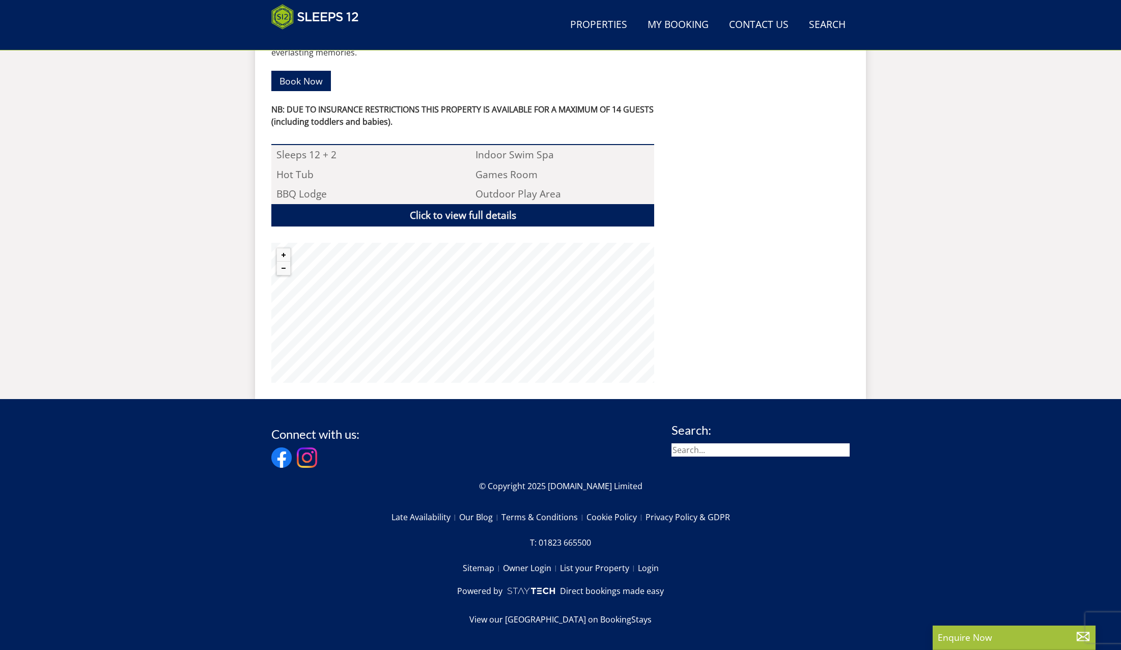
select select "8"
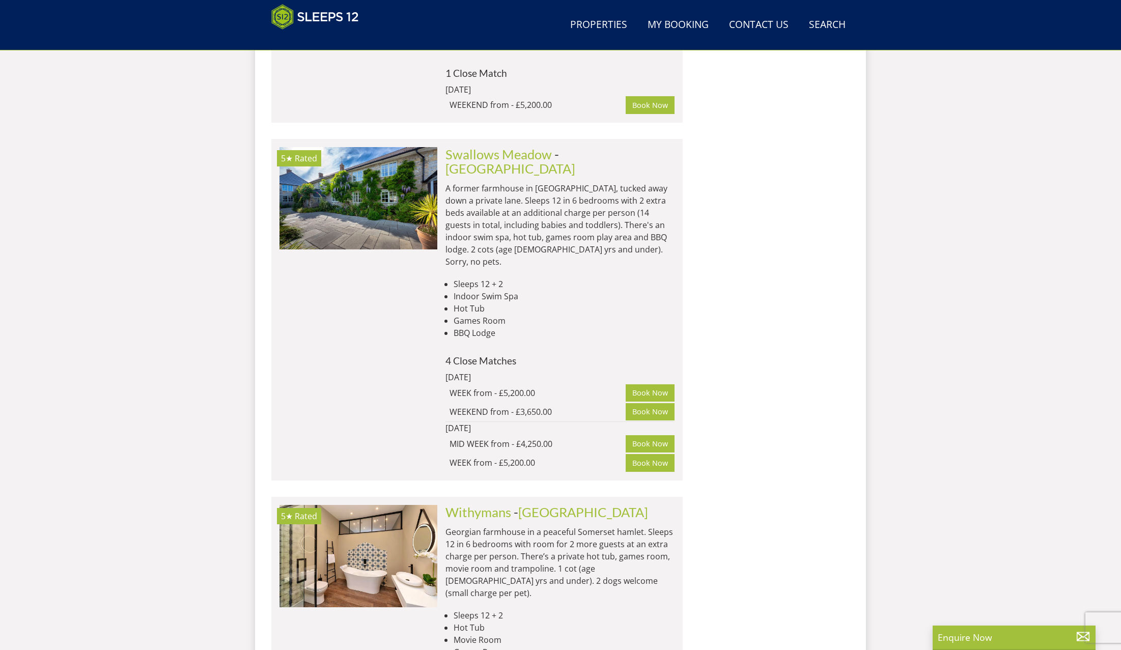
scroll to position [3325, 0]
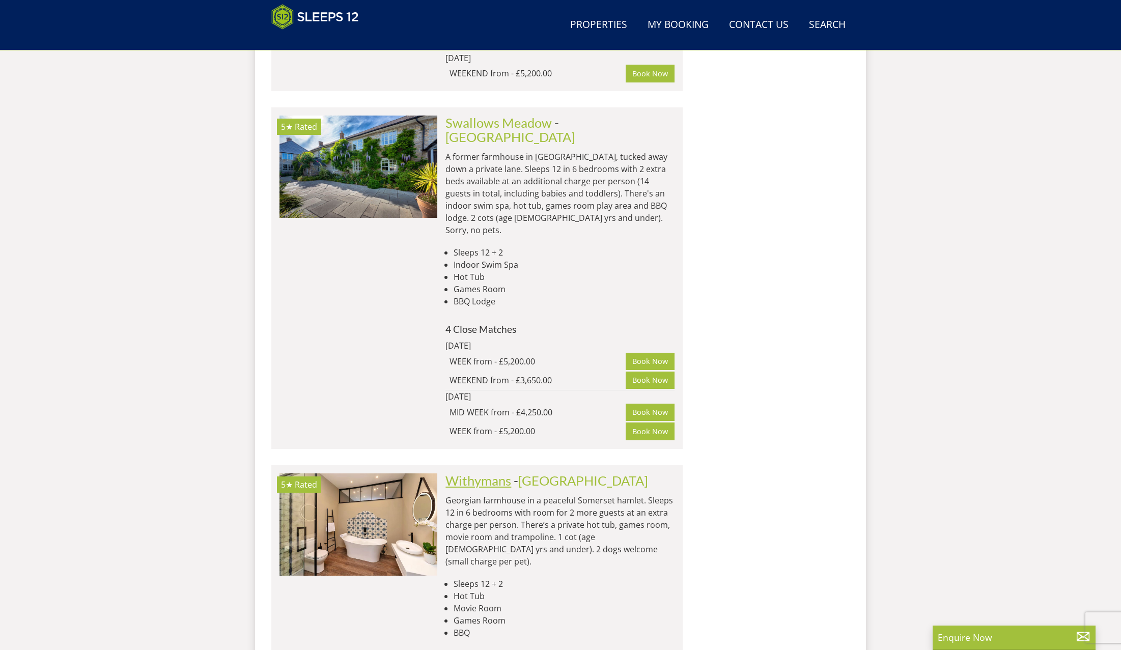
click at [478, 473] on link "Withymans" at bounding box center [479, 480] width 66 height 15
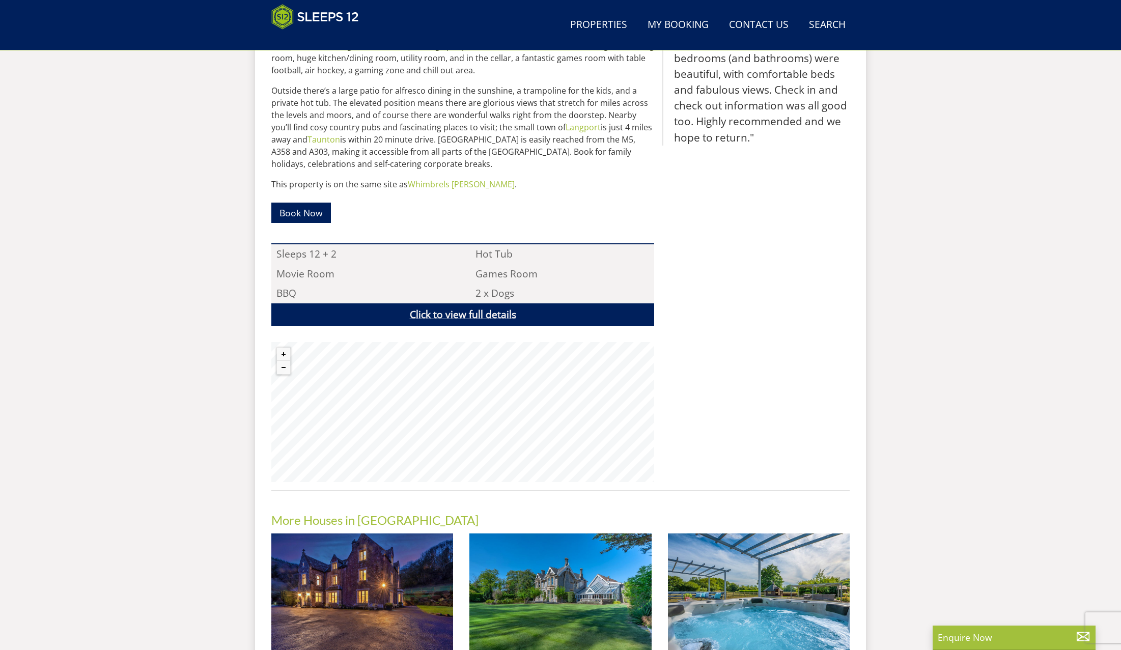
scroll to position [608, 0]
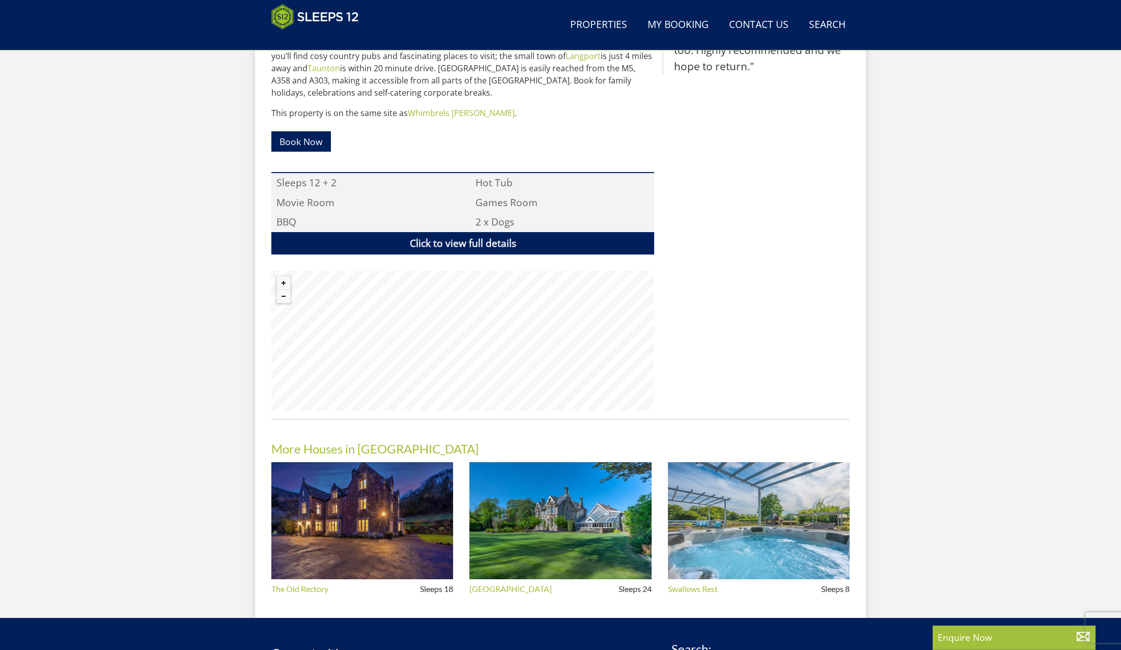
click at [776, 545] on img at bounding box center [759, 521] width 182 height 118
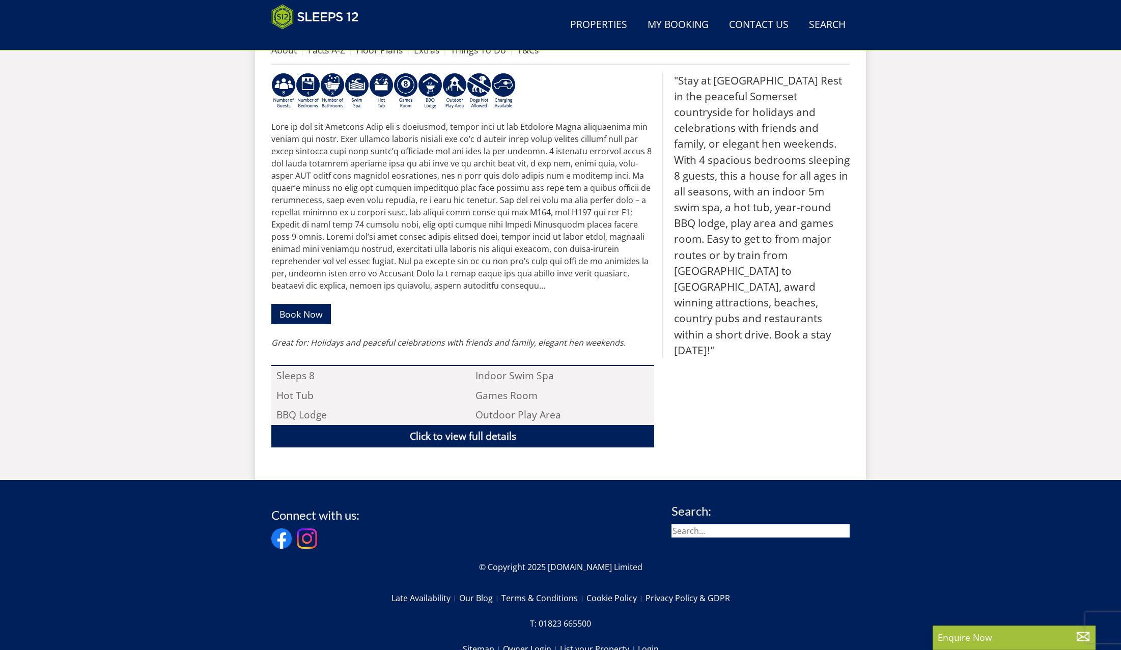
scroll to position [347, 0]
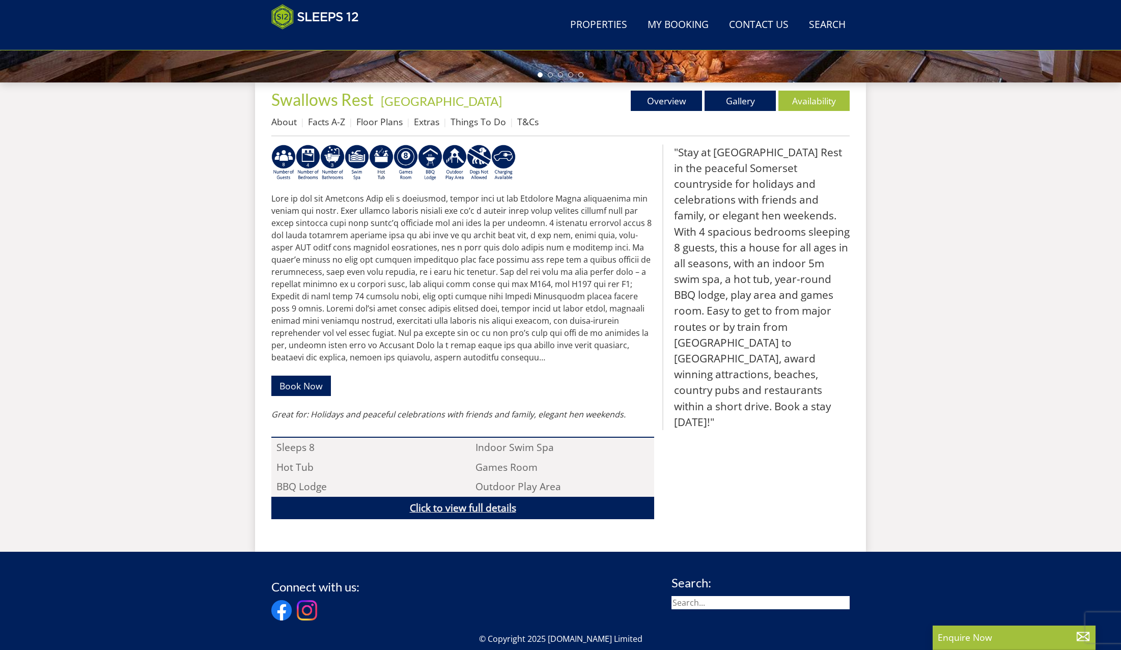
click at [475, 509] on link "Click to view full details" at bounding box center [462, 508] width 383 height 23
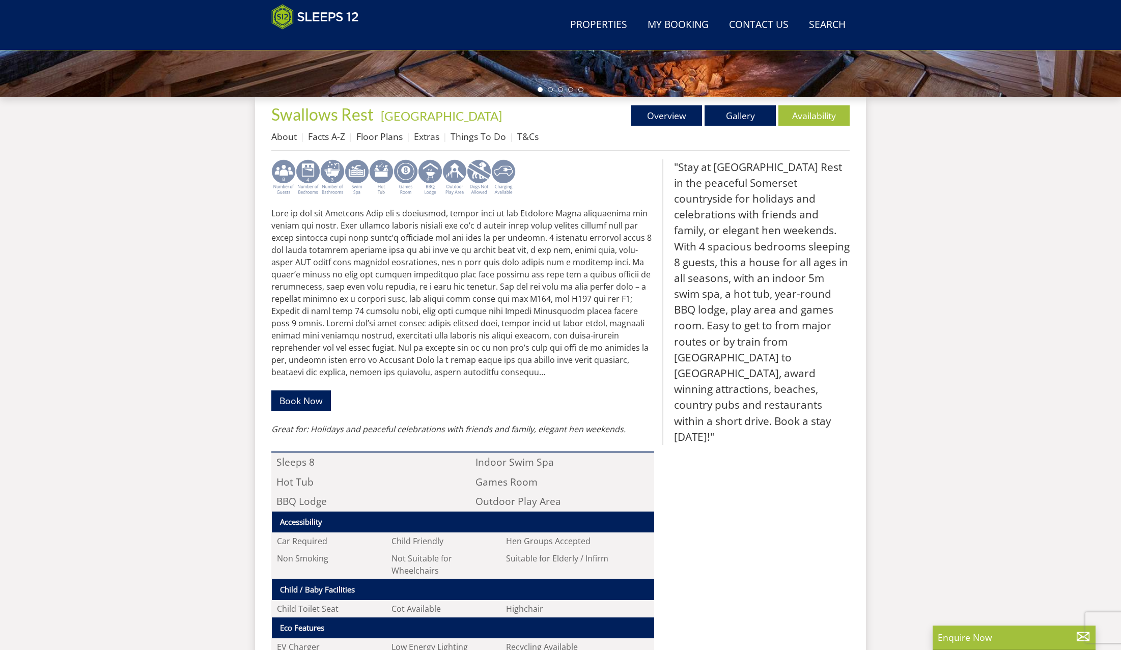
scroll to position [60, 0]
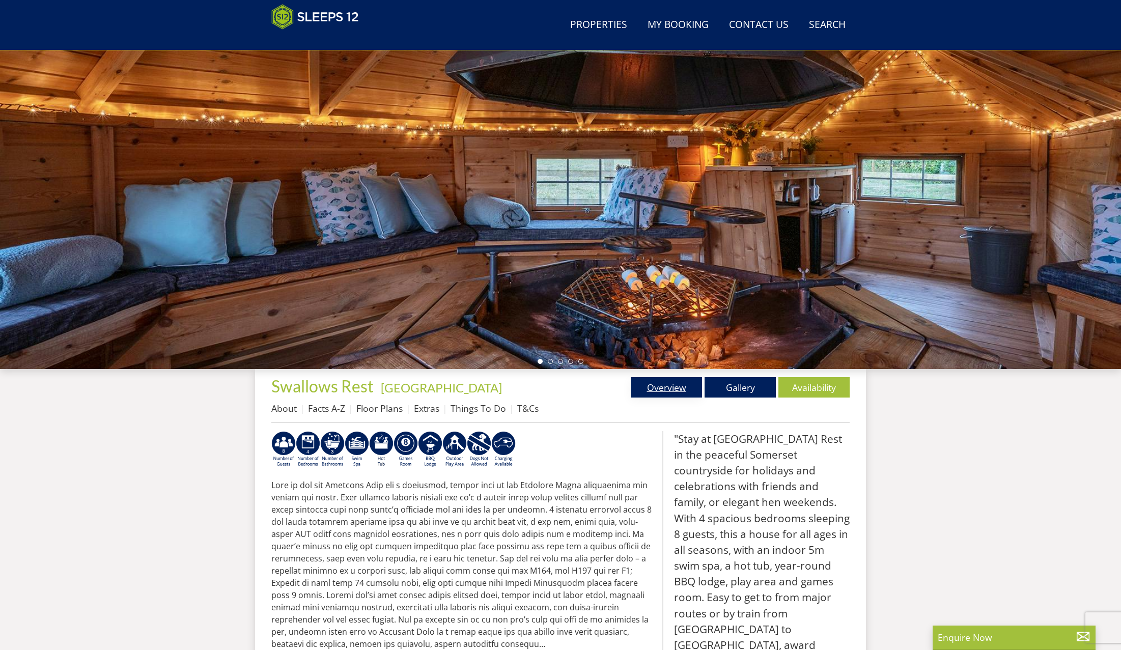
click at [665, 385] on link "Overview" at bounding box center [666, 387] width 71 height 20
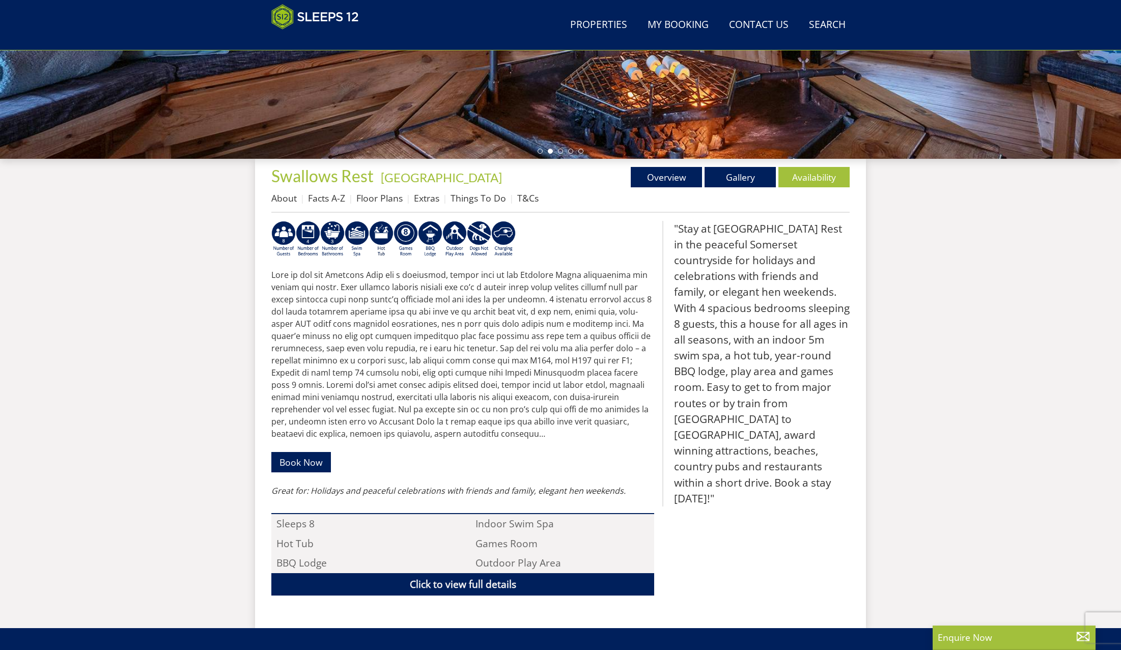
scroll to position [0, 0]
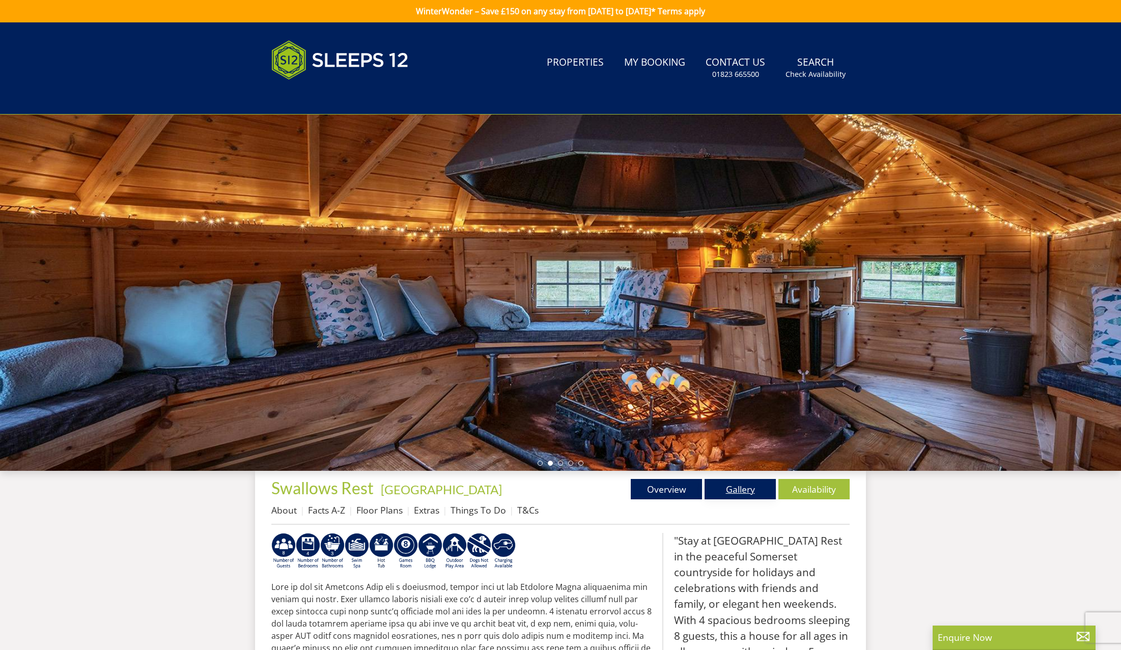
click at [754, 490] on link "Gallery" at bounding box center [740, 489] width 71 height 20
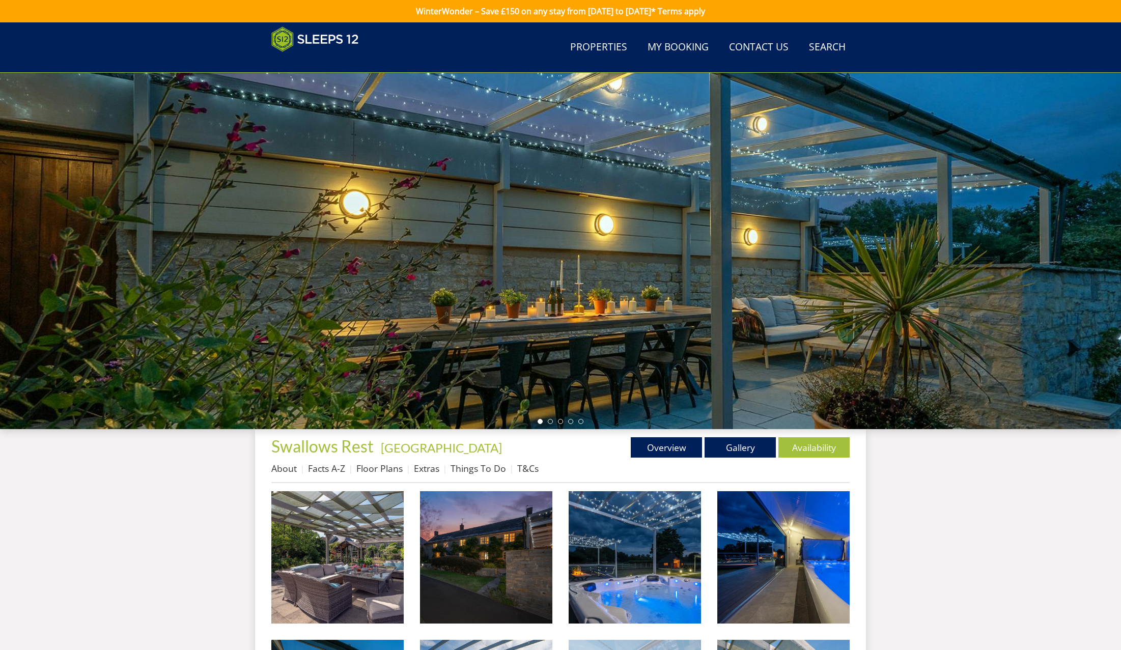
scroll to position [202, 0]
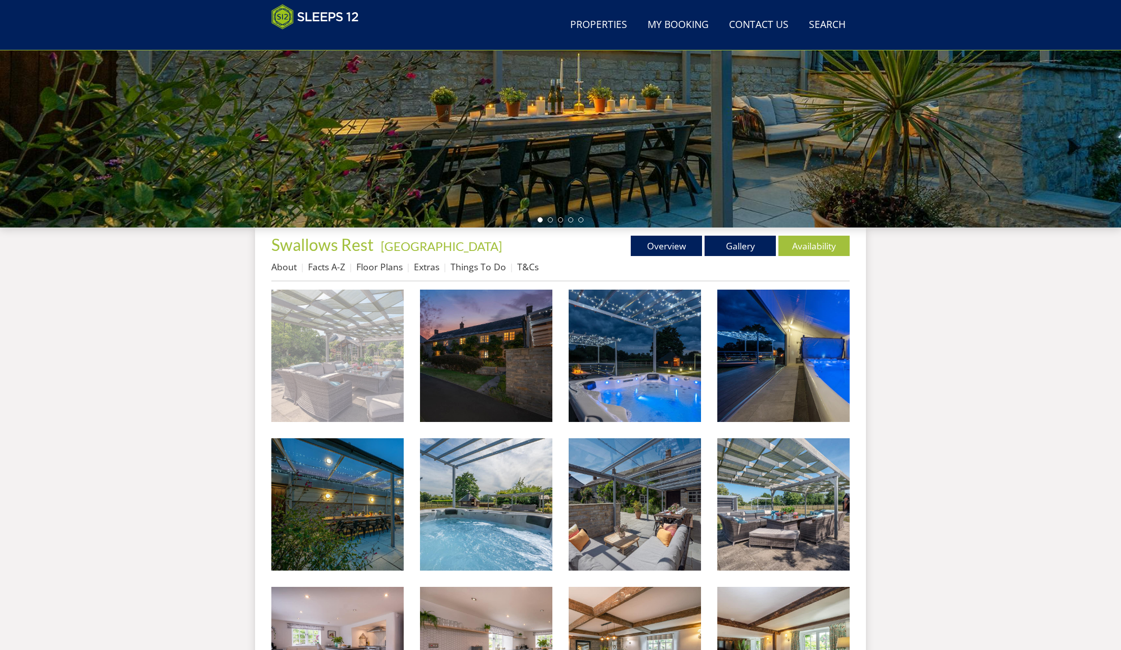
click at [370, 398] on img at bounding box center [337, 356] width 132 height 132
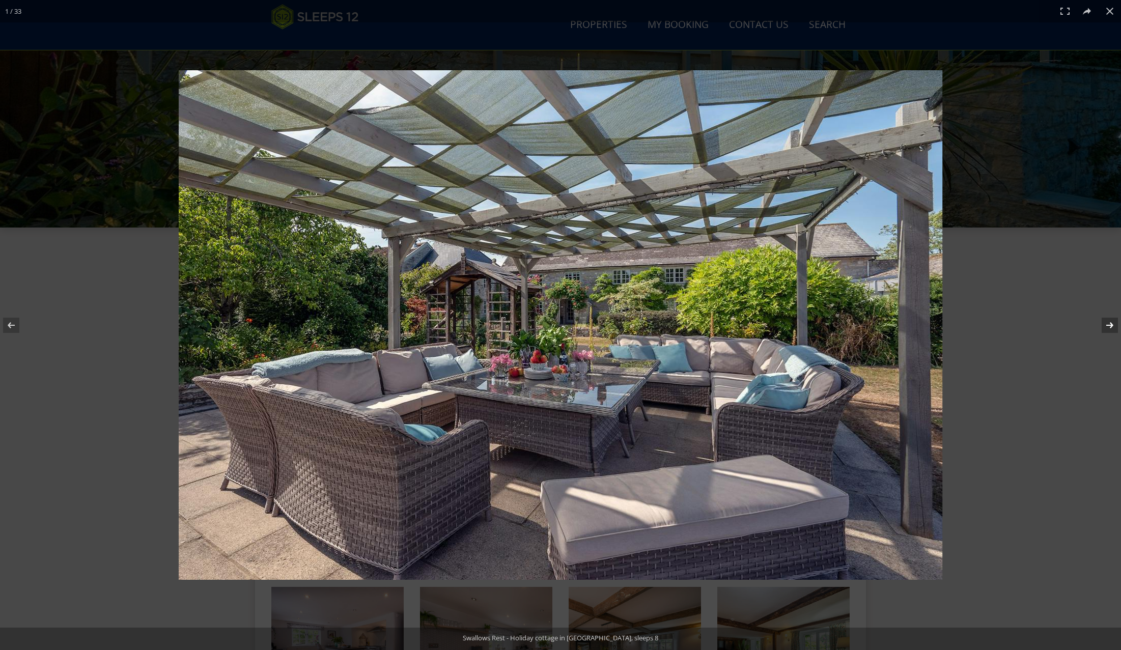
click at [1110, 329] on button at bounding box center [1104, 325] width 36 height 51
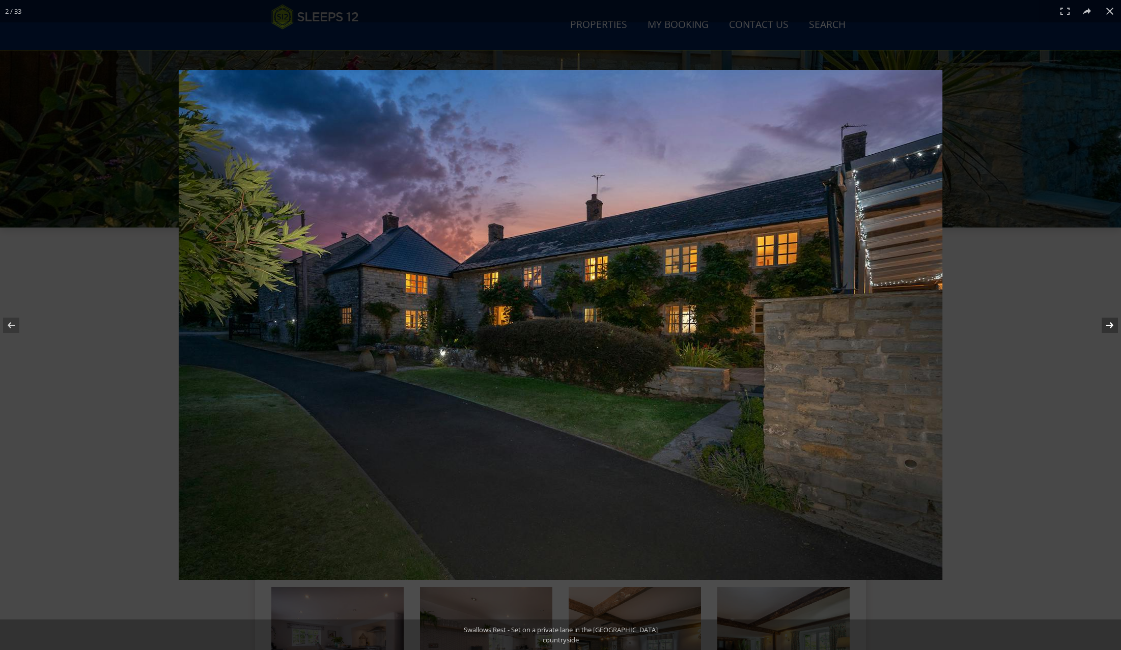
click at [1110, 329] on button at bounding box center [1104, 325] width 36 height 51
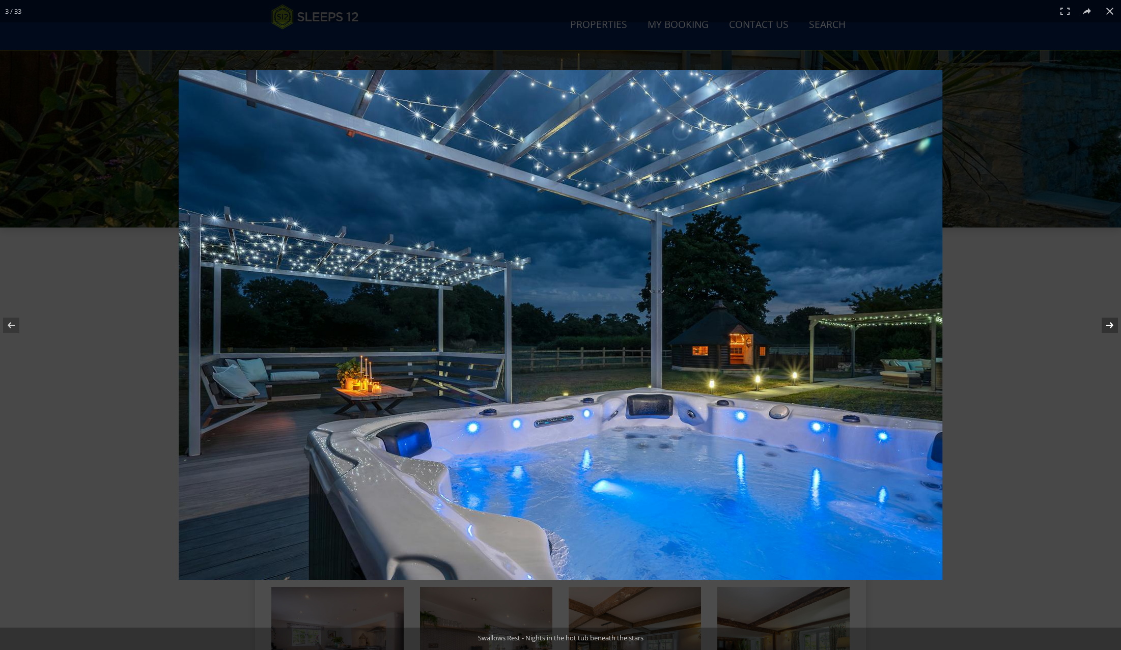
click at [1110, 329] on button at bounding box center [1104, 325] width 36 height 51
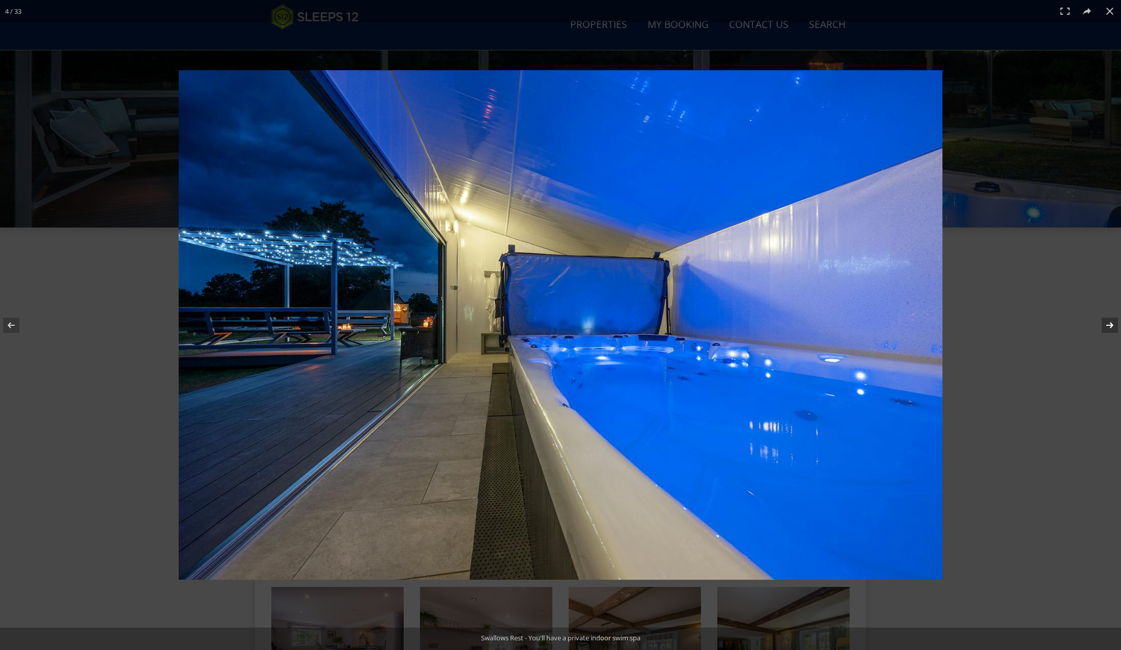
click at [1108, 328] on button at bounding box center [1104, 325] width 36 height 51
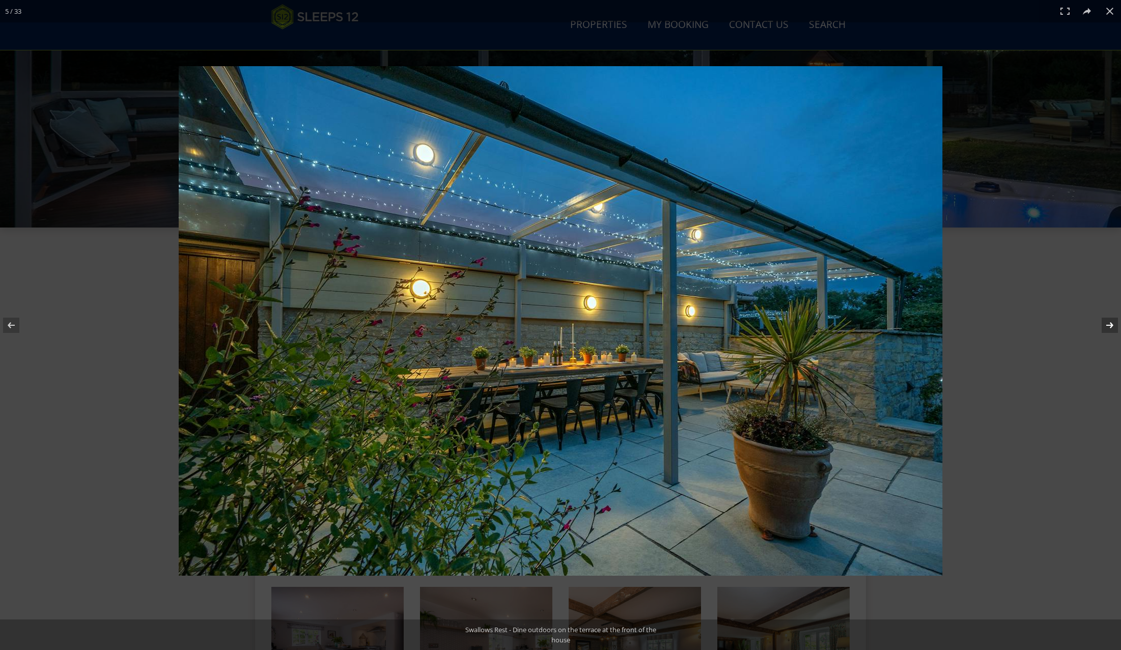
click at [1105, 327] on button at bounding box center [1104, 325] width 36 height 51
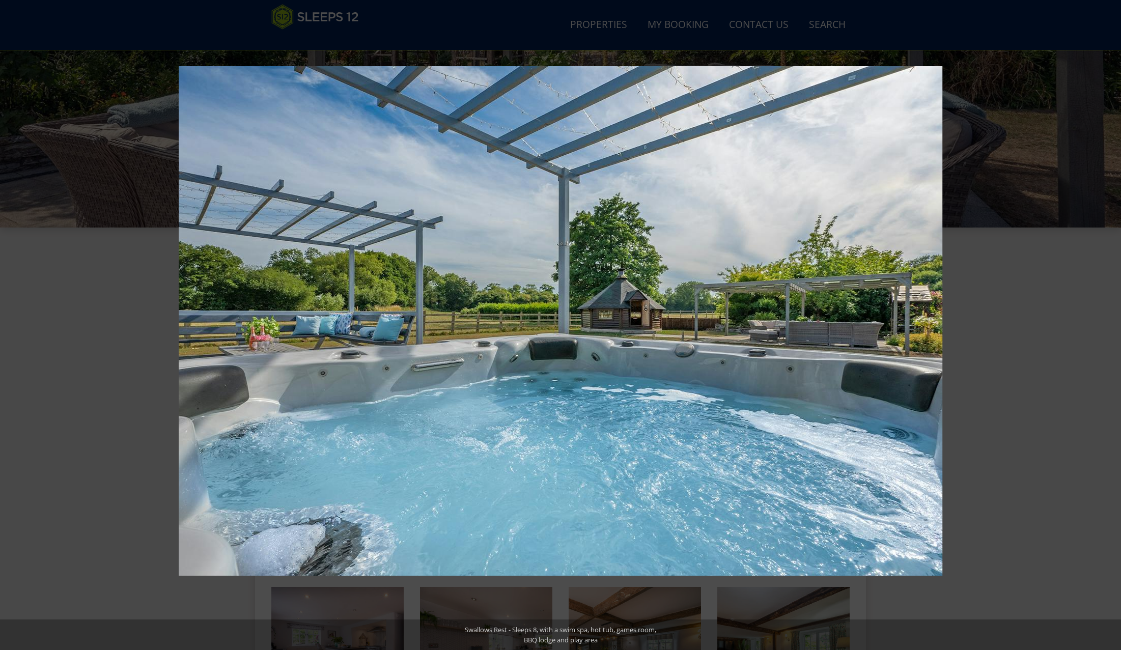
click at [1105, 327] on button at bounding box center [1104, 325] width 36 height 51
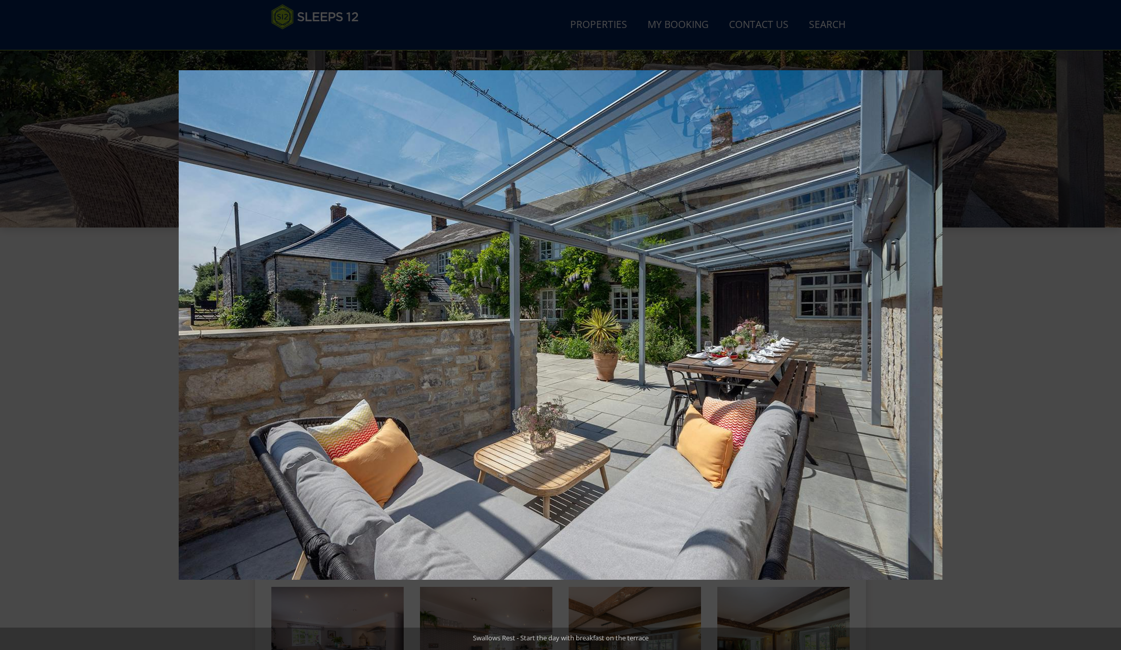
click at [1105, 327] on button at bounding box center [1104, 325] width 36 height 51
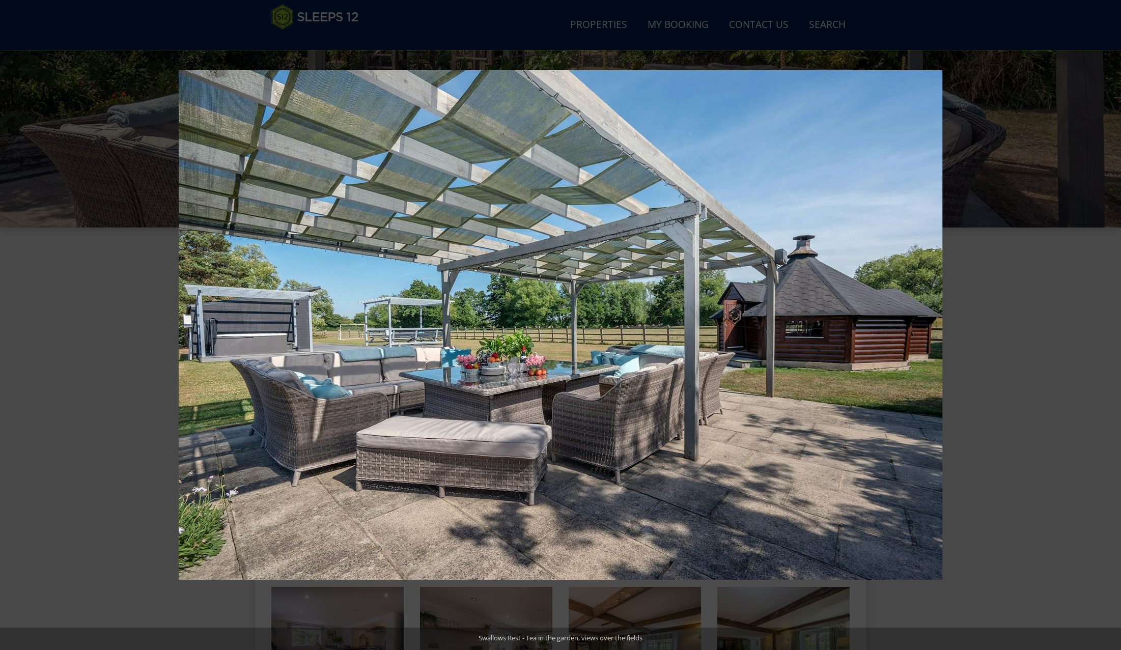
click at [1105, 327] on button at bounding box center [1104, 325] width 36 height 51
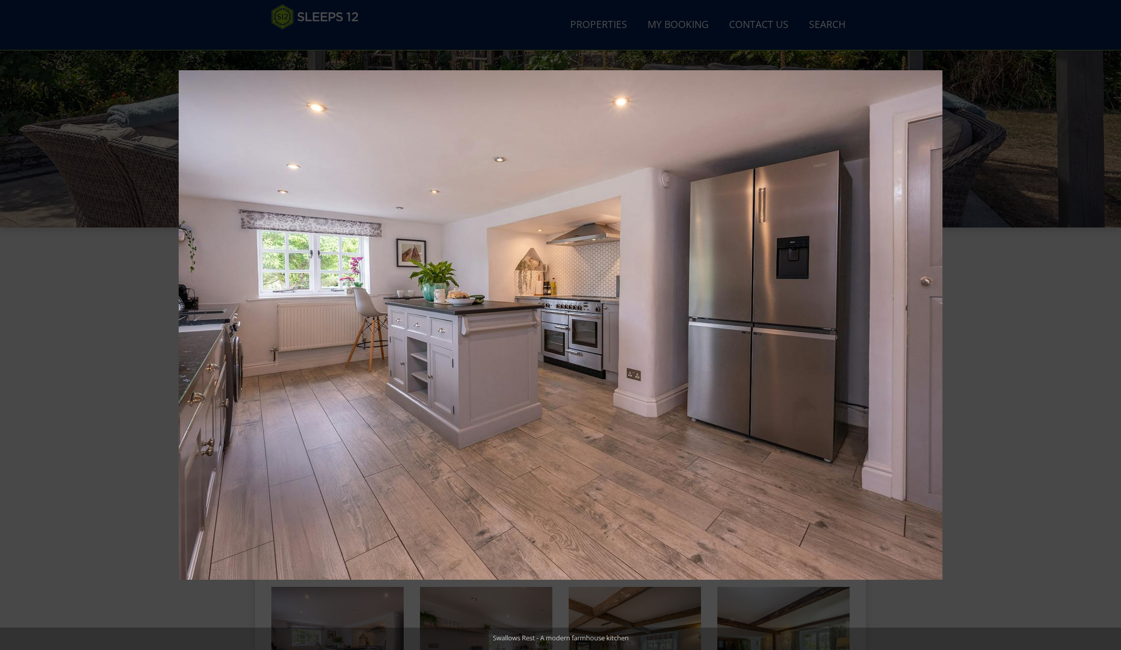
click at [1105, 327] on button at bounding box center [1104, 325] width 36 height 51
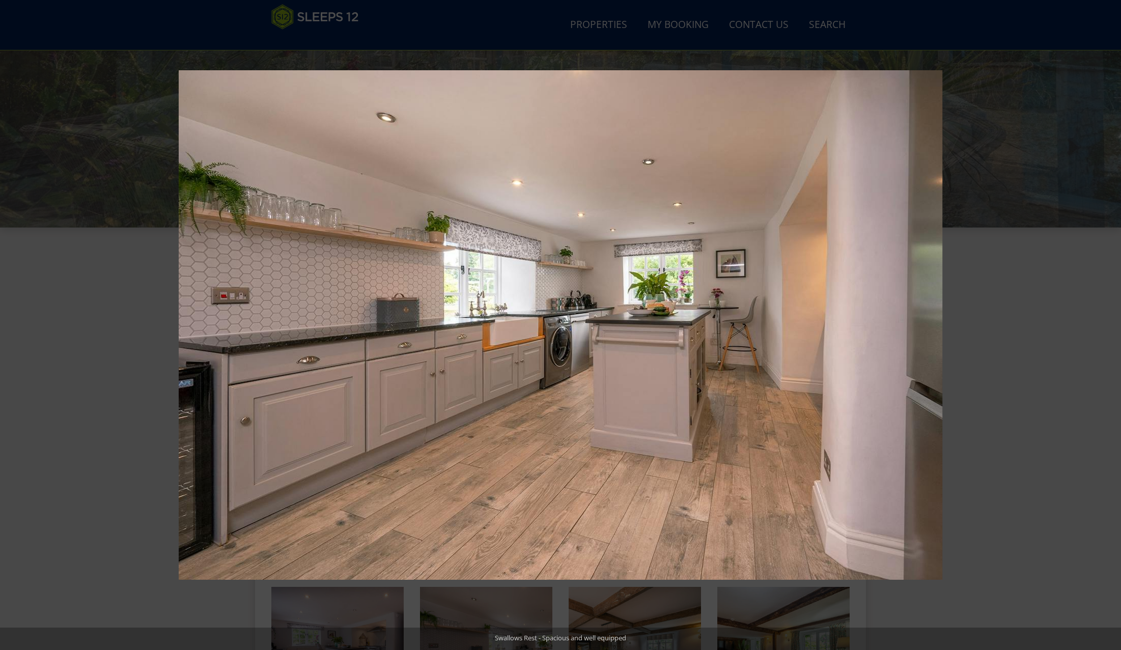
click at [1105, 327] on button at bounding box center [1104, 325] width 36 height 51
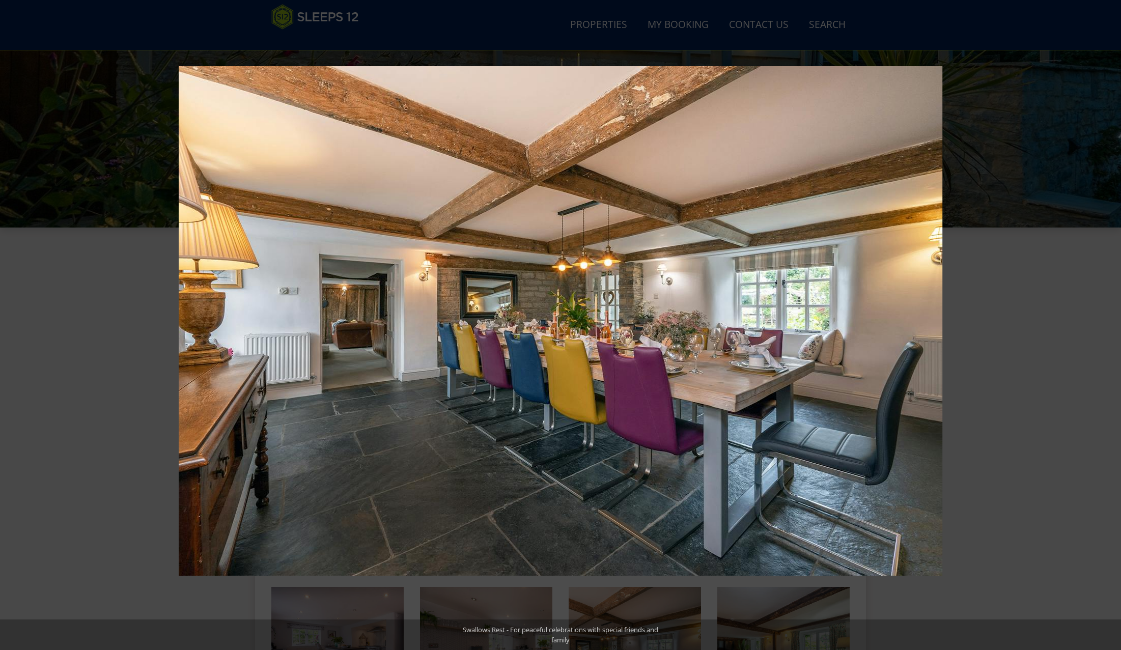
click at [1105, 327] on button at bounding box center [1104, 325] width 36 height 51
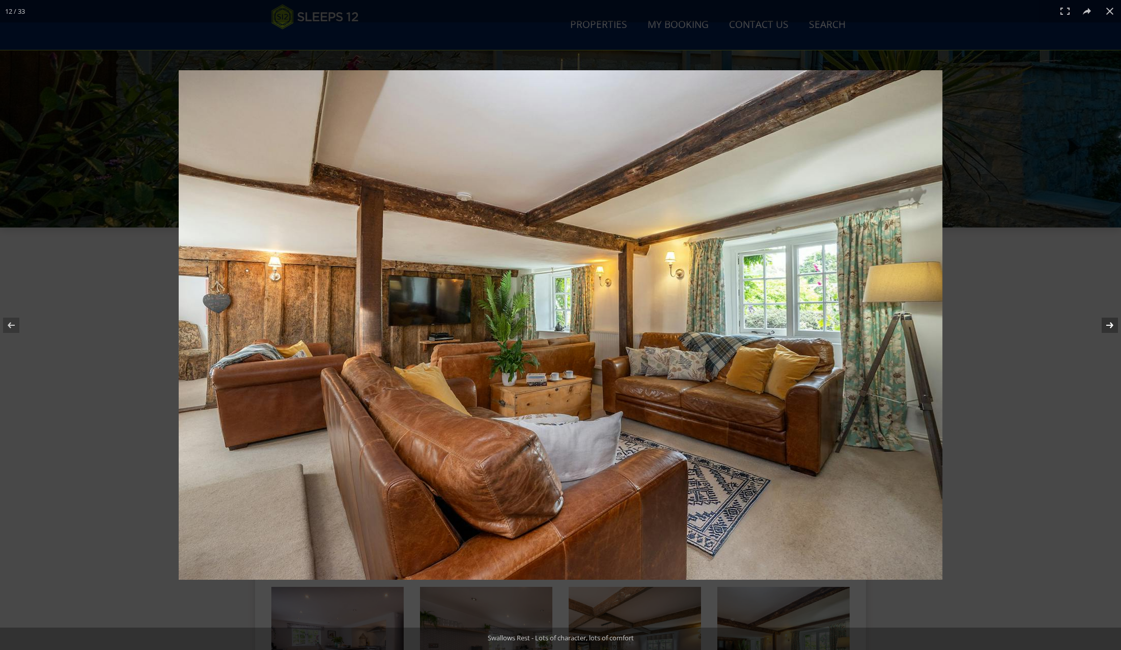
click at [1105, 327] on button at bounding box center [1104, 325] width 36 height 51
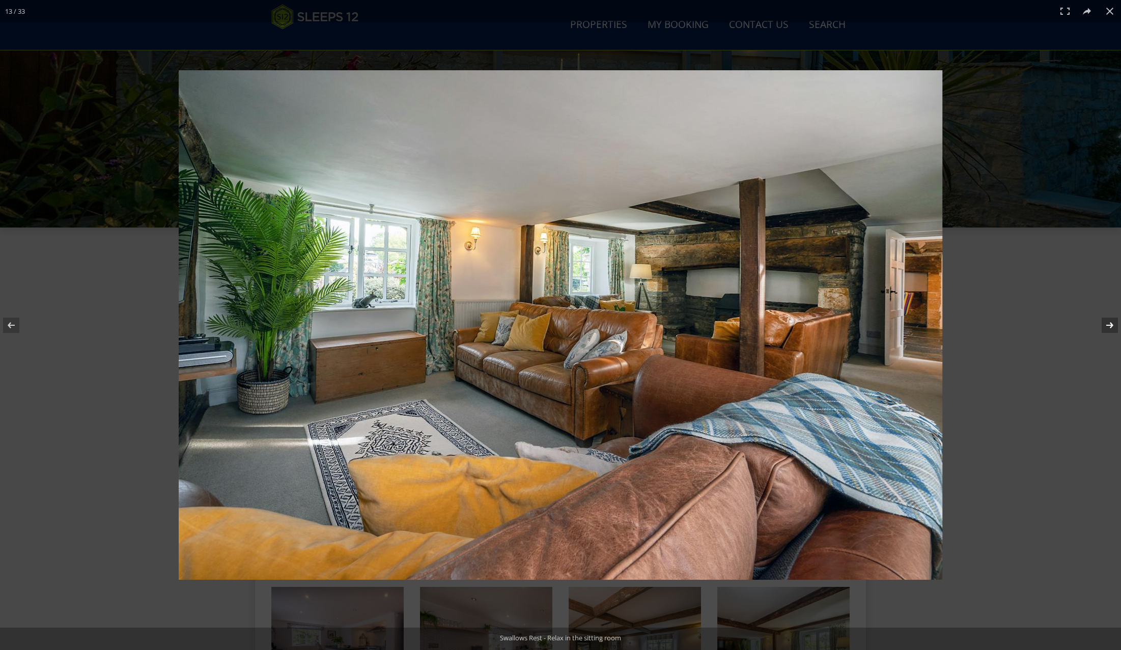
click at [1105, 327] on button at bounding box center [1104, 325] width 36 height 51
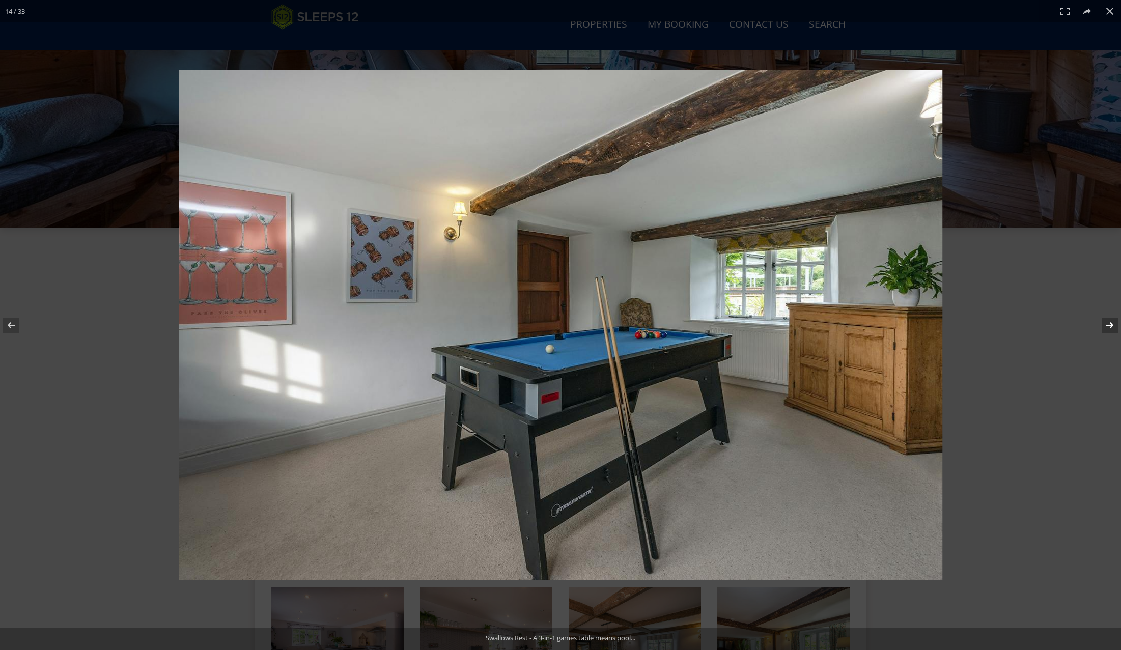
click at [1105, 327] on button at bounding box center [1104, 325] width 36 height 51
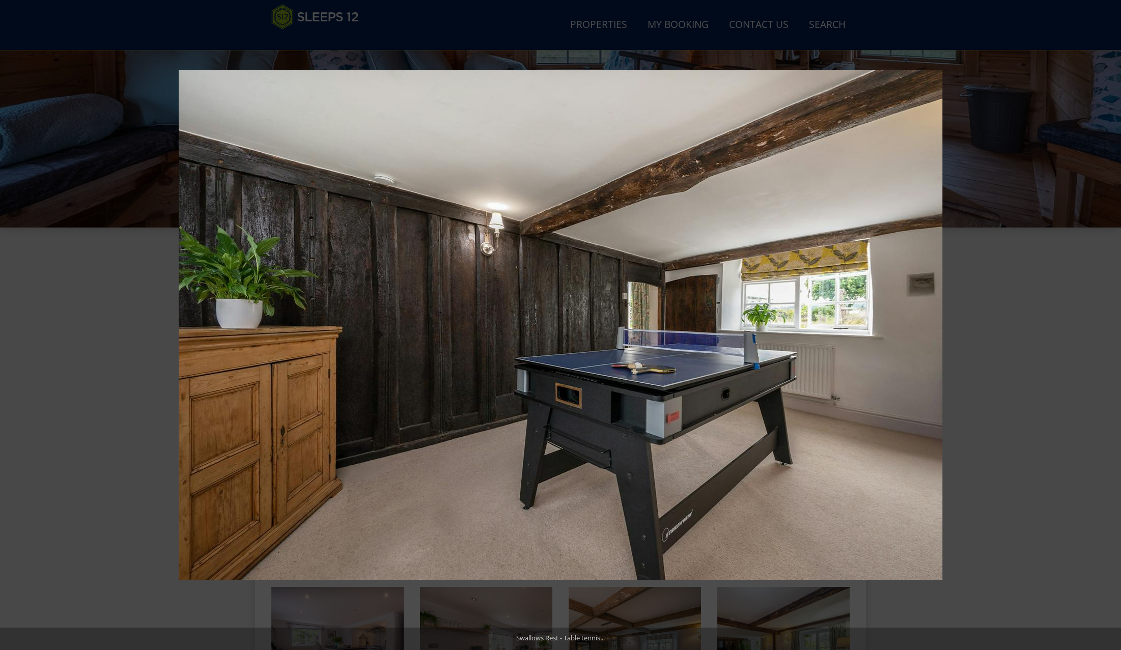
click at [1105, 327] on button at bounding box center [1104, 325] width 36 height 51
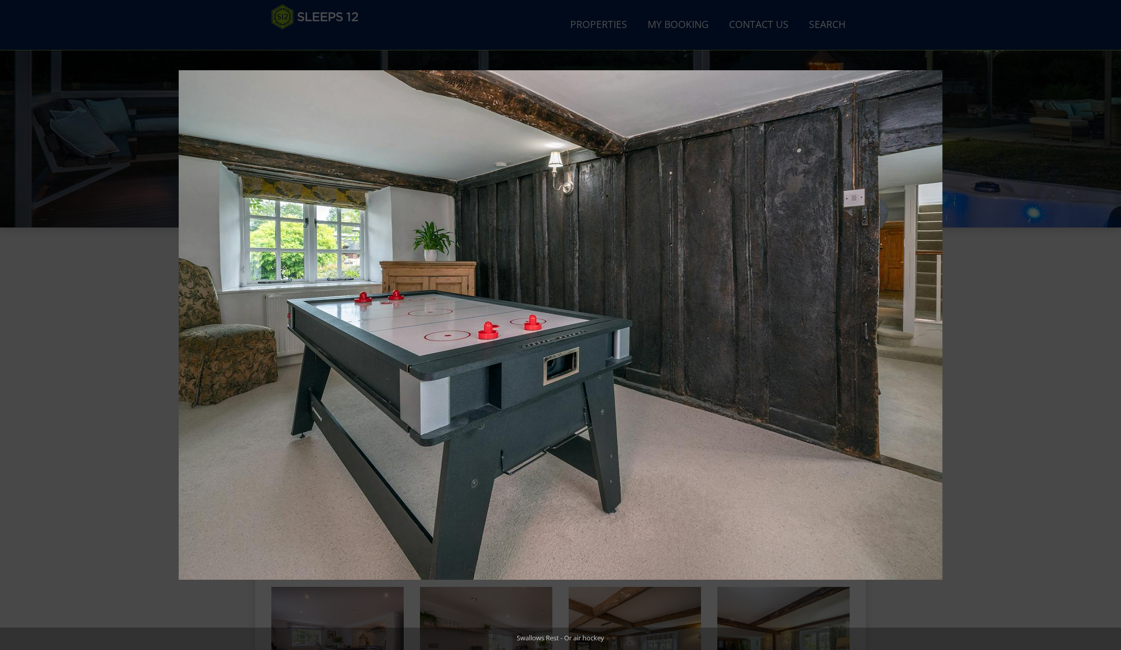
click at [1104, 326] on button at bounding box center [1104, 325] width 36 height 51
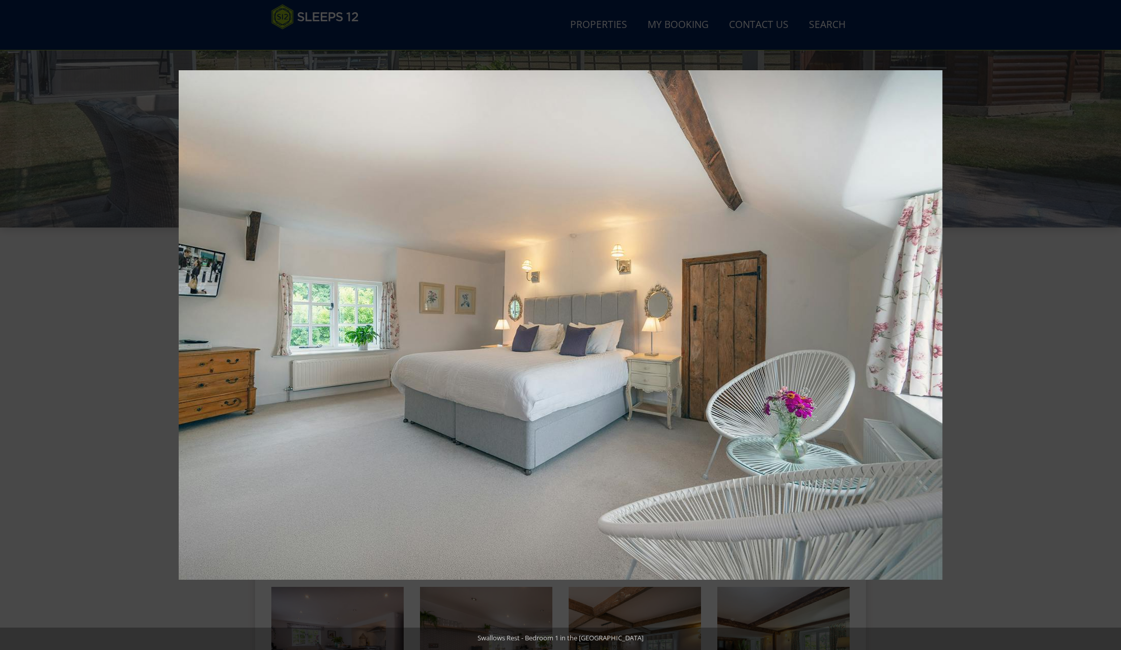
click at [1104, 326] on button at bounding box center [1104, 325] width 36 height 51
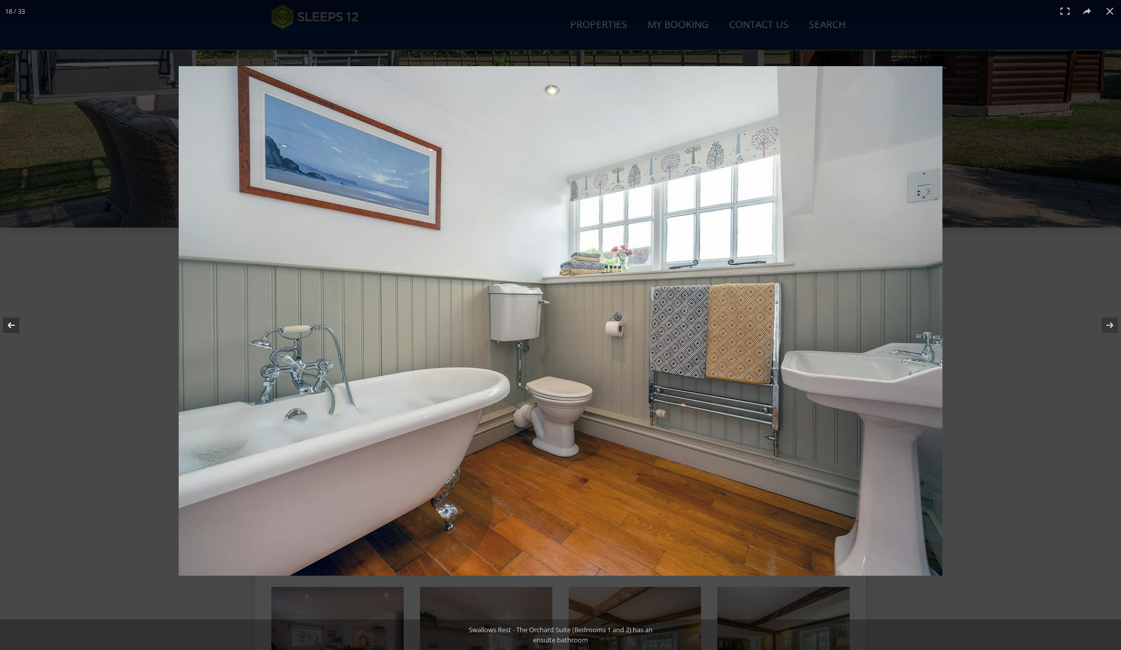
click at [14, 330] on button at bounding box center [18, 325] width 36 height 51
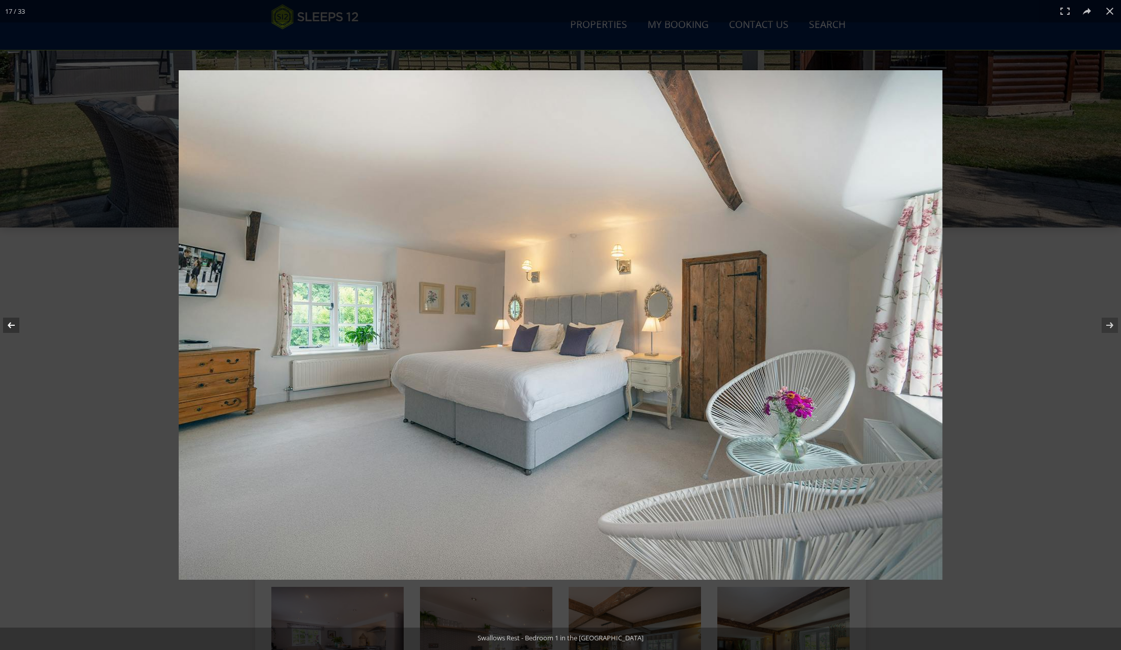
click at [14, 330] on button at bounding box center [18, 325] width 36 height 51
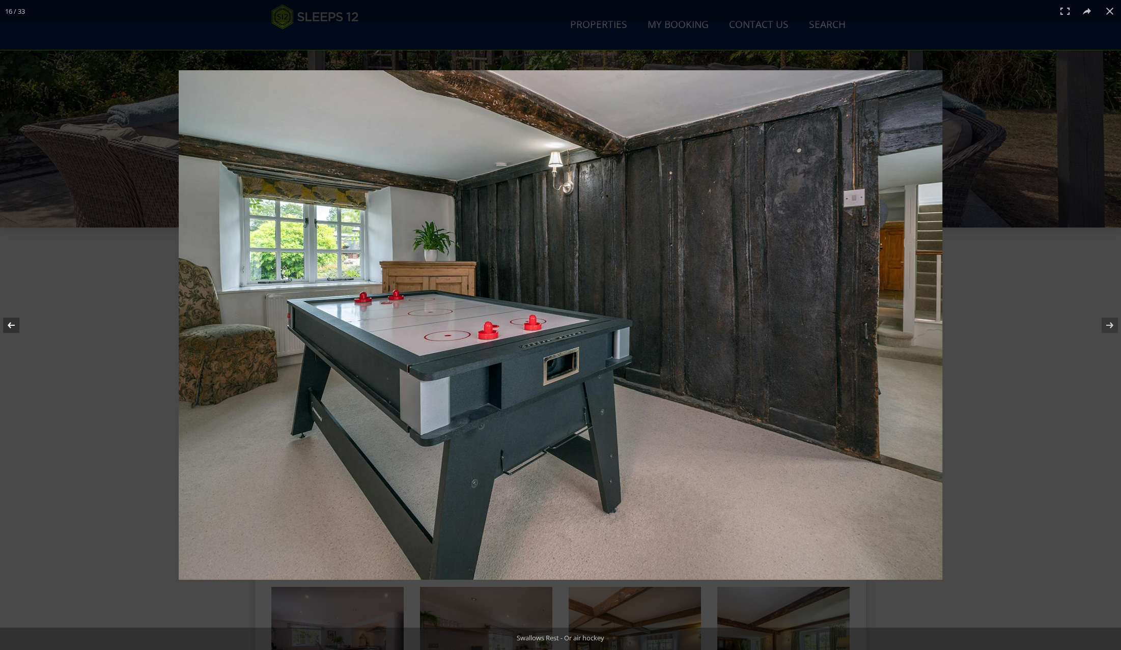
click at [15, 330] on button at bounding box center [18, 325] width 36 height 51
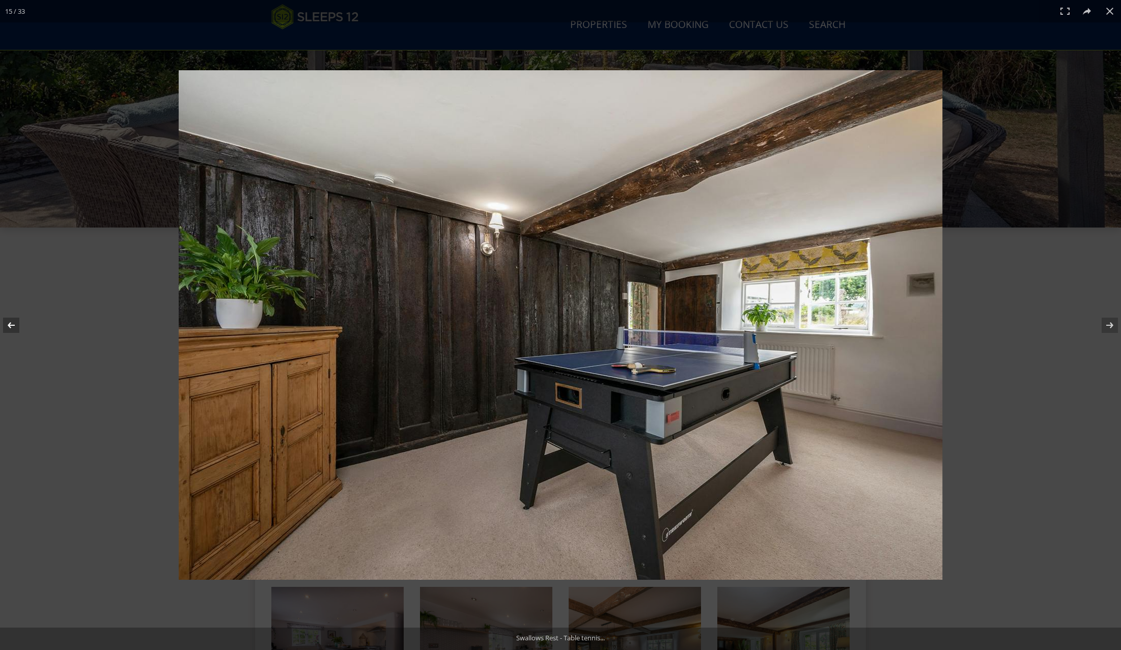
click at [15, 330] on button at bounding box center [18, 325] width 36 height 51
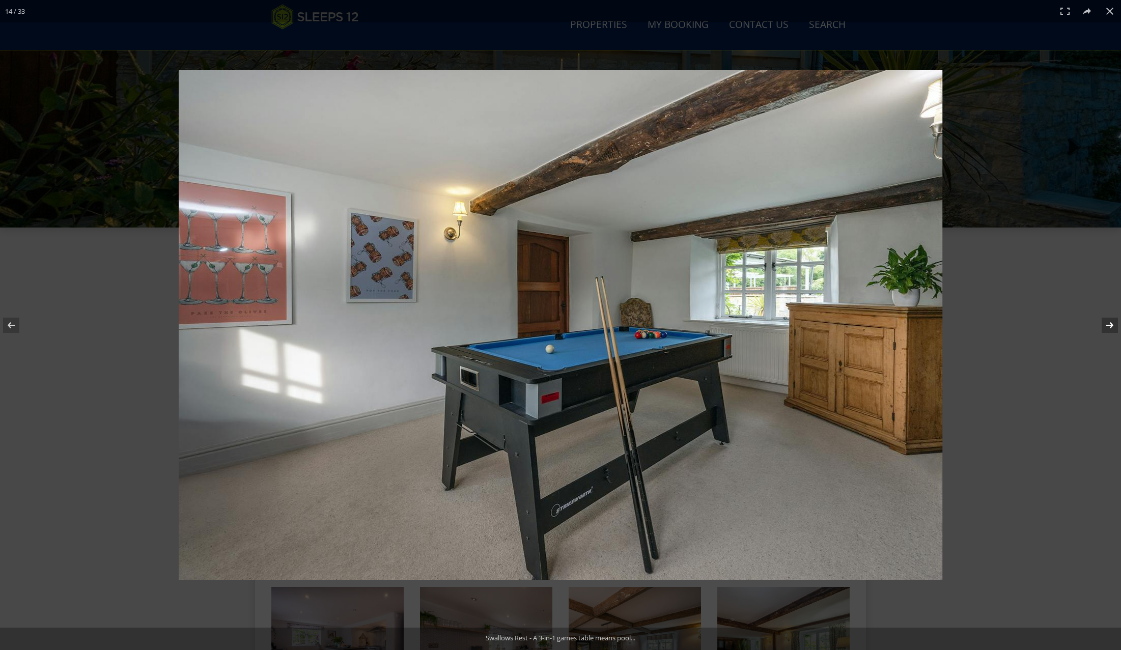
click at [1111, 328] on button at bounding box center [1104, 325] width 36 height 51
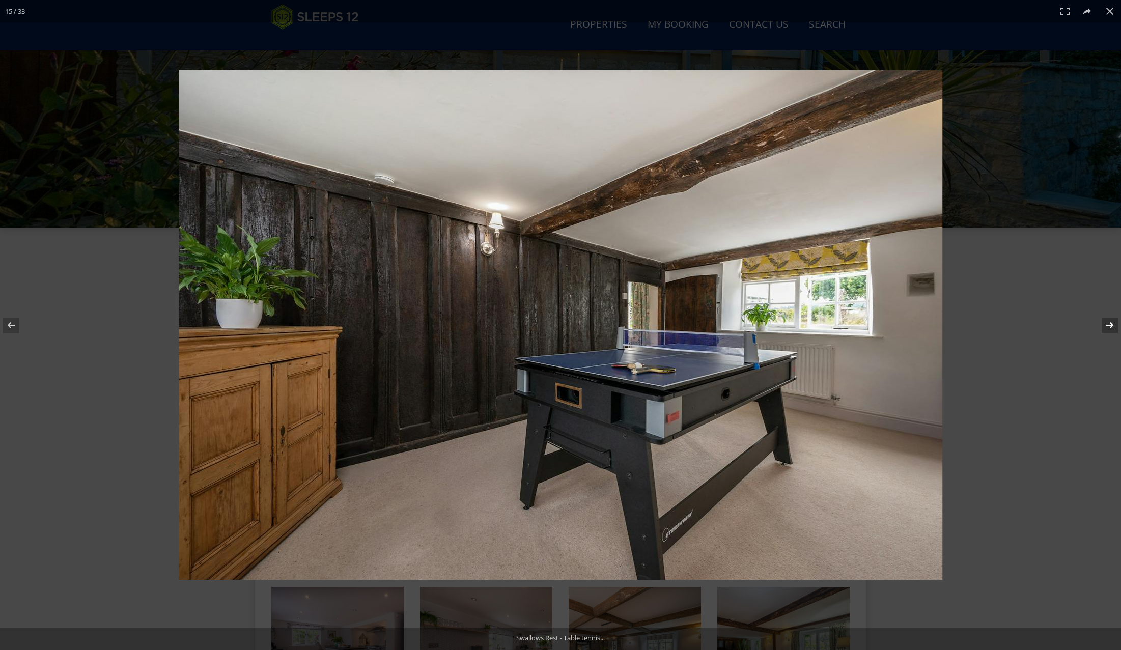
click at [1111, 328] on button at bounding box center [1104, 325] width 36 height 51
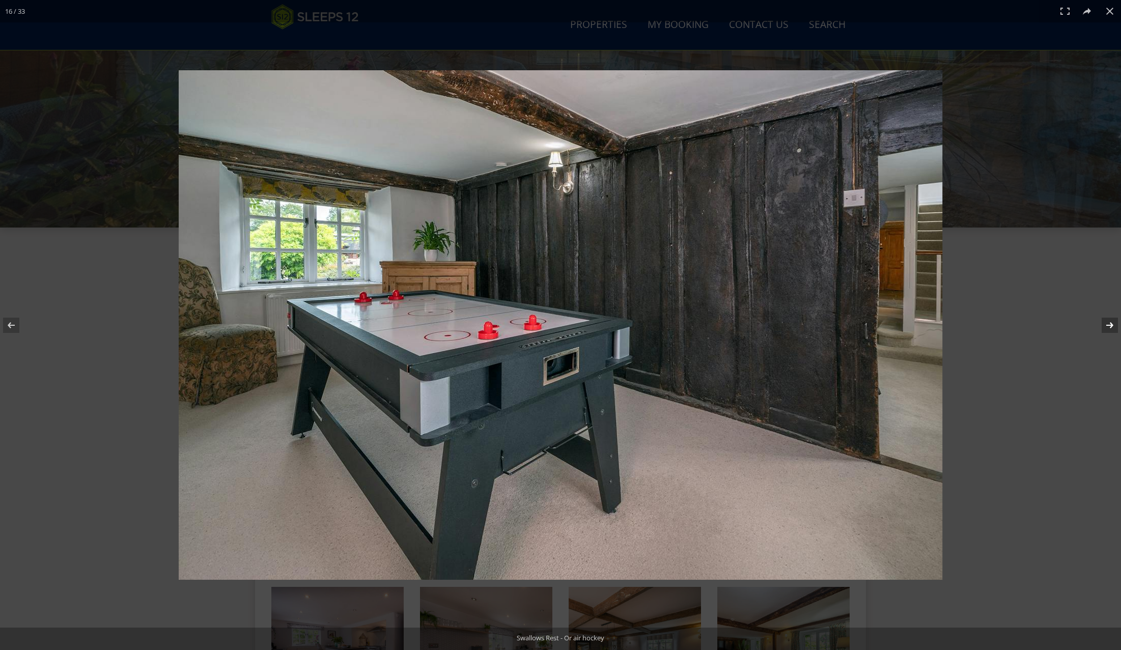
click at [1111, 328] on button at bounding box center [1104, 325] width 36 height 51
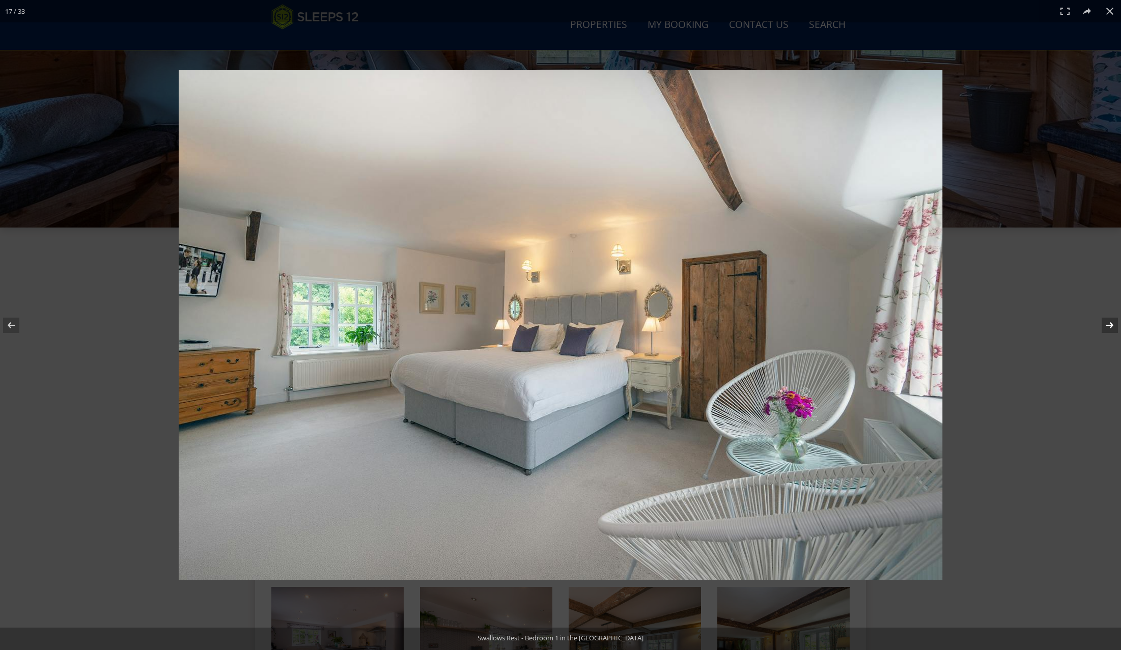
click at [1110, 327] on button at bounding box center [1104, 325] width 36 height 51
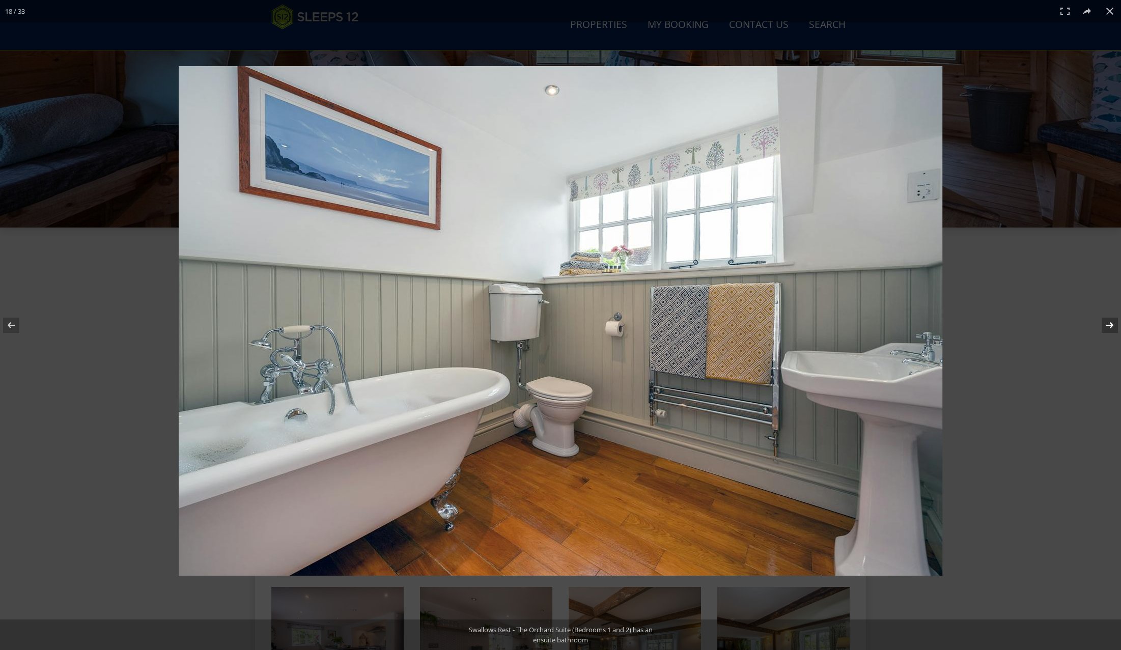
click at [1109, 327] on button at bounding box center [1104, 325] width 36 height 51
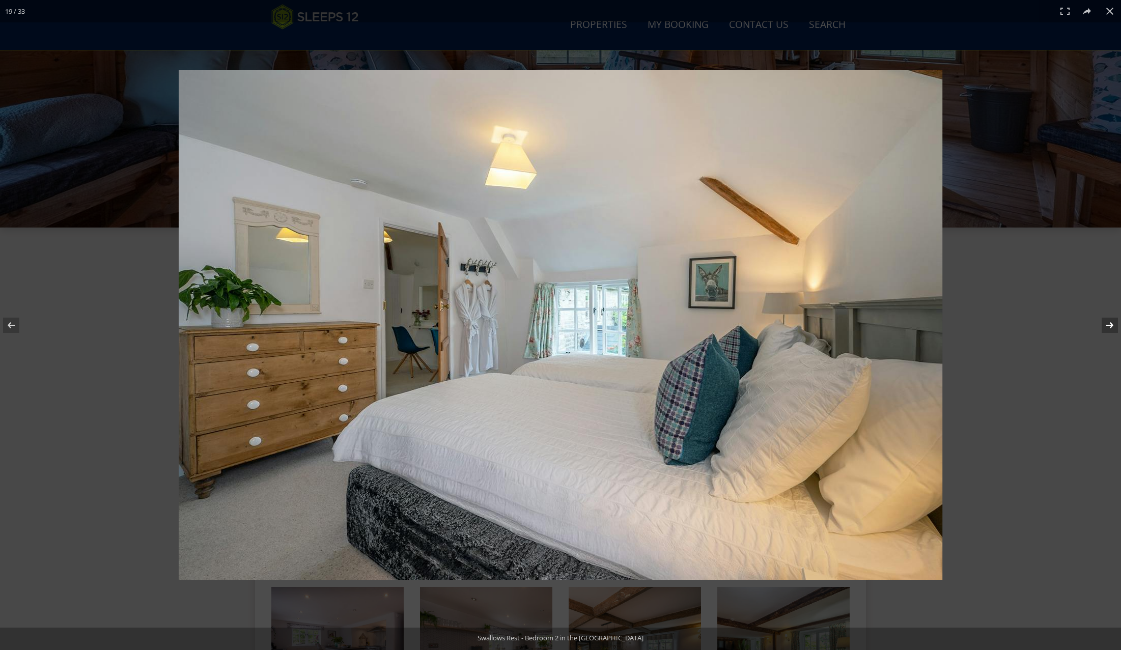
click at [1109, 327] on button at bounding box center [1104, 325] width 36 height 51
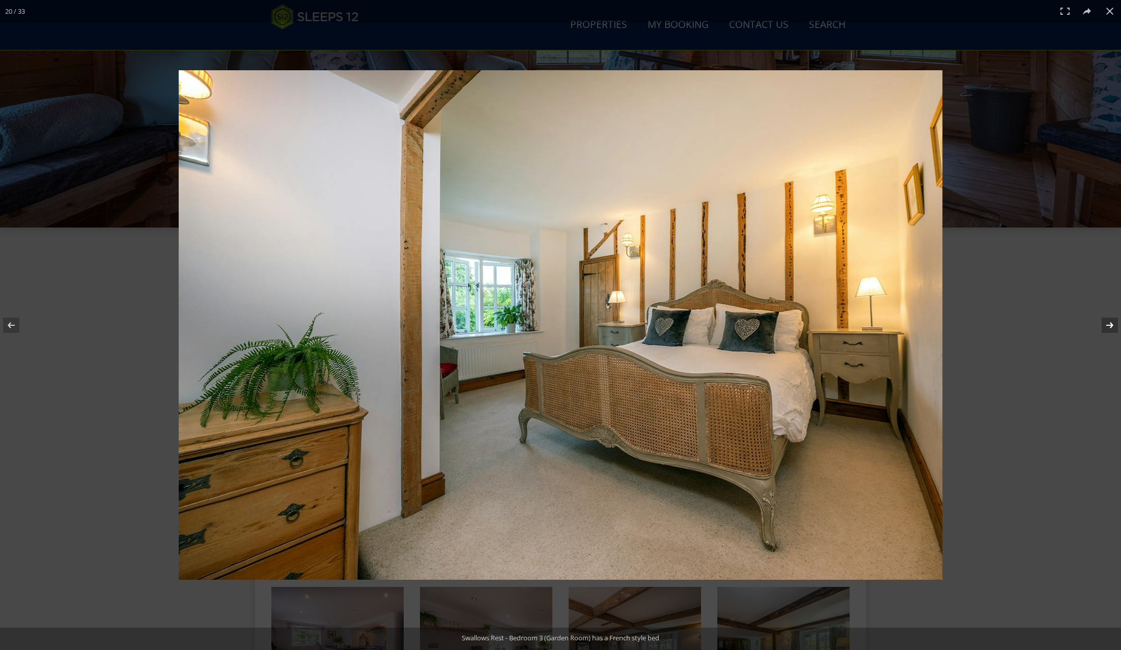
click at [1109, 326] on button at bounding box center [1104, 325] width 36 height 51
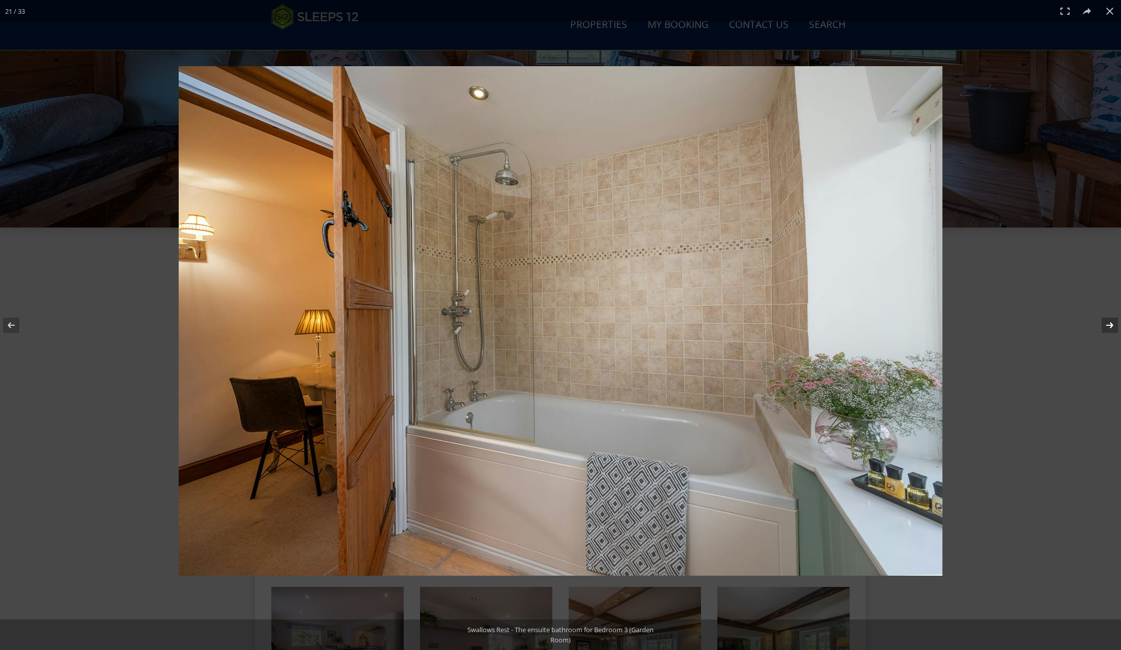
click at [1109, 326] on button at bounding box center [1104, 325] width 36 height 51
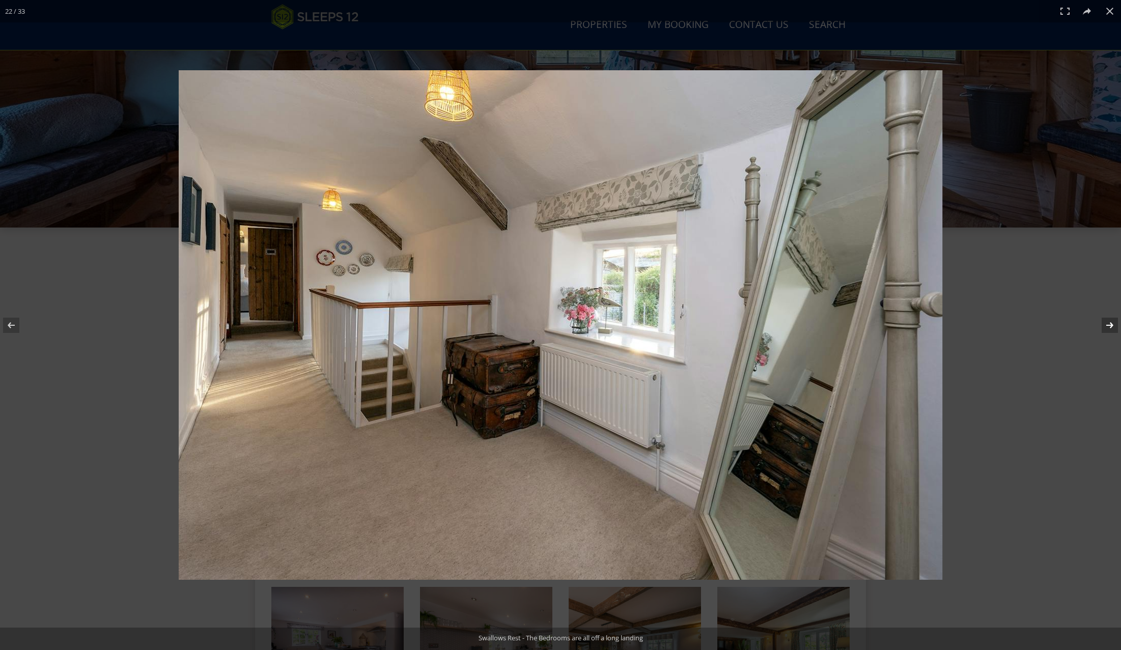
click at [1109, 326] on button at bounding box center [1104, 325] width 36 height 51
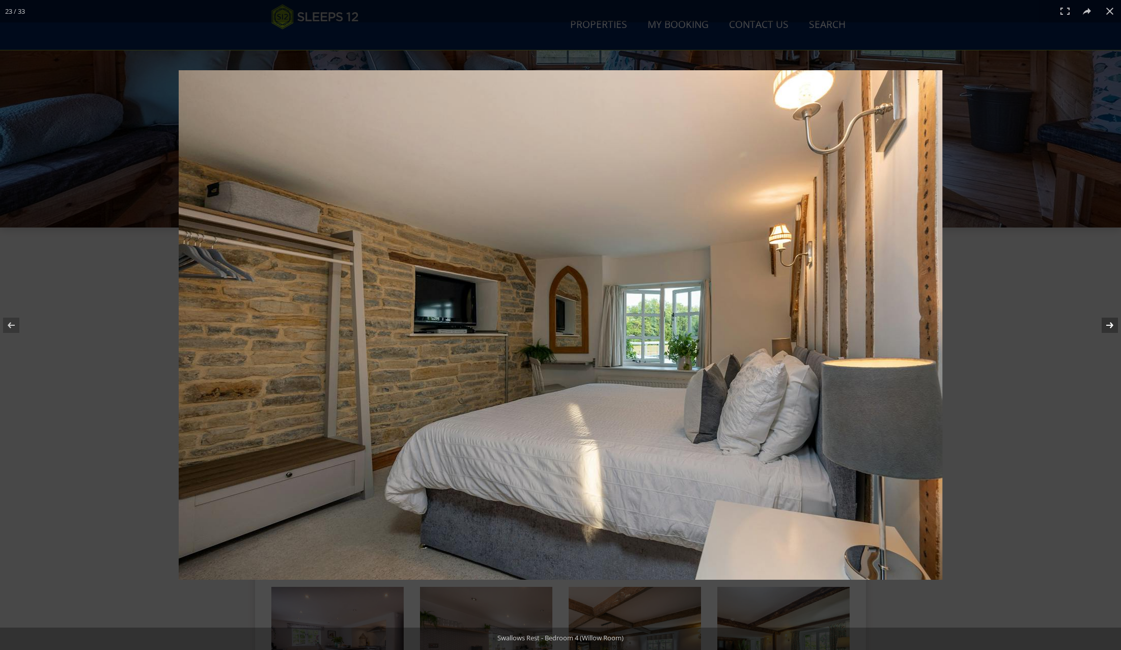
click at [1109, 326] on button at bounding box center [1104, 325] width 36 height 51
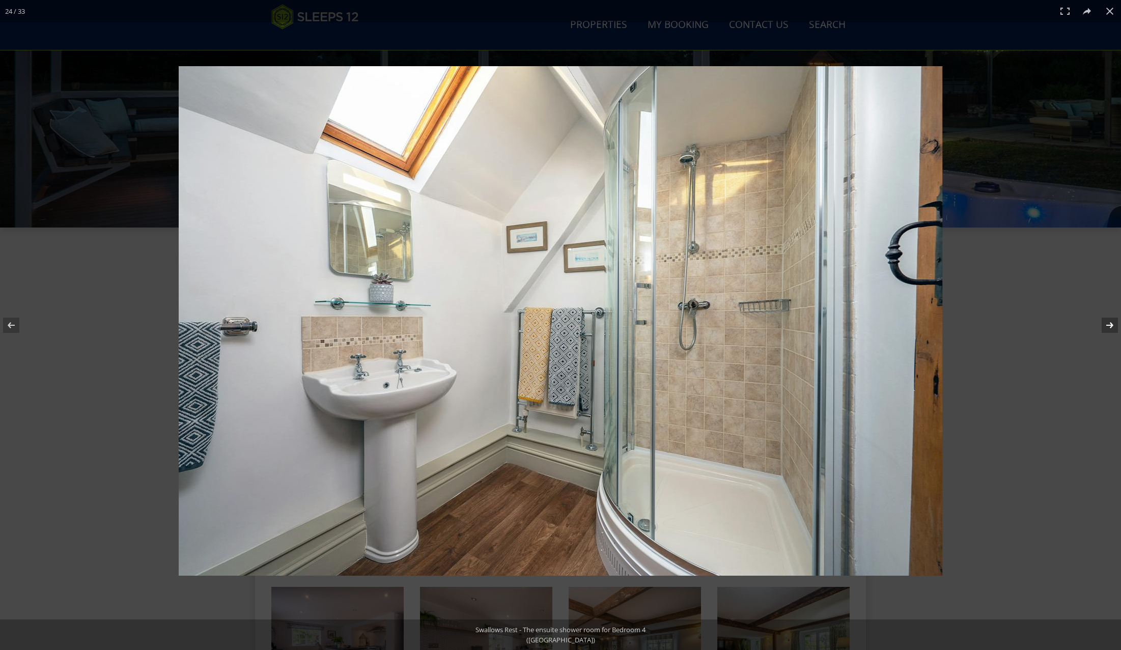
click at [1108, 326] on button at bounding box center [1104, 325] width 36 height 51
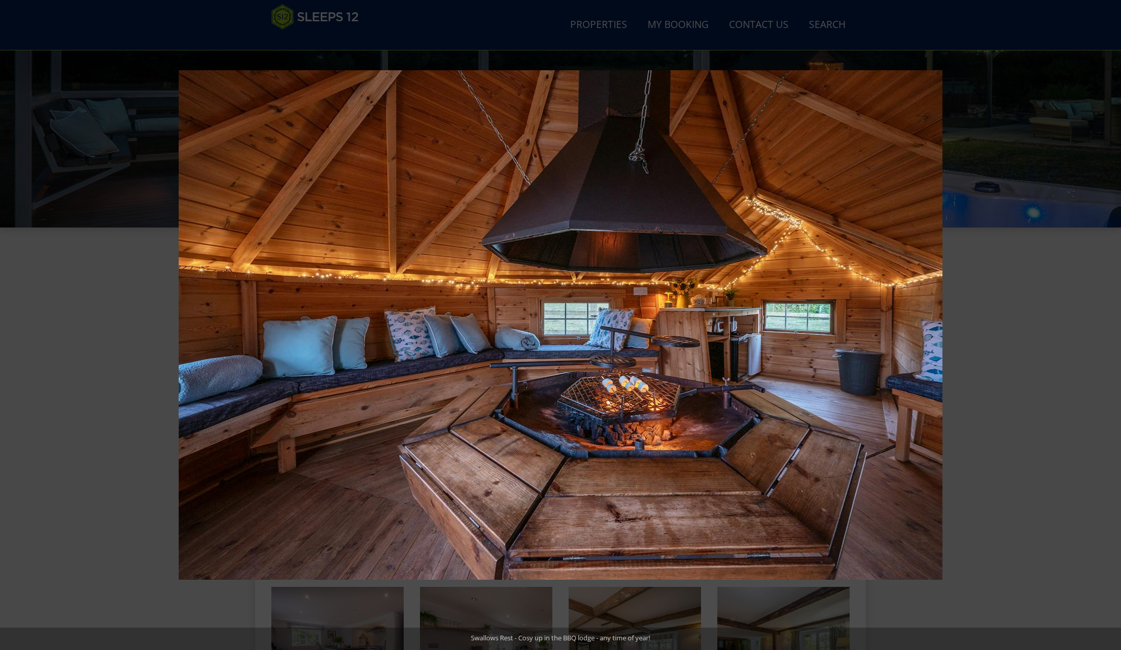
click at [1108, 326] on button at bounding box center [1104, 325] width 36 height 51
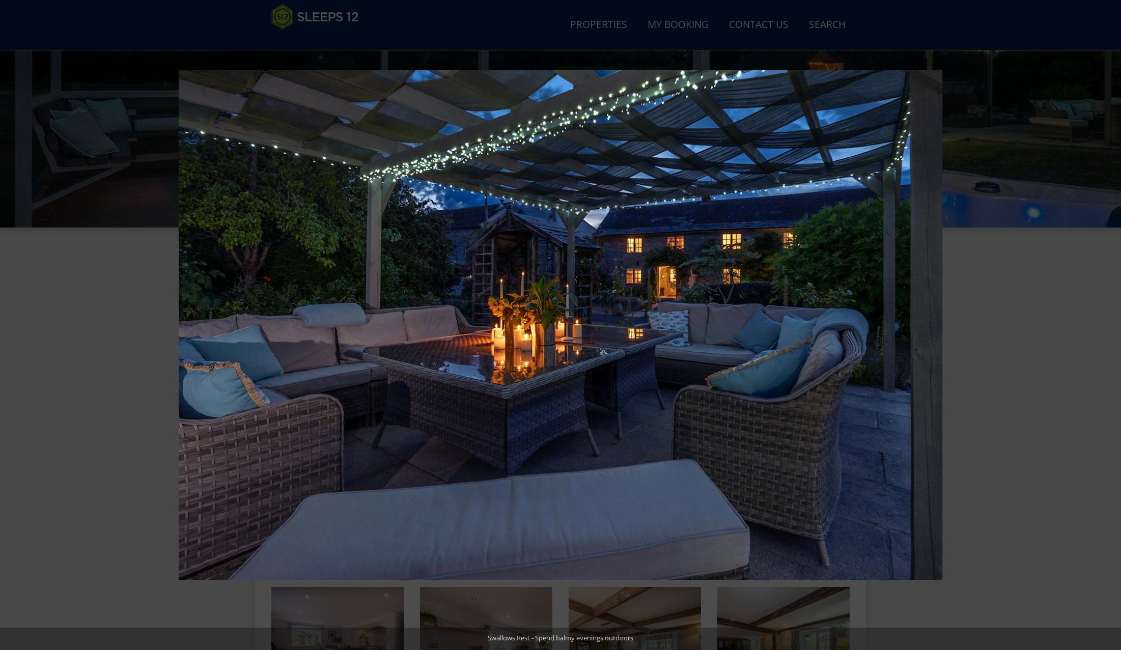
click at [1108, 326] on button at bounding box center [1104, 325] width 36 height 51
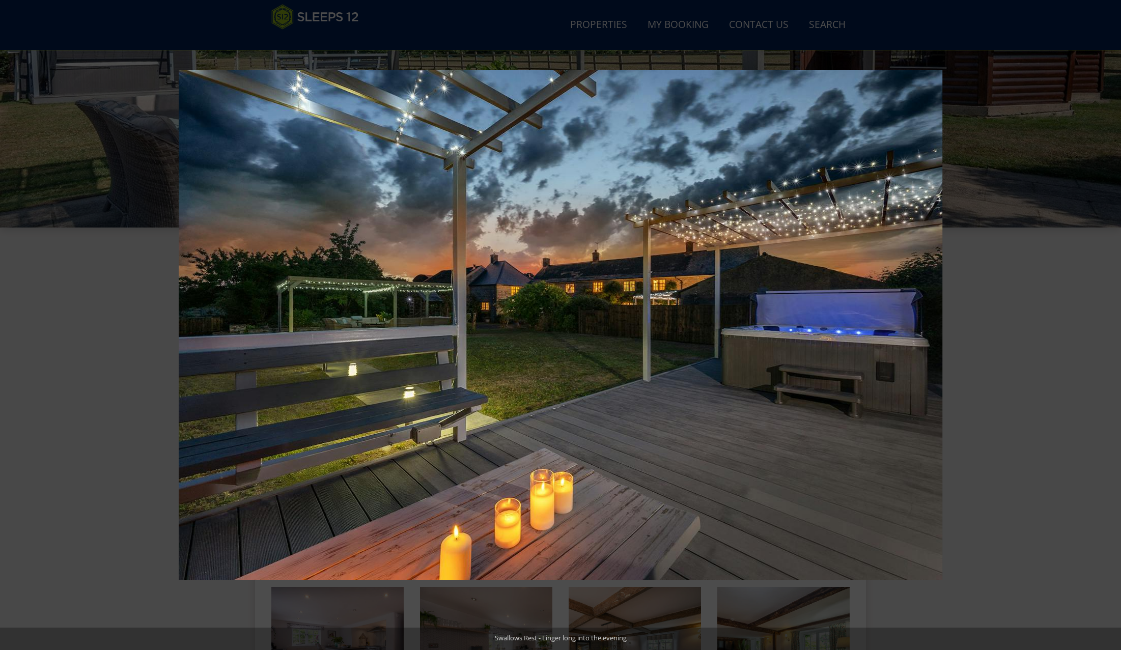
click at [1108, 326] on button at bounding box center [1104, 325] width 36 height 51
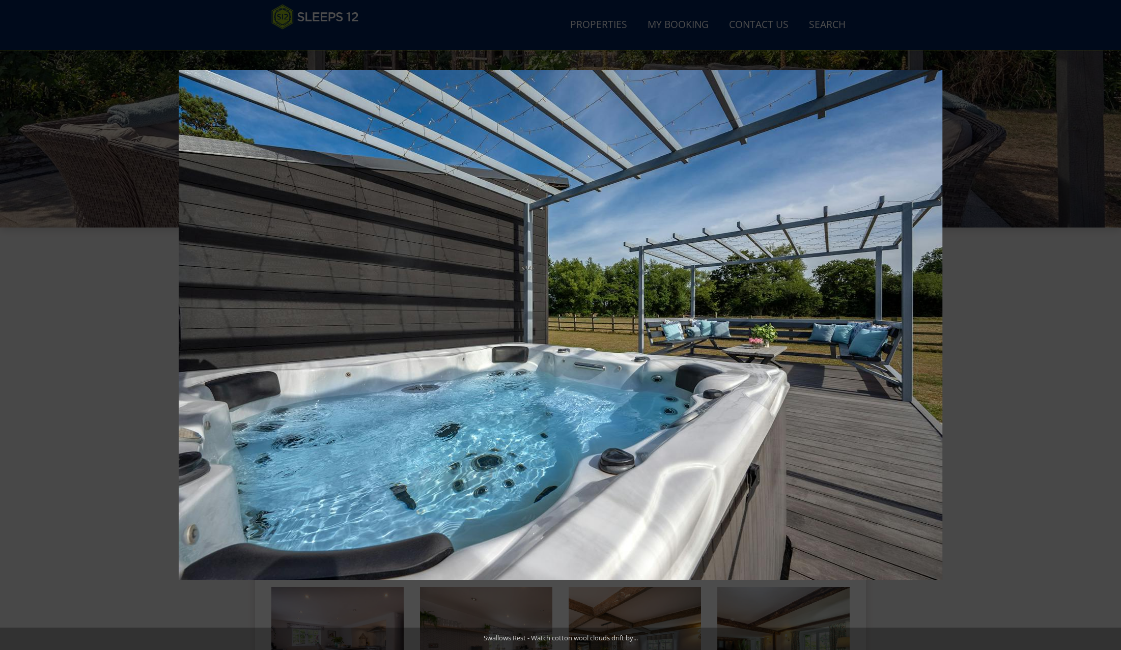
click at [1108, 326] on button at bounding box center [1104, 325] width 36 height 51
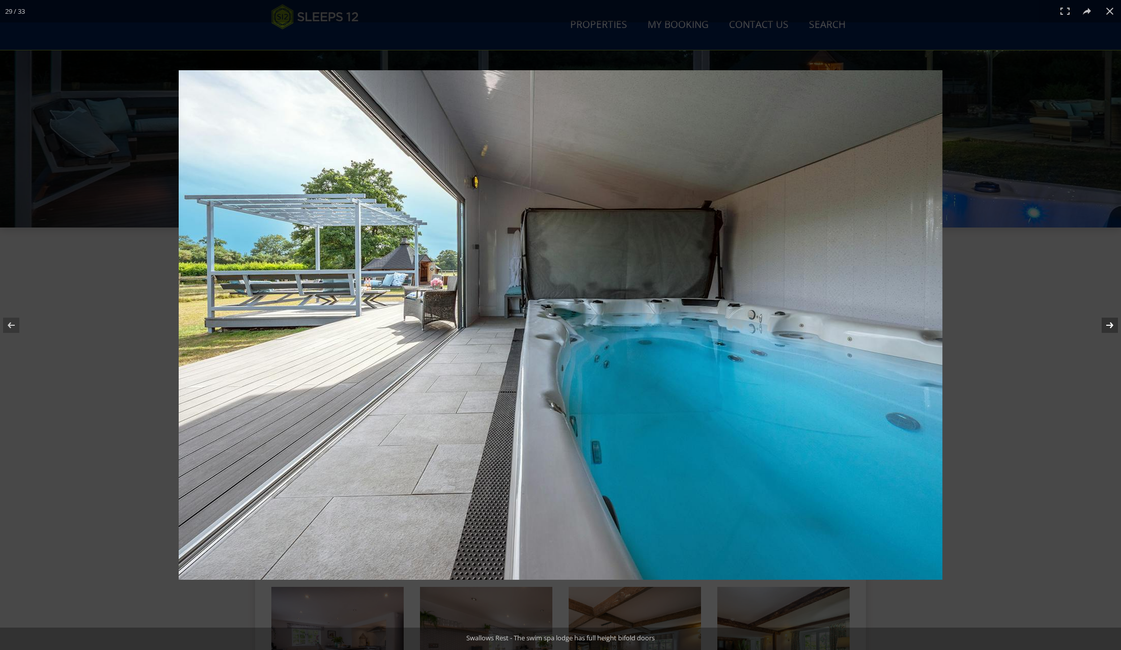
click at [1117, 323] on button at bounding box center [1104, 325] width 36 height 51
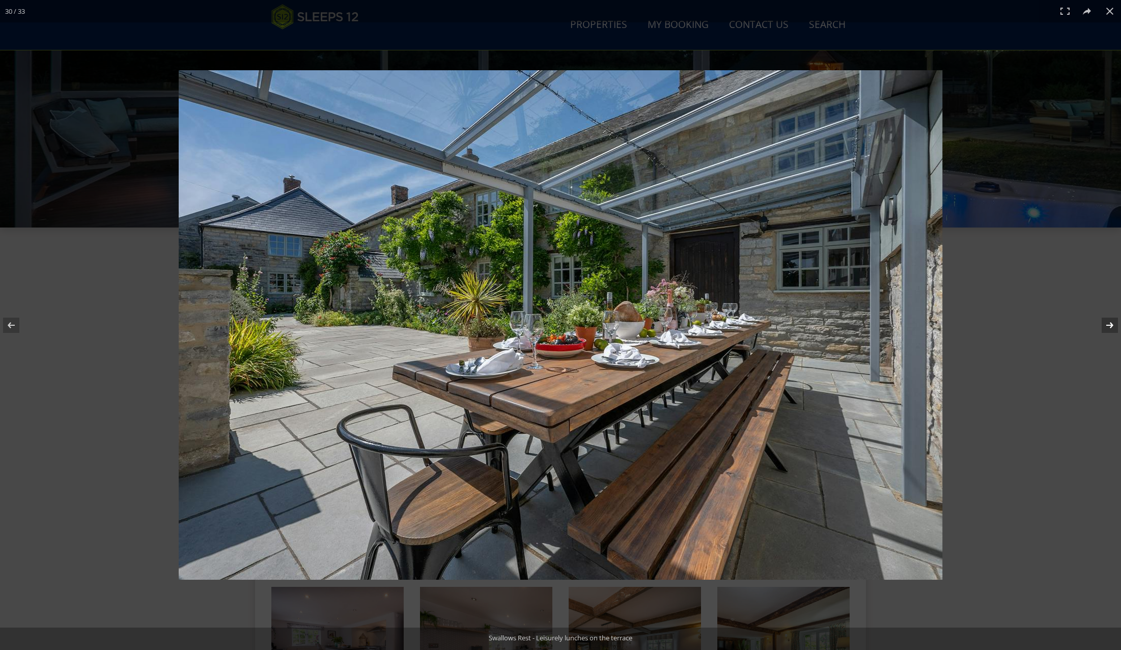
click at [1117, 323] on button at bounding box center [1104, 325] width 36 height 51
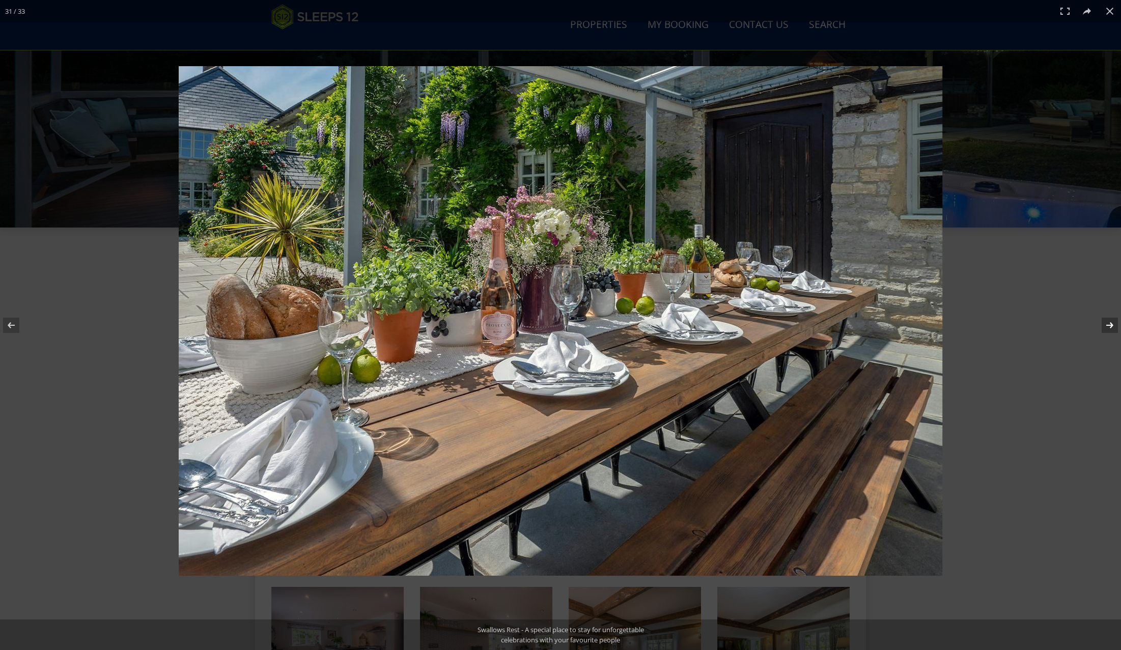
click at [1117, 323] on button at bounding box center [1104, 325] width 36 height 51
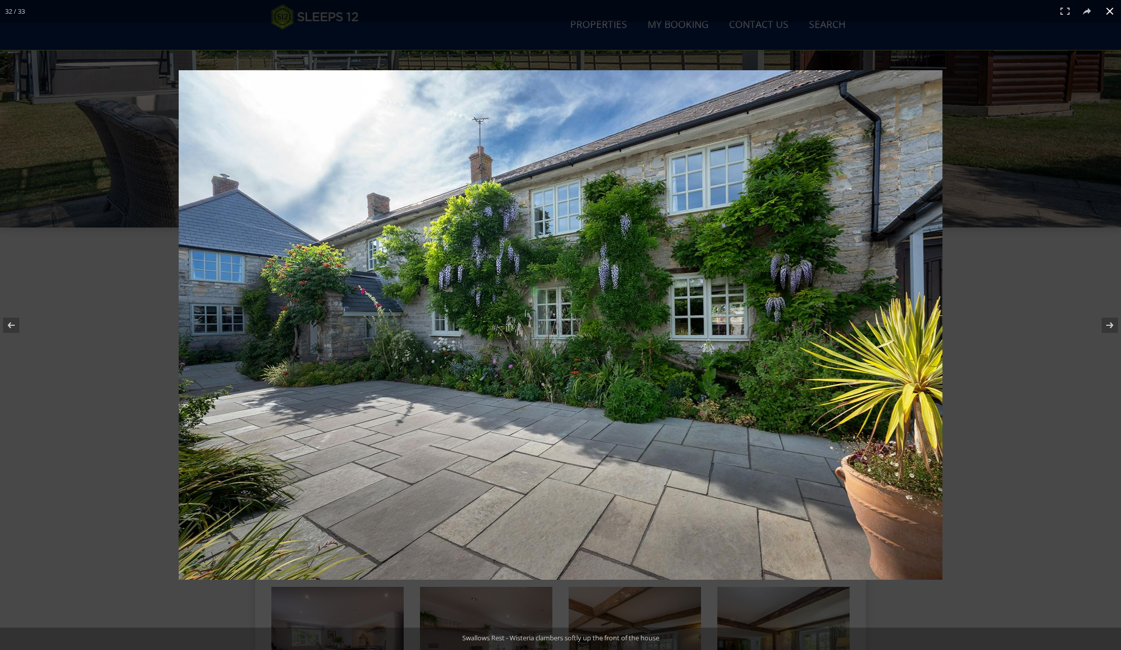
click at [1113, 11] on button at bounding box center [1110, 11] width 22 height 22
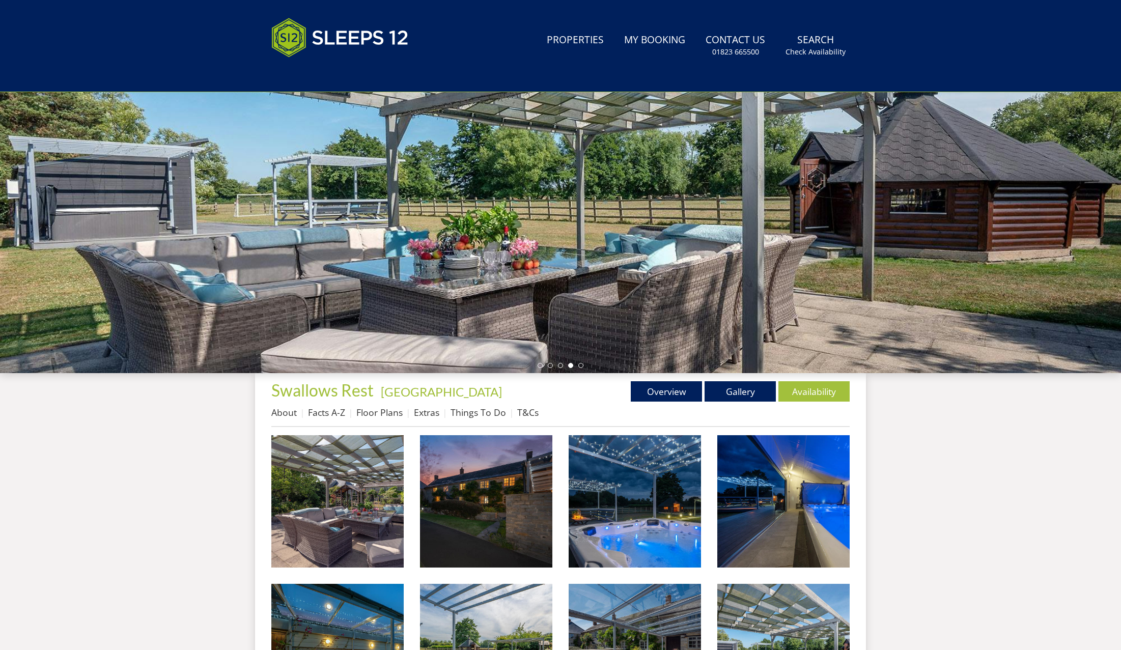
scroll to position [0, 0]
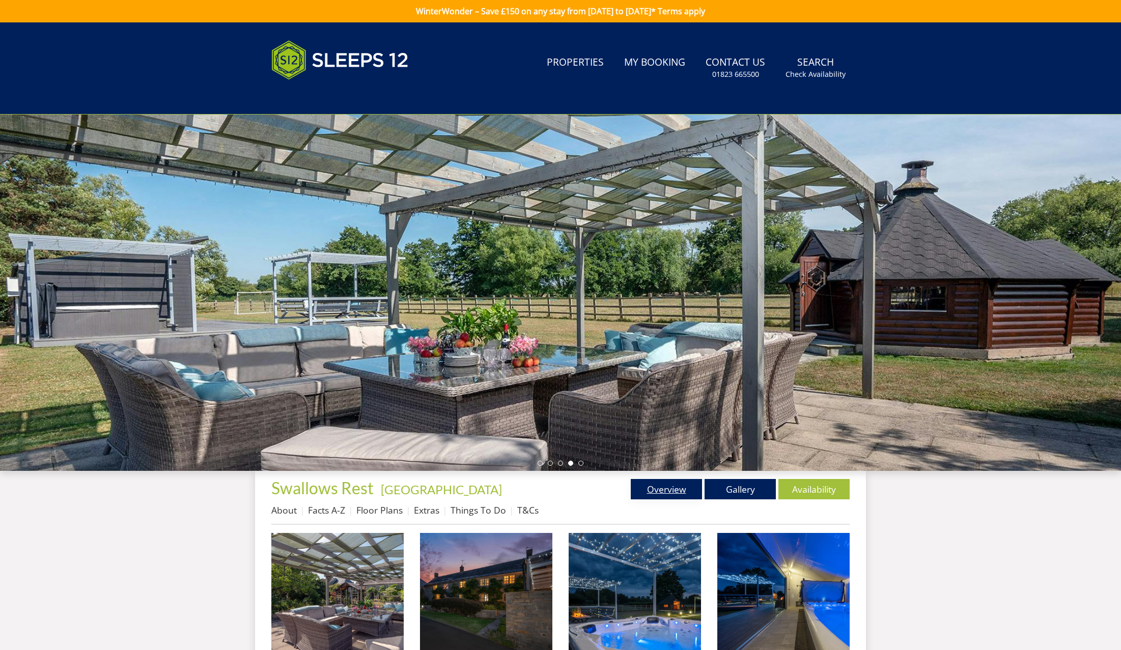
click at [663, 484] on link "Overview" at bounding box center [666, 489] width 71 height 20
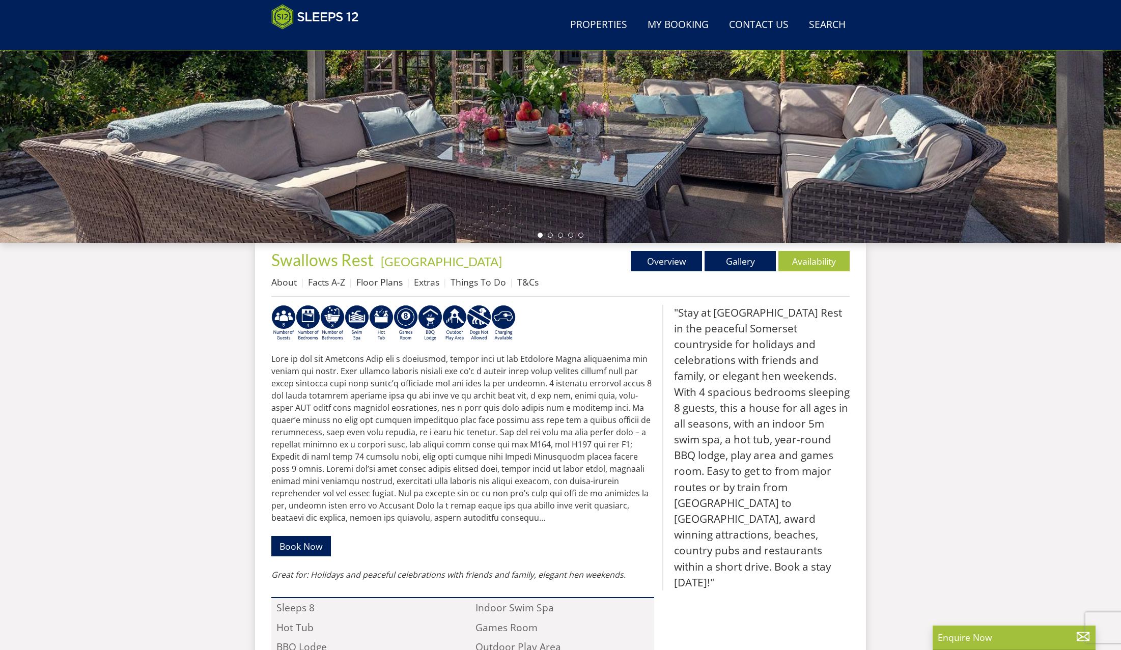
scroll to position [104, 0]
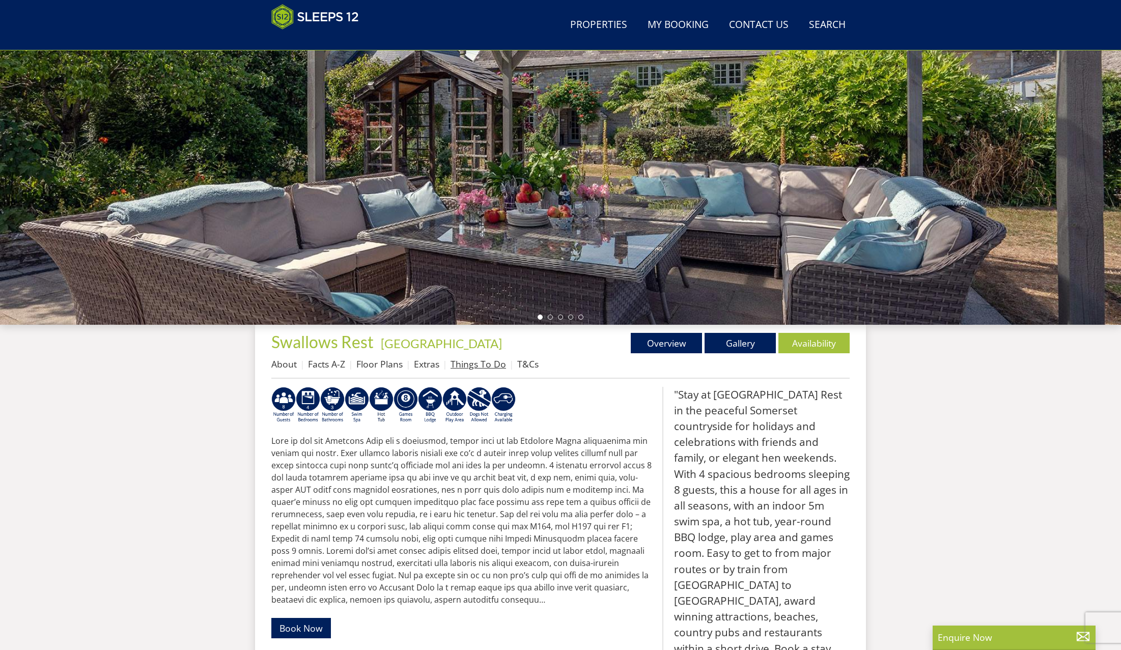
click at [478, 367] on link "Things To Do" at bounding box center [479, 364] width 56 height 12
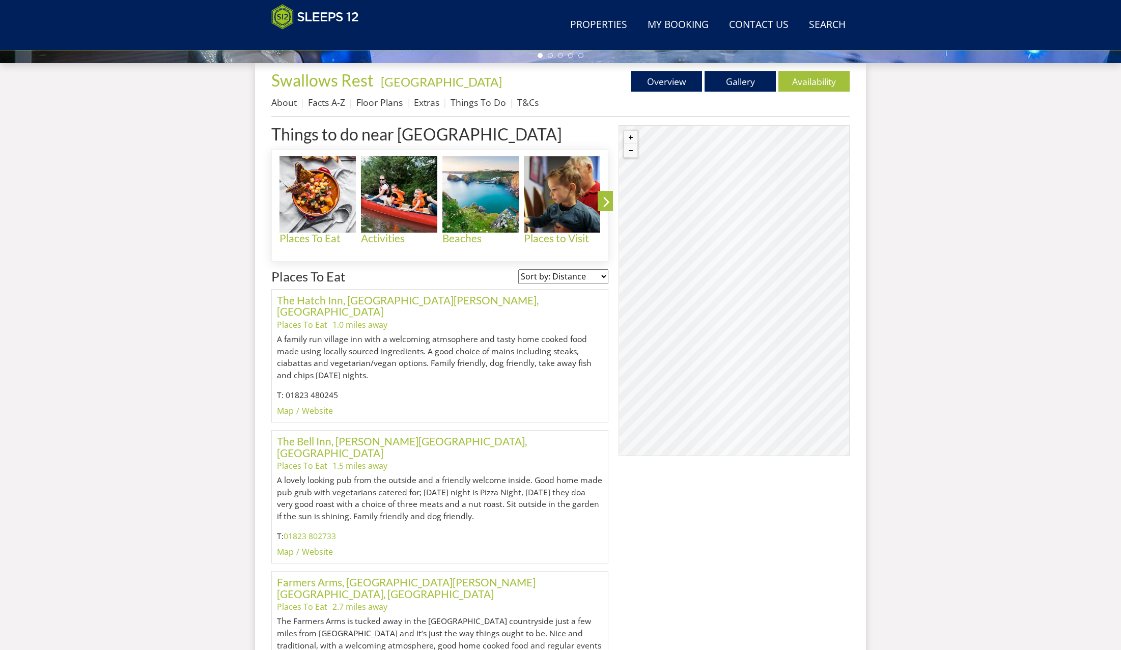
scroll to position [147, 0]
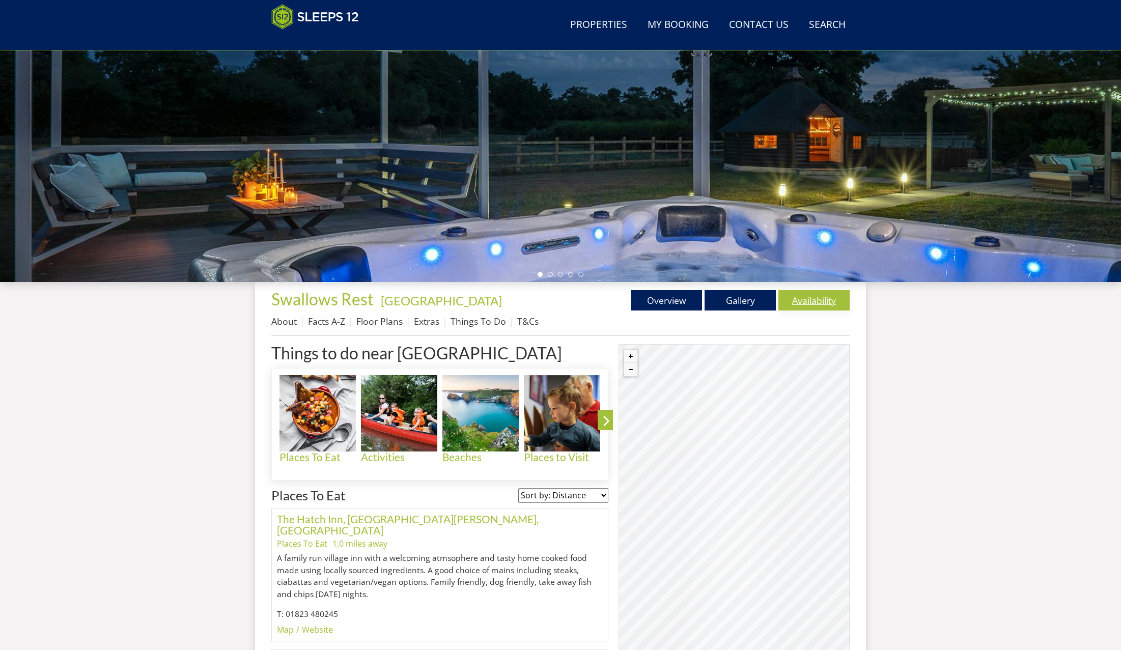
click at [813, 305] on link "Availability" at bounding box center [814, 300] width 71 height 20
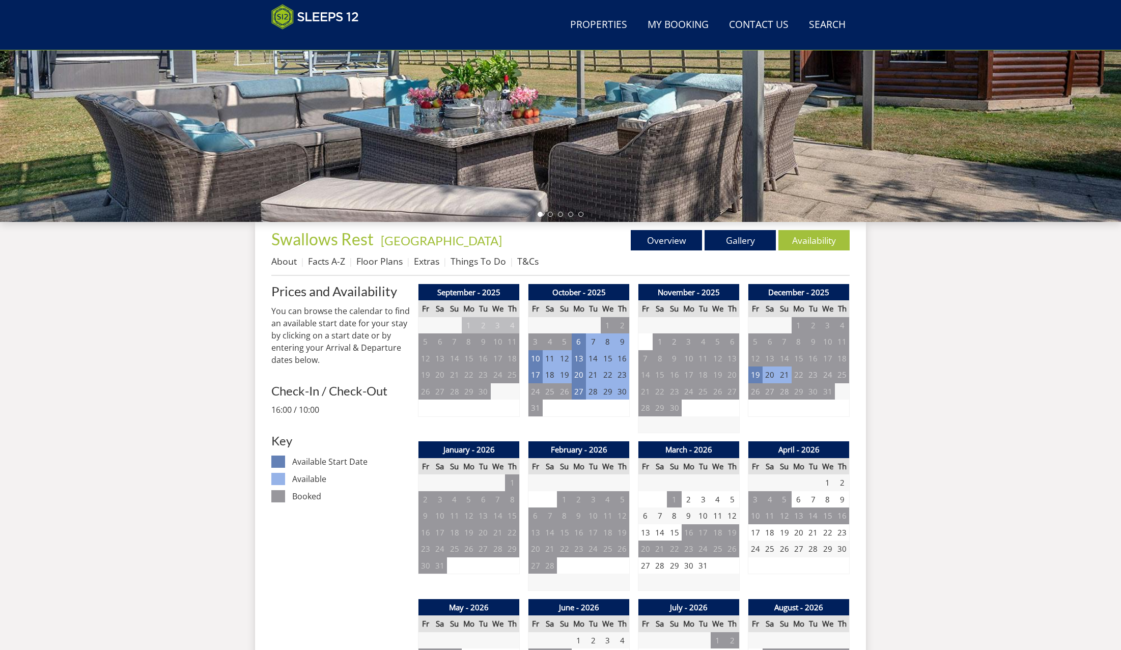
scroll to position [417, 0]
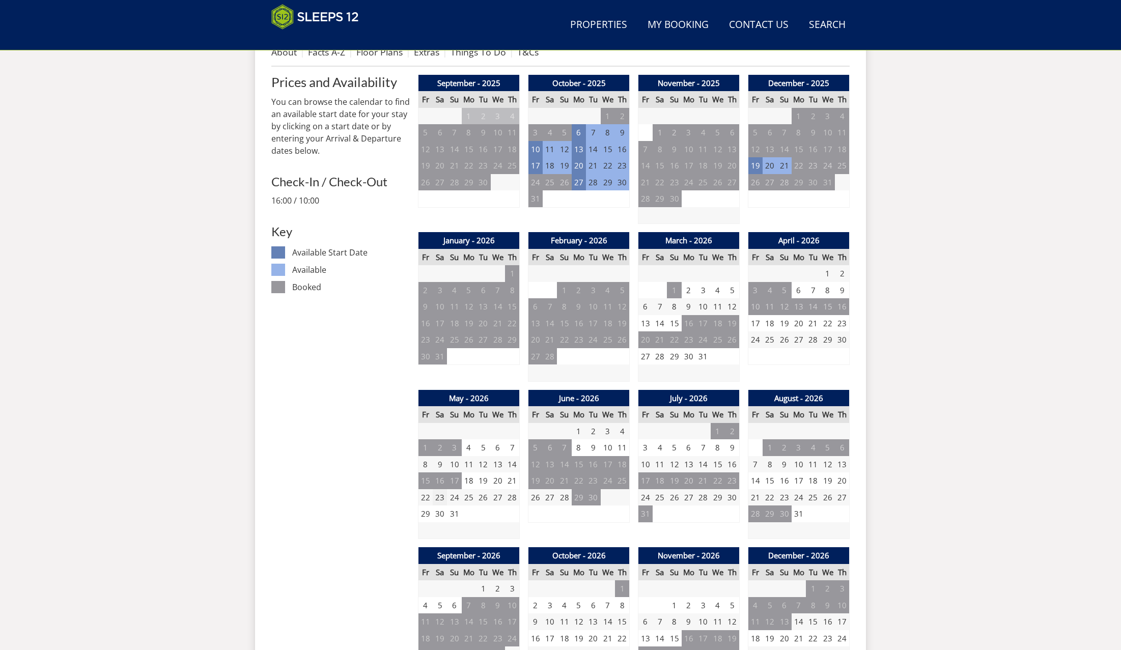
click at [442, 492] on td "23" at bounding box center [440, 497] width 14 height 17
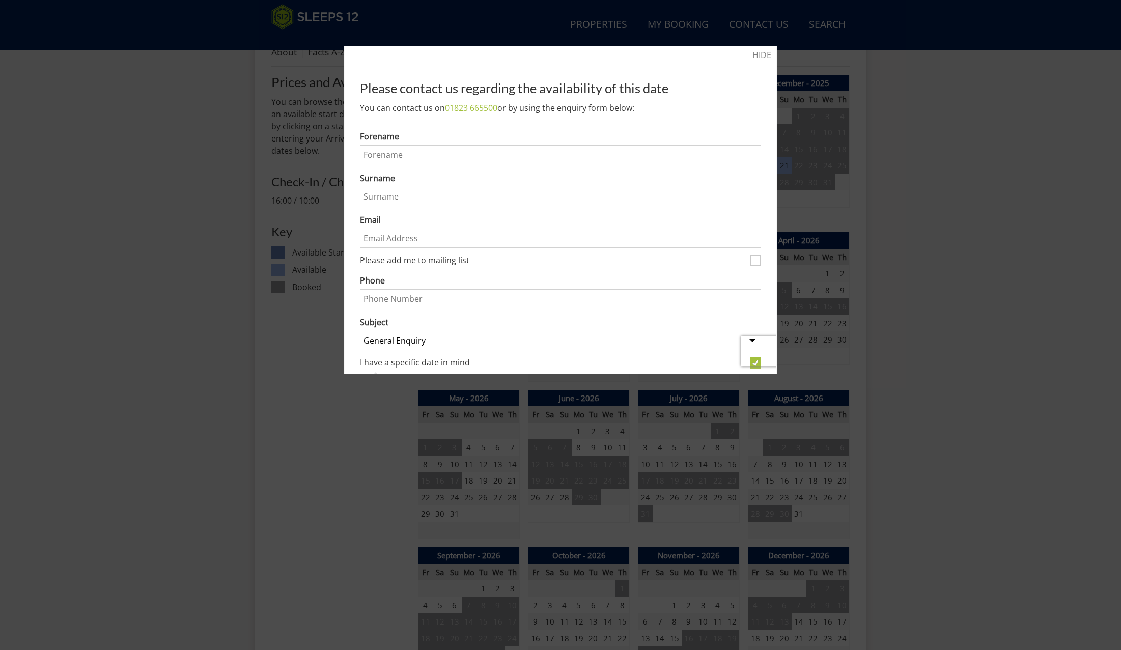
click at [753, 58] on link "HIDE" at bounding box center [762, 55] width 19 height 12
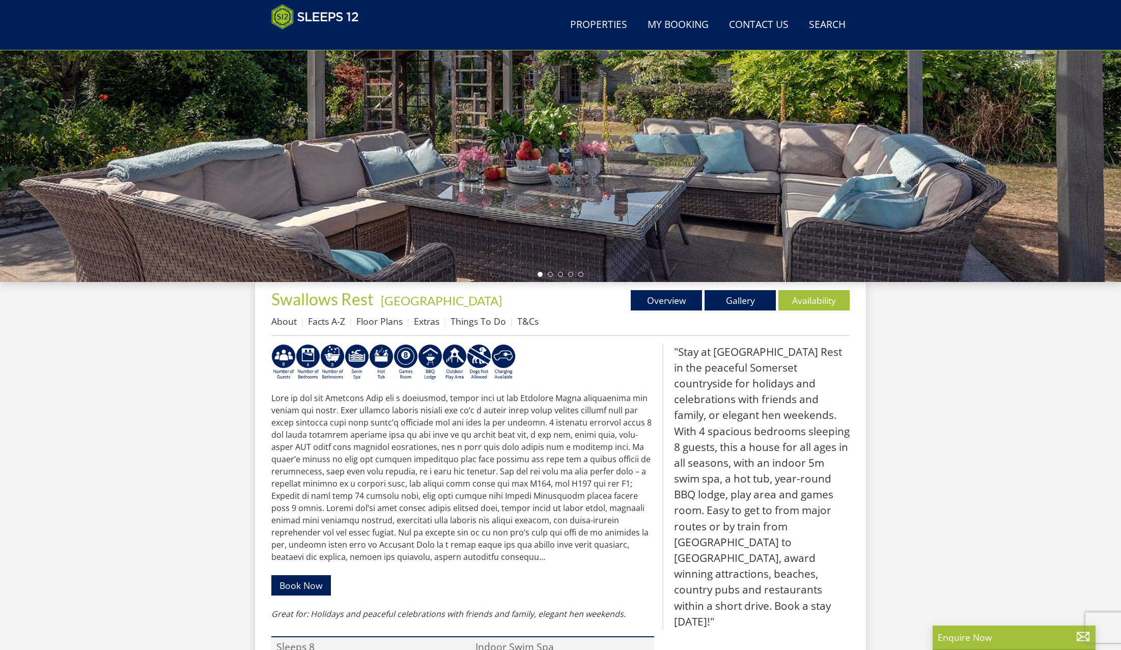
scroll to position [104, 0]
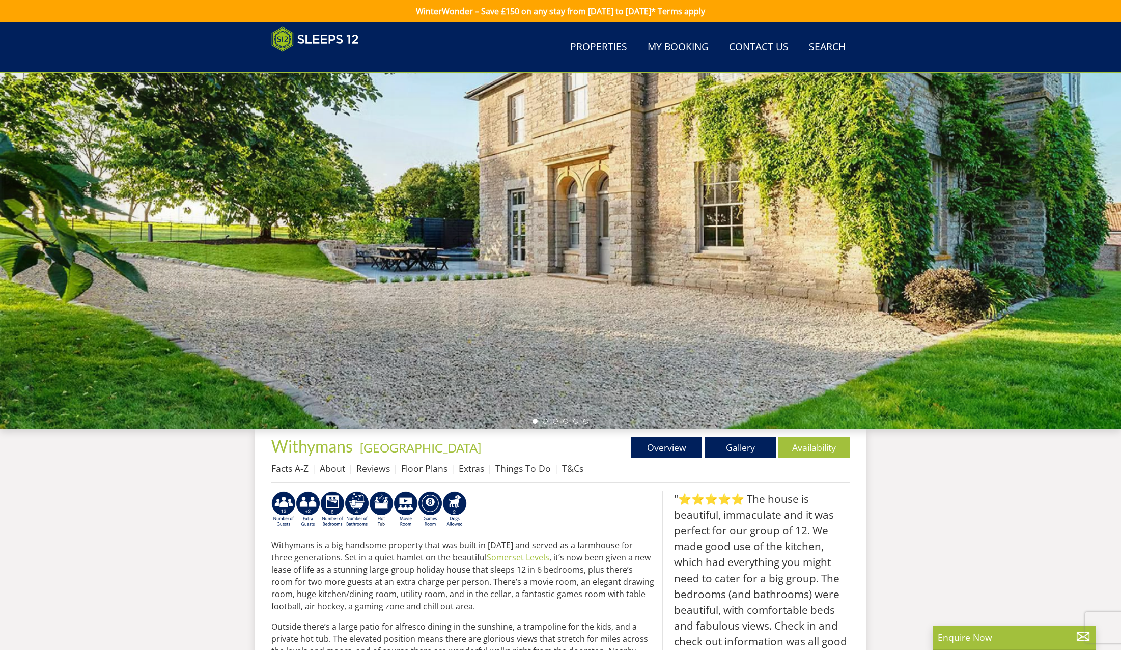
scroll to position [608, 0]
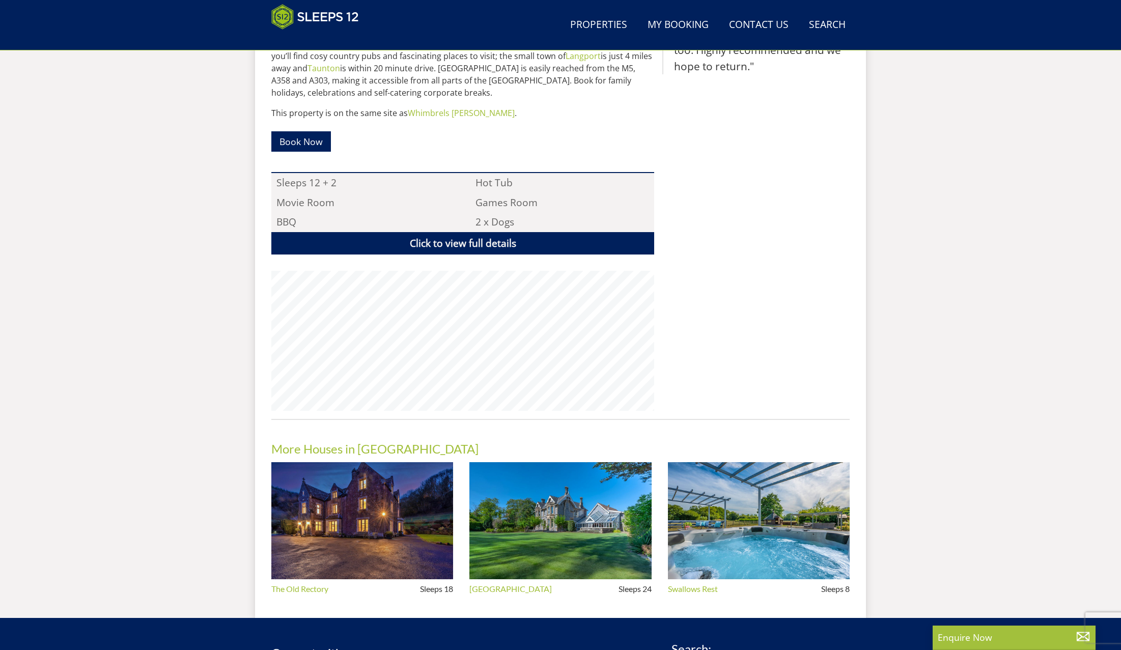
select select "8"
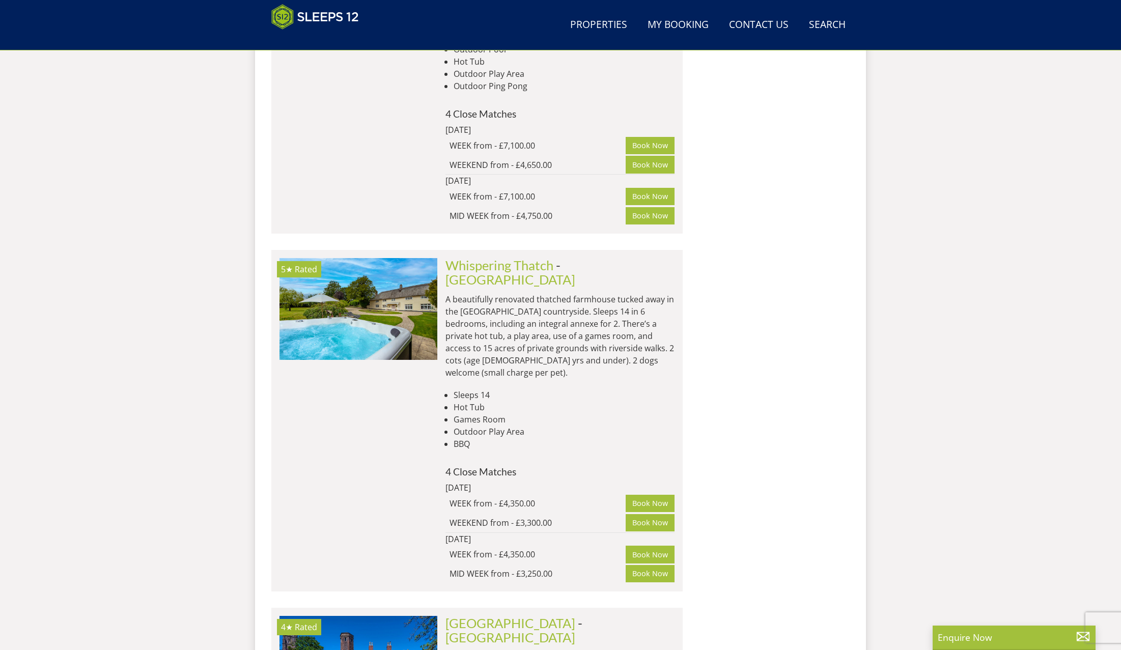
scroll to position [4952, 0]
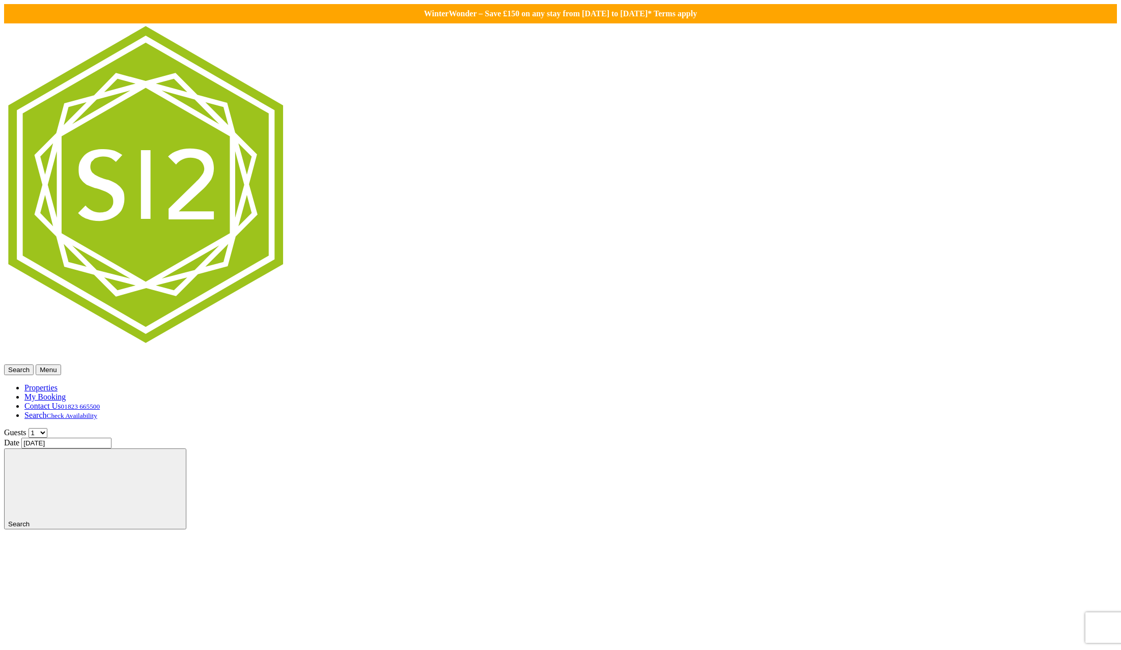
select select "8"
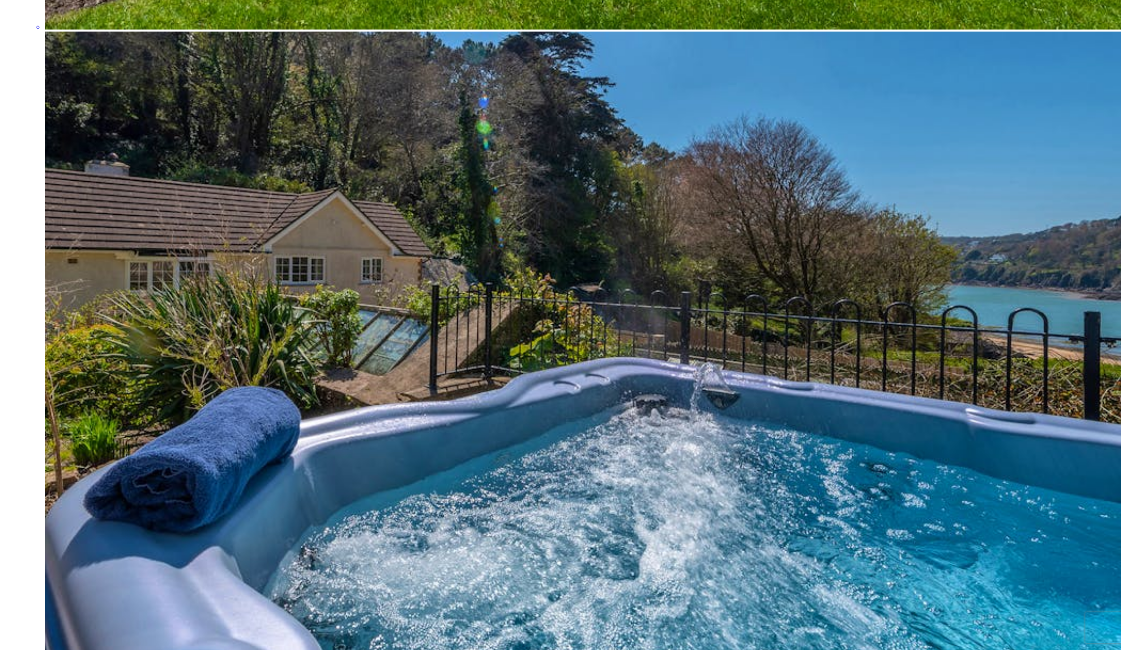
scroll to position [6266, 0]
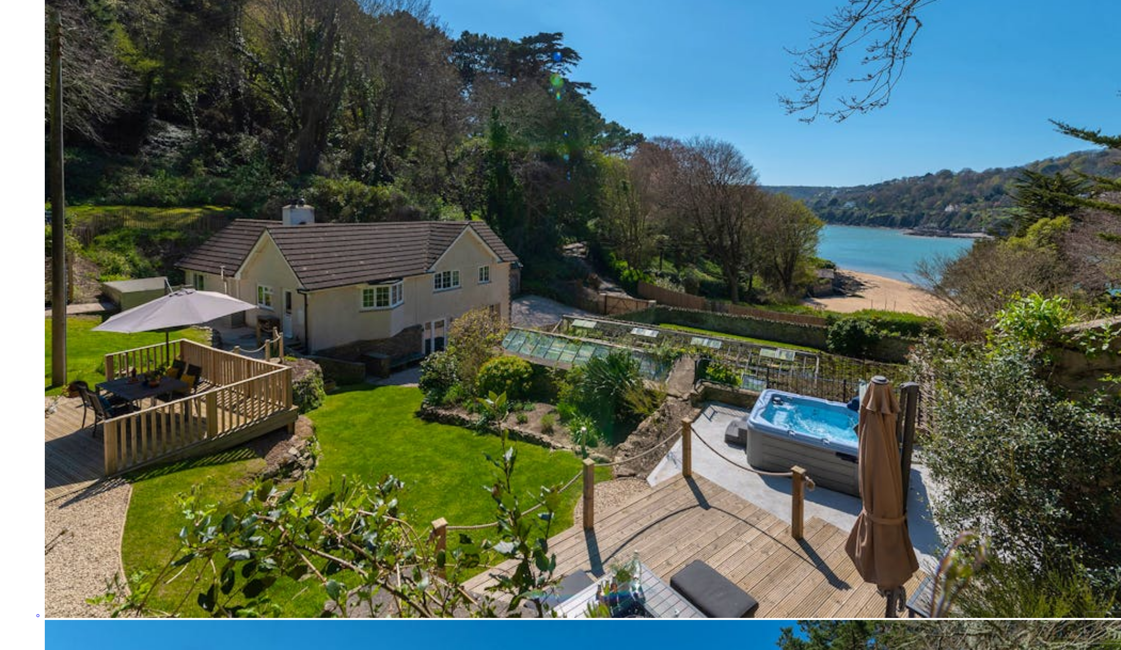
scroll to position [7605, 0]
